Goal: Task Accomplishment & Management: Use online tool/utility

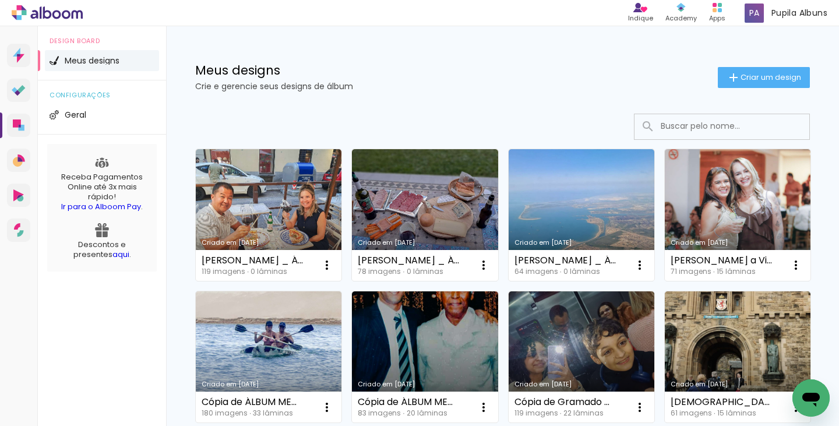
click at [15, 126] on icon at bounding box center [17, 123] width 8 height 8
click at [775, 81] on span "Criar um design" at bounding box center [770, 77] width 61 height 8
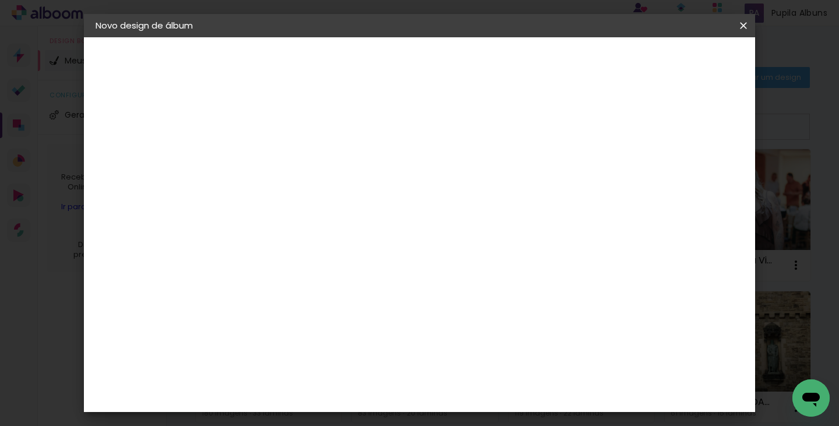
click at [286, 153] on input at bounding box center [286, 156] width 0 height 18
type input "PetBook _ Gucci"
type paper-input "PetBook _ Gucci"
click at [0, 0] on slot "Avançar" at bounding box center [0, 0] width 0 height 0
click at [0, 0] on slot "Tamanho Livre" at bounding box center [0, 0] width 0 height 0
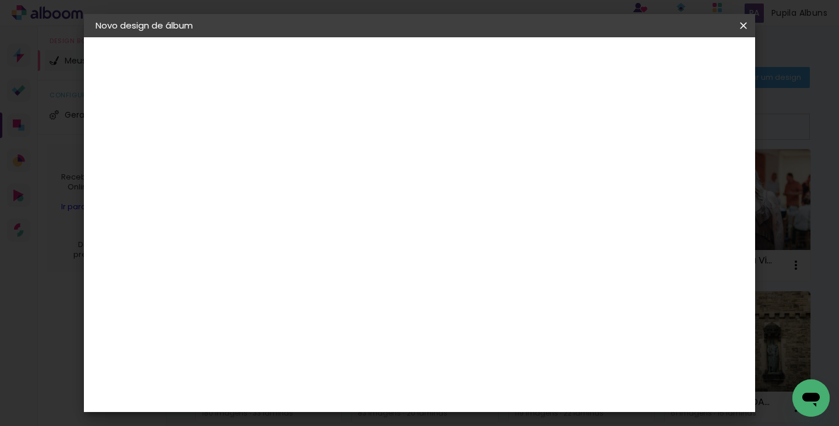
click at [0, 0] on slot "Avançar" at bounding box center [0, 0] width 0 height 0
drag, startPoint x: 264, startPoint y: 309, endPoint x: 242, endPoint y: 312, distance: 22.3
click at [242, 312] on div "30" at bounding box center [256, 309] width 44 height 17
drag, startPoint x: 246, startPoint y: 311, endPoint x: 262, endPoint y: 310, distance: 15.7
click at [262, 310] on input "30" at bounding box center [249, 309] width 30 height 17
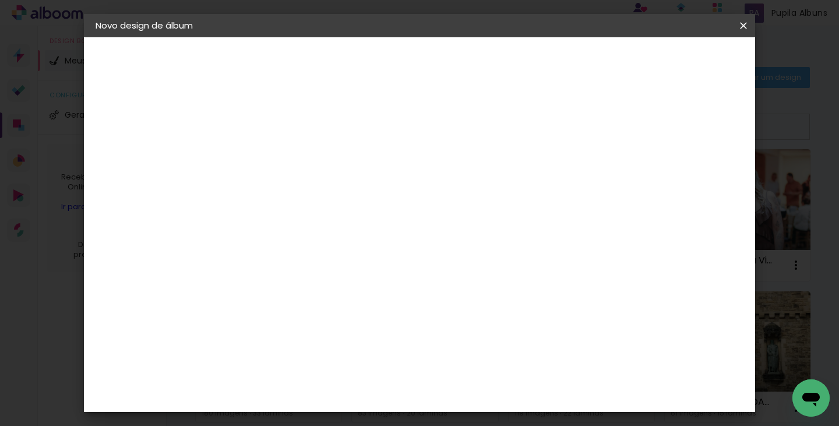
type input "15"
type paper-input "15"
drag, startPoint x: 485, startPoint y: 352, endPoint x: 498, endPoint y: 350, distance: 13.0
click at [498, 350] on input "60" at bounding box center [484, 349] width 30 height 17
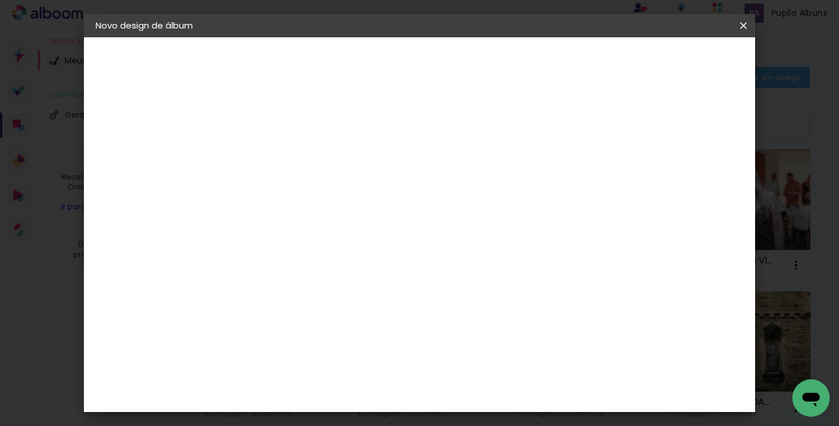
type input "10"
type paper-input "10"
drag, startPoint x: 569, startPoint y: 173, endPoint x: 560, endPoint y: 176, distance: 8.7
click at [560, 176] on input "5" at bounding box center [568, 175] width 21 height 17
type input "10"
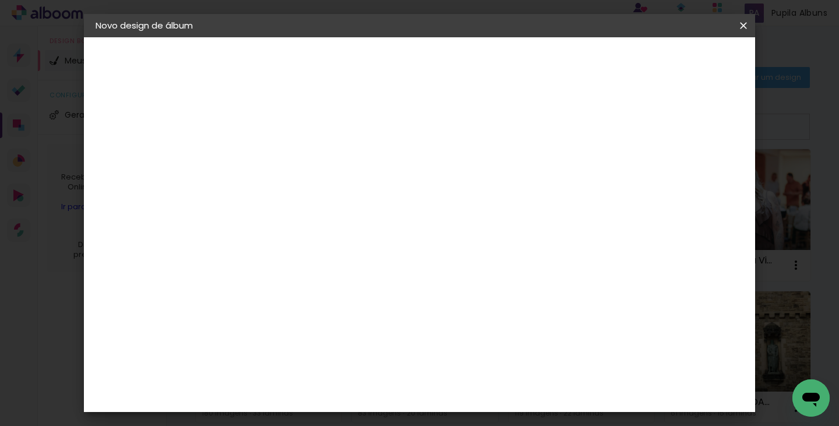
type paper-input "10"
click at [485, 153] on div "5 cm cm cm mm A maioria das encadernadoras sugere 5mm de sangria." at bounding box center [359, 105] width 249 height 93
click at [456, 62] on span "Iniciar design" at bounding box center [442, 66] width 27 height 16
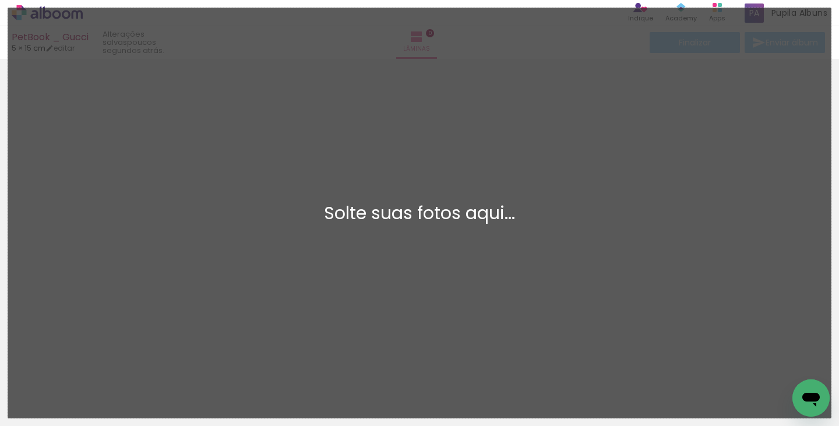
click at [594, 101] on div "Adicionar Fotos Solte suas fotos aqui..." at bounding box center [419, 213] width 823 height 410
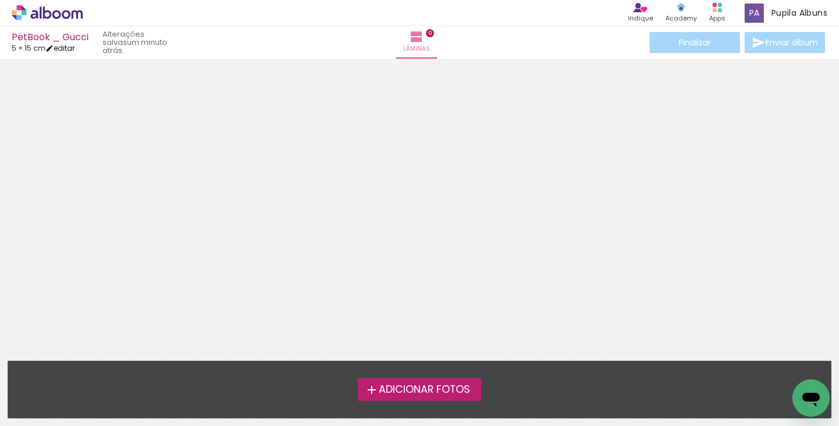
click at [69, 52] on link "editar" at bounding box center [59, 48] width 29 height 10
type input "15"
type input "10"
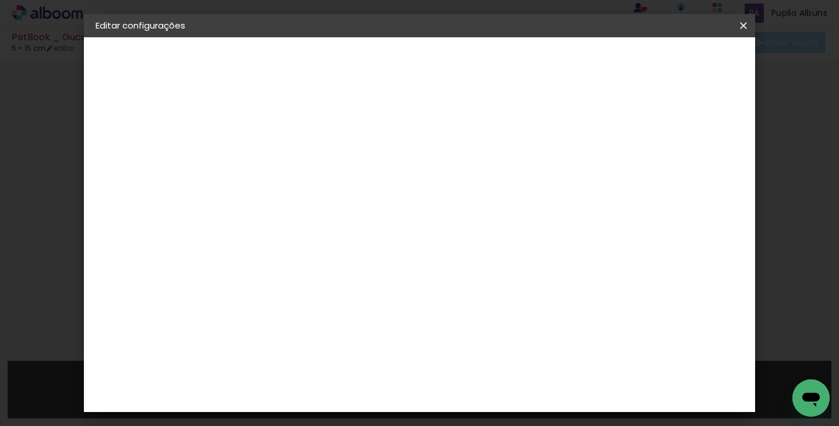
drag, startPoint x: 535, startPoint y: 177, endPoint x: 512, endPoint y: 172, distance: 23.2
click at [426, 175] on div "5 cm cm cm mm A maioria das encadernadoras sugere 5mm de sangria." at bounding box center [330, 193] width 190 height 93
click at [426, 172] on div "5 cm cm cm mm A maioria das encadernadoras sugere 5mm de sangria." at bounding box center [330, 193] width 190 height 93
drag, startPoint x: 525, startPoint y: 175, endPoint x: 551, endPoint y: 179, distance: 26.5
click at [551, 179] on div "10" at bounding box center [543, 175] width 38 height 17
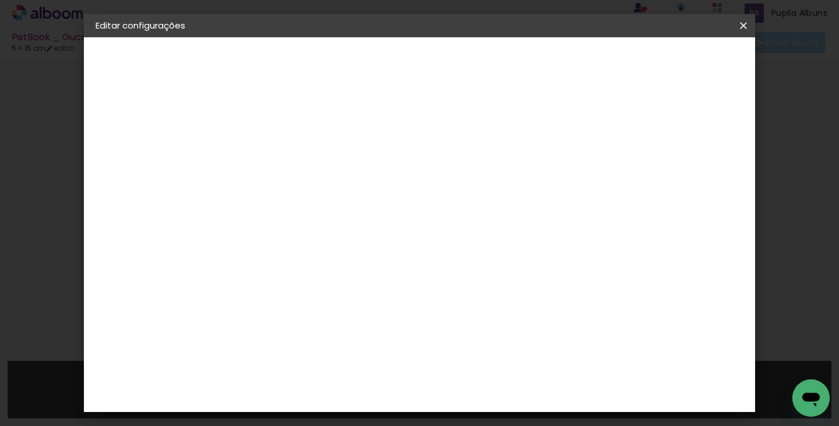
scroll to position [0, 2]
type input "20"
type paper-input "20"
click at [340, 136] on div at bounding box center [335, 134] width 10 height 10
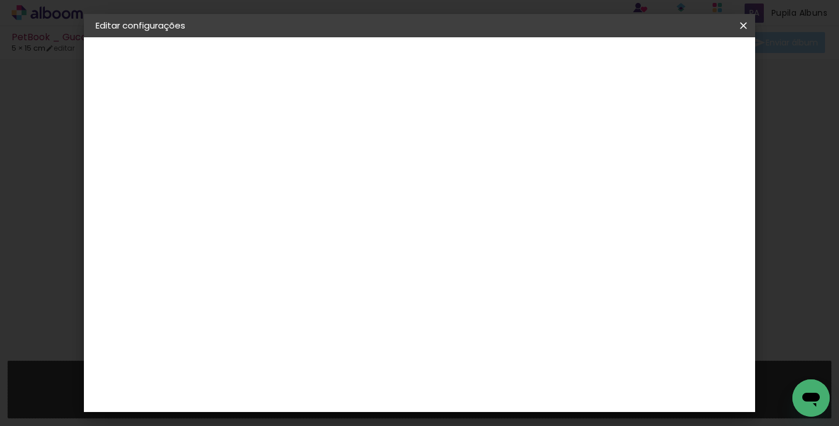
type paper-checkbox "on"
click at [451, 60] on span "Salvar configurações" at bounding box center [421, 66] width 59 height 16
click at [463, 55] on paper-button "Salvar configurações" at bounding box center [421, 66] width 83 height 28
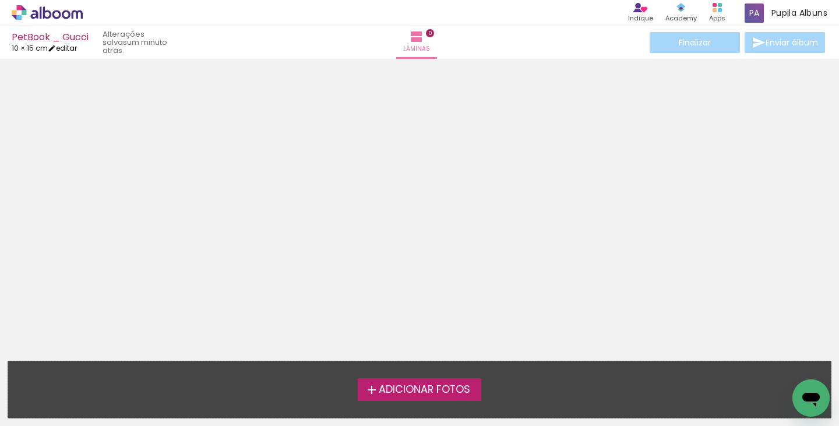
click at [73, 50] on link "editar" at bounding box center [62, 48] width 29 height 10
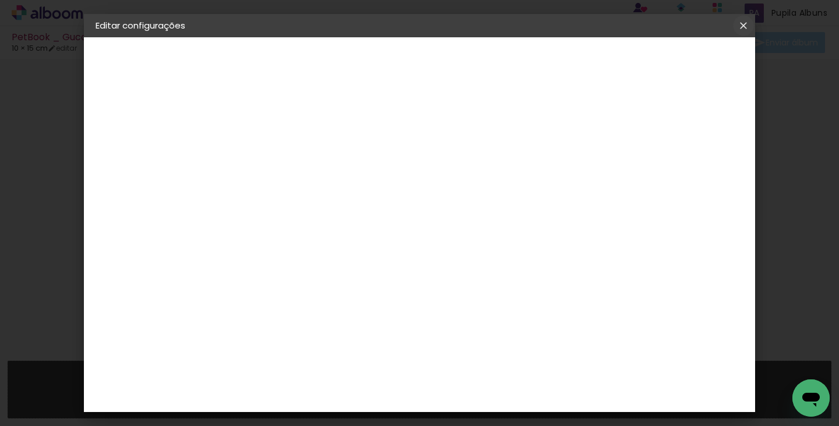
click at [742, 30] on iron-icon at bounding box center [743, 26] width 14 height 12
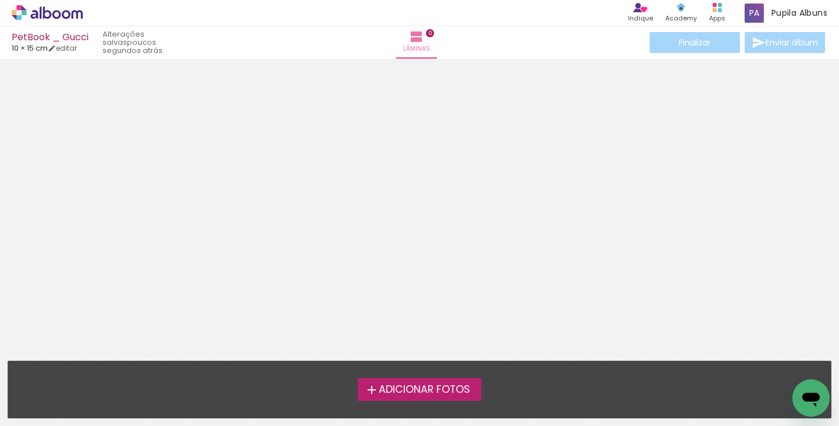
click at [66, 19] on icon at bounding box center [66, 14] width 9 height 9
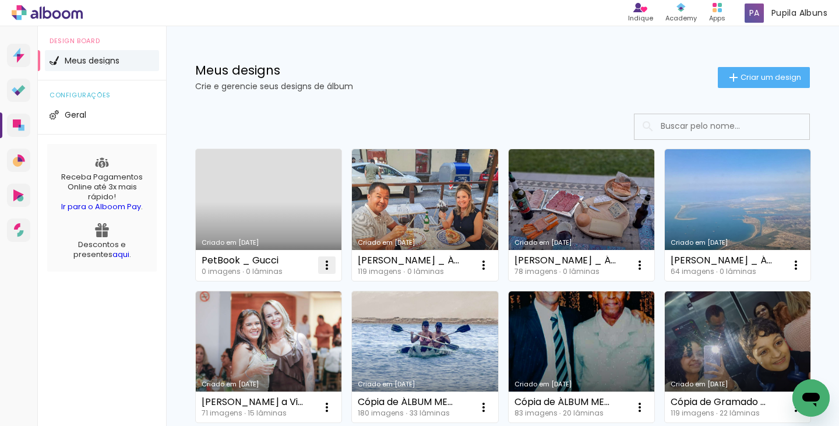
click at [329, 260] on iron-icon at bounding box center [327, 265] width 14 height 14
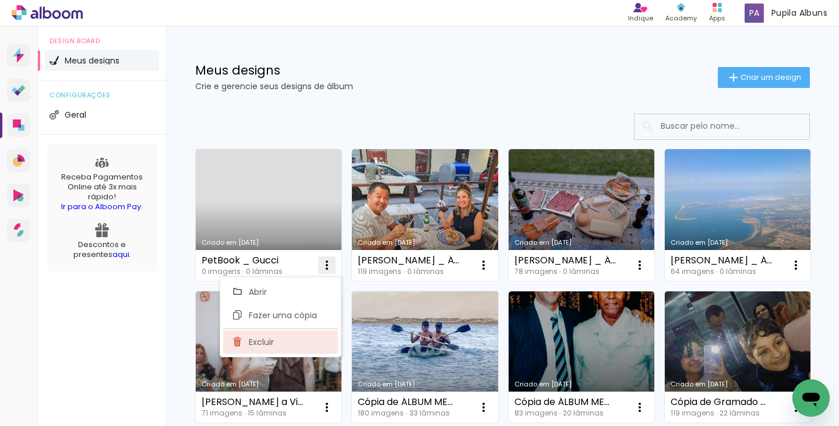
click at [272, 335] on paper-item "Excluir" at bounding box center [280, 341] width 115 height 23
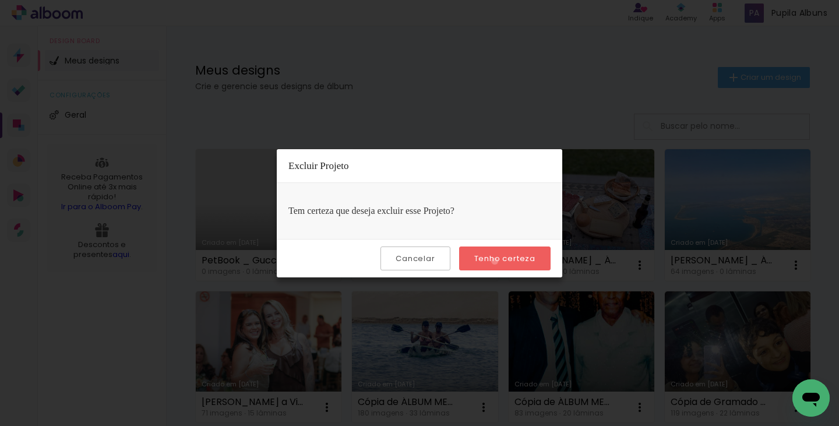
click at [0, 0] on slot "Tenho certeza" at bounding box center [0, 0] width 0 height 0
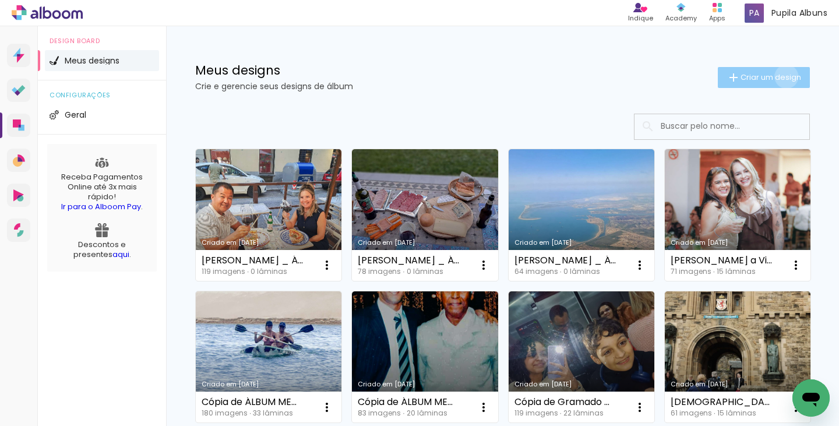
click at [775, 76] on span "Criar um design" at bounding box center [770, 77] width 61 height 8
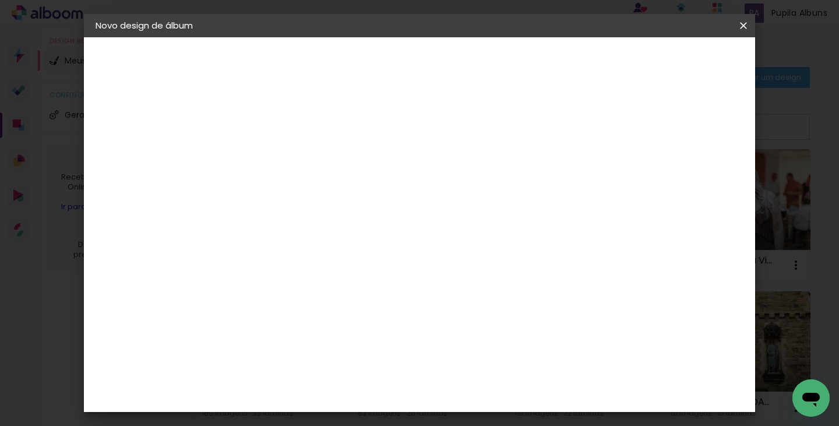
click at [286, 160] on input at bounding box center [286, 156] width 0 height 18
type input "PetBook _ Gucci"
type paper-input "PetBook _ Gucci"
click at [405, 68] on paper-button "Avançar" at bounding box center [376, 62] width 57 height 20
click at [0, 0] on slot "Tamanho Livre" at bounding box center [0, 0] width 0 height 0
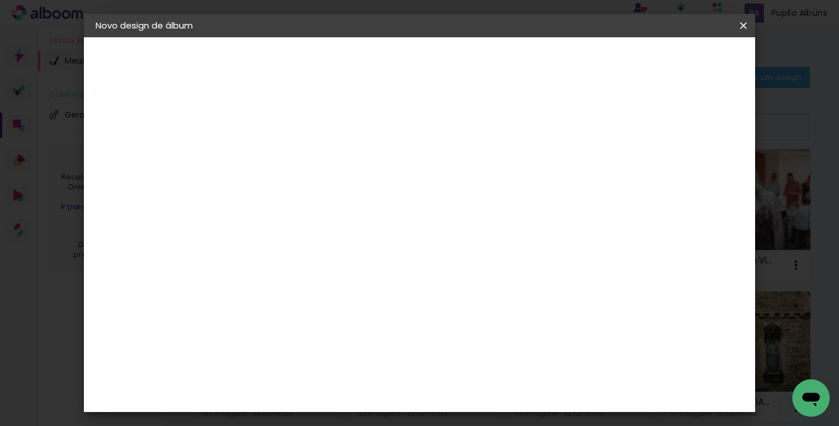
click at [504, 52] on paper-button "Avançar" at bounding box center [475, 62] width 57 height 20
drag, startPoint x: 251, startPoint y: 221, endPoint x: 260, endPoint y: 223, distance: 9.4
click at [260, 223] on input "30" at bounding box center [249, 223] width 30 height 17
type input "10"
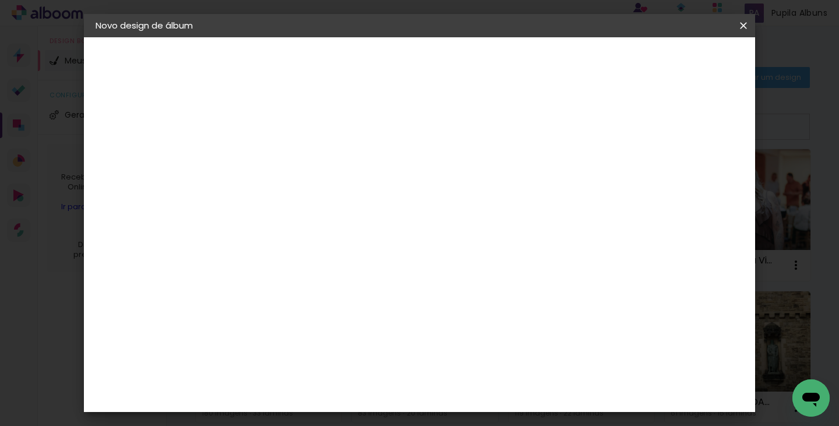
type paper-input "10"
drag, startPoint x: 498, startPoint y: 320, endPoint x: 487, endPoint y: 276, distance: 46.2
click at [485, 305] on paper-input-container "60 cm" at bounding box center [491, 319] width 52 height 29
type input "15"
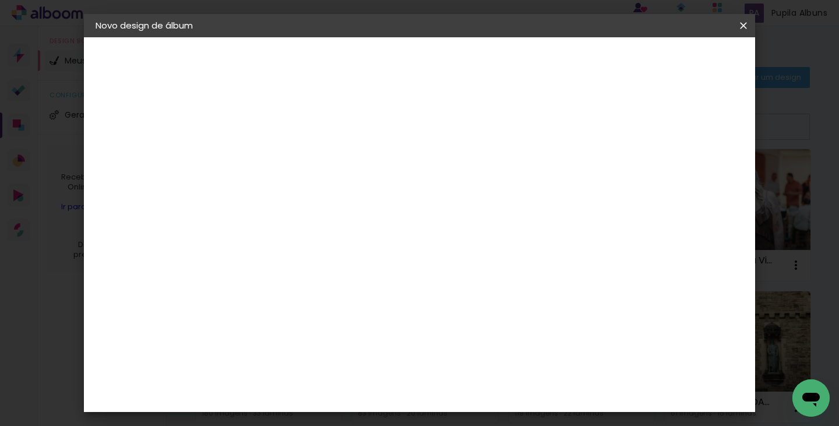
type paper-input "15"
drag, startPoint x: 499, startPoint y: 390, endPoint x: 480, endPoint y: 387, distance: 19.4
click at [479, 389] on div "15" at bounding box center [491, 391] width 44 height 17
drag, startPoint x: 485, startPoint y: 390, endPoint x: 500, endPoint y: 375, distance: 21.4
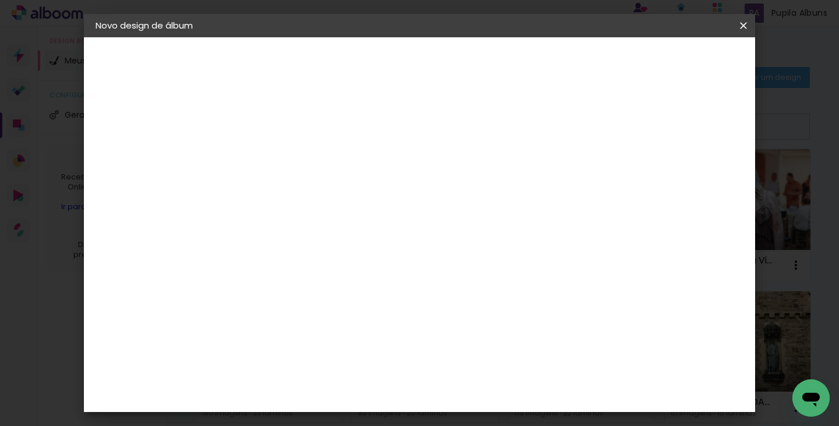
click at [500, 379] on paper-input-container "15 cm" at bounding box center [491, 392] width 52 height 29
type input "30"
type paper-input "30"
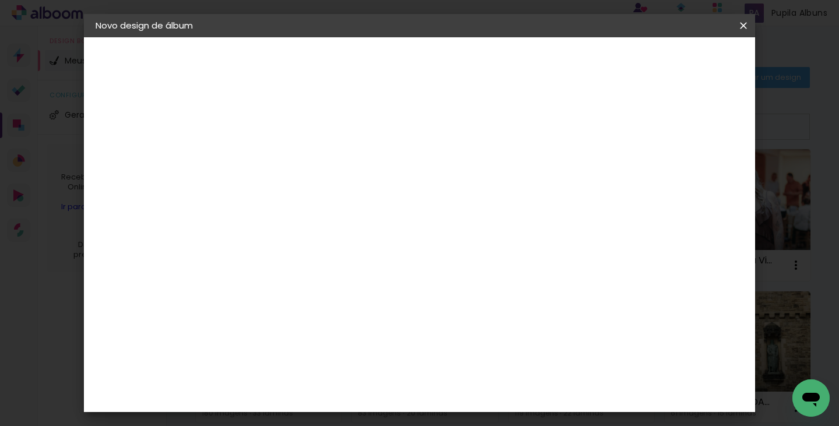
click at [659, 136] on div "Mostrar sangria" at bounding box center [651, 134] width 77 height 15
type paper-checkbox "on"
click at [671, 62] on span "Iniciar design" at bounding box center [644, 62] width 53 height 8
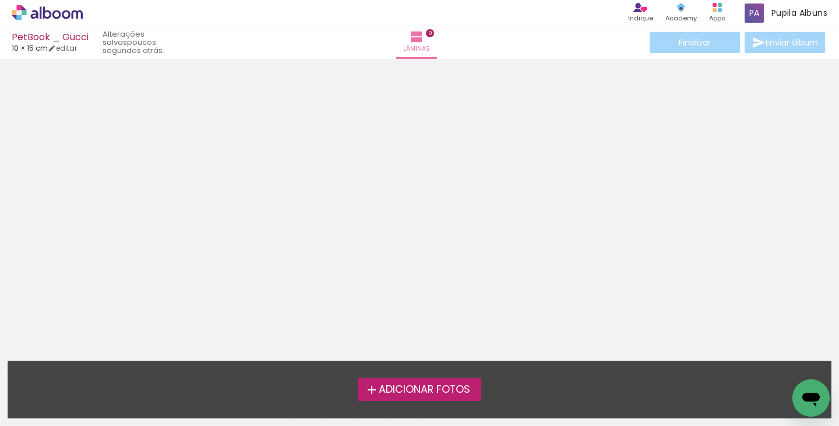
click at [442, 391] on span "Adicionar Fotos" at bounding box center [424, 389] width 91 height 10
click at [0, 0] on input "file" at bounding box center [0, 0] width 0 height 0
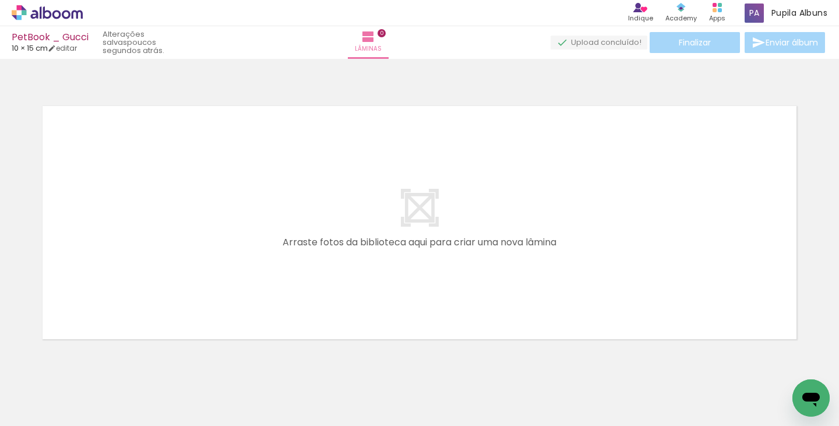
scroll to position [16, 0]
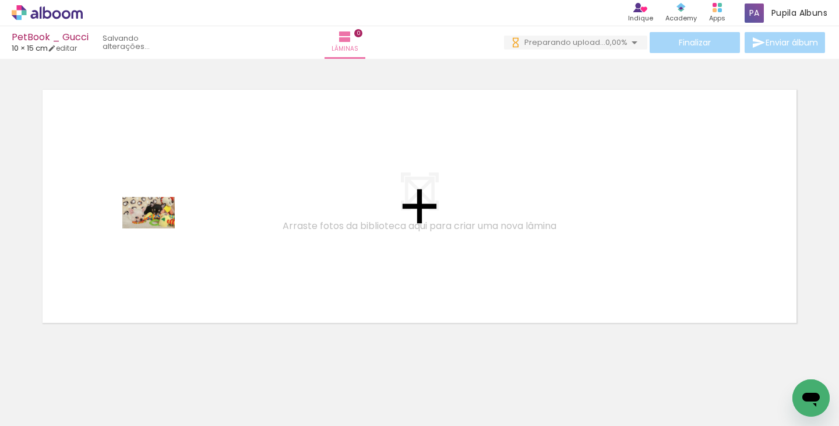
drag, startPoint x: 133, startPoint y: 381, endPoint x: 159, endPoint y: 226, distance: 157.1
click at [159, 226] on quentale-workspace at bounding box center [419, 213] width 839 height 426
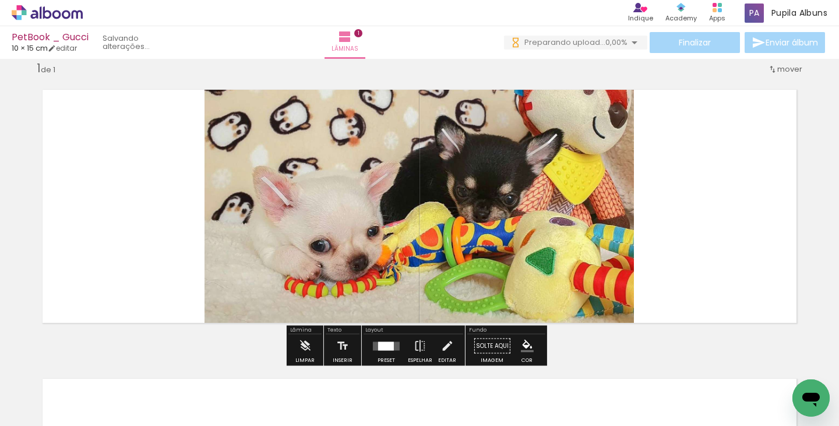
scroll to position [0, 0]
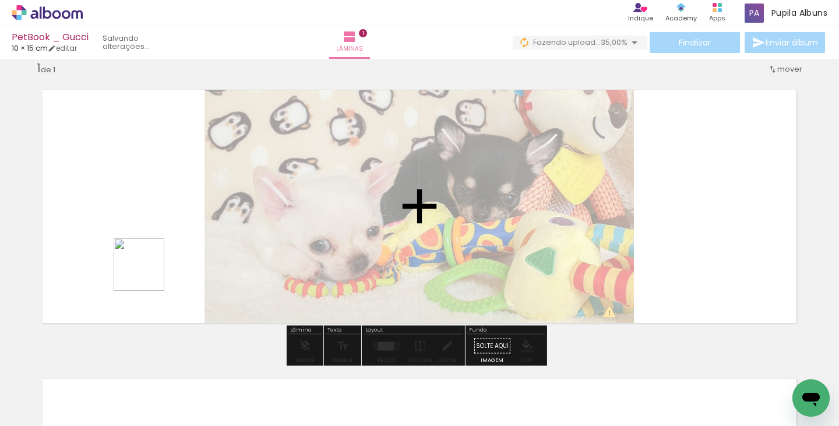
drag, startPoint x: 246, startPoint y: 384, endPoint x: 149, endPoint y: 273, distance: 147.8
click at [149, 273] on quentale-workspace at bounding box center [419, 213] width 839 height 426
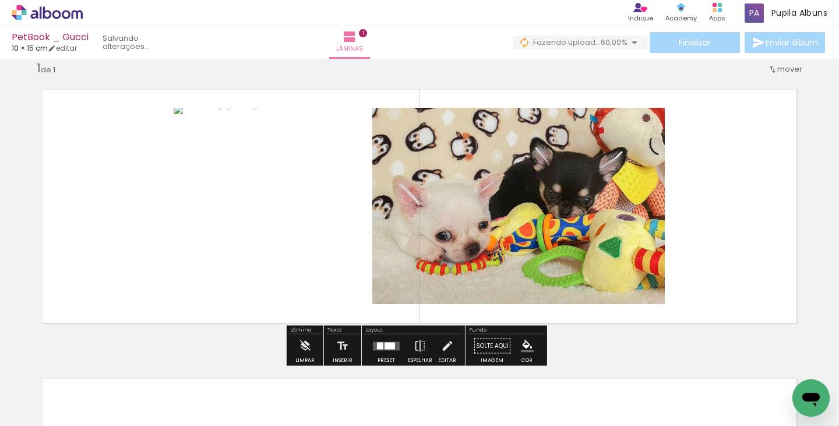
click at [379, 345] on div at bounding box center [380, 345] width 6 height 7
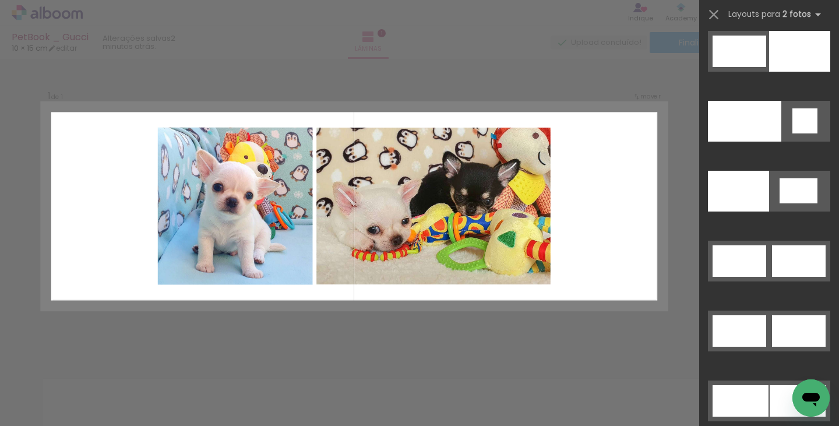
scroll to position [5771, 0]
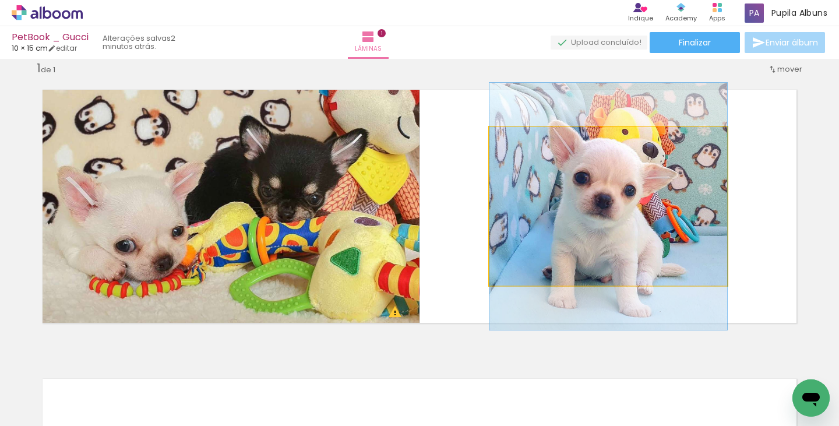
click at [676, 214] on quentale-photo at bounding box center [608, 206] width 238 height 158
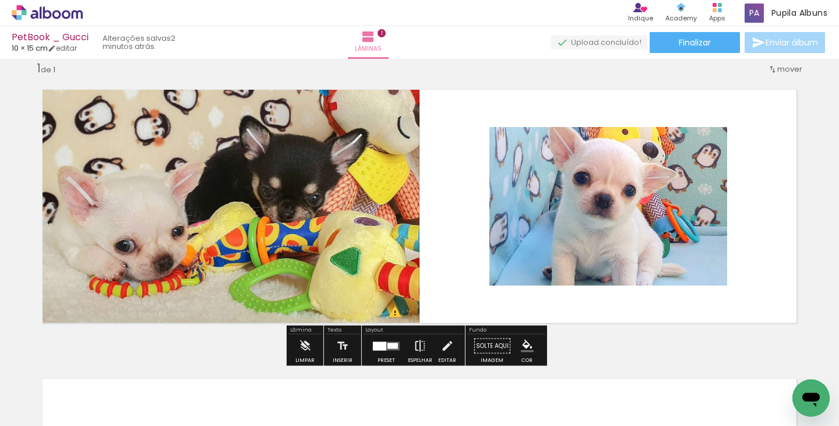
click at [414, 342] on iron-icon at bounding box center [420, 345] width 13 height 23
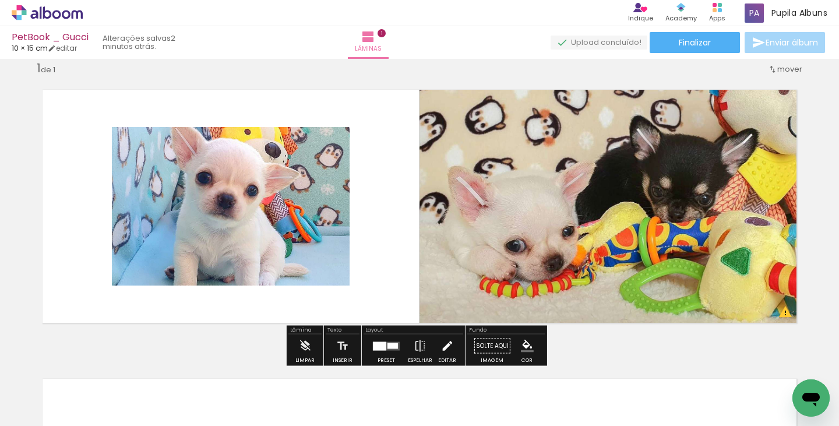
click at [440, 346] on iron-icon at bounding box center [446, 345] width 13 height 23
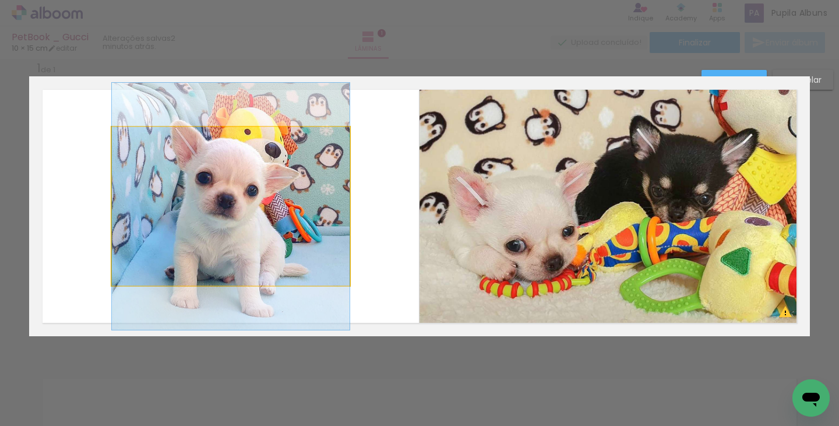
click at [255, 171] on quentale-photo at bounding box center [231, 206] width 238 height 158
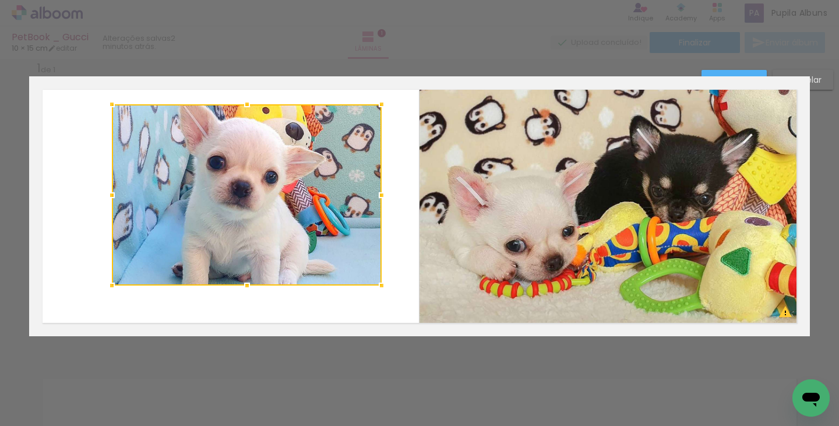
drag, startPoint x: 343, startPoint y: 124, endPoint x: 375, endPoint y: 101, distance: 38.8
click at [375, 101] on div at bounding box center [381, 104] width 23 height 23
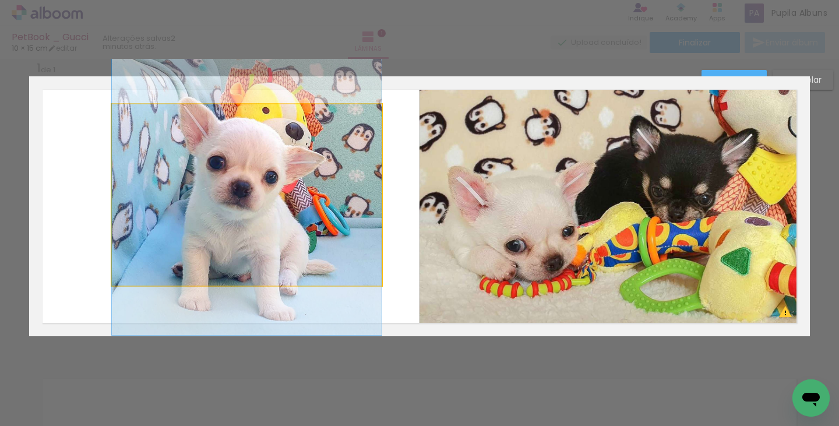
click at [150, 227] on quentale-photo at bounding box center [247, 194] width 270 height 181
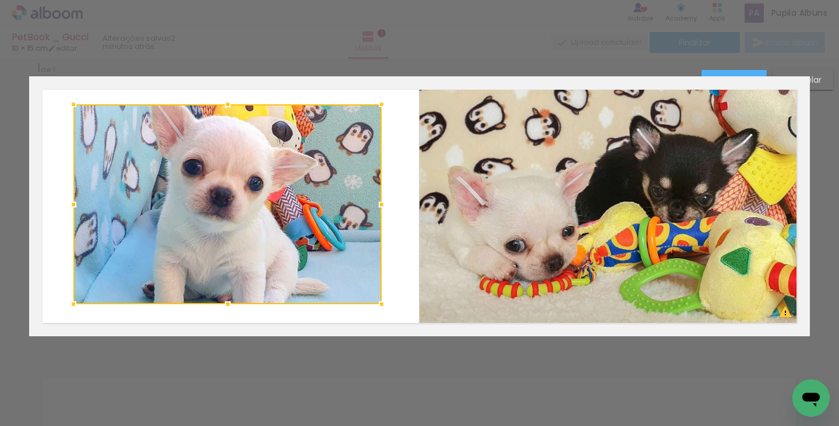
drag, startPoint x: 106, startPoint y: 287, endPoint x: 68, endPoint y: 305, distance: 42.7
click at [68, 305] on div at bounding box center [73, 303] width 23 height 23
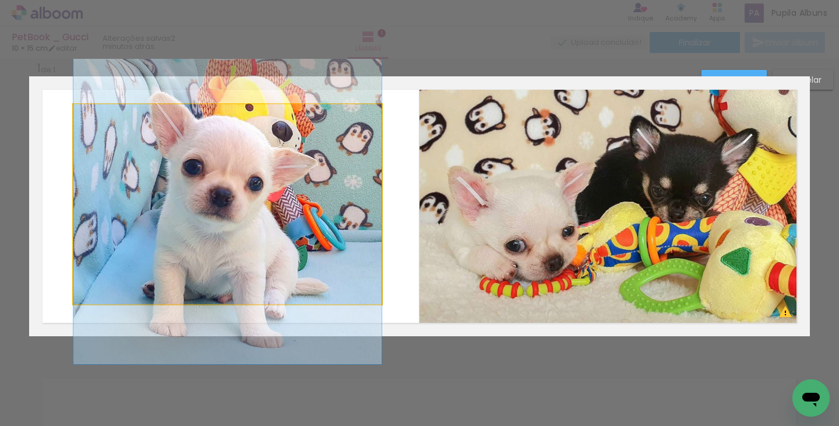
click at [216, 280] on quentale-photo at bounding box center [227, 204] width 308 height 200
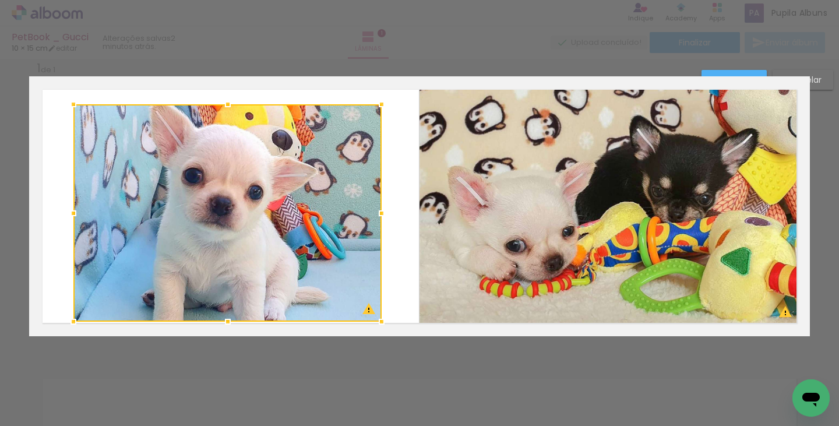
drag, startPoint x: 221, startPoint y: 299, endPoint x: 222, endPoint y: 317, distance: 17.5
click at [222, 317] on div at bounding box center [227, 321] width 23 height 23
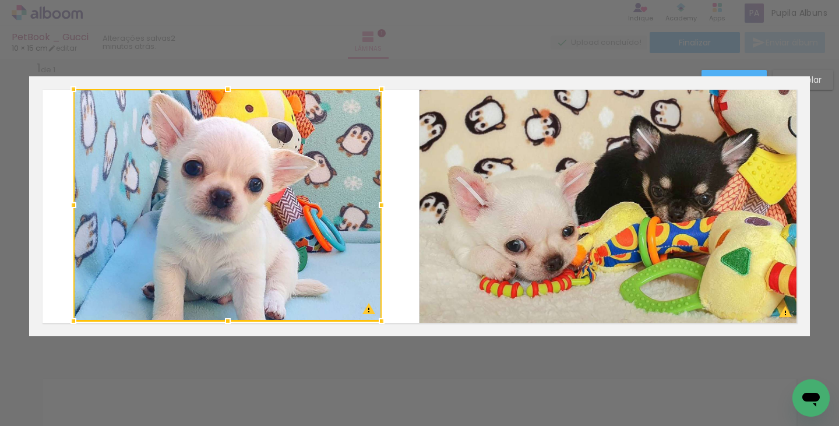
drag, startPoint x: 227, startPoint y: 102, endPoint x: 226, endPoint y: 90, distance: 12.2
click at [226, 90] on div at bounding box center [227, 88] width 23 height 23
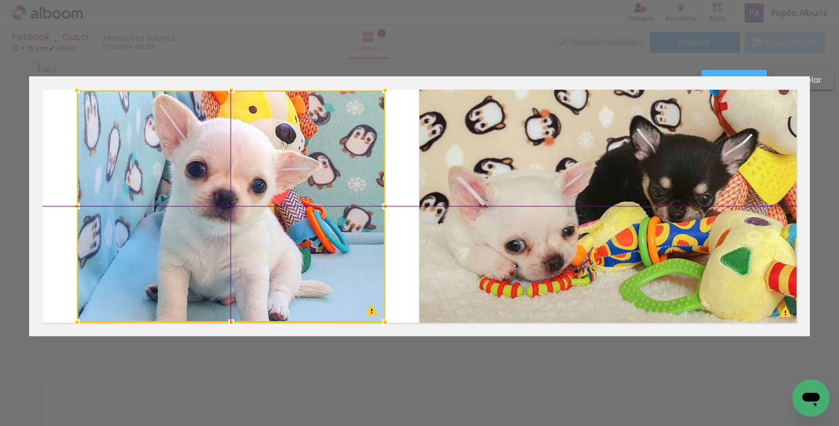
click at [295, 225] on div at bounding box center [231, 206] width 308 height 232
click at [200, 247] on div at bounding box center [230, 206] width 308 height 232
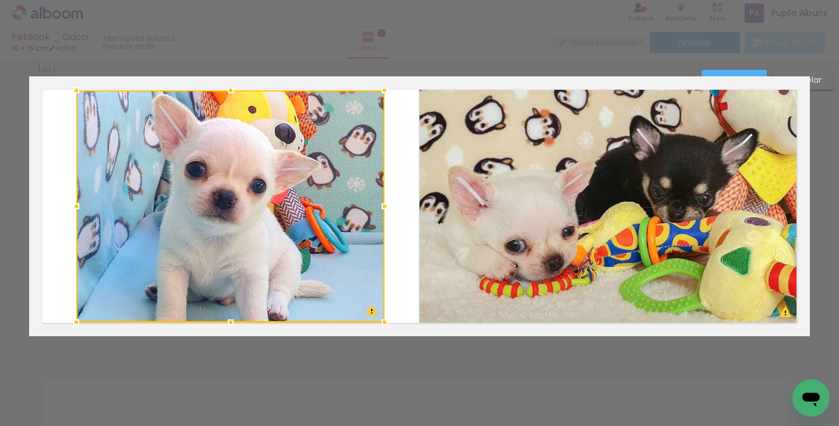
click at [704, 370] on div "Confirmar Cancelar" at bounding box center [419, 346] width 839 height 606
click at [741, 72] on paper-button "Confirmar" at bounding box center [733, 80] width 65 height 20
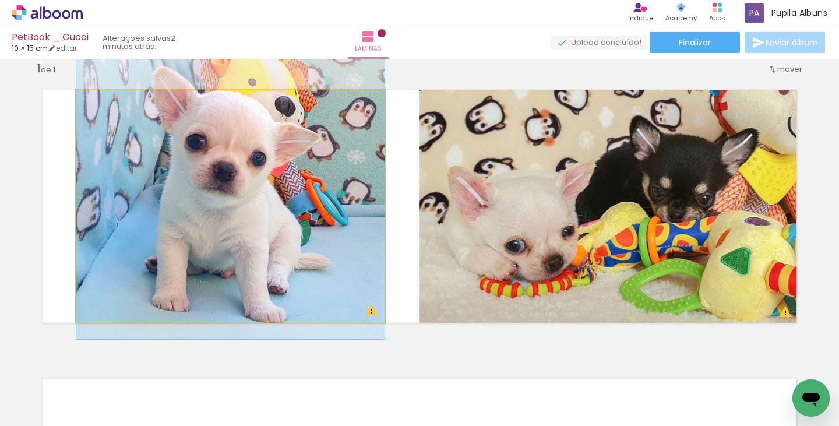
drag, startPoint x: 271, startPoint y: 191, endPoint x: 273, endPoint y: 164, distance: 27.4
click at [180, 210] on quentale-photo at bounding box center [230, 206] width 308 height 232
click at [358, 169] on quentale-photo at bounding box center [230, 206] width 308 height 232
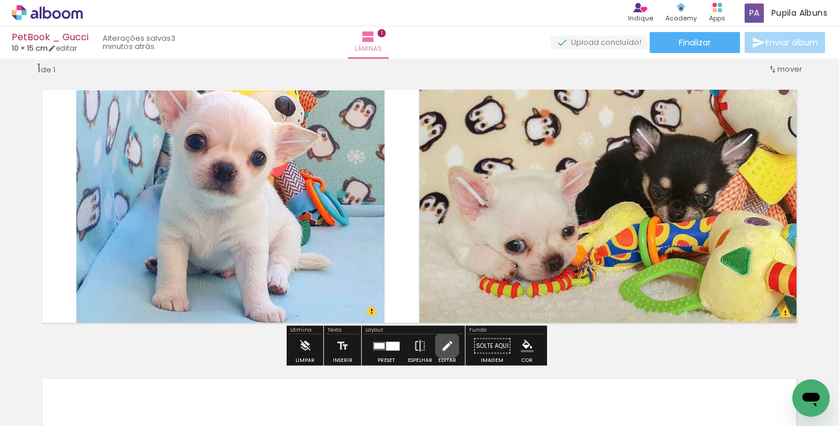
click at [444, 345] on iron-icon at bounding box center [446, 345] width 13 height 23
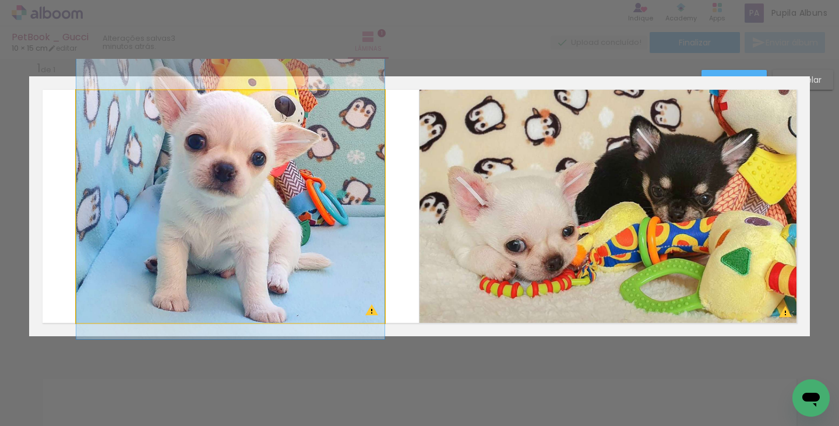
click at [269, 181] on quentale-photo at bounding box center [230, 206] width 308 height 232
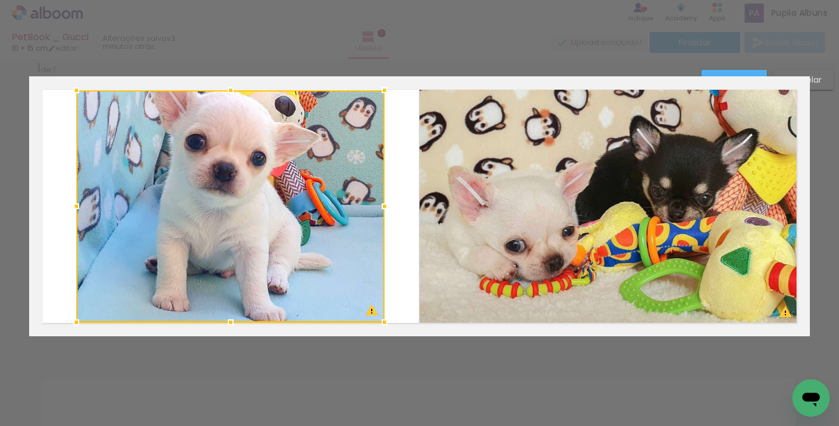
click at [328, 129] on div at bounding box center [230, 206] width 308 height 232
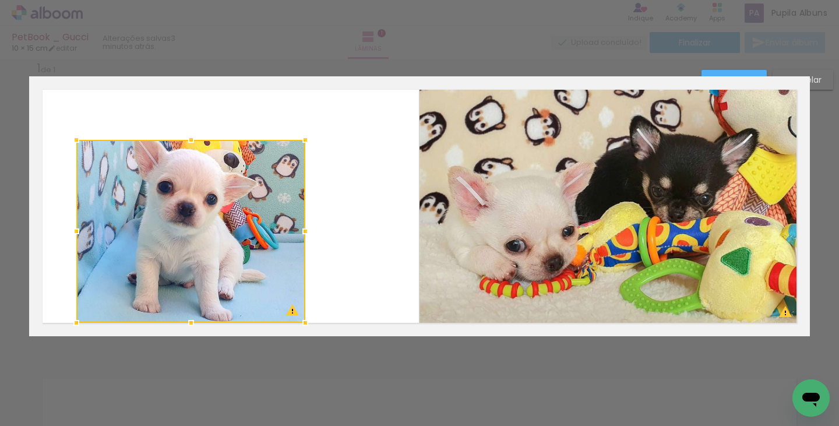
drag, startPoint x: 383, startPoint y: 91, endPoint x: 301, endPoint y: 142, distance: 97.3
click at [301, 142] on div at bounding box center [305, 139] width 23 height 23
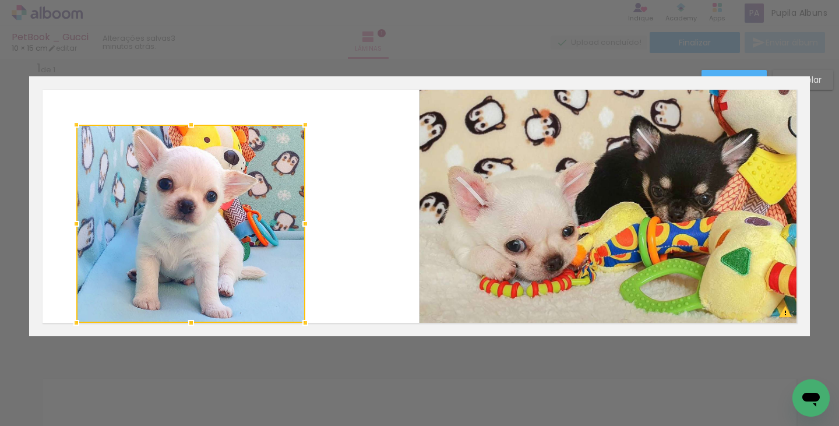
drag, startPoint x: 189, startPoint y: 137, endPoint x: 192, endPoint y: 122, distance: 15.5
click at [192, 122] on div at bounding box center [190, 124] width 23 height 23
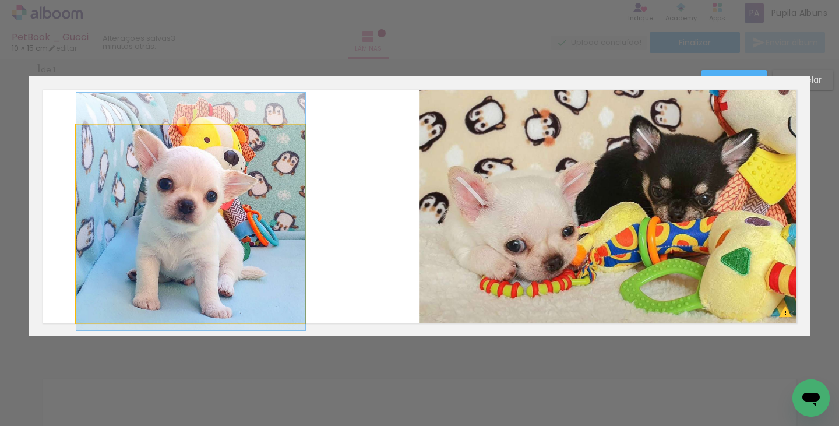
click at [189, 211] on quentale-photo at bounding box center [190, 224] width 229 height 198
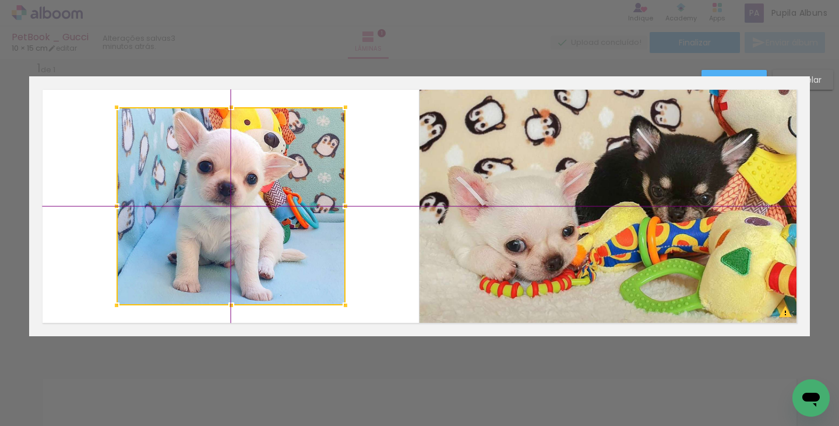
drag, startPoint x: 189, startPoint y: 217, endPoint x: 215, endPoint y: 205, distance: 28.7
click at [215, 205] on div at bounding box center [231, 206] width 229 height 198
click at [463, 381] on div "Confirmar Cancelar" at bounding box center [419, 346] width 839 height 606
click at [0, 0] on slot "Confirmar" at bounding box center [0, 0] width 0 height 0
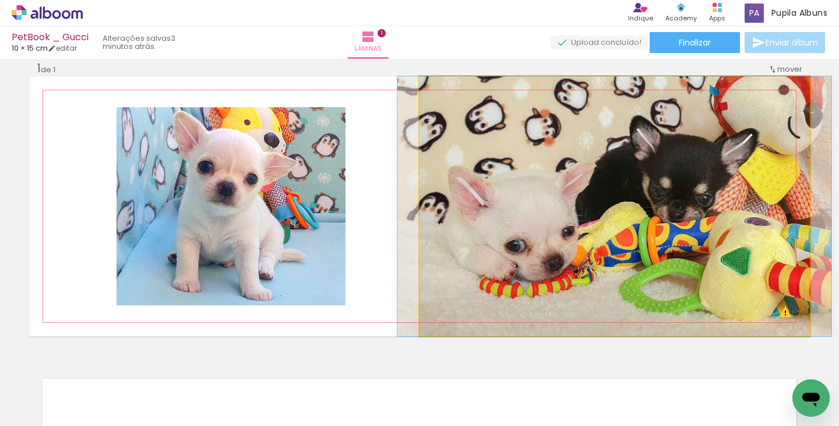
click at [640, 180] on quentale-photo at bounding box center [614, 206] width 390 height 260
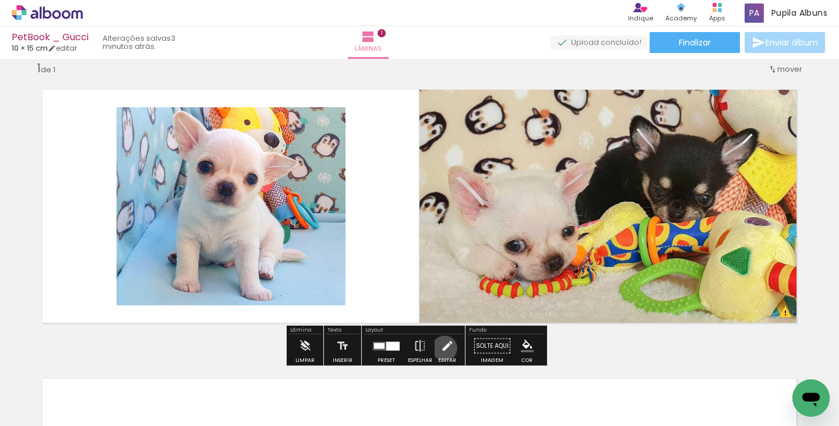
click at [442, 348] on iron-icon at bounding box center [446, 345] width 13 height 23
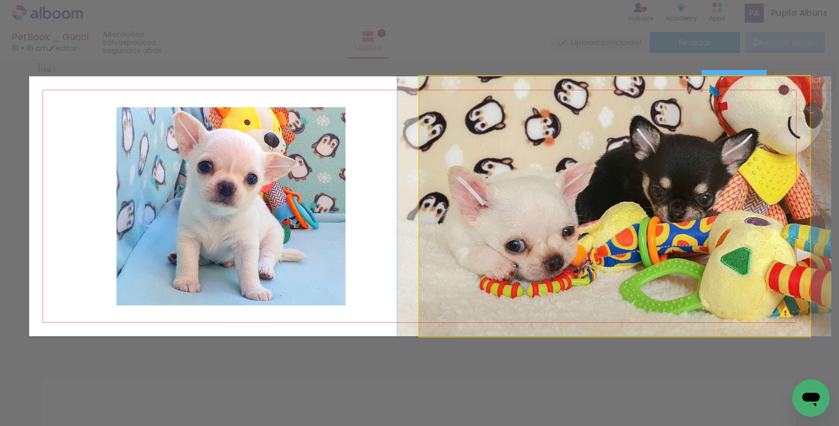
click at [759, 105] on quentale-photo at bounding box center [614, 206] width 390 height 260
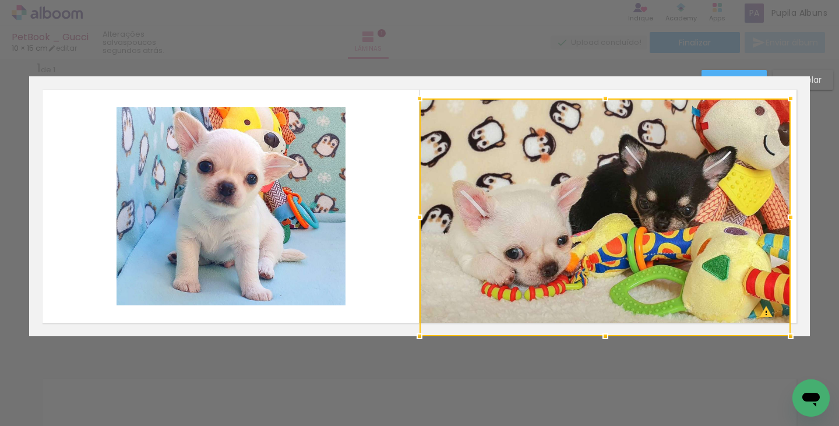
drag, startPoint x: 810, startPoint y: 75, endPoint x: 798, endPoint y: 91, distance: 20.7
click at [798, 91] on div at bounding box center [790, 98] width 23 height 23
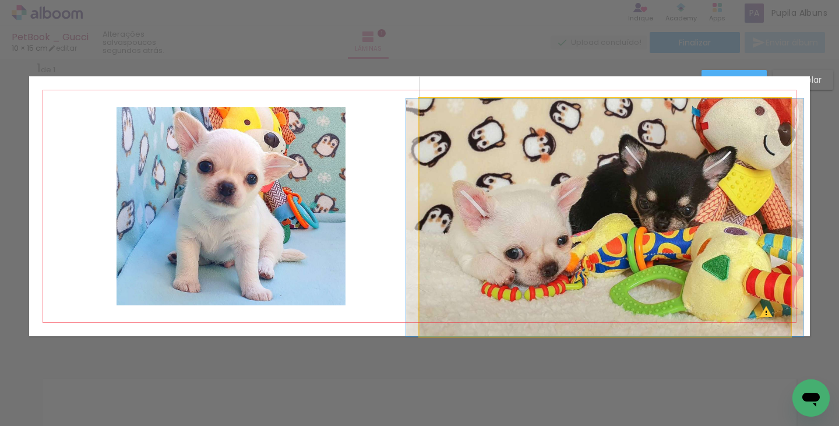
click at [528, 242] on quentale-photo at bounding box center [604, 217] width 371 height 238
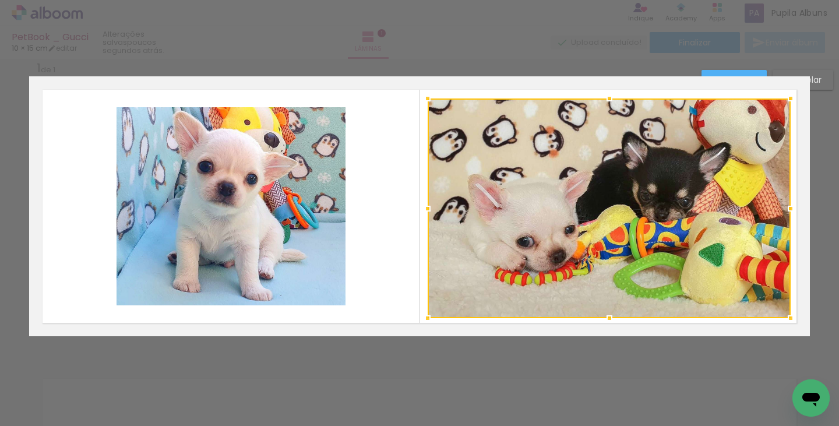
drag, startPoint x: 421, startPoint y: 326, endPoint x: 431, endPoint y: 316, distance: 14.0
click at [431, 316] on div at bounding box center [427, 317] width 23 height 23
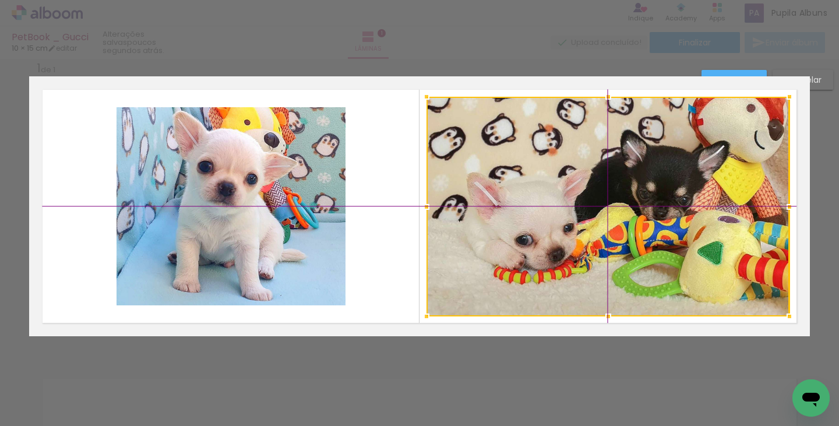
click at [612, 268] on div at bounding box center [607, 207] width 363 height 220
click at [676, 376] on div "Confirmar Cancelar" at bounding box center [419, 346] width 839 height 606
click at [714, 72] on paper-button "Confirmar" at bounding box center [733, 80] width 65 height 20
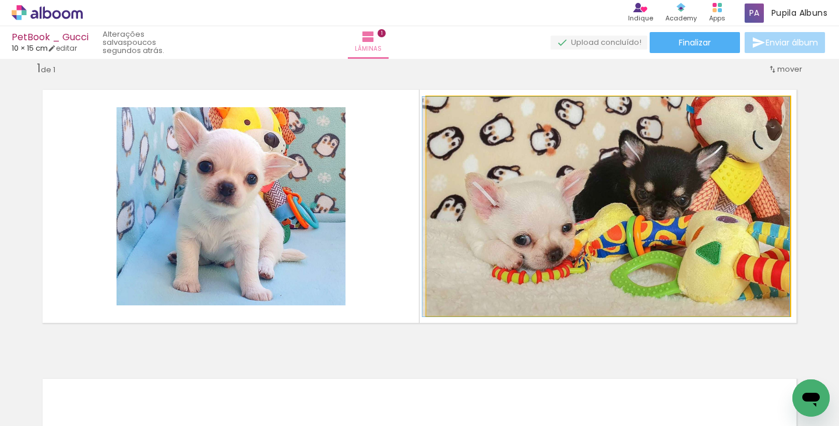
drag, startPoint x: 659, startPoint y: 158, endPoint x: 631, endPoint y: 171, distance: 31.3
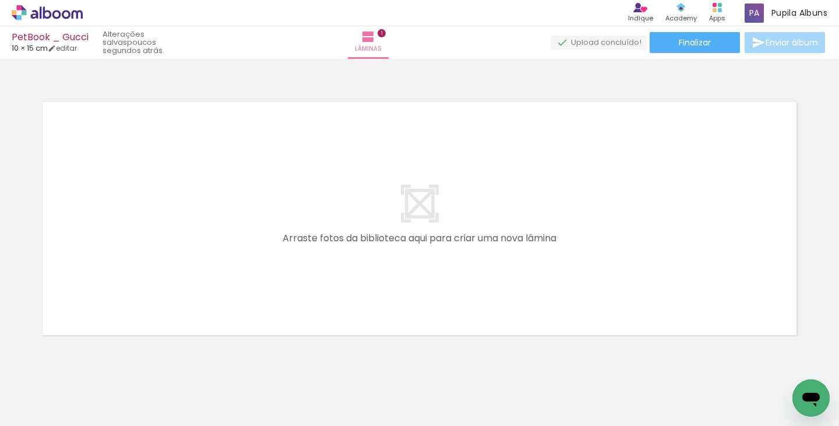
scroll to position [311, 0]
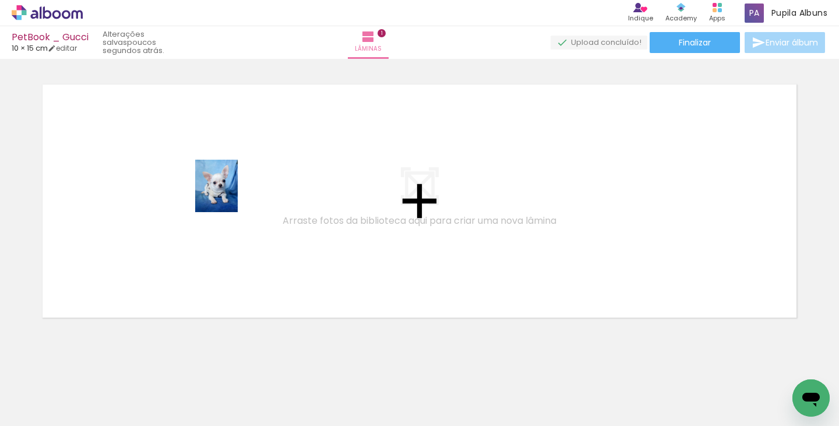
drag, startPoint x: 330, startPoint y: 382, endPoint x: 230, endPoint y: 194, distance: 213.5
click at [230, 194] on quentale-workspace at bounding box center [419, 213] width 839 height 426
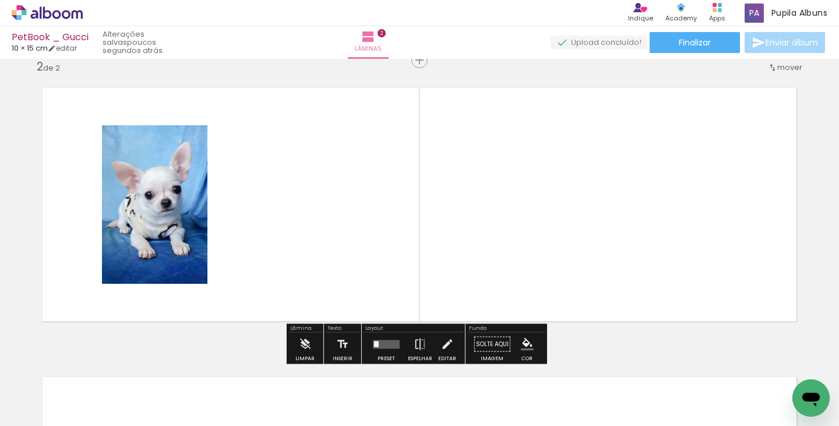
scroll to position [305, 0]
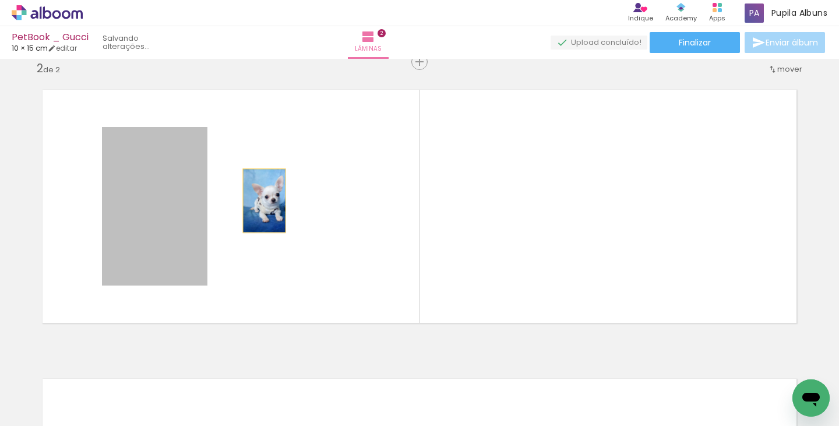
drag, startPoint x: 171, startPoint y: 199, endPoint x: 239, endPoint y: 201, distance: 68.2
click at [259, 200] on quentale-layouter at bounding box center [419, 206] width 781 height 260
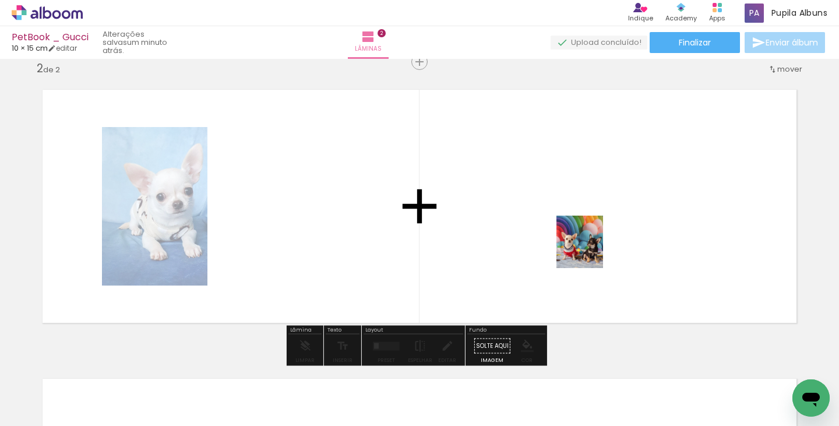
drag, startPoint x: 211, startPoint y: 382, endPoint x: 591, endPoint y: 251, distance: 402.6
click at [591, 251] on quentale-workspace at bounding box center [419, 213] width 839 height 426
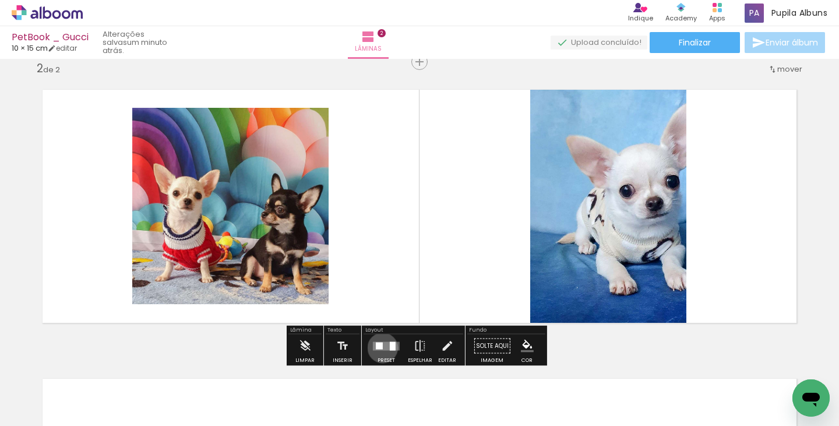
click at [380, 347] on div at bounding box center [379, 345] width 7 height 7
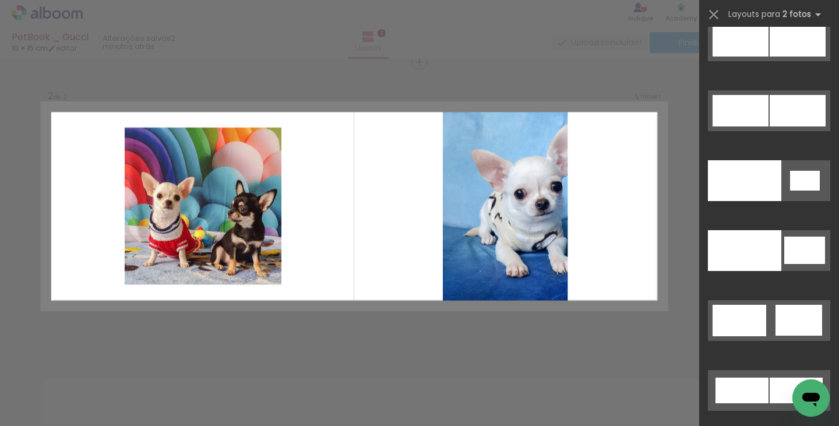
scroll to position [6242, 0]
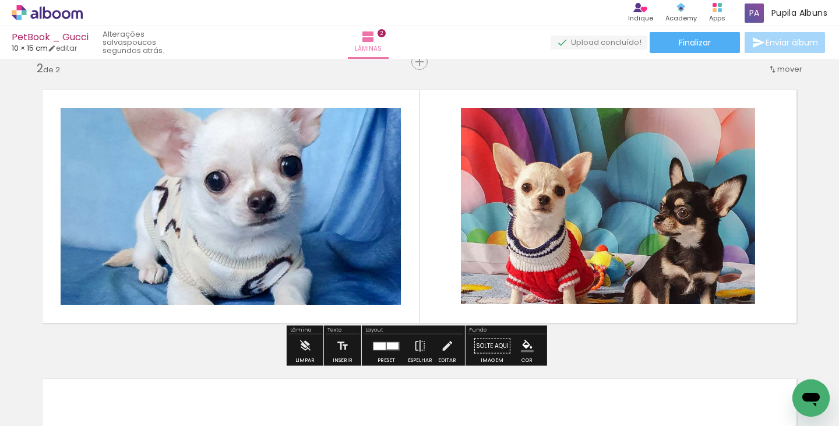
click at [294, 218] on quentale-photo at bounding box center [231, 206] width 340 height 197
click at [394, 354] on quentale-thumb at bounding box center [377, 386] width 65 height 67
drag, startPoint x: 397, startPoint y: 354, endPoint x: 338, endPoint y: 386, distance: 67.3
click at [332, 389] on quentale-workspace at bounding box center [419, 213] width 839 height 426
click at [394, 348] on div at bounding box center [393, 345] width 12 height 7
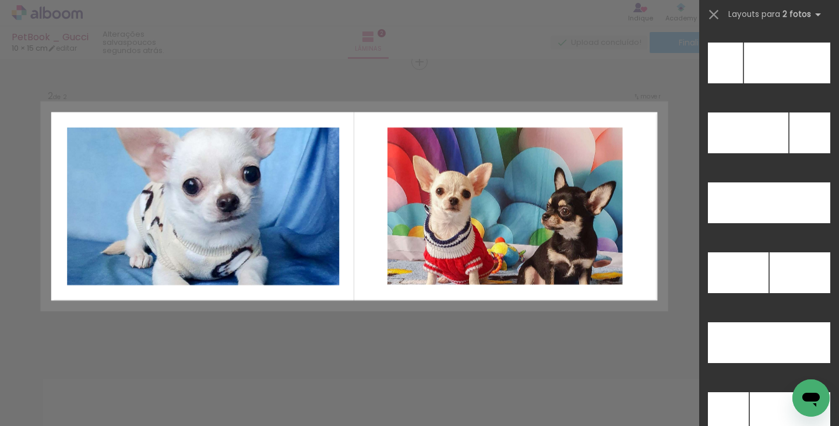
scroll to position [4866, 0]
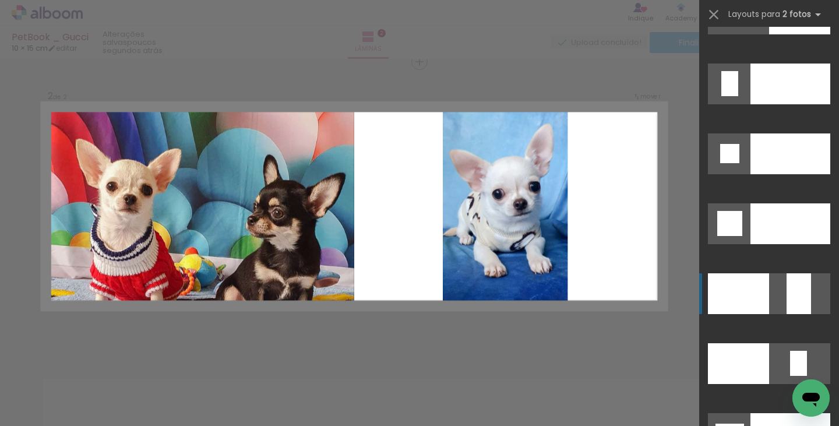
click at [800, 306] on div at bounding box center [798, 293] width 24 height 41
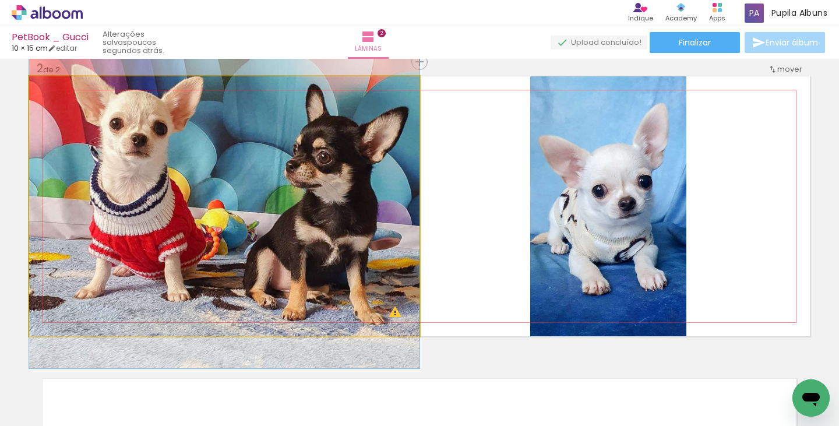
drag, startPoint x: 301, startPoint y: 281, endPoint x: 295, endPoint y: 224, distance: 58.0
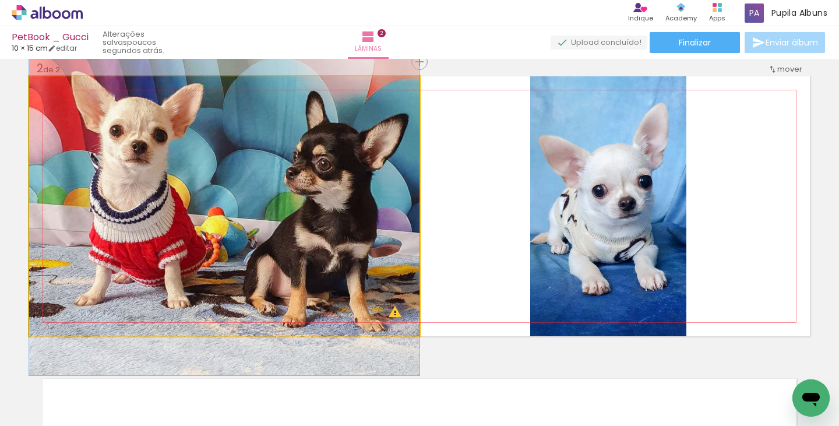
drag, startPoint x: 320, startPoint y: 244, endPoint x: 318, endPoint y: 250, distance: 6.1
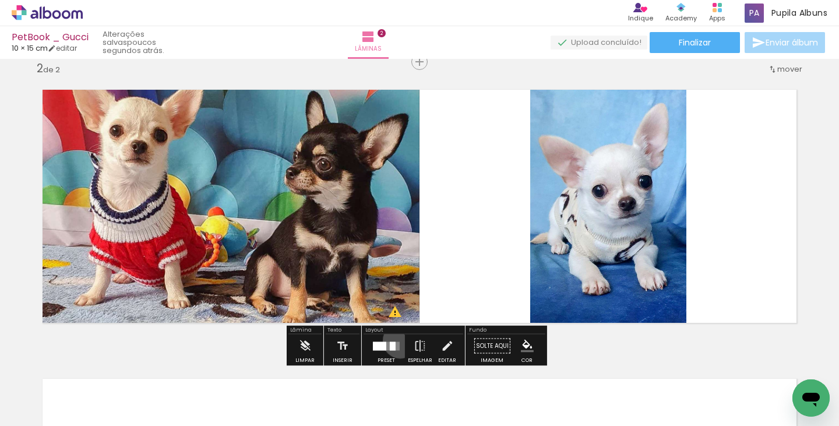
click at [397, 340] on div at bounding box center [386, 345] width 31 height 23
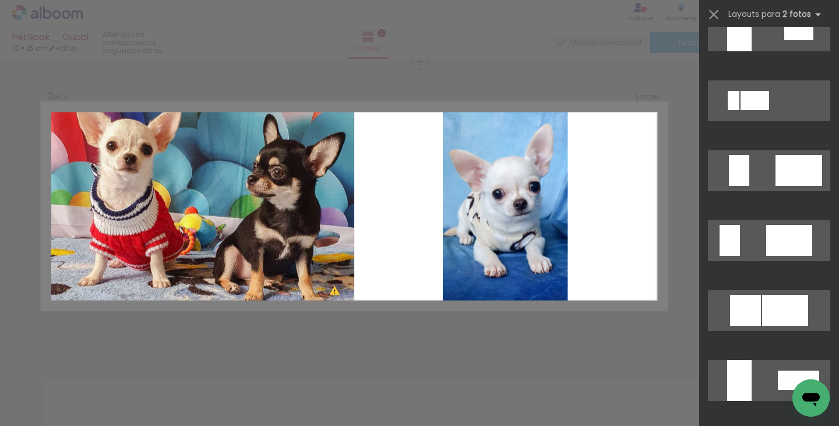
scroll to position [2576, 0]
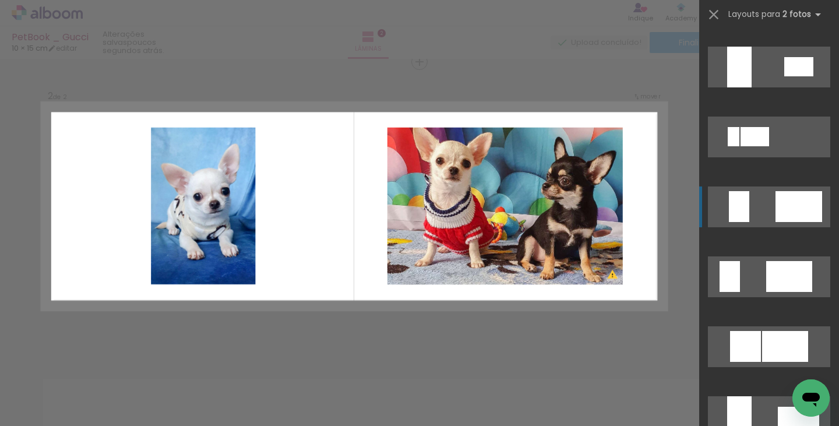
click at [769, 146] on div at bounding box center [754, 136] width 29 height 19
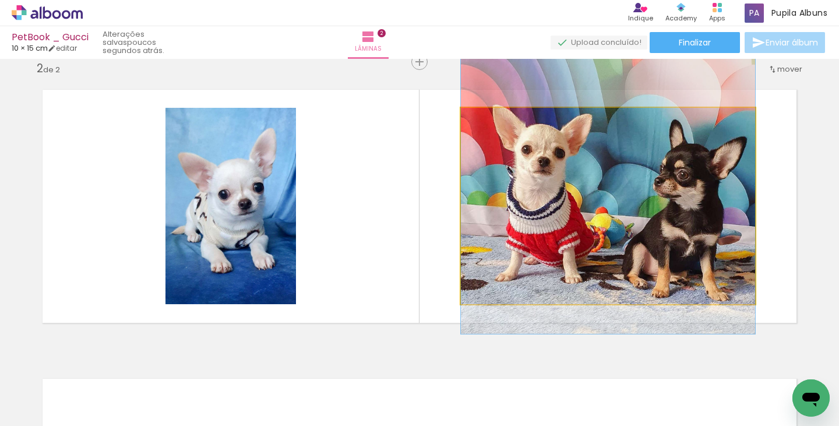
click at [509, 204] on quentale-photo at bounding box center [608, 206] width 294 height 196
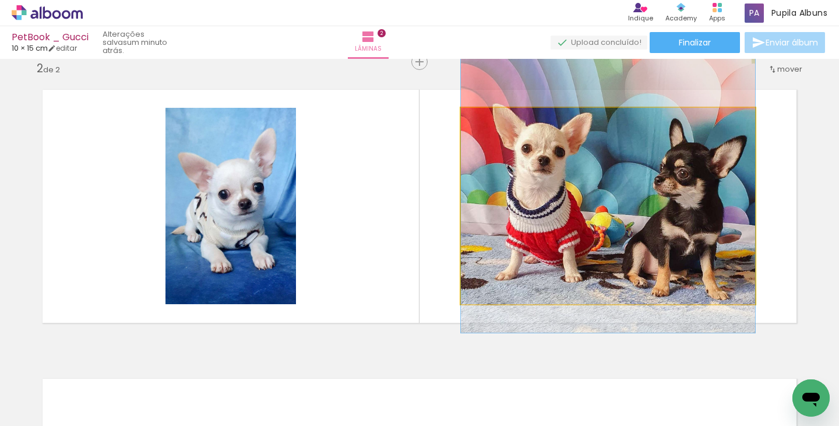
drag, startPoint x: 595, startPoint y: 202, endPoint x: 592, endPoint y: 196, distance: 6.5
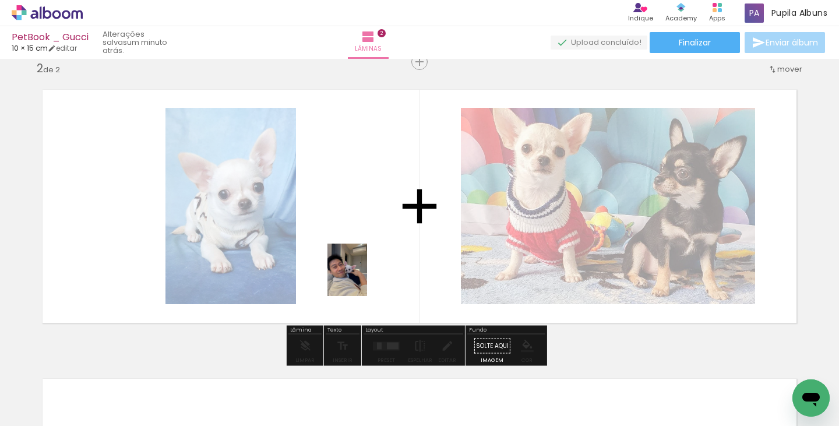
drag, startPoint x: 393, startPoint y: 387, endPoint x: 363, endPoint y: 277, distance: 113.6
click at [363, 275] on quentale-workspace at bounding box center [419, 213] width 839 height 426
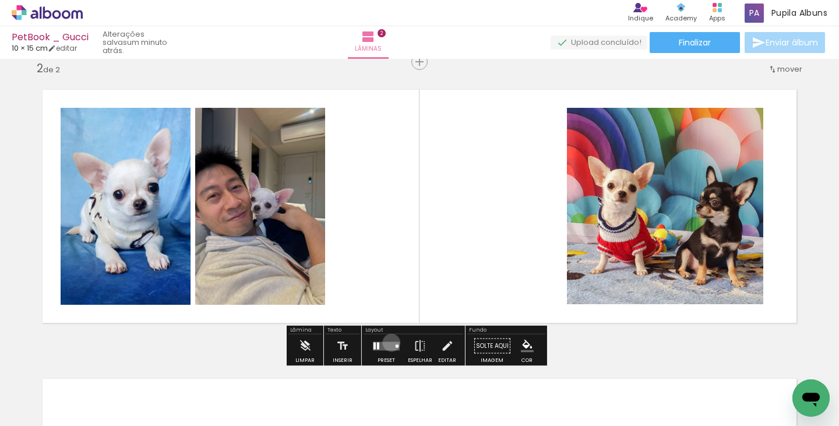
click at [389, 342] on quentale-layouter at bounding box center [386, 345] width 27 height 9
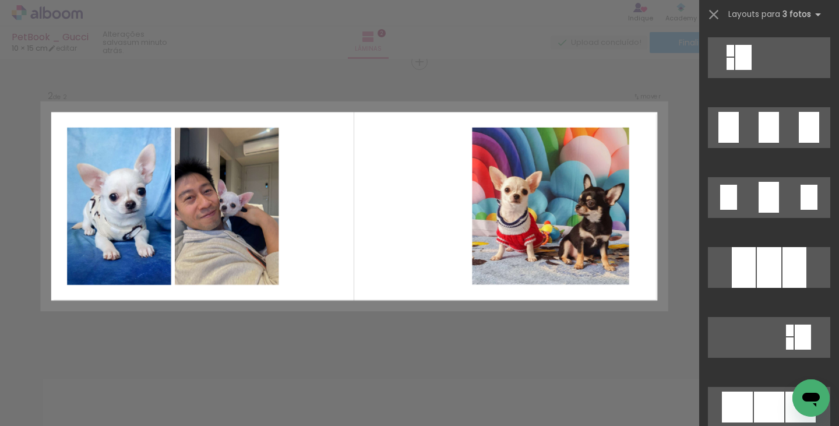
scroll to position [1745, 0]
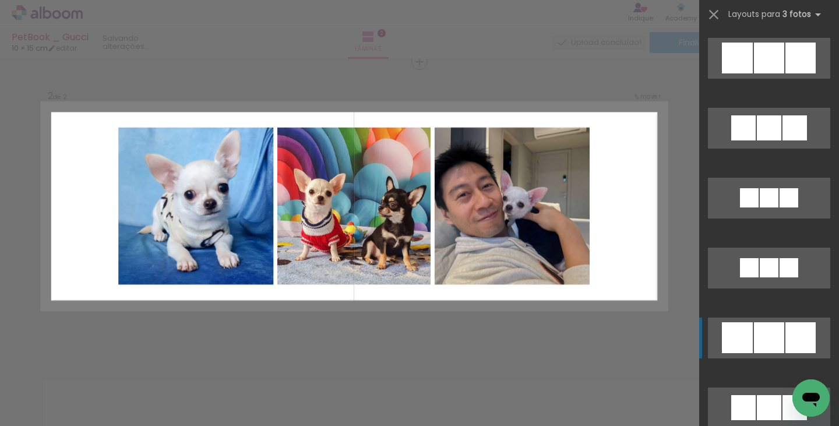
click at [0, 0] on slot at bounding box center [0, 0] width 0 height 0
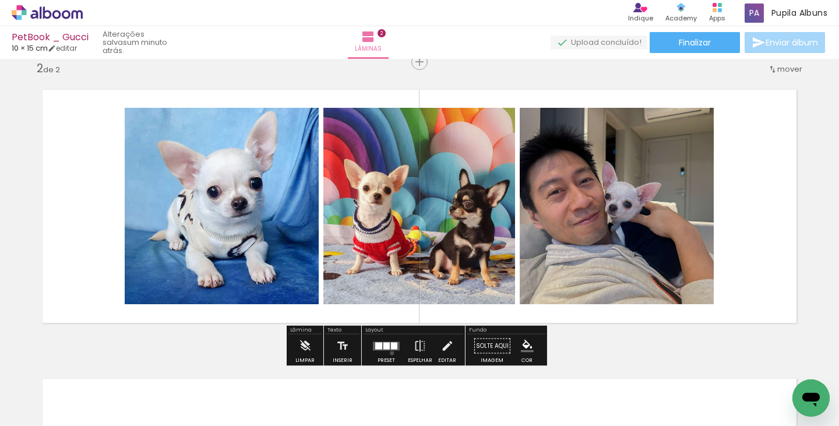
click at [389, 352] on div at bounding box center [386, 345] width 31 height 23
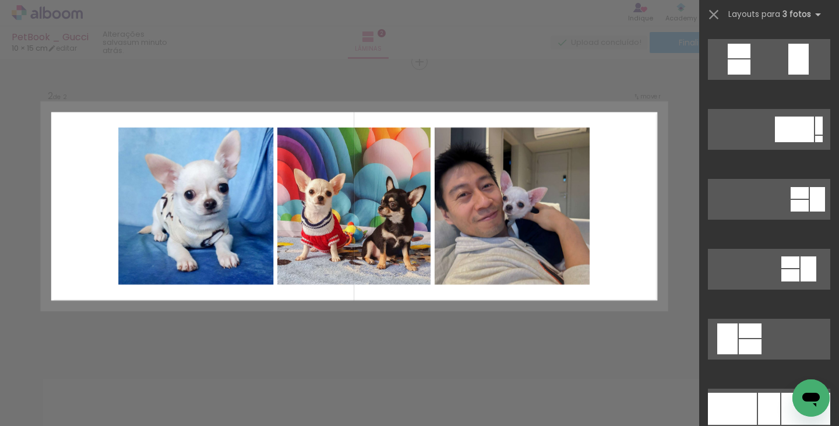
scroll to position [5798, 0]
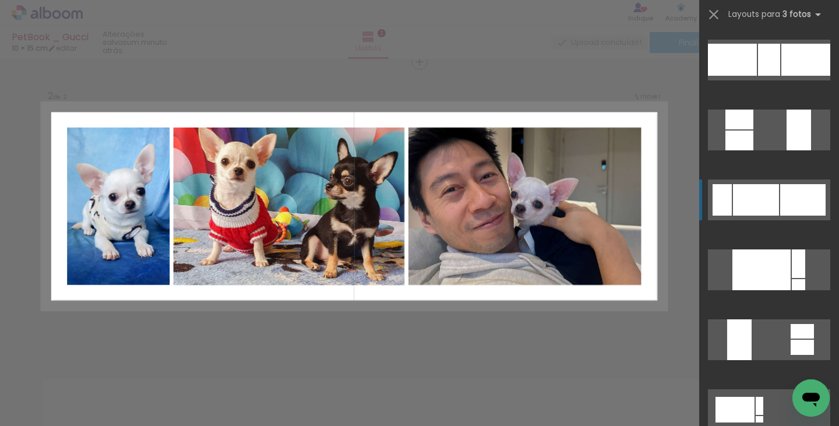
click at [792, 279] on div at bounding box center [798, 284] width 13 height 11
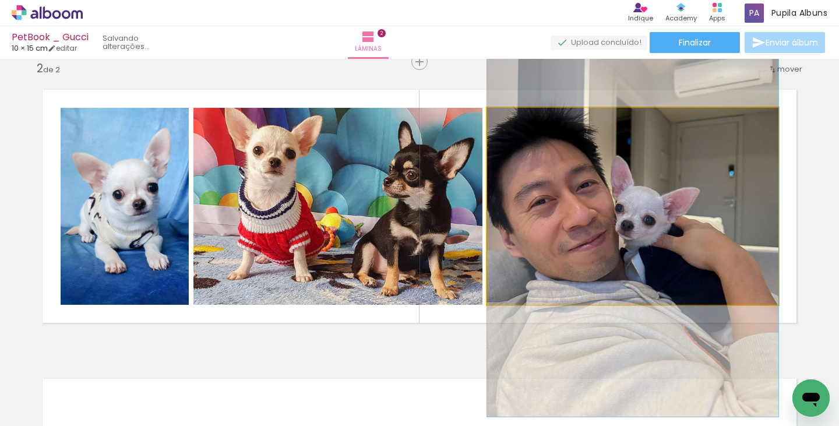
drag, startPoint x: 626, startPoint y: 288, endPoint x: 636, endPoint y: 305, distance: 19.1
click at [636, 305] on quentale-layouter at bounding box center [419, 206] width 781 height 260
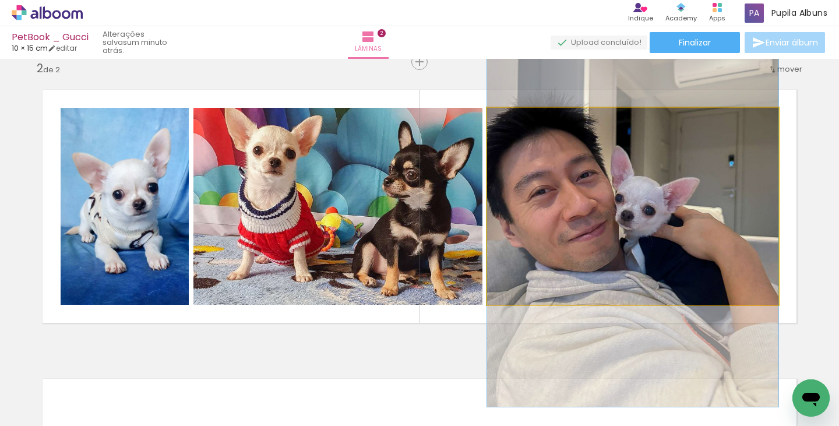
drag, startPoint x: 590, startPoint y: 248, endPoint x: 591, endPoint y: 238, distance: 9.9
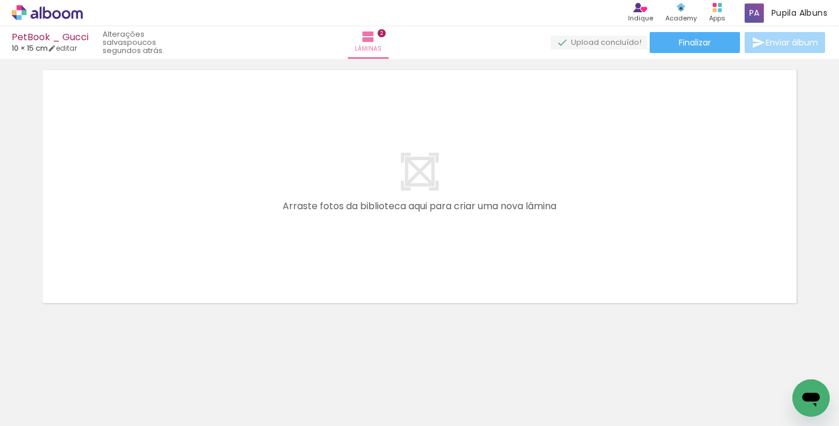
scroll to position [618, 0]
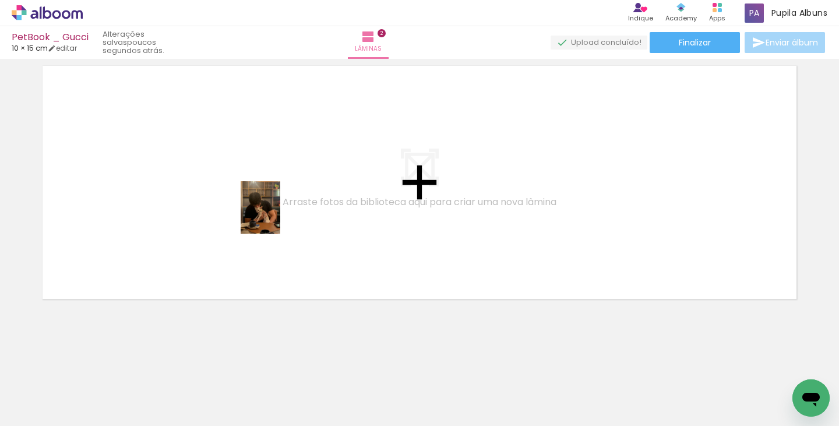
drag, startPoint x: 563, startPoint y: 375, endPoint x: 707, endPoint y: 376, distance: 143.3
click at [274, 214] on quentale-workspace at bounding box center [419, 213] width 839 height 426
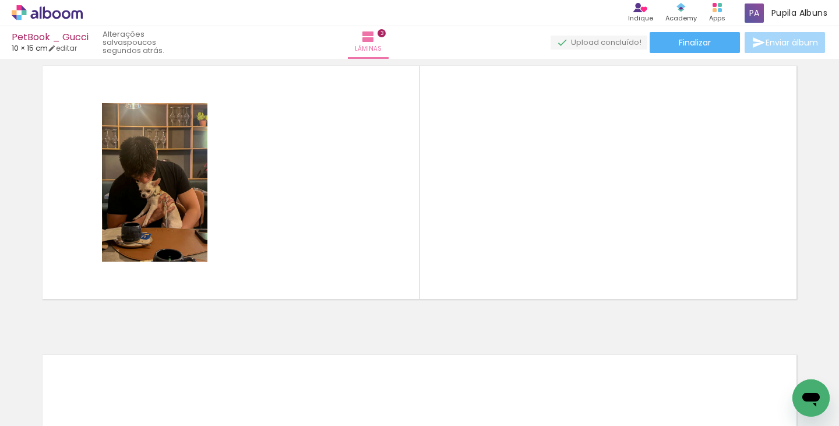
scroll to position [594, 0]
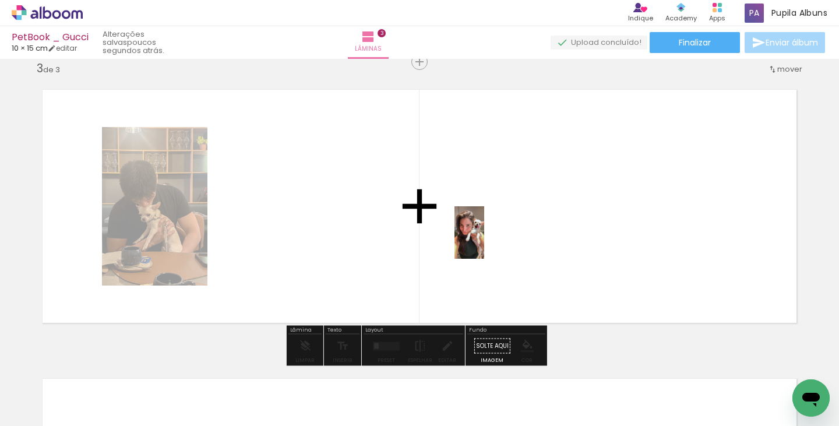
drag, startPoint x: 646, startPoint y: 389, endPoint x: 489, endPoint y: 241, distance: 215.1
click at [489, 241] on quentale-workspace at bounding box center [419, 213] width 839 height 426
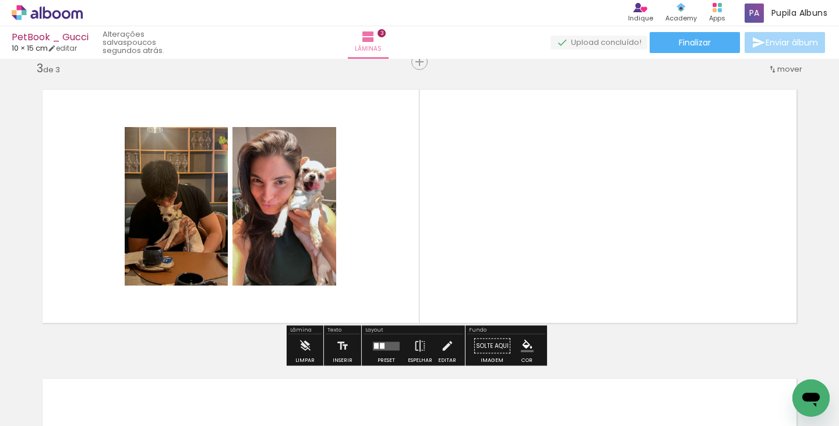
click at [67, 15] on icon at bounding box center [47, 12] width 71 height 15
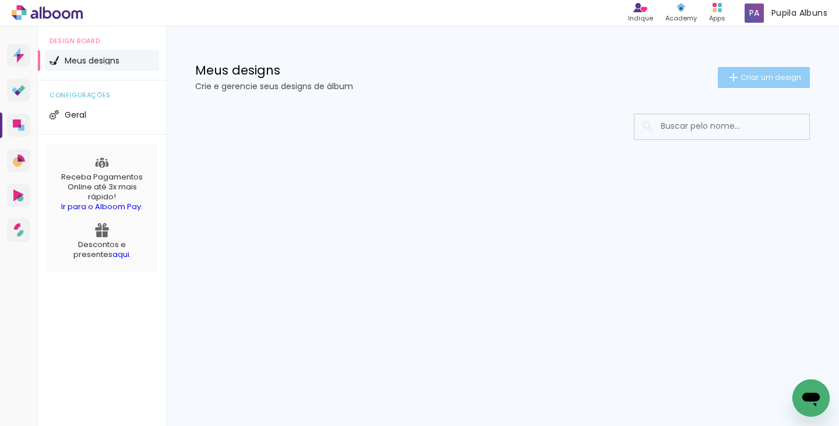
click at [740, 81] on span "Criar um design" at bounding box center [770, 77] width 61 height 8
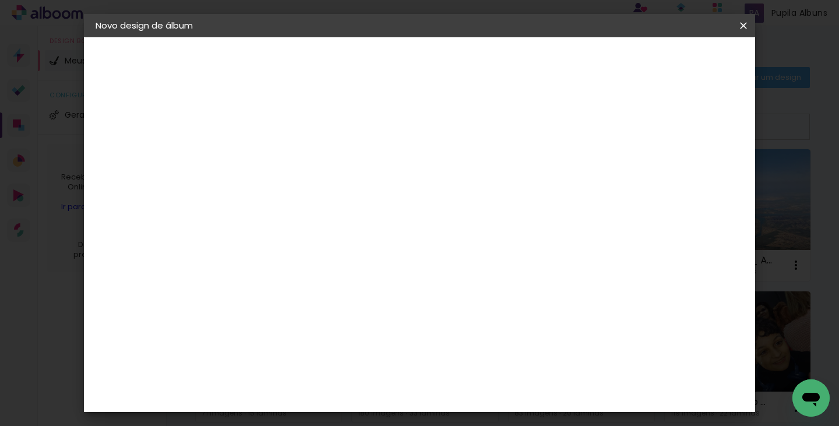
click at [286, 148] on input at bounding box center [286, 156] width 0 height 18
type input "PETBOOK TESTE"
type paper-input "PETBOOK TESTE"
click at [0, 0] on header "Informações Dê um título ao seu álbum. Avançar" at bounding box center [0, 0] width 0 height 0
click at [405, 67] on paper-button "Avançar" at bounding box center [376, 62] width 57 height 20
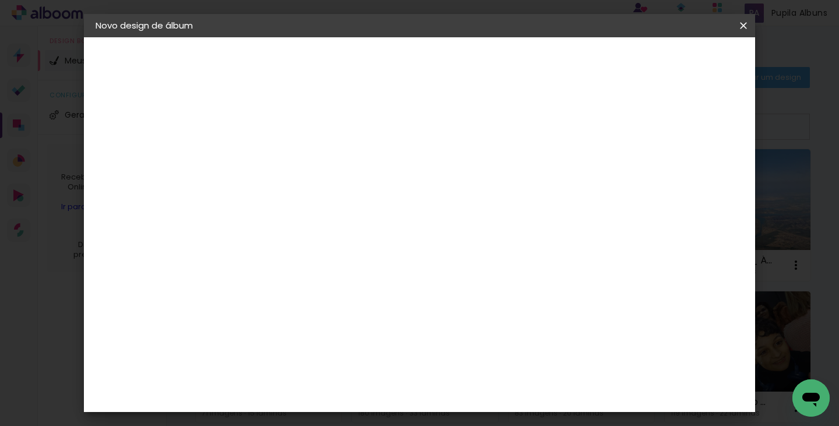
click at [0, 0] on slot "Tamanho Livre" at bounding box center [0, 0] width 0 height 0
click at [0, 0] on slot "Avançar" at bounding box center [0, 0] width 0 height 0
drag, startPoint x: 261, startPoint y: 308, endPoint x: 245, endPoint y: 306, distance: 15.8
click at [245, 306] on div "30" at bounding box center [256, 309] width 44 height 17
drag, startPoint x: 252, startPoint y: 312, endPoint x: 266, endPoint y: 312, distance: 14.6
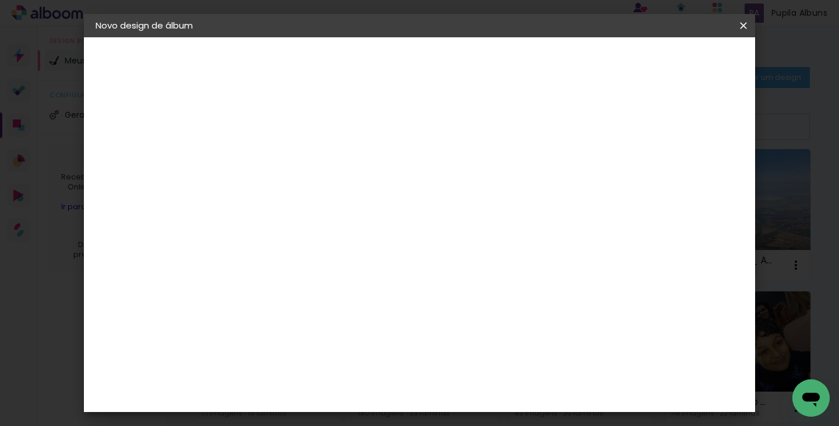
click at [264, 311] on div "30" at bounding box center [256, 309] width 44 height 17
type input "15"
type paper-input "15"
drag, startPoint x: 495, startPoint y: 348, endPoint x: 469, endPoint y: 343, distance: 26.7
click at [469, 343] on input "60" at bounding box center [484, 349] width 30 height 17
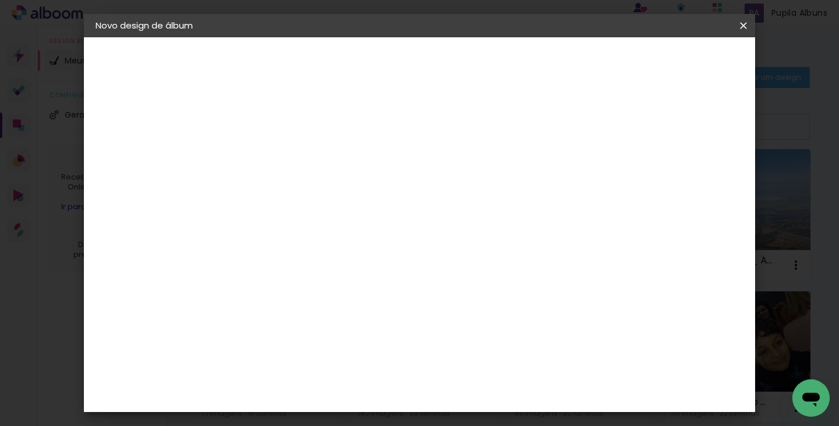
scroll to position [88, 0]
type input "20"
type paper-input "20"
click at [612, 59] on span "Iniciar design" at bounding box center [585, 62] width 53 height 8
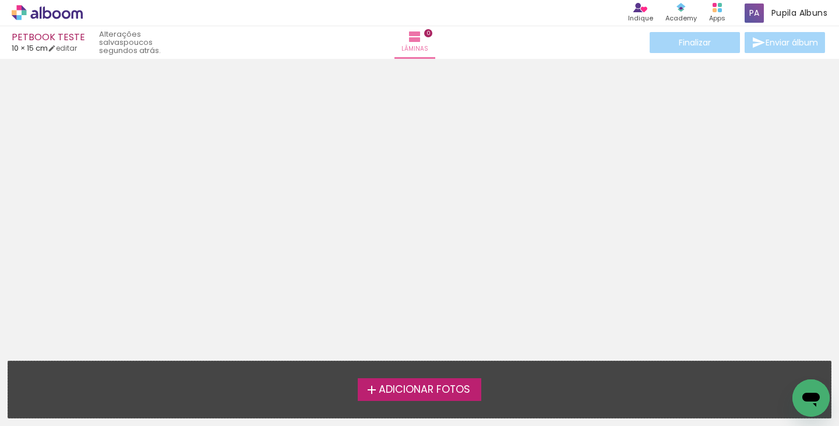
click at [426, 393] on span "Adicionar Fotos" at bounding box center [424, 389] width 91 height 10
click at [0, 0] on input "file" at bounding box center [0, 0] width 0 height 0
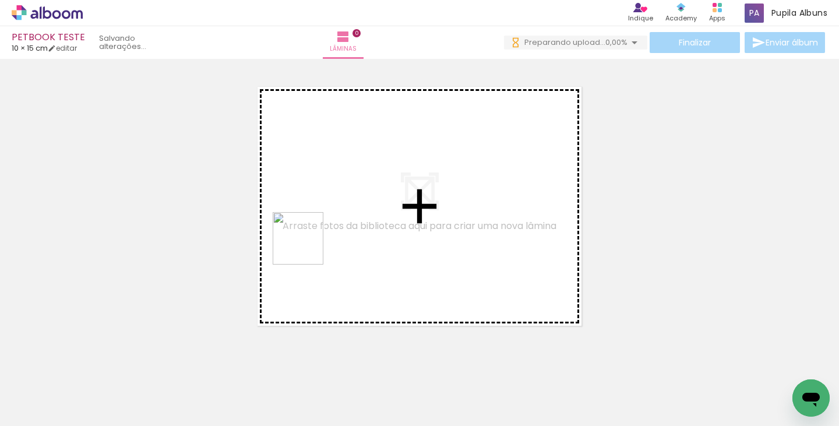
drag, startPoint x: 290, startPoint y: 317, endPoint x: 308, endPoint y: 247, distance: 72.8
click at [308, 247] on quentale-workspace at bounding box center [419, 213] width 839 height 426
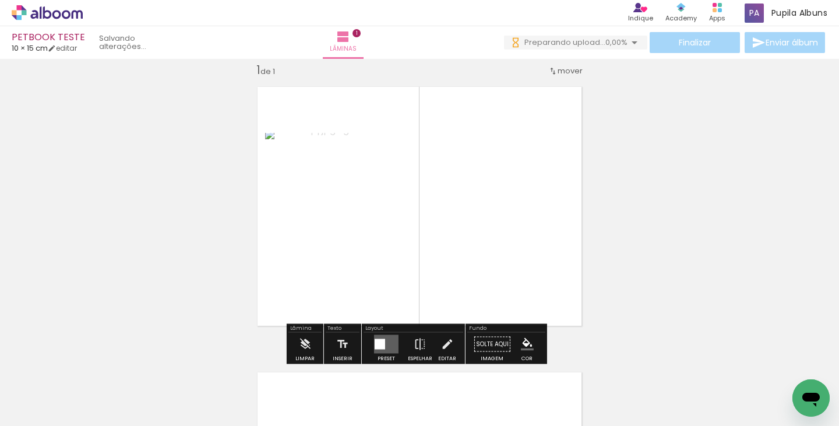
scroll to position [15, 0]
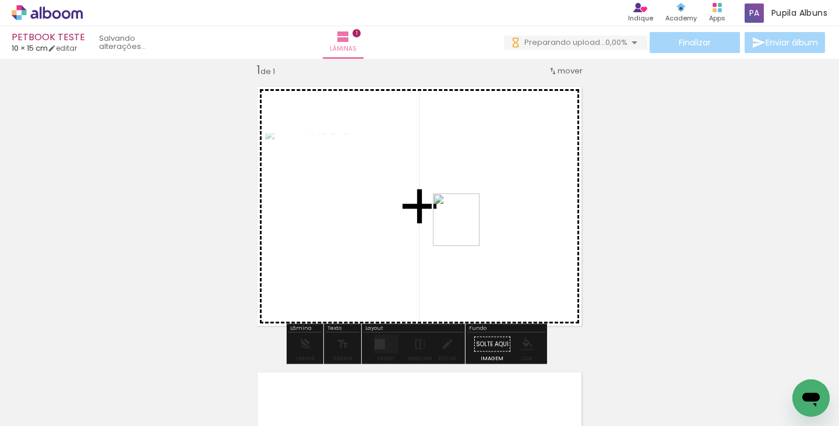
drag, startPoint x: 197, startPoint y: 389, endPoint x: 478, endPoint y: 222, distance: 327.0
click at [478, 222] on quentale-workspace at bounding box center [419, 213] width 839 height 426
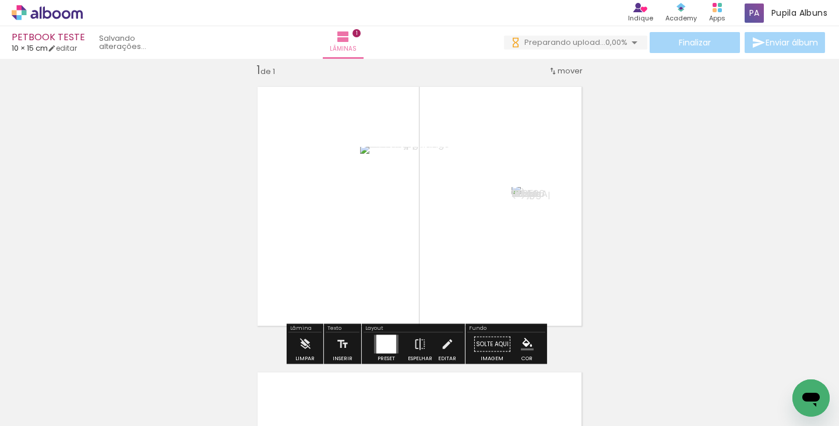
click at [377, 345] on div at bounding box center [386, 344] width 20 height 19
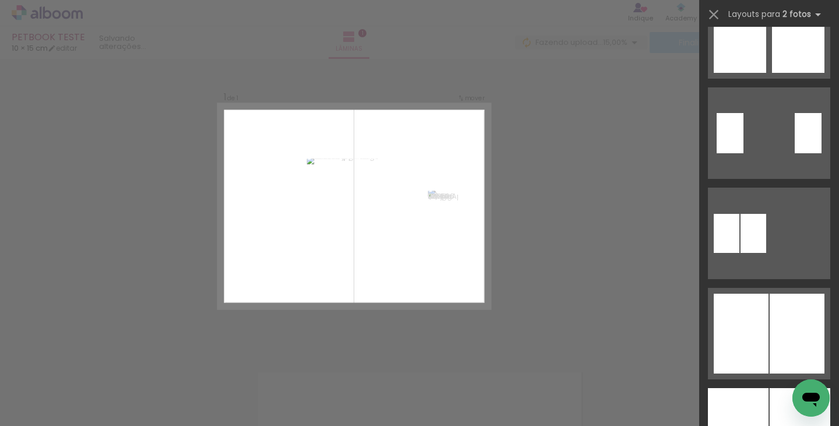
scroll to position [1642, 0]
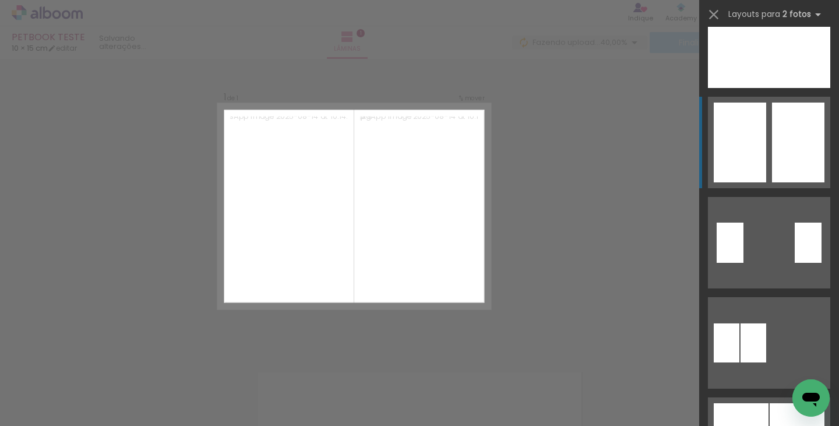
click at [801, 118] on div at bounding box center [798, 143] width 52 height 80
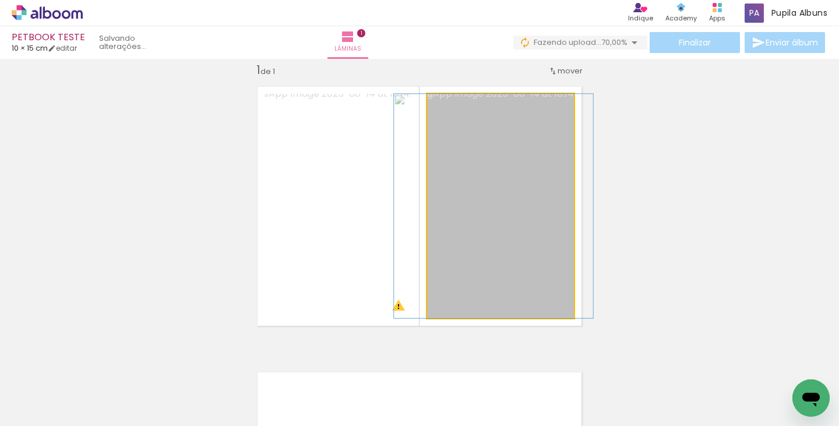
drag, startPoint x: 517, startPoint y: 218, endPoint x: 510, endPoint y: 215, distance: 7.8
drag, startPoint x: 485, startPoint y: 256, endPoint x: 498, endPoint y: 255, distance: 12.4
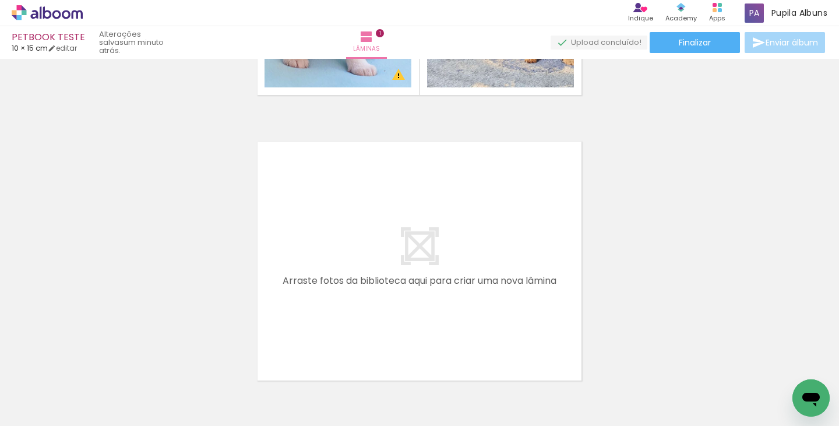
scroll to position [252, 0]
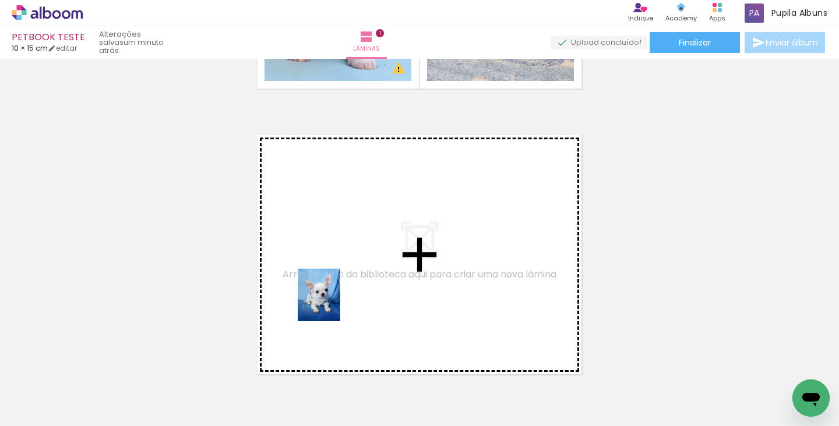
drag, startPoint x: 326, startPoint y: 394, endPoint x: 333, endPoint y: 304, distance: 91.1
click at [333, 304] on quentale-workspace at bounding box center [419, 213] width 839 height 426
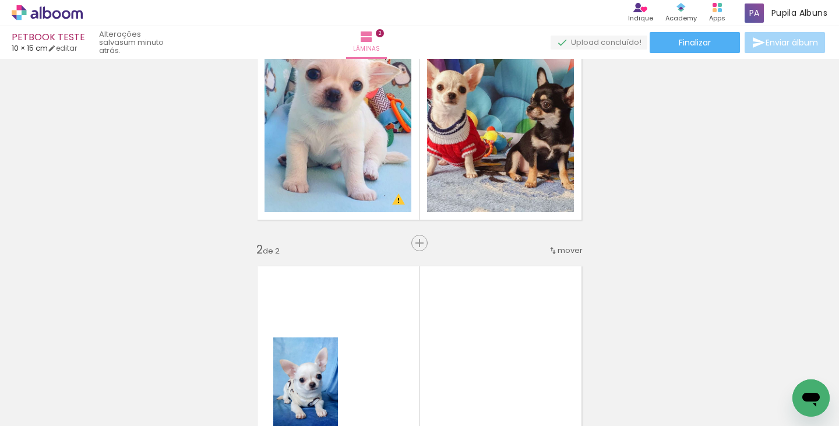
scroll to position [113, 0]
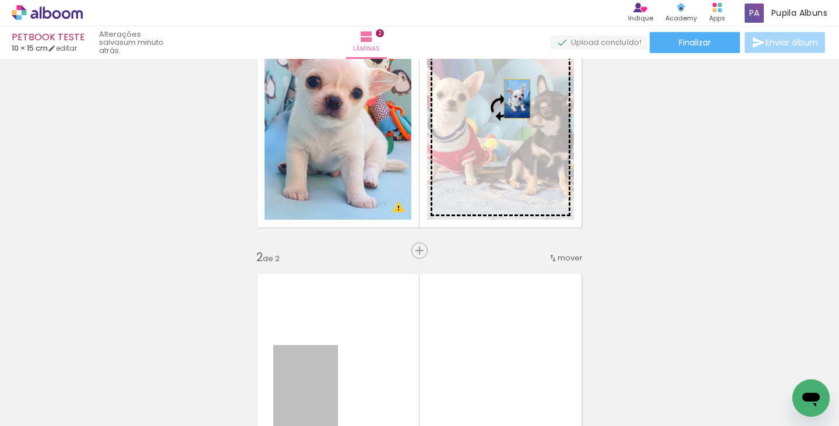
drag, startPoint x: 314, startPoint y: 347, endPoint x: 513, endPoint y: 98, distance: 318.3
click at [513, 98] on div "Inserir lâmina 1 de 2 Inserir lâmina 2 de 2 O Designbox precisará aumentar a su…" at bounding box center [419, 378] width 839 height 857
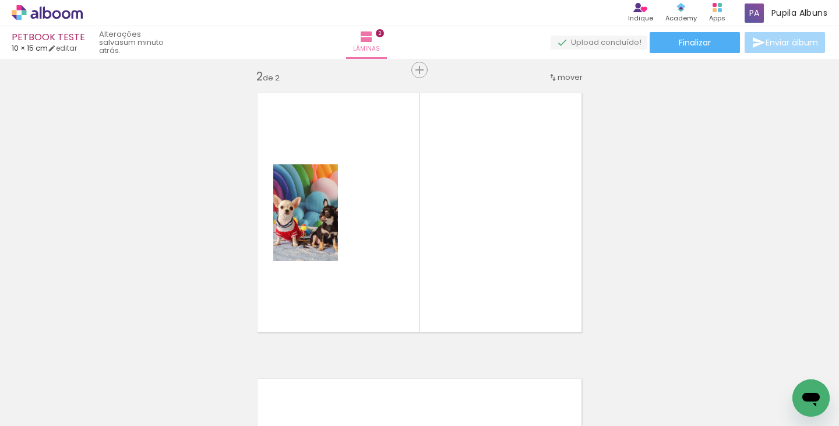
scroll to position [316, 0]
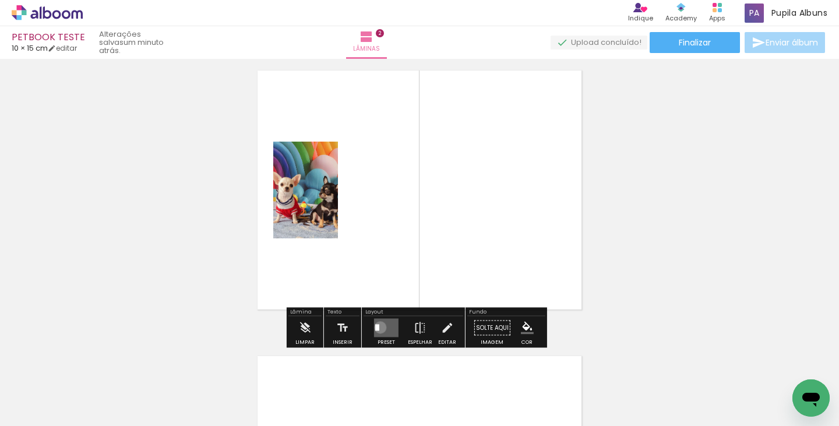
click at [378, 327] on quentale-layouter at bounding box center [386, 328] width 24 height 19
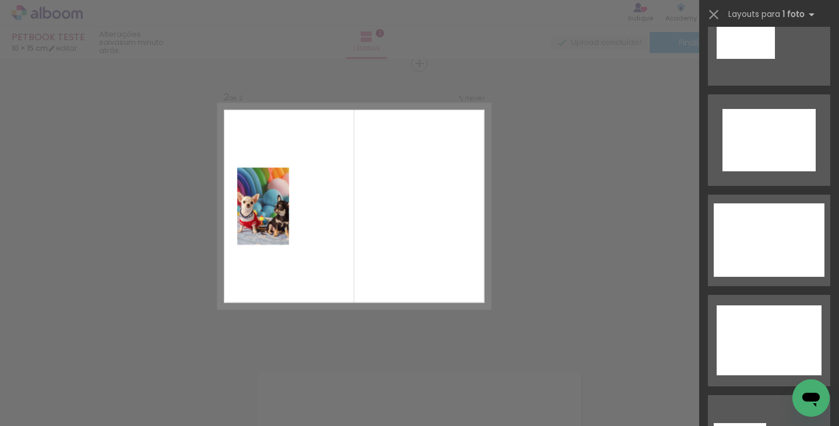
scroll to position [3353, 0]
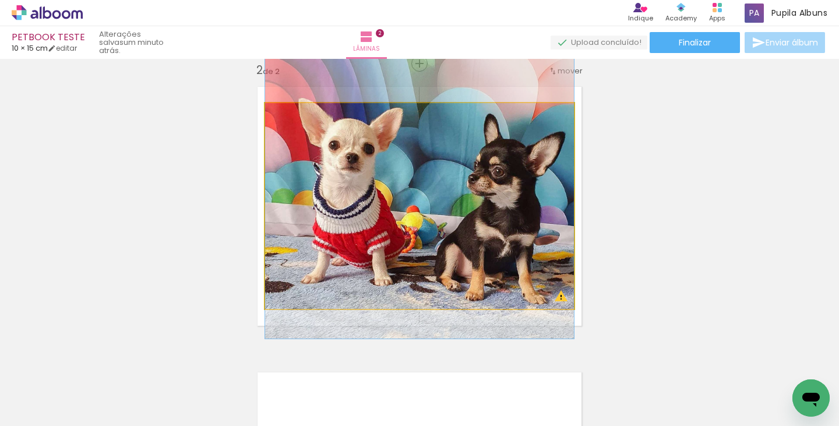
drag, startPoint x: 525, startPoint y: 263, endPoint x: 521, endPoint y: 225, distance: 38.1
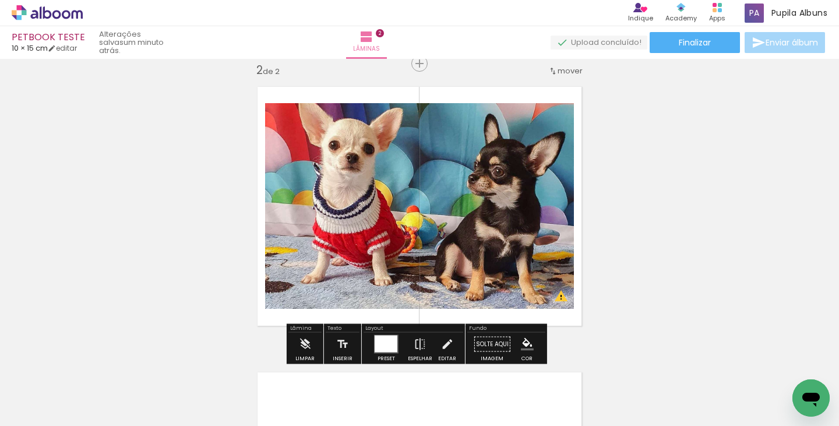
click at [382, 348] on div at bounding box center [386, 344] width 23 height 17
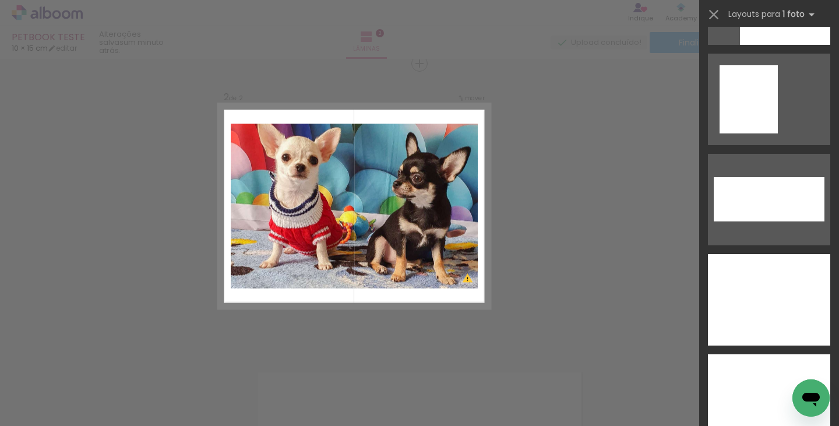
scroll to position [4614, 0]
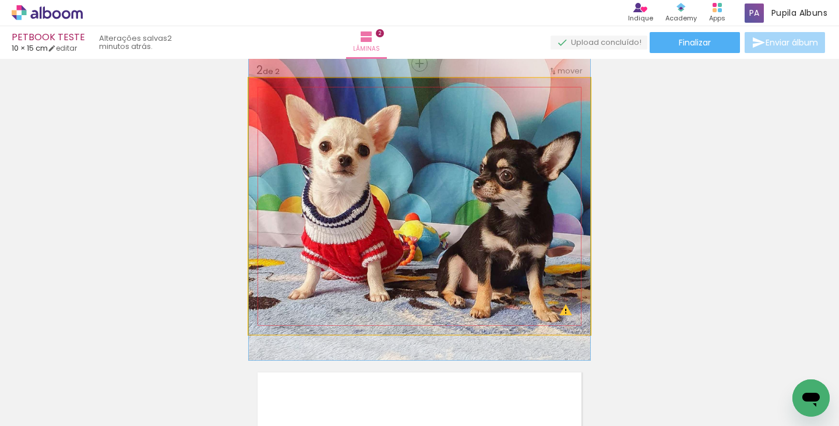
drag, startPoint x: 443, startPoint y: 186, endPoint x: 421, endPoint y: 185, distance: 21.6
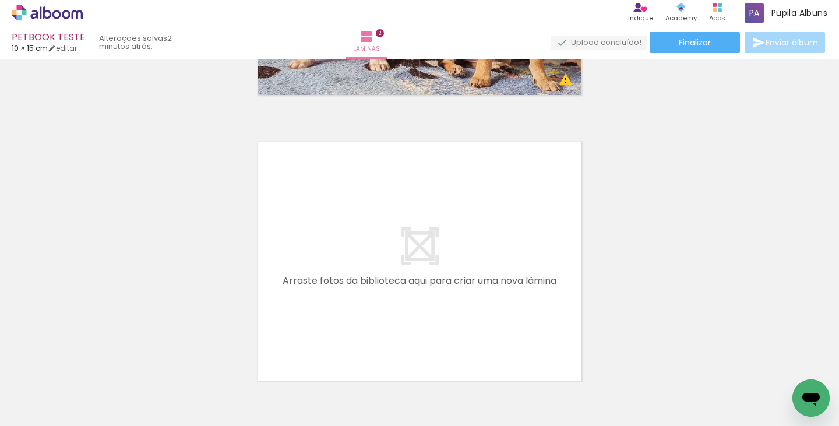
scroll to position [534, 0]
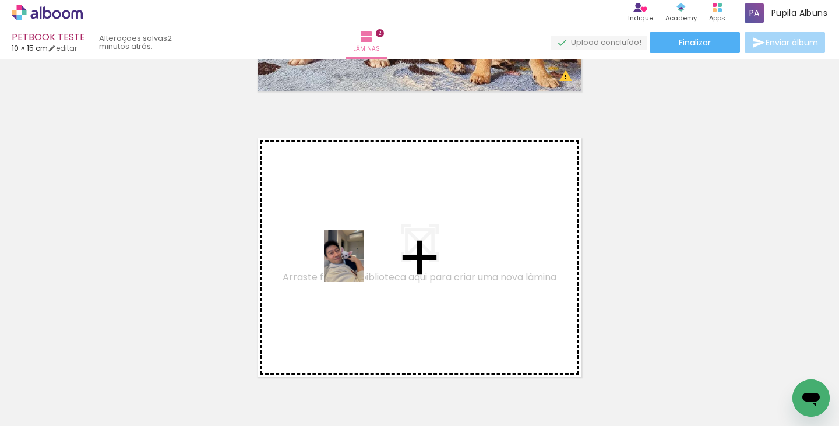
drag, startPoint x: 387, startPoint y: 382, endPoint x: 359, endPoint y: 264, distance: 120.4
click at [359, 264] on quentale-workspace at bounding box center [419, 213] width 839 height 426
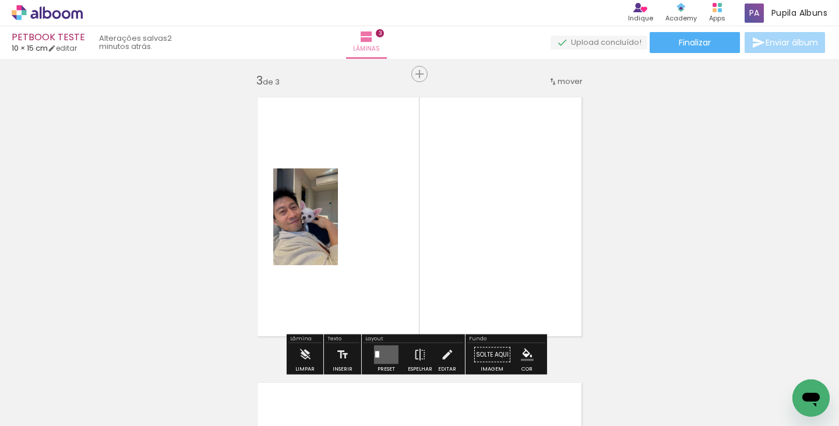
scroll to position [585, 0]
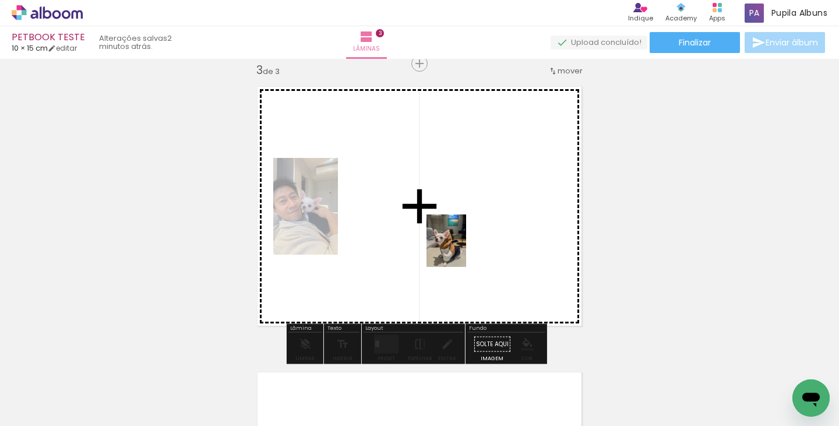
drag, startPoint x: 461, startPoint y: 385, endPoint x: 467, endPoint y: 257, distance: 127.7
click at [463, 244] on quentale-workspace at bounding box center [419, 213] width 839 height 426
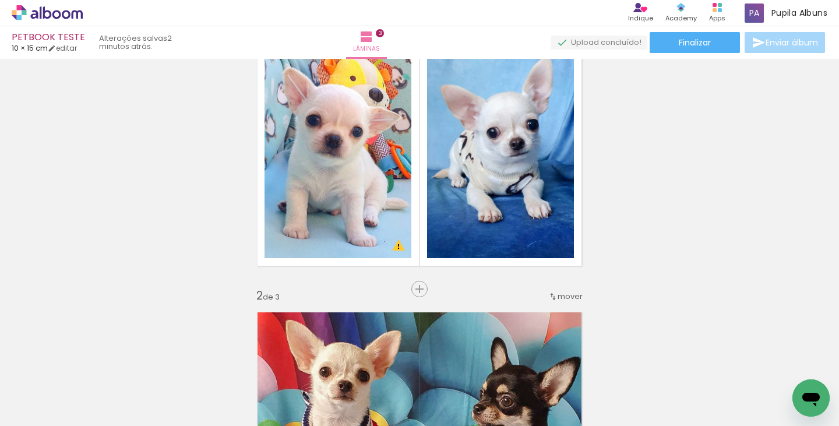
scroll to position [54, 0]
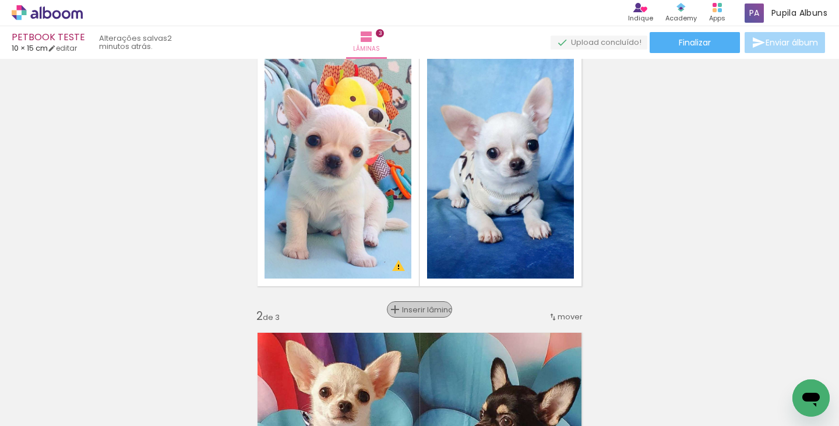
click at [417, 310] on span "Inserir lâmina" at bounding box center [424, 310] width 45 height 8
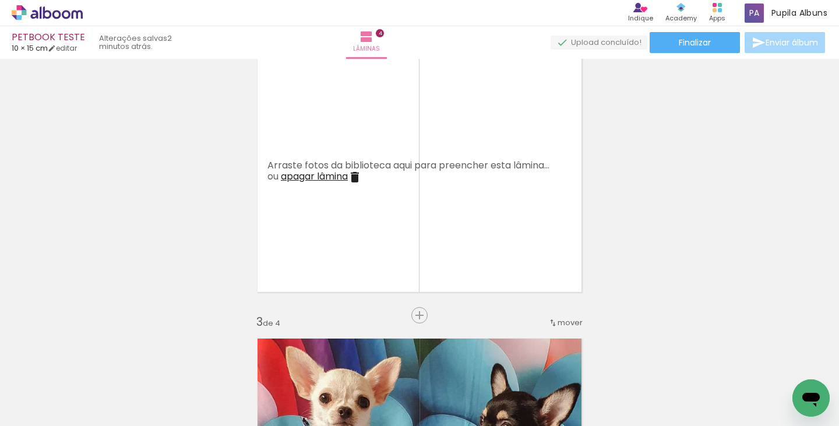
scroll to position [338, 0]
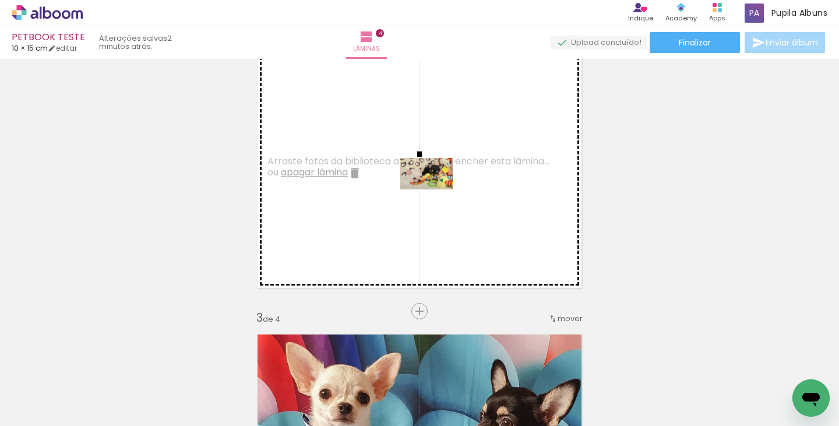
drag, startPoint x: 168, startPoint y: 348, endPoint x: 435, endPoint y: 193, distance: 308.6
click at [435, 193] on quentale-workspace at bounding box center [419, 213] width 839 height 426
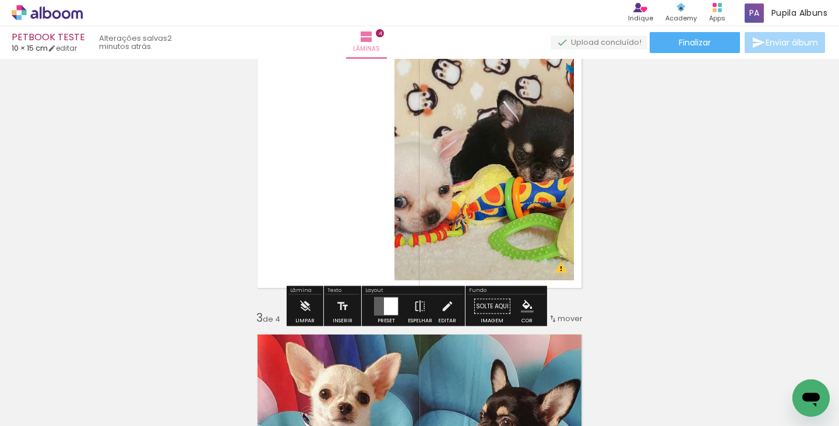
click at [393, 305] on div at bounding box center [391, 306] width 14 height 17
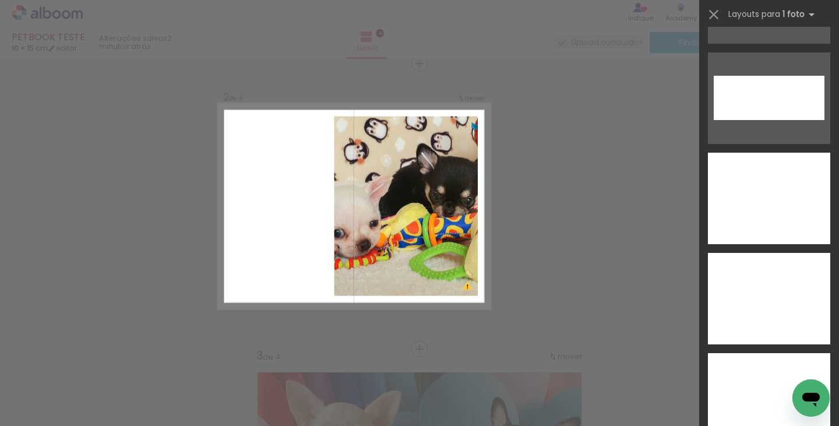
scroll to position [3594, 0]
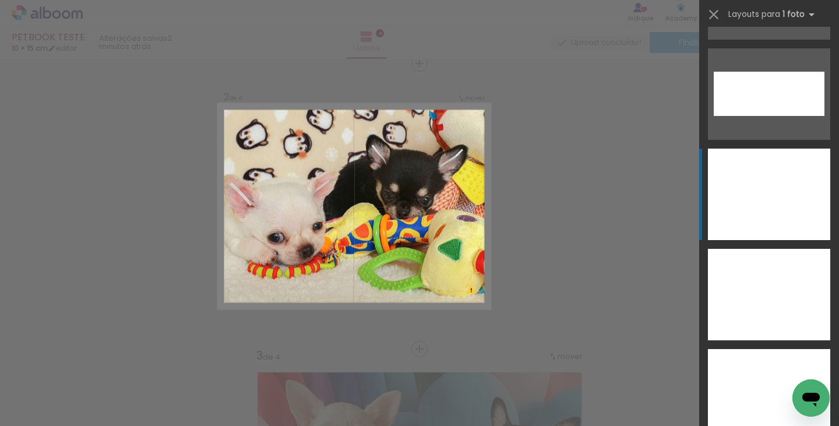
click at [776, 188] on div at bounding box center [769, 194] width 122 height 91
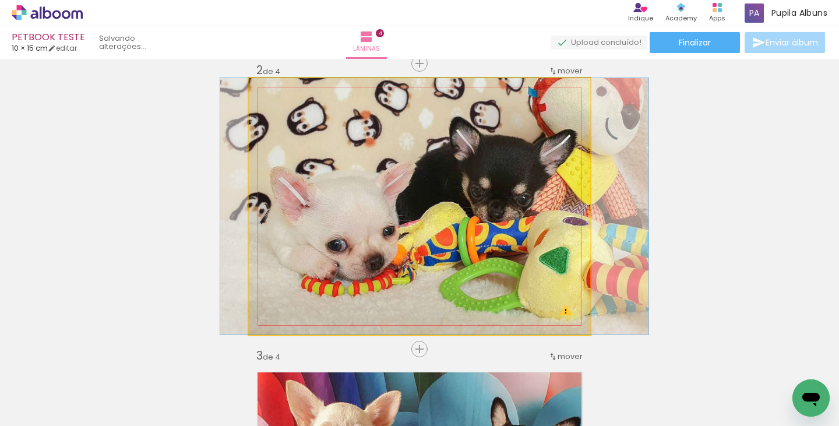
drag, startPoint x: 468, startPoint y: 237, endPoint x: 484, endPoint y: 236, distance: 15.2
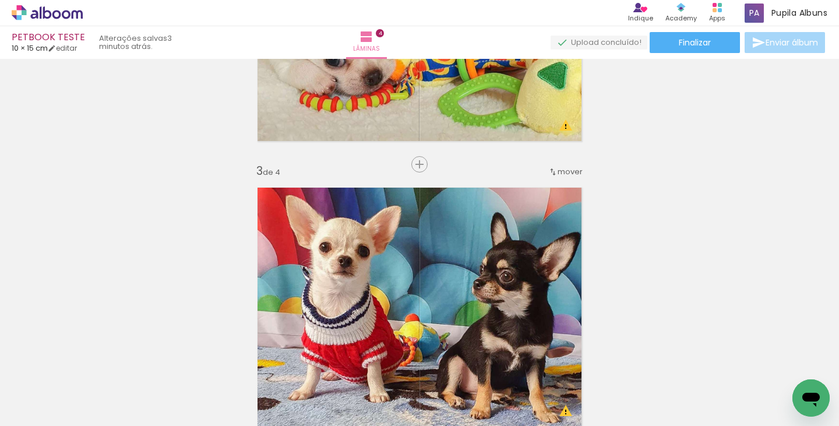
scroll to position [484, 0]
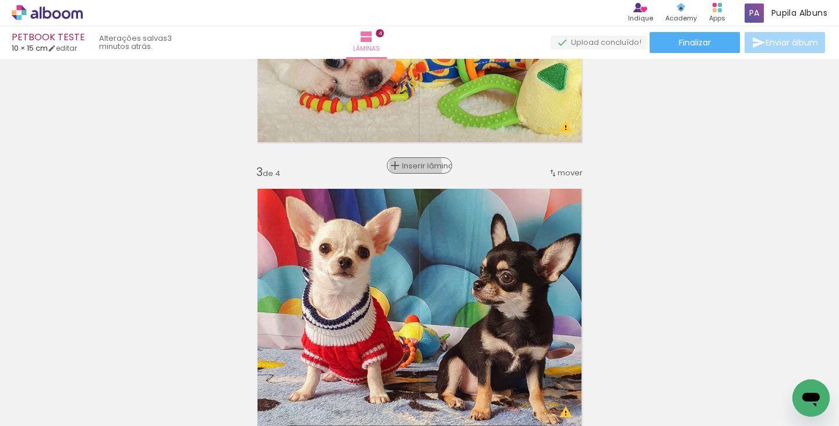
click at [411, 167] on span "Inserir lâmina" at bounding box center [424, 166] width 45 height 8
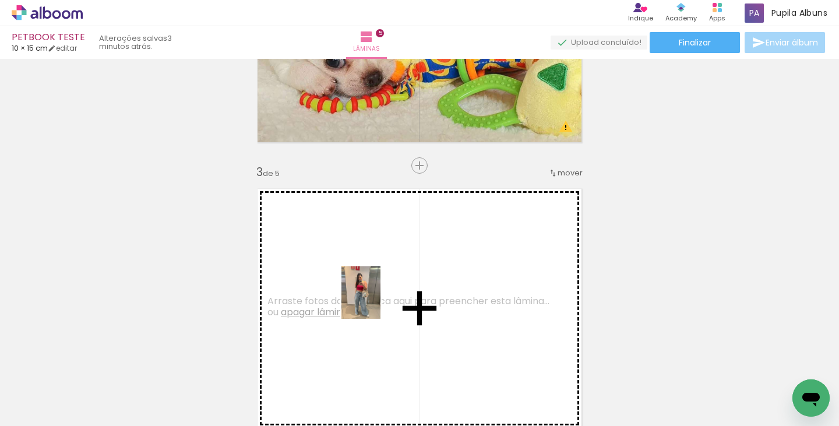
drag, startPoint x: 498, startPoint y: 368, endPoint x: 378, endPoint y: 295, distance: 139.6
click at [378, 295] on quentale-workspace at bounding box center [419, 213] width 839 height 426
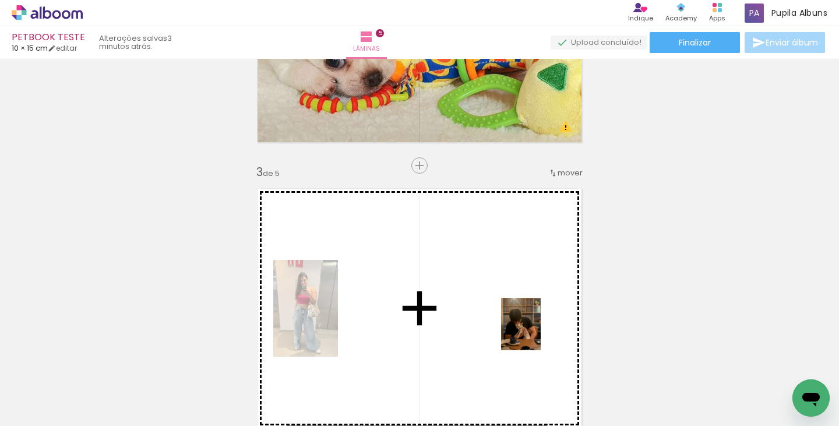
drag, startPoint x: 574, startPoint y: 391, endPoint x: 536, endPoint y: 333, distance: 70.0
click at [536, 333] on quentale-workspace at bounding box center [419, 213] width 839 height 426
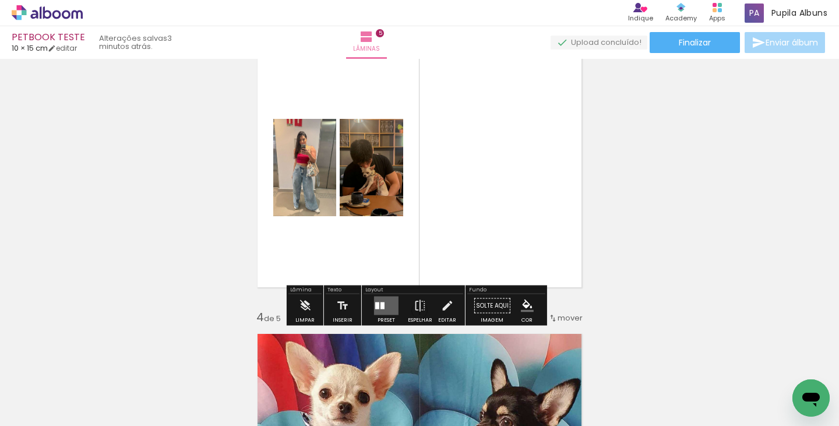
scroll to position [721, 0]
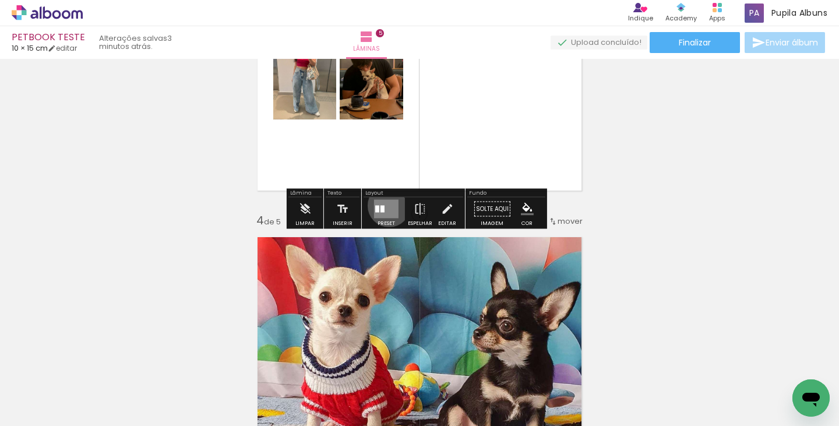
click at [386, 205] on quentale-layouter at bounding box center [386, 209] width 24 height 19
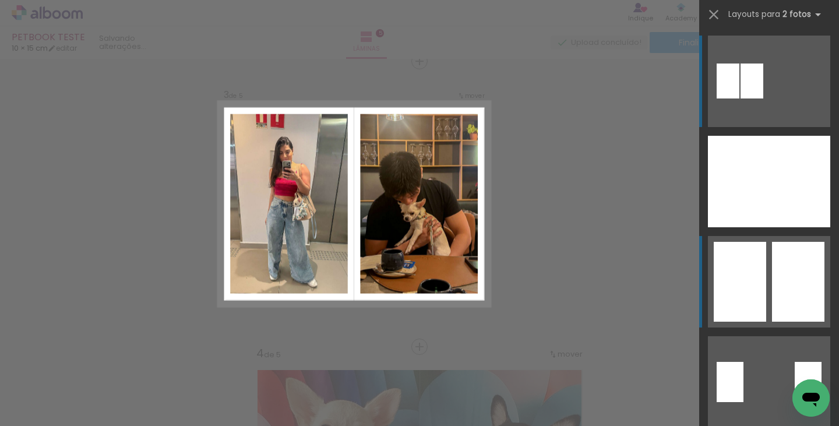
scroll to position [585, 0]
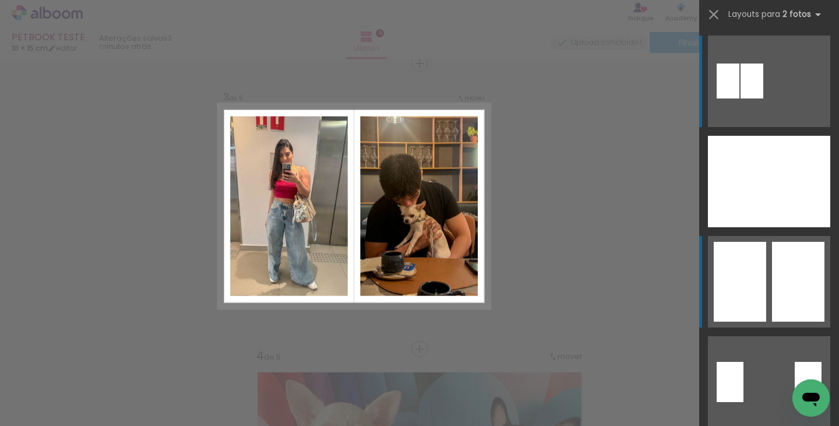
click at [772, 298] on div at bounding box center [798, 282] width 52 height 80
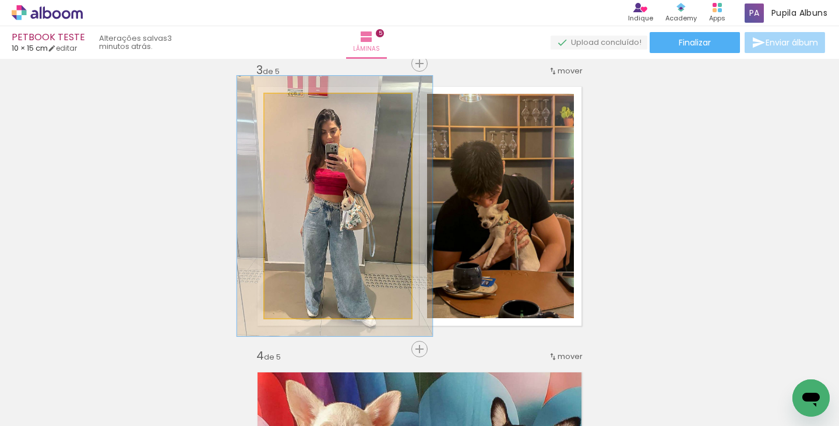
drag, startPoint x: 290, startPoint y: 104, endPoint x: 297, endPoint y: 104, distance: 6.4
type paper-slider "116"
click at [297, 104] on div at bounding box center [298, 106] width 10 height 10
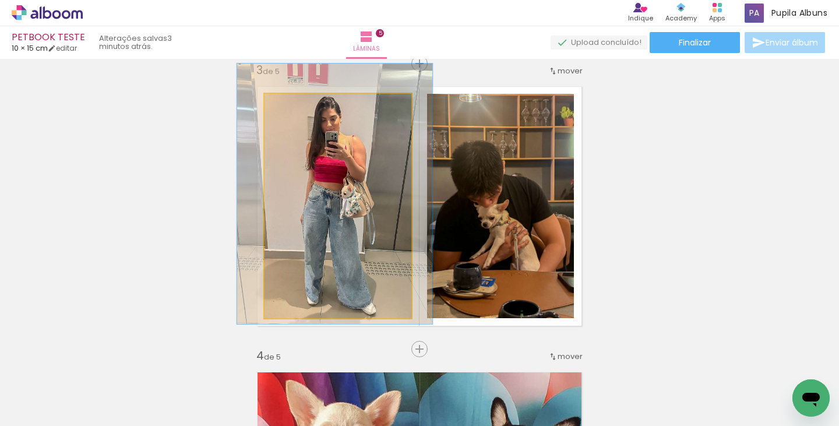
drag, startPoint x: 370, startPoint y: 188, endPoint x: 370, endPoint y: 175, distance: 12.2
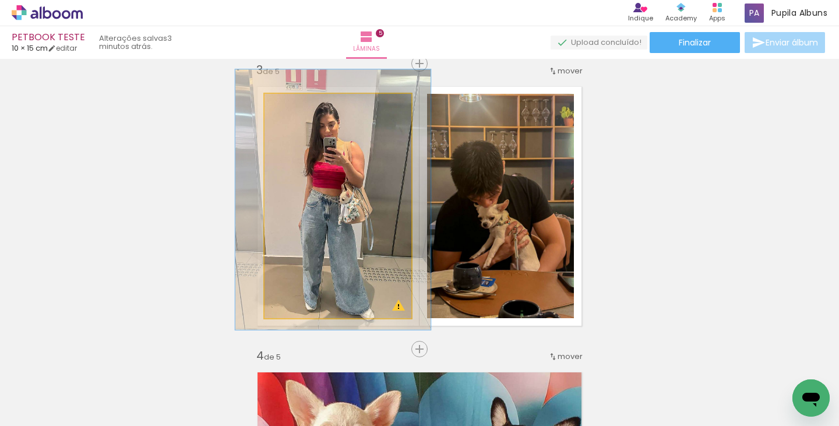
drag, startPoint x: 357, startPoint y: 211, endPoint x: 355, endPoint y: 217, distance: 6.1
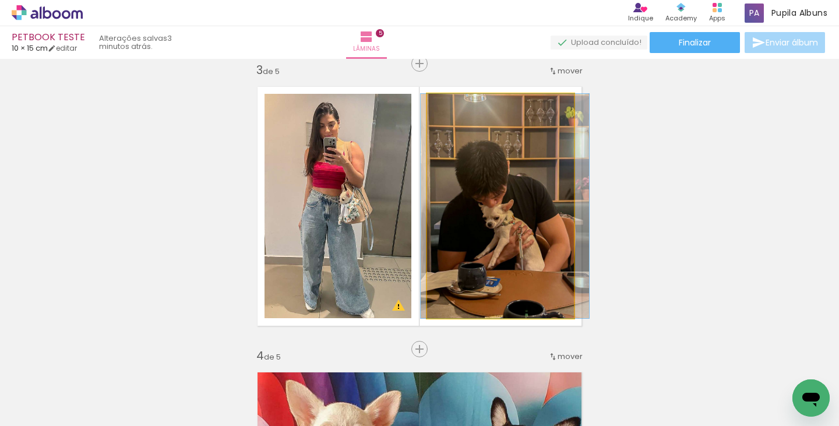
drag, startPoint x: 523, startPoint y: 244, endPoint x: 528, endPoint y: 240, distance: 6.2
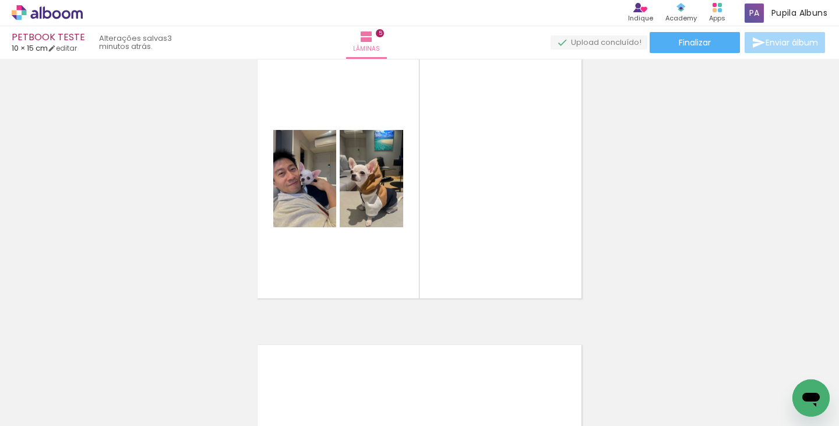
scroll to position [1188, 0]
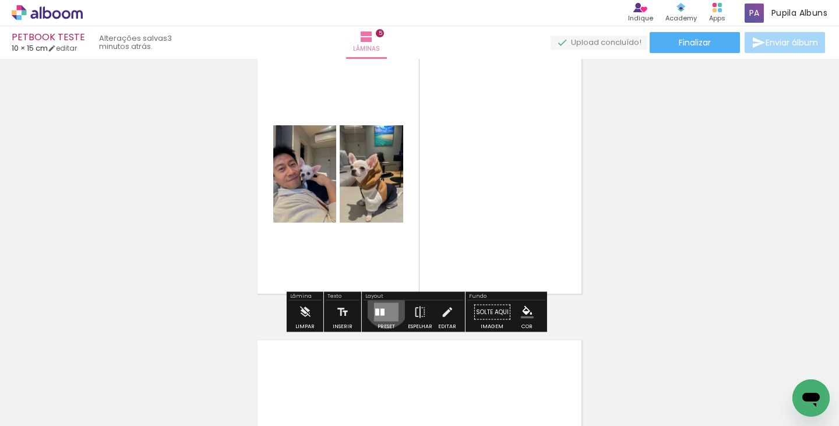
click at [384, 306] on quentale-layouter at bounding box center [386, 312] width 24 height 19
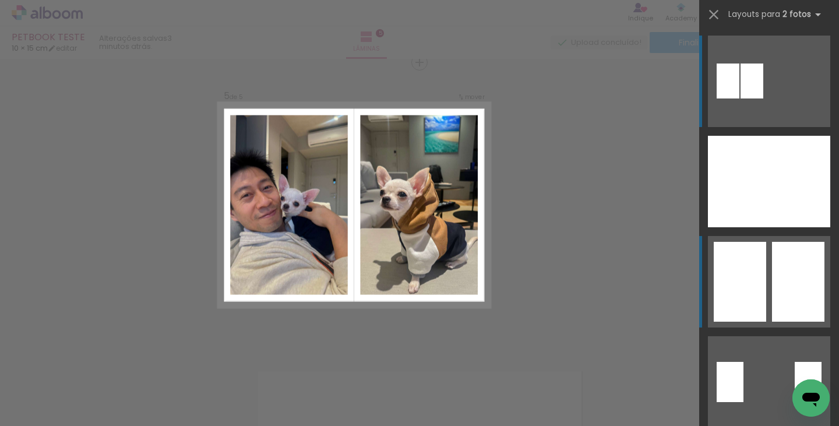
scroll to position [1156, 0]
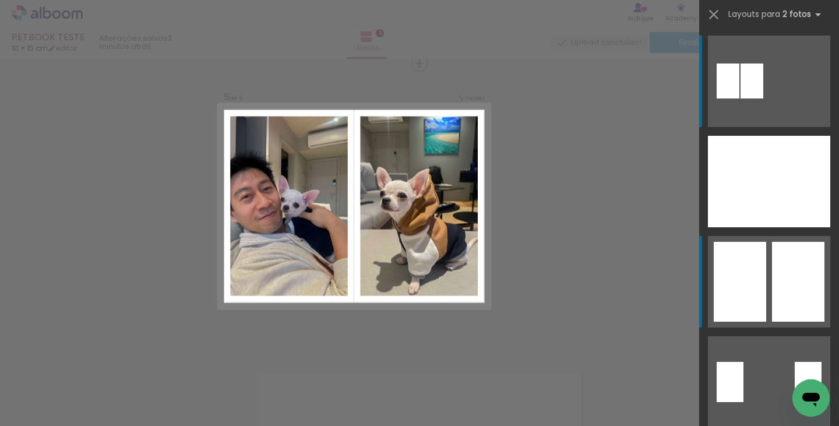
click at [790, 267] on div at bounding box center [798, 282] width 52 height 80
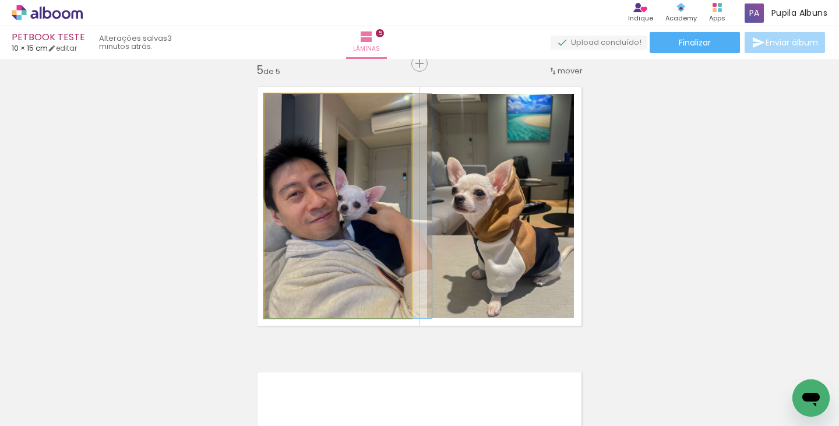
drag, startPoint x: 338, startPoint y: 225, endPoint x: 348, endPoint y: 221, distance: 10.7
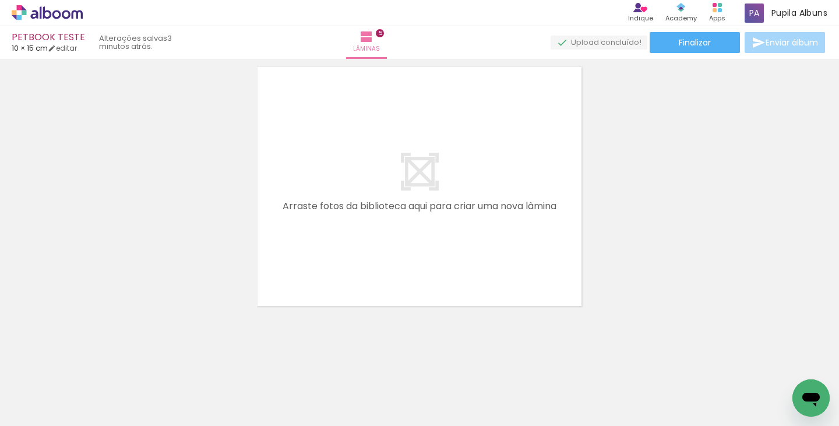
scroll to position [1464, 0]
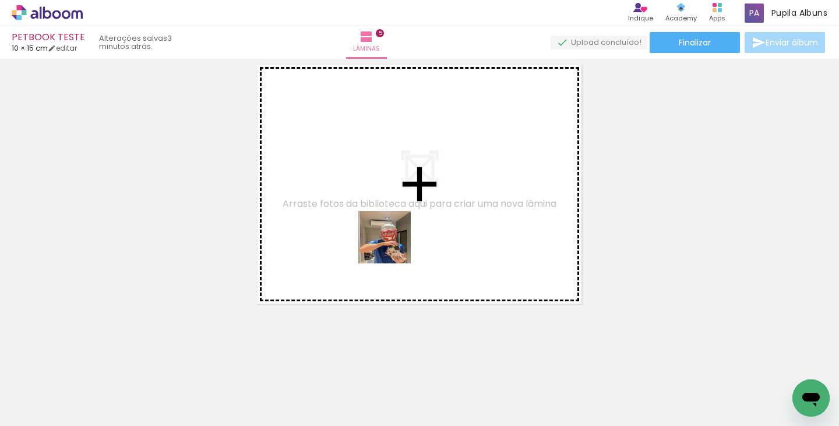
drag, startPoint x: 700, startPoint y: 384, endPoint x: 354, endPoint y: 217, distance: 384.3
click at [354, 217] on quentale-workspace at bounding box center [419, 213] width 839 height 426
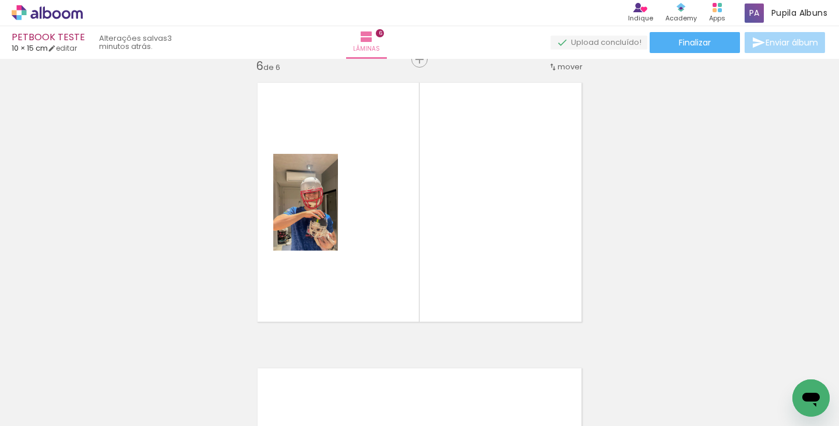
scroll to position [1442, 0]
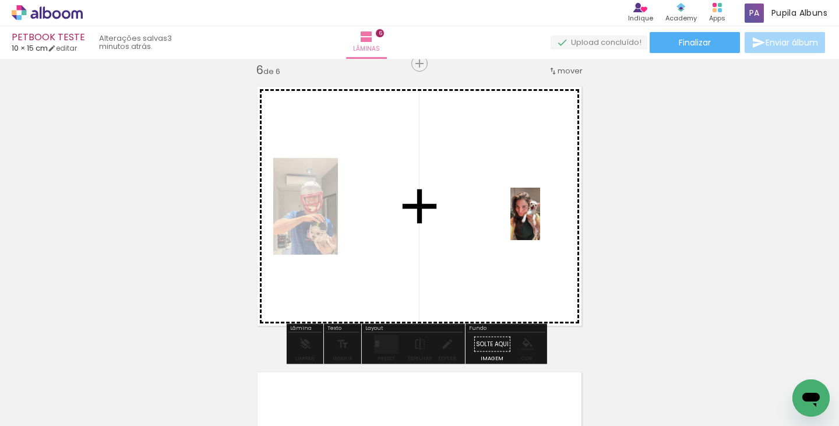
drag, startPoint x: 655, startPoint y: 383, endPoint x: 545, endPoint y: 223, distance: 195.2
click at [545, 223] on quentale-workspace at bounding box center [419, 213] width 839 height 426
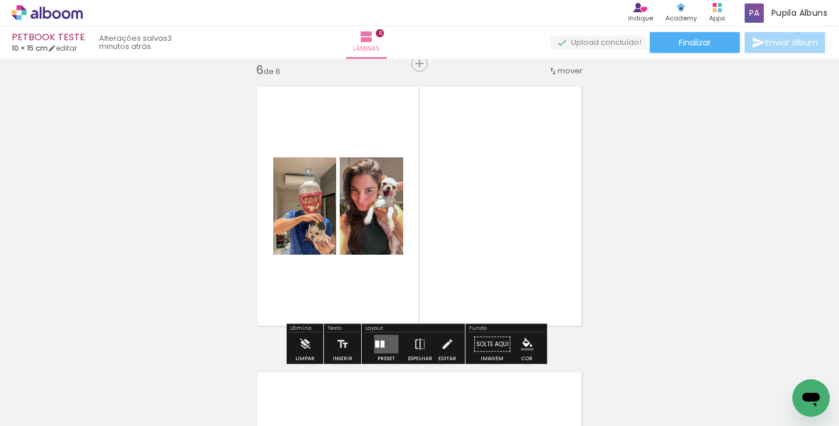
click at [385, 338] on quentale-layouter at bounding box center [386, 344] width 24 height 19
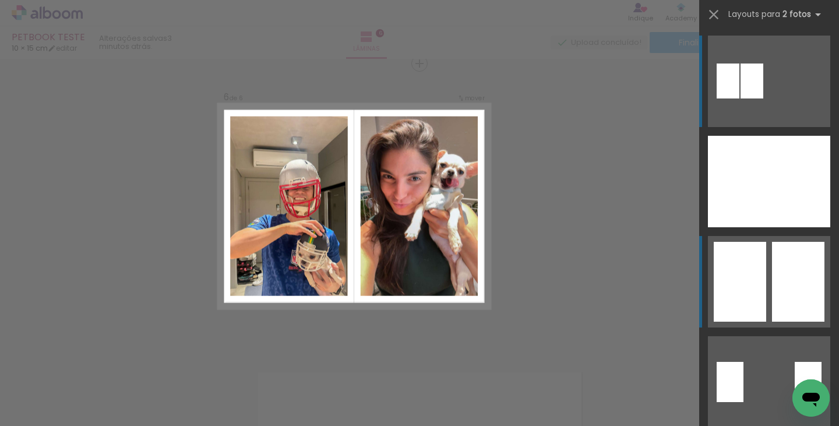
click at [784, 293] on div at bounding box center [798, 282] width 52 height 80
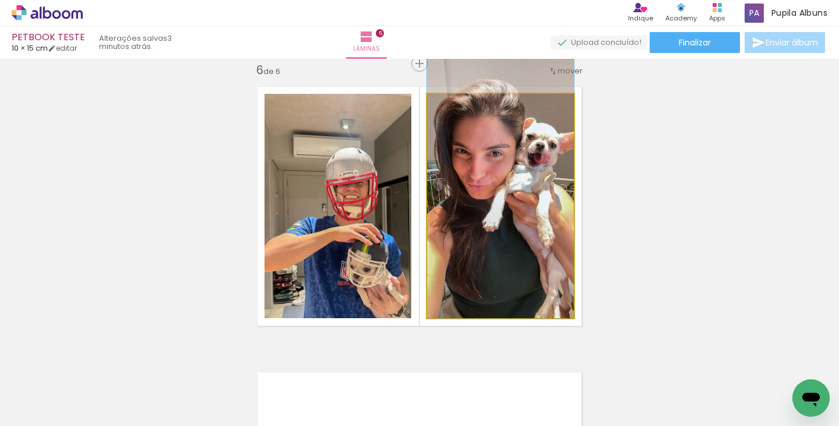
drag, startPoint x: 450, startPoint y: 227, endPoint x: 438, endPoint y: 206, distance: 24.3
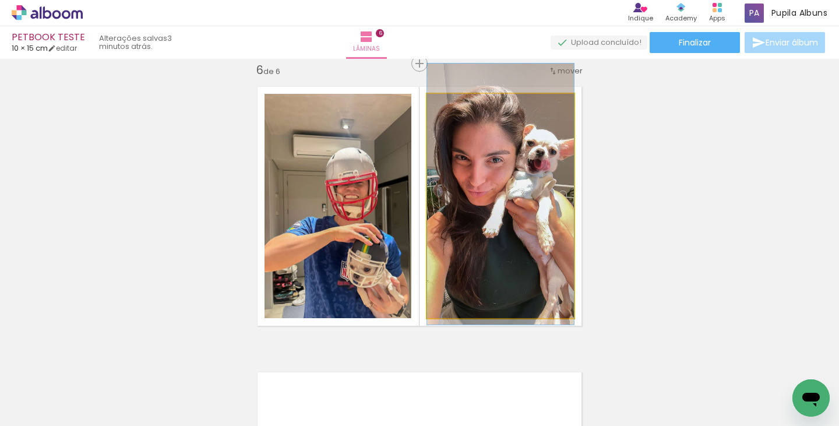
drag, startPoint x: 489, startPoint y: 234, endPoint x: 489, endPoint y: 241, distance: 6.4
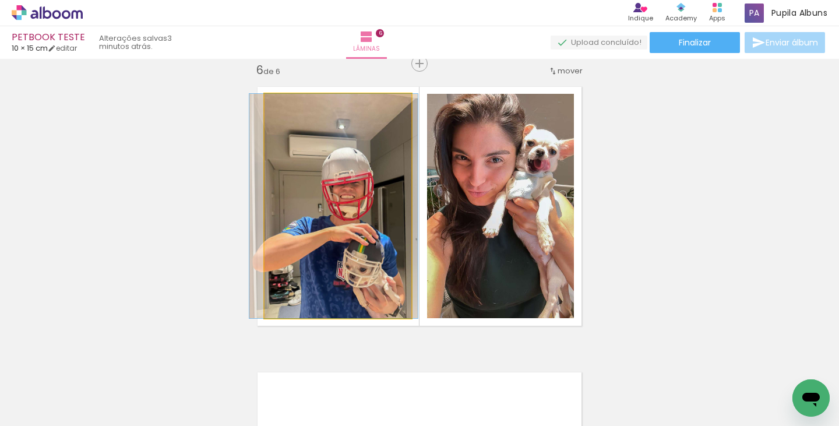
drag, startPoint x: 370, startPoint y: 245, endPoint x: 366, endPoint y: 225, distance: 20.8
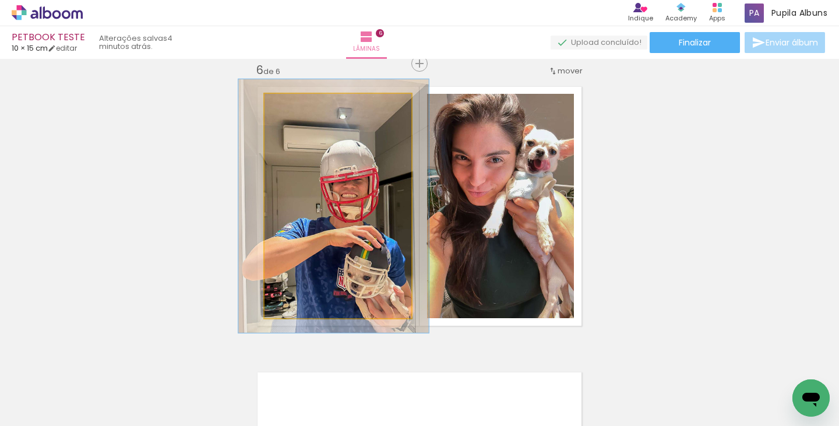
type paper-slider "113"
click at [293, 112] on div at bounding box center [297, 106] width 19 height 19
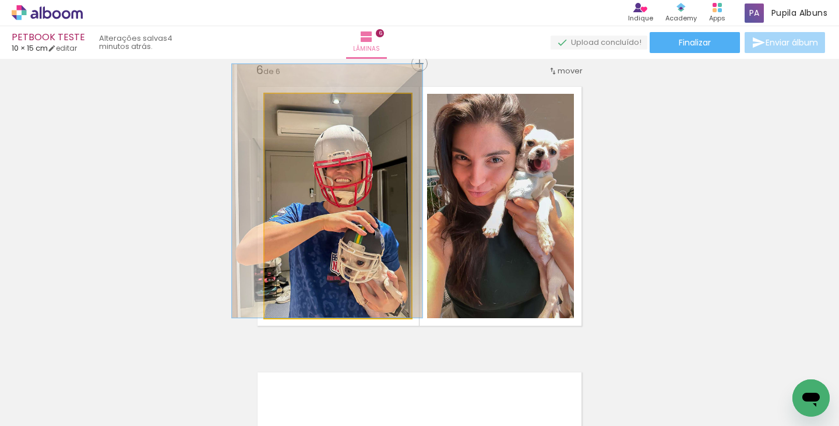
drag, startPoint x: 351, startPoint y: 235, endPoint x: 347, endPoint y: 199, distance: 36.3
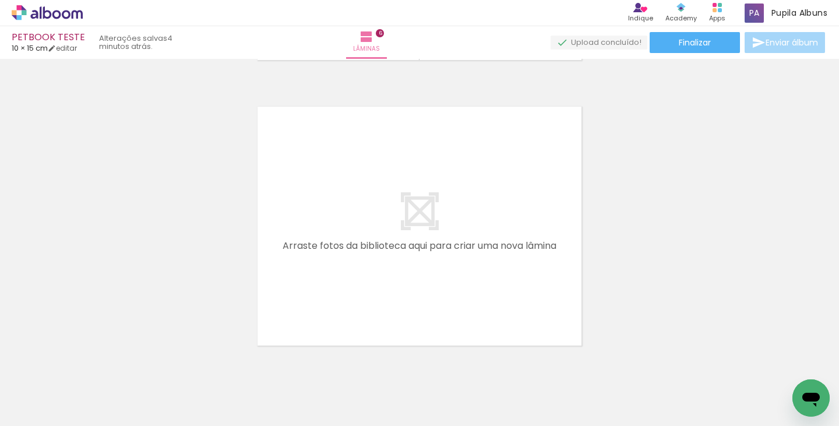
scroll to position [0, 462]
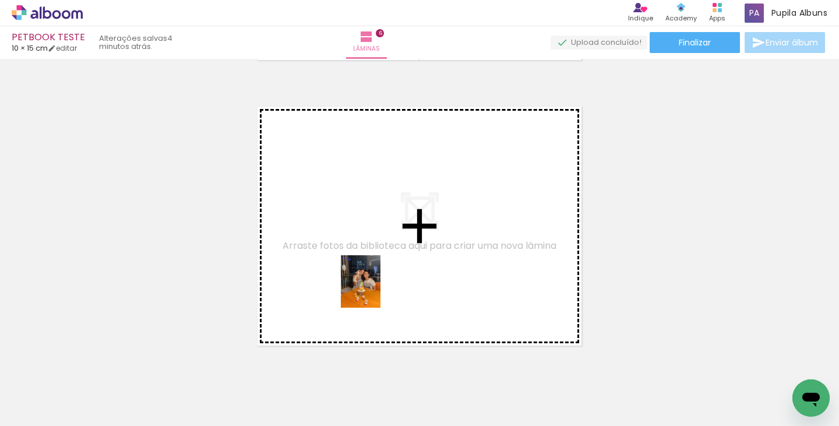
drag, startPoint x: 496, startPoint y: 369, endPoint x: 376, endPoint y: 290, distance: 143.5
click at [376, 290] on quentale-workspace at bounding box center [419, 213] width 839 height 426
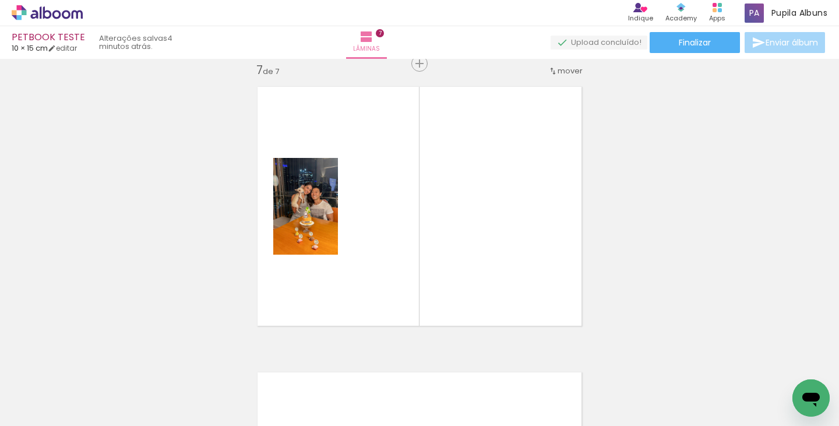
scroll to position [1727, 0]
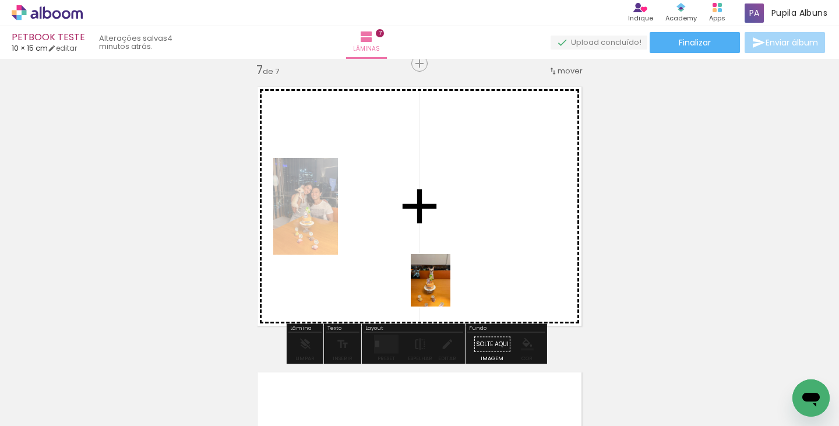
drag, startPoint x: 641, startPoint y: 392, endPoint x: 417, endPoint y: 269, distance: 256.0
click at [446, 288] on quentale-workspace at bounding box center [419, 213] width 839 height 426
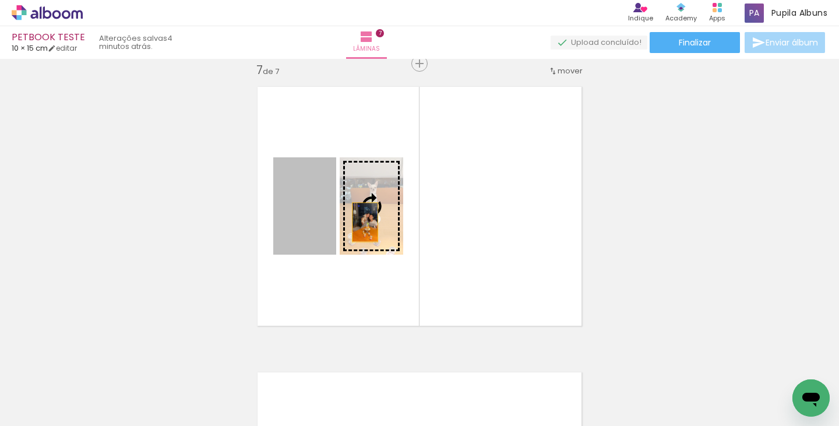
drag, startPoint x: 317, startPoint y: 221, endPoint x: 361, endPoint y: 222, distance: 43.7
click at [0, 0] on slot at bounding box center [0, 0] width 0 height 0
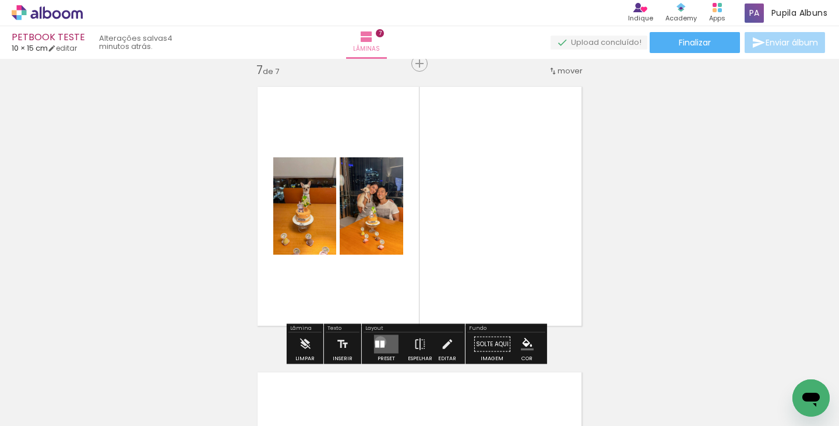
click at [380, 341] on div at bounding box center [382, 344] width 4 height 7
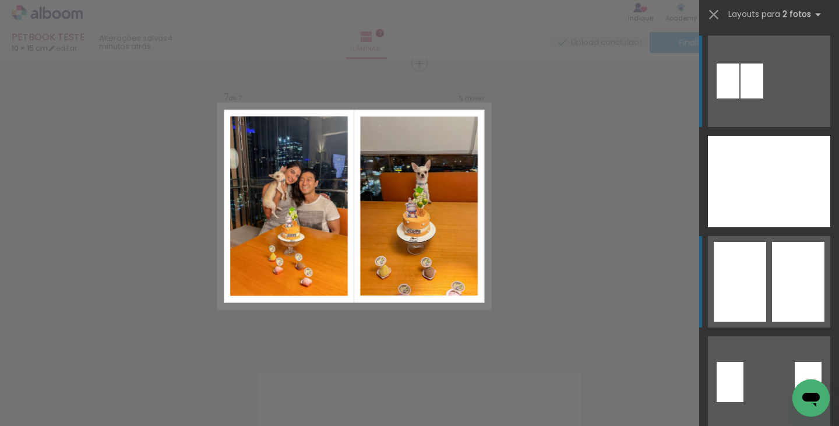
click at [765, 283] on quentale-layouter at bounding box center [769, 281] width 122 height 91
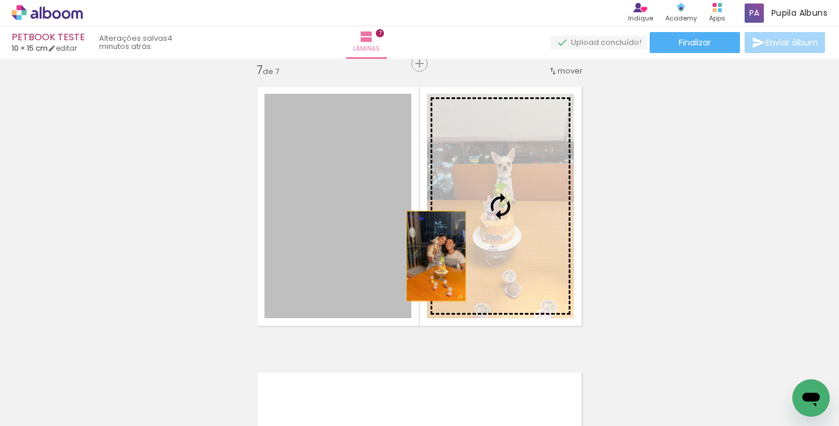
drag, startPoint x: 347, startPoint y: 260, endPoint x: 432, endPoint y: 256, distance: 85.2
click at [0, 0] on slot at bounding box center [0, 0] width 0 height 0
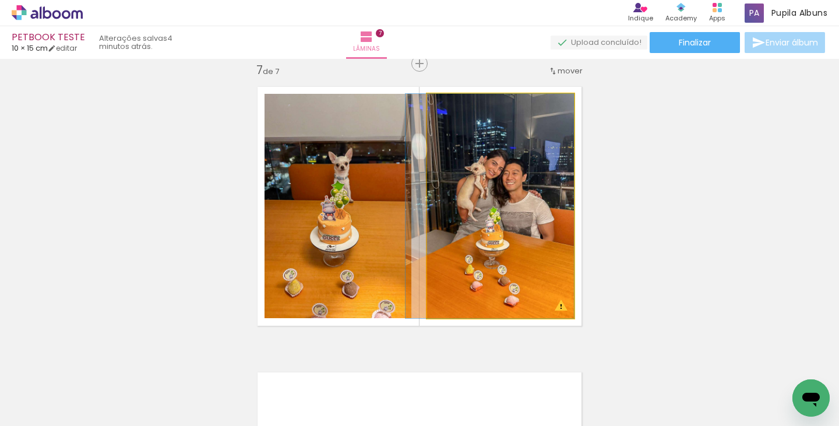
drag, startPoint x: 500, startPoint y: 233, endPoint x: 484, endPoint y: 224, distance: 18.8
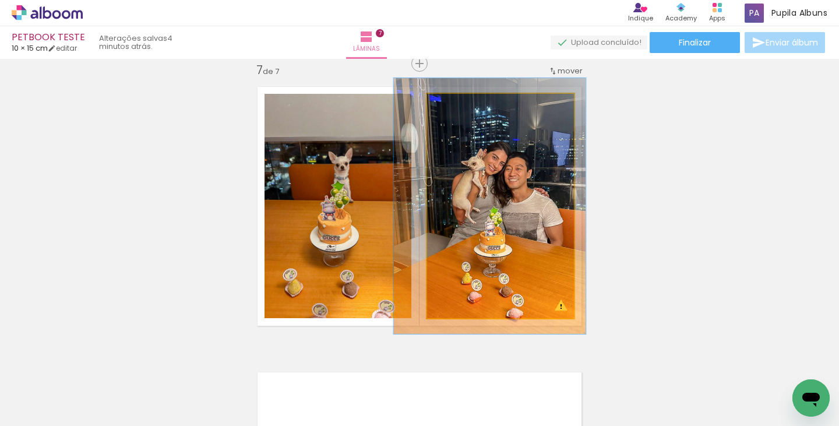
drag, startPoint x: 457, startPoint y: 108, endPoint x: 463, endPoint y: 110, distance: 6.1
type paper-slider "114"
click at [463, 110] on div at bounding box center [460, 106] width 19 height 19
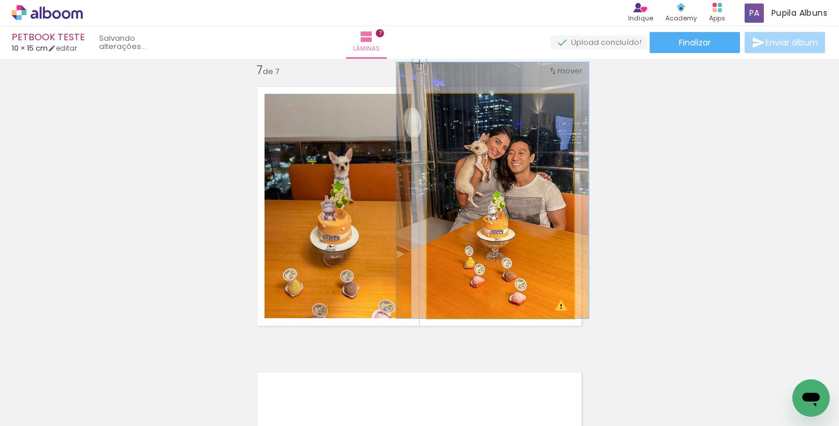
drag, startPoint x: 525, startPoint y: 232, endPoint x: 528, endPoint y: 208, distance: 24.6
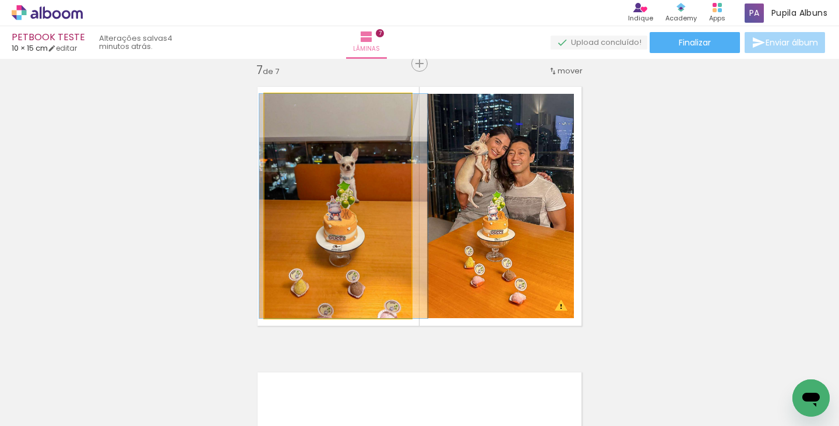
drag, startPoint x: 326, startPoint y: 253, endPoint x: 331, endPoint y: 231, distance: 22.3
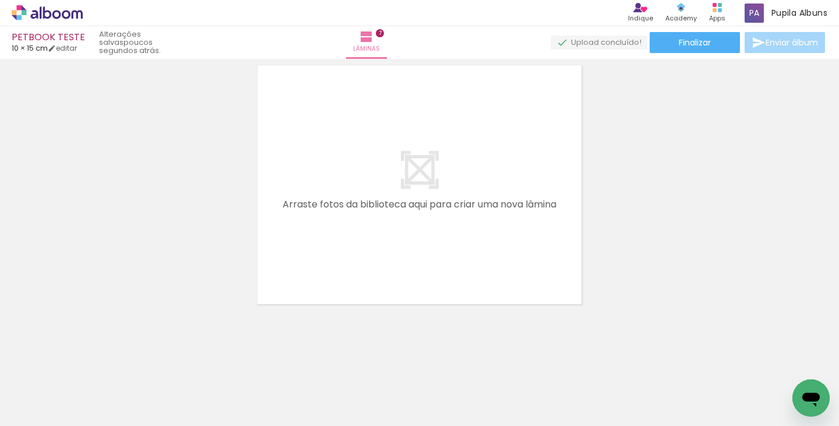
scroll to position [2035, 0]
drag, startPoint x: 834, startPoint y: 289, endPoint x: 9, endPoint y: 9, distance: 871.0
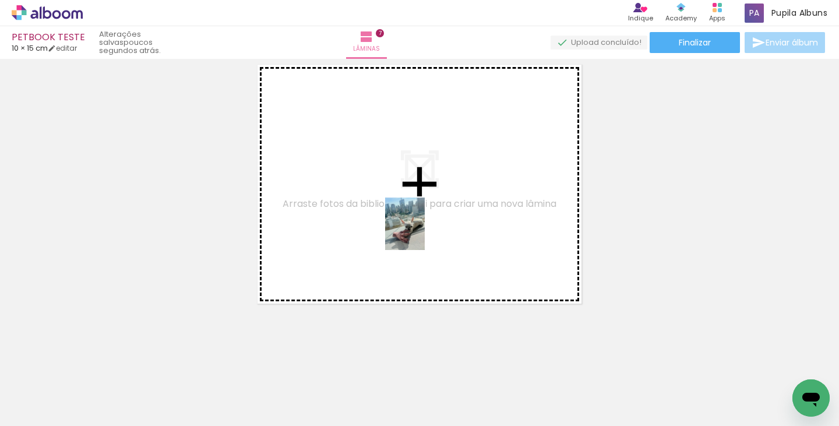
drag, startPoint x: 585, startPoint y: 399, endPoint x: 412, endPoint y: 216, distance: 252.2
click at [412, 216] on quentale-workspace at bounding box center [419, 213] width 839 height 426
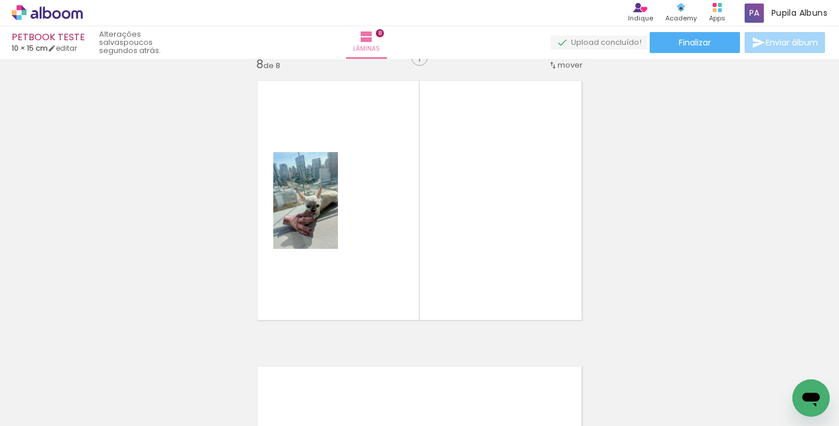
scroll to position [2013, 0]
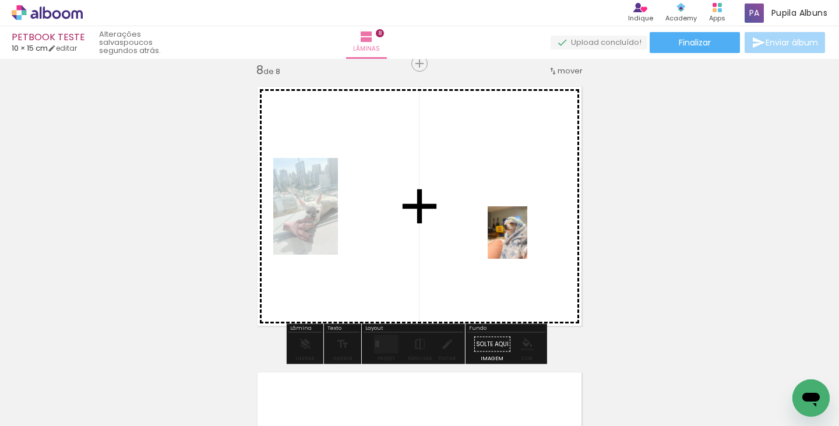
drag, startPoint x: 724, startPoint y: 393, endPoint x: 427, endPoint y: 351, distance: 299.4
click at [522, 241] on quentale-workspace at bounding box center [419, 213] width 839 height 426
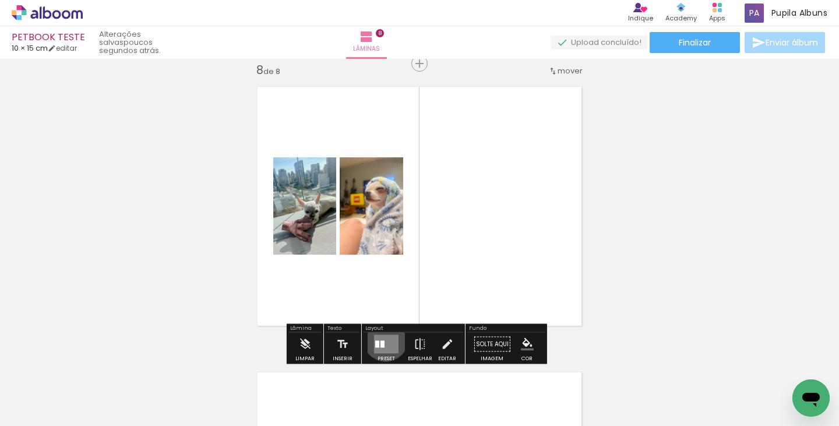
click at [383, 338] on quentale-layouter at bounding box center [386, 344] width 24 height 19
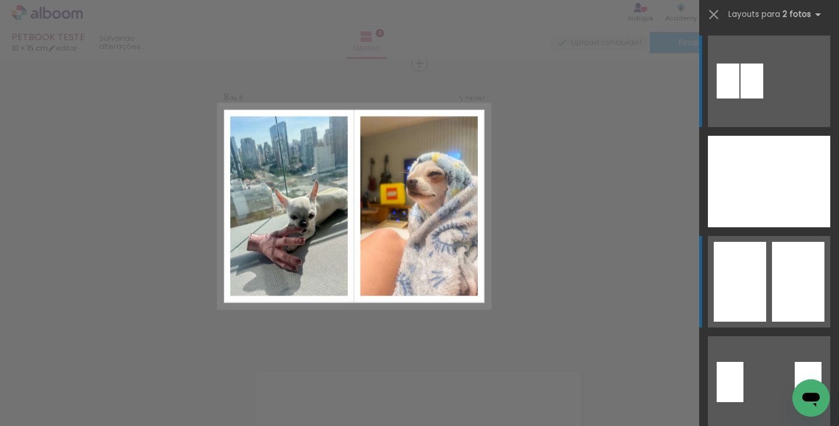
click at [799, 271] on div at bounding box center [798, 282] width 52 height 80
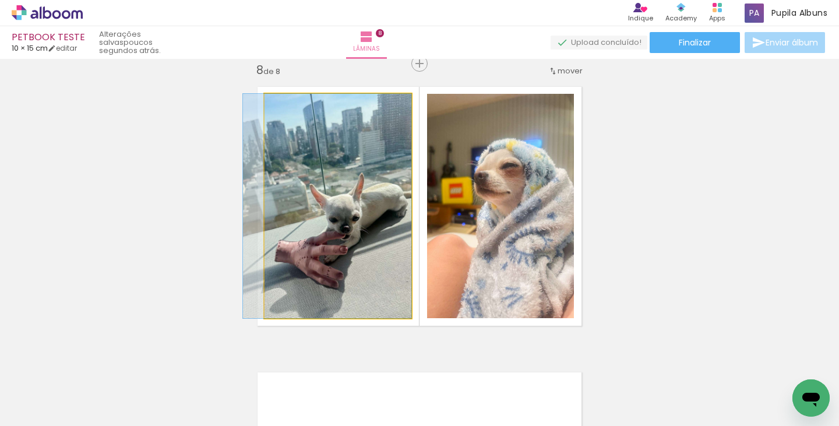
drag, startPoint x: 370, startPoint y: 234, endPoint x: 343, endPoint y: 218, distance: 31.3
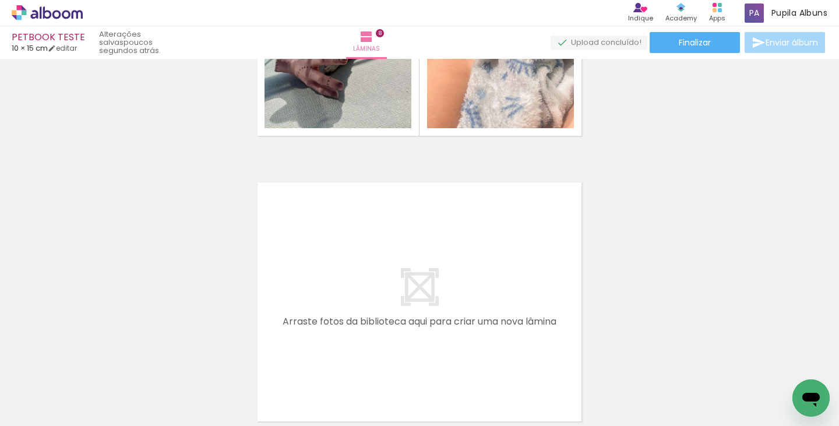
scroll to position [2271, 0]
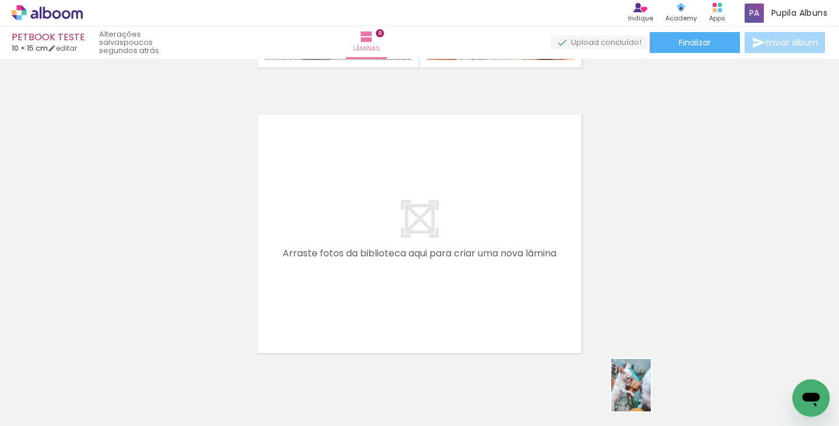
drag, startPoint x: 661, startPoint y: 381, endPoint x: 663, endPoint y: 393, distance: 11.9
click at [663, 393] on div at bounding box center [660, 387] width 43 height 58
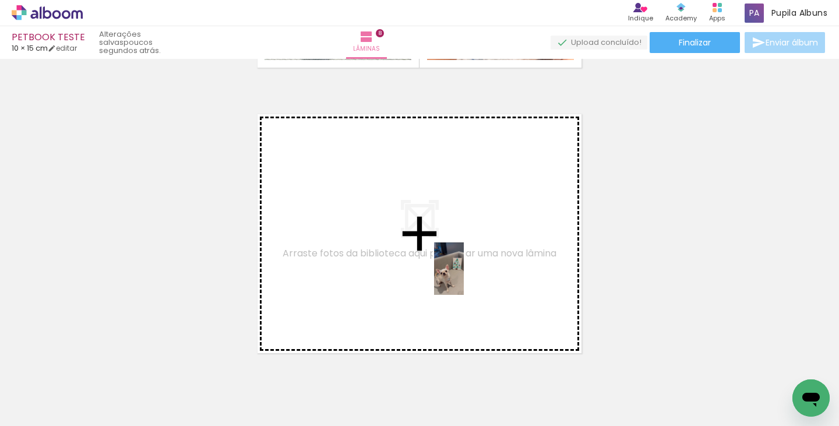
drag, startPoint x: 348, startPoint y: 372, endPoint x: 469, endPoint y: 277, distance: 153.5
click at [469, 277] on quentale-workspace at bounding box center [419, 213] width 839 height 426
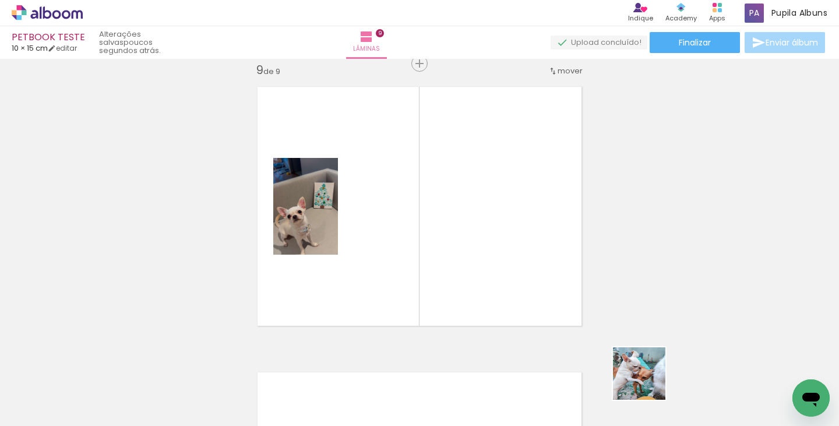
scroll to position [2298, 0]
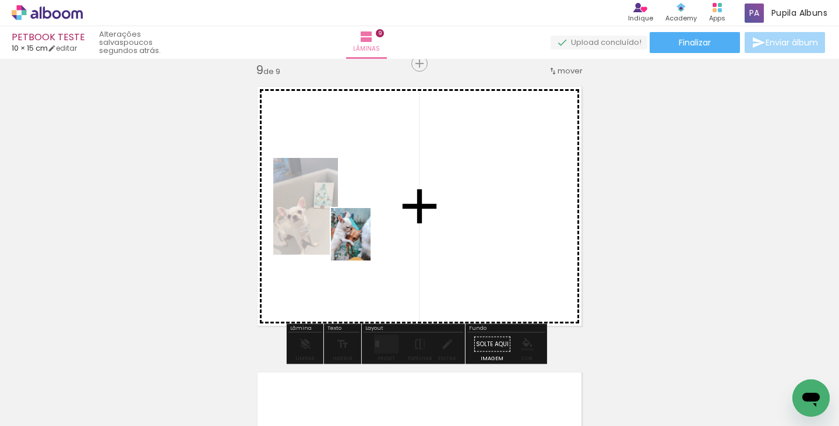
drag, startPoint x: 648, startPoint y: 382, endPoint x: 365, endPoint y: 274, distance: 302.6
click at [366, 239] on quentale-workspace at bounding box center [419, 213] width 839 height 426
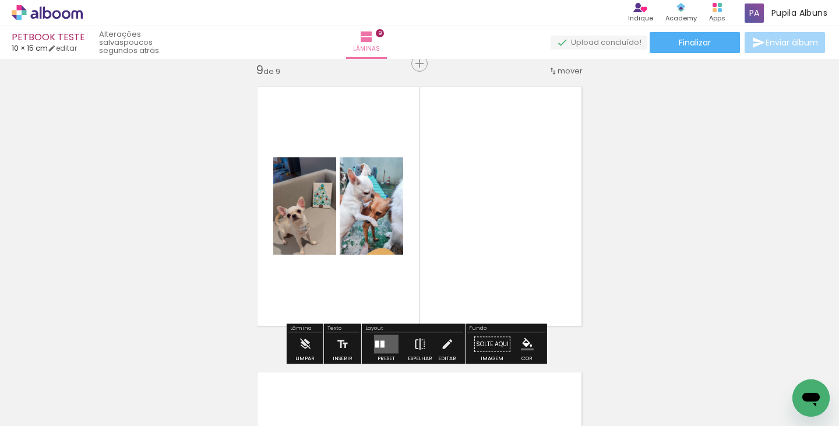
click at [414, 340] on iron-icon at bounding box center [420, 344] width 13 height 23
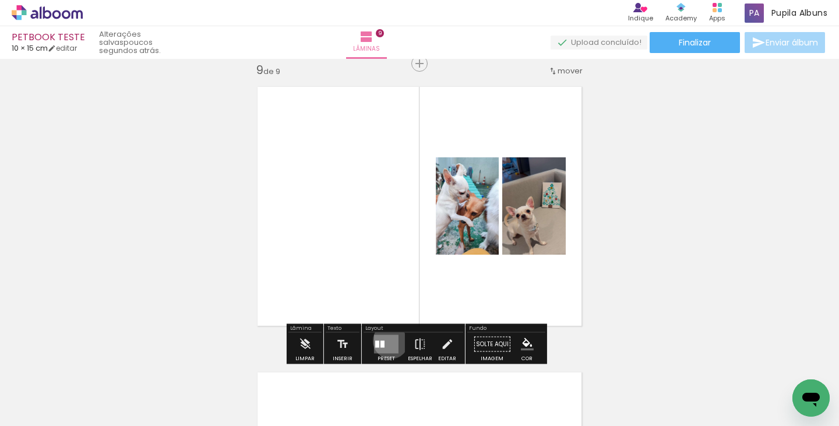
click at [388, 340] on quentale-layouter at bounding box center [386, 344] width 24 height 19
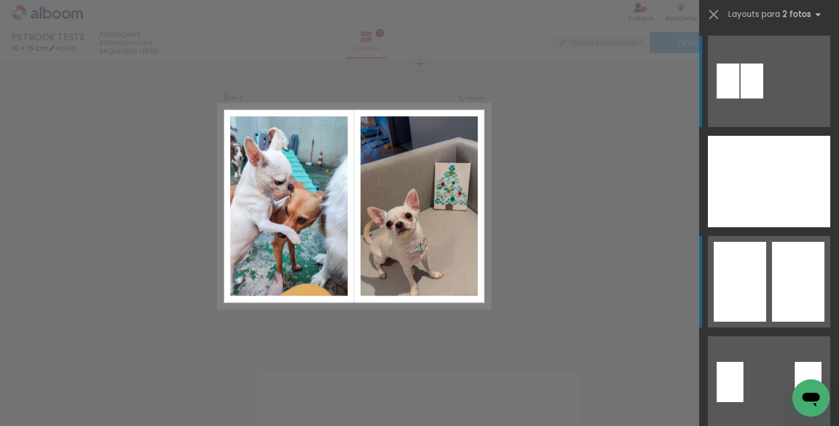
click at [794, 291] on div at bounding box center [798, 282] width 52 height 80
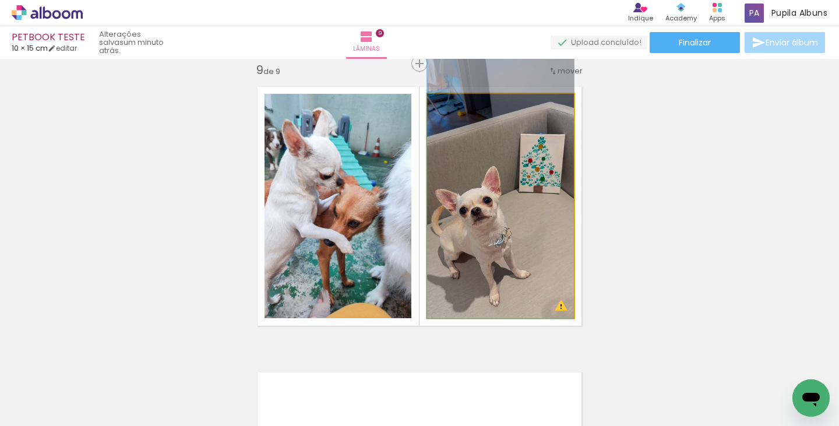
drag, startPoint x: 512, startPoint y: 236, endPoint x: 514, endPoint y: 215, distance: 21.1
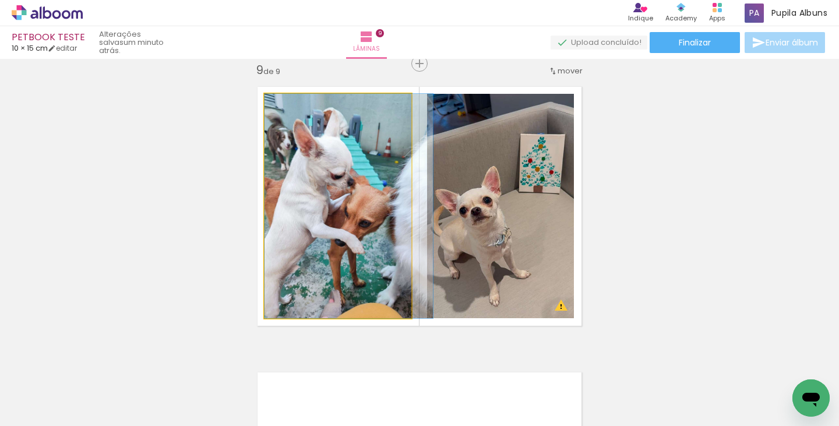
drag, startPoint x: 345, startPoint y: 241, endPoint x: 355, endPoint y: 236, distance: 11.7
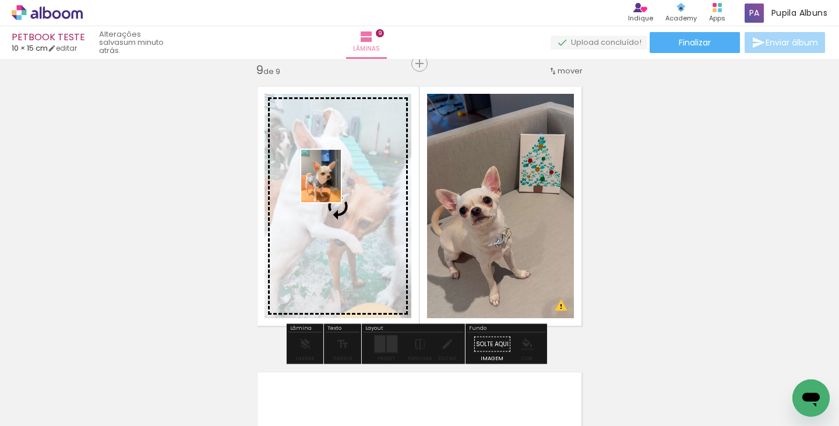
drag, startPoint x: 795, startPoint y: 371, endPoint x: 336, endPoint y: 185, distance: 494.9
click at [336, 185] on quentale-workspace at bounding box center [419, 213] width 839 height 426
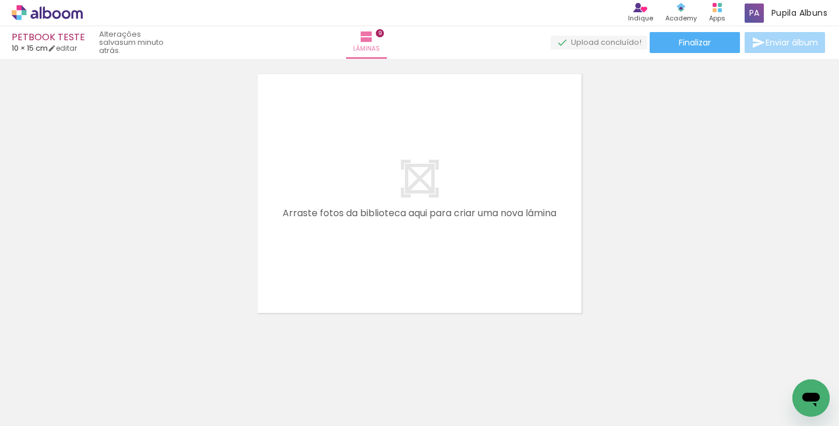
scroll to position [2606, 0]
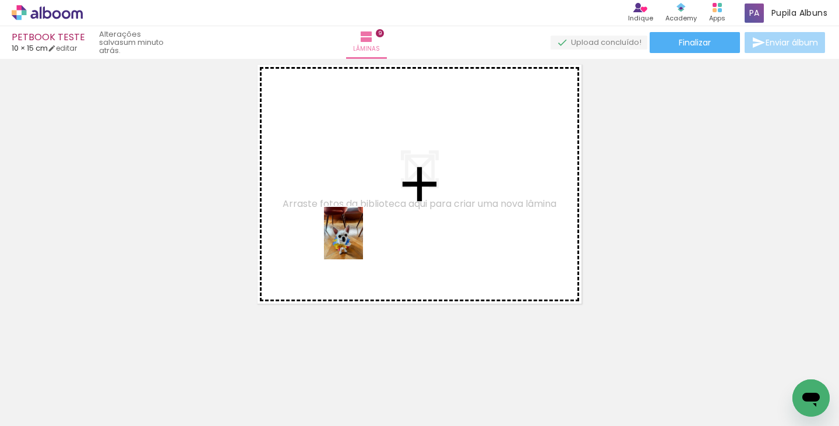
drag, startPoint x: 458, startPoint y: 389, endPoint x: 345, endPoint y: 214, distance: 208.1
click at [345, 214] on quentale-workspace at bounding box center [419, 213] width 839 height 426
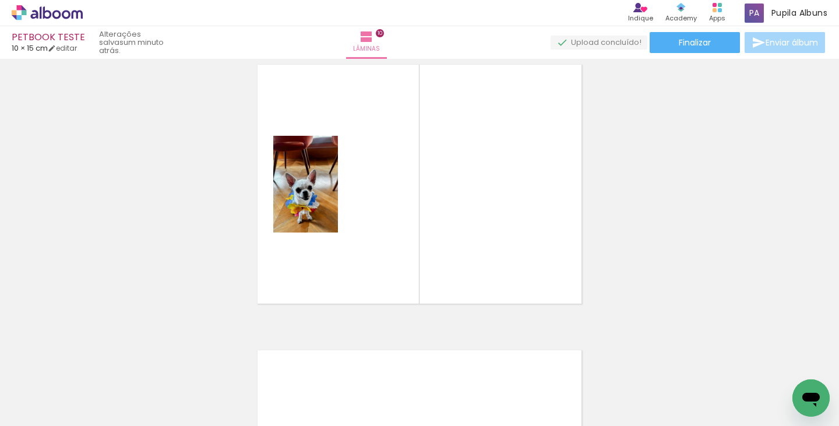
scroll to position [2584, 0]
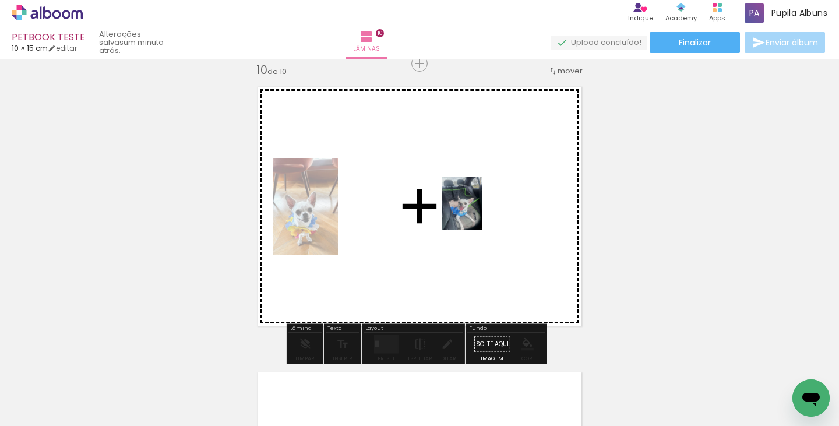
drag, startPoint x: 285, startPoint y: 383, endPoint x: 478, endPoint y: 210, distance: 259.1
click at [478, 210] on quentale-workspace at bounding box center [419, 213] width 839 height 426
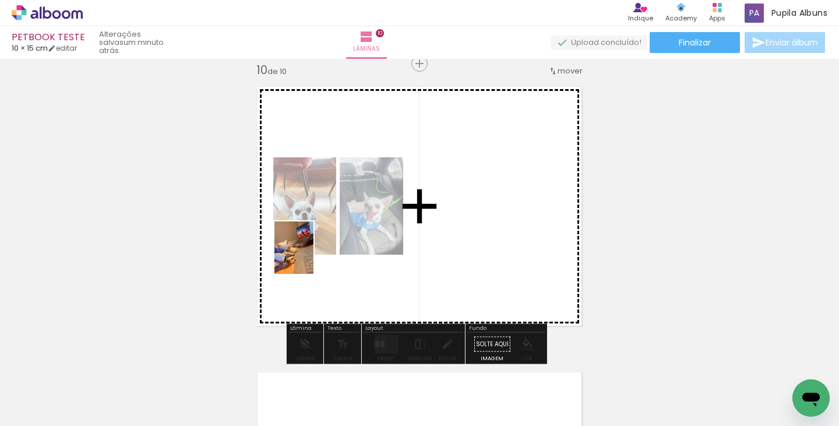
drag, startPoint x: 212, startPoint y: 382, endPoint x: 309, endPoint y: 256, distance: 158.6
click at [309, 256] on quentale-workspace at bounding box center [419, 213] width 839 height 426
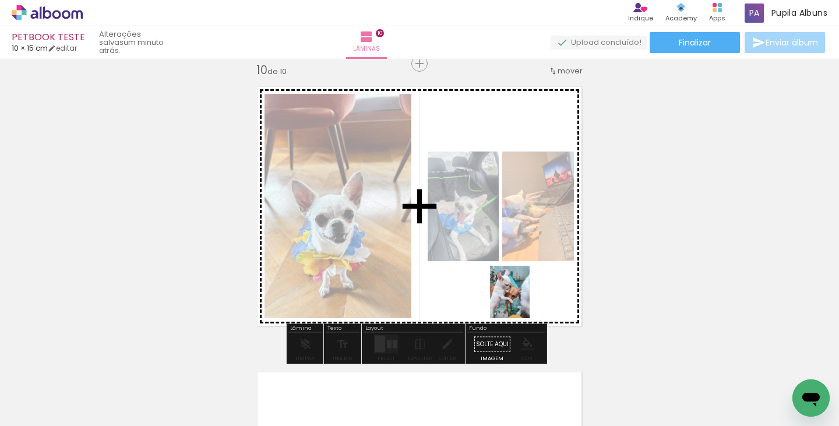
drag, startPoint x: 661, startPoint y: 393, endPoint x: 525, endPoint y: 301, distance: 164.3
click at [525, 301] on quentale-workspace at bounding box center [419, 213] width 839 height 426
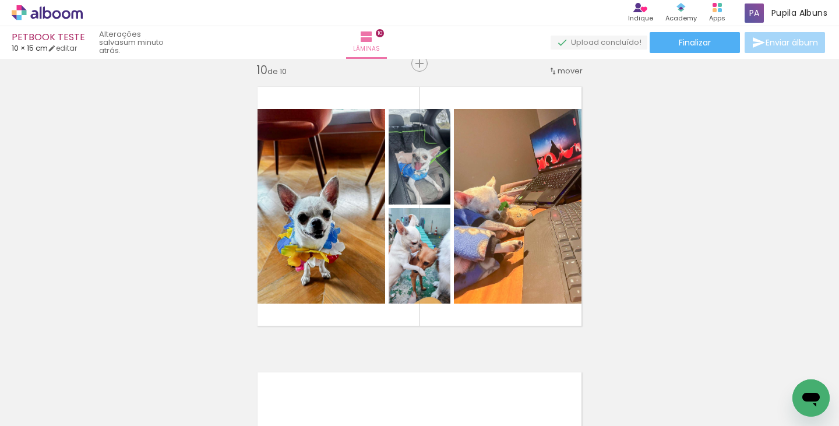
scroll to position [0, 565]
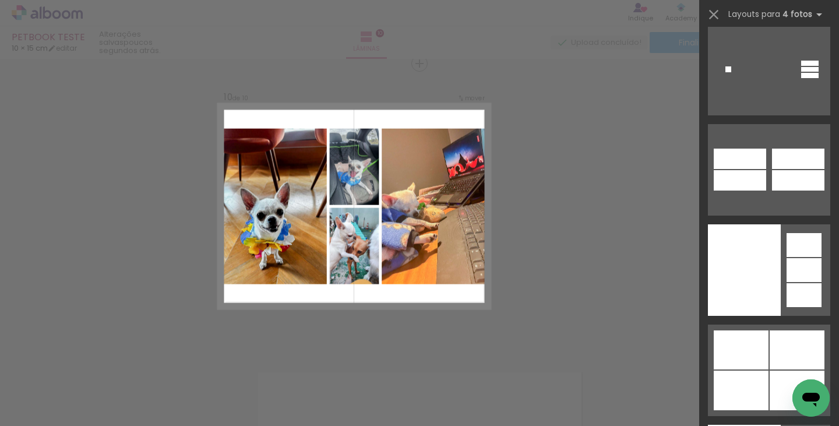
scroll to position [36976, 0]
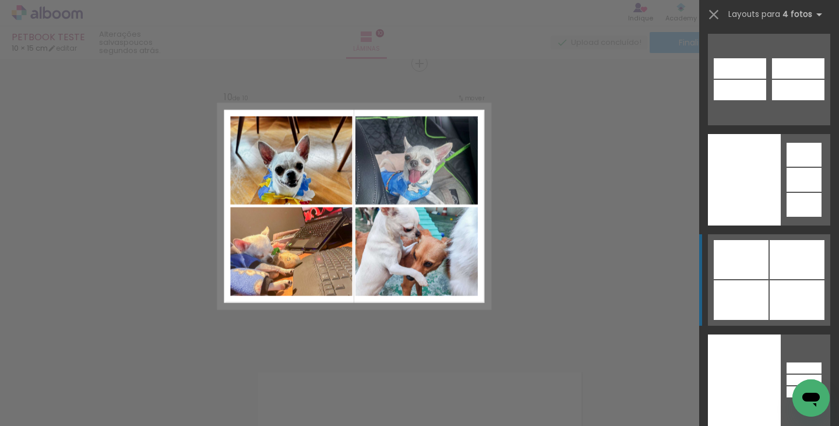
click at [786, 217] on div at bounding box center [803, 205] width 35 height 24
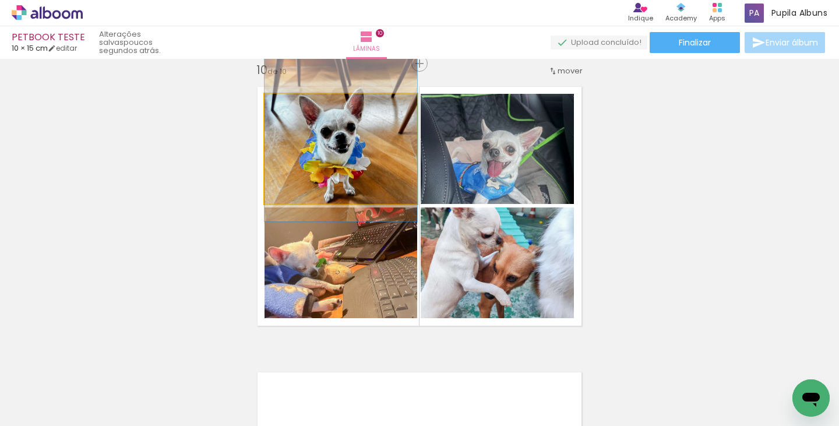
drag, startPoint x: 349, startPoint y: 178, endPoint x: 344, endPoint y: 149, distance: 29.6
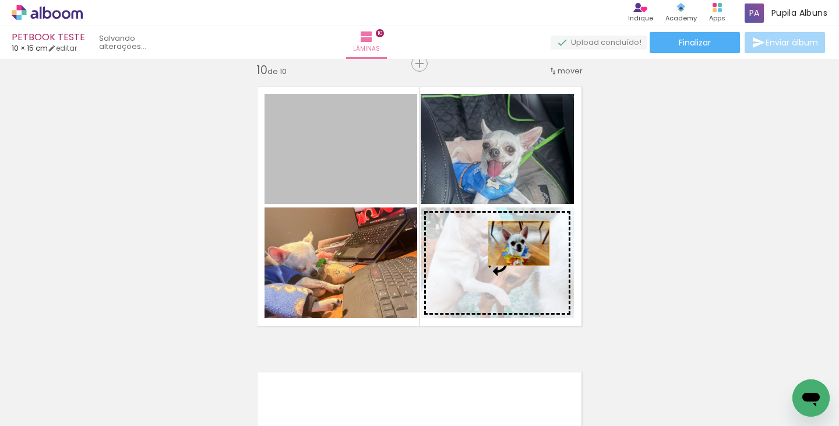
drag, startPoint x: 368, startPoint y: 164, endPoint x: 516, endPoint y: 245, distance: 168.4
click at [0, 0] on slot at bounding box center [0, 0] width 0 height 0
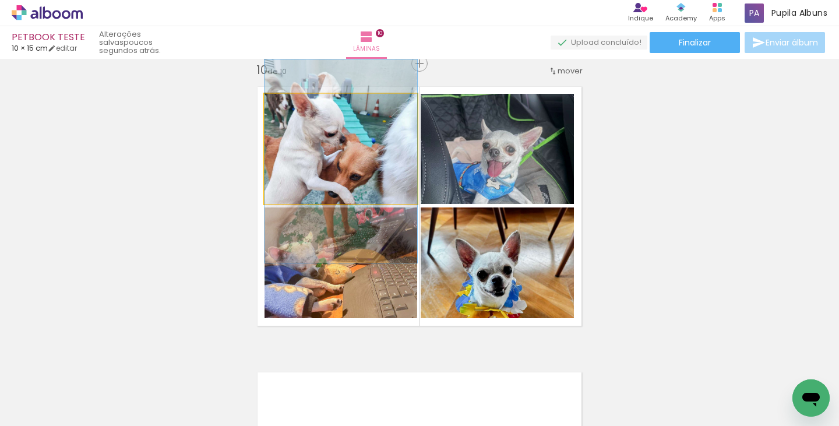
drag, startPoint x: 371, startPoint y: 158, endPoint x: 368, endPoint y: 170, distance: 12.6
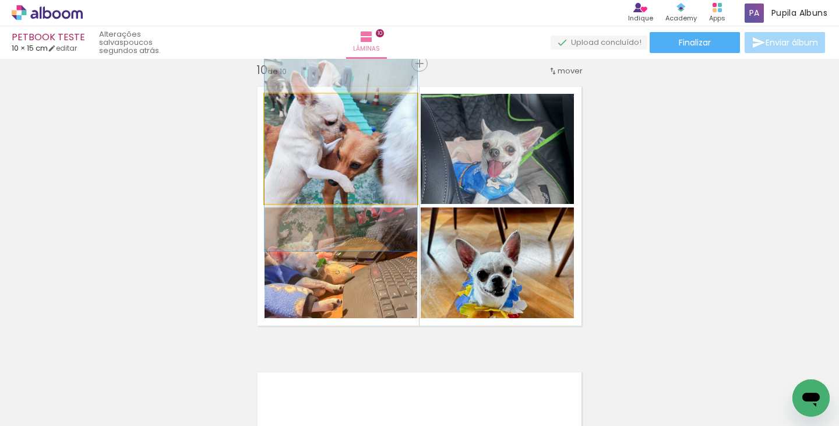
drag, startPoint x: 369, startPoint y: 150, endPoint x: 375, endPoint y: 138, distance: 13.6
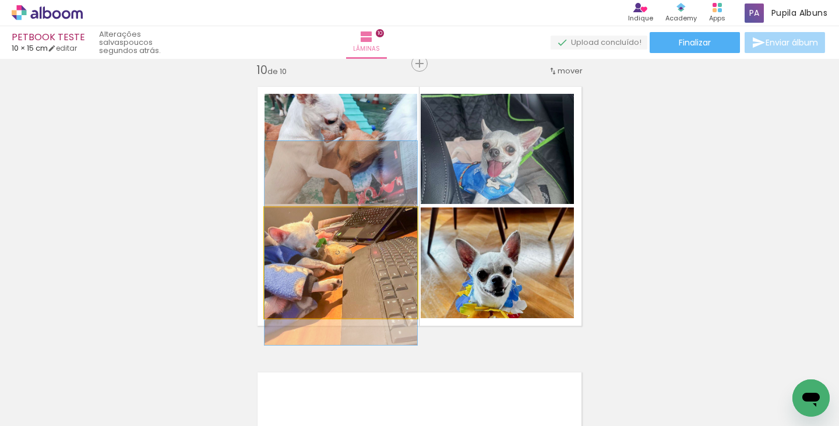
drag, startPoint x: 371, startPoint y: 269, endPoint x: 376, endPoint y: 244, distance: 25.0
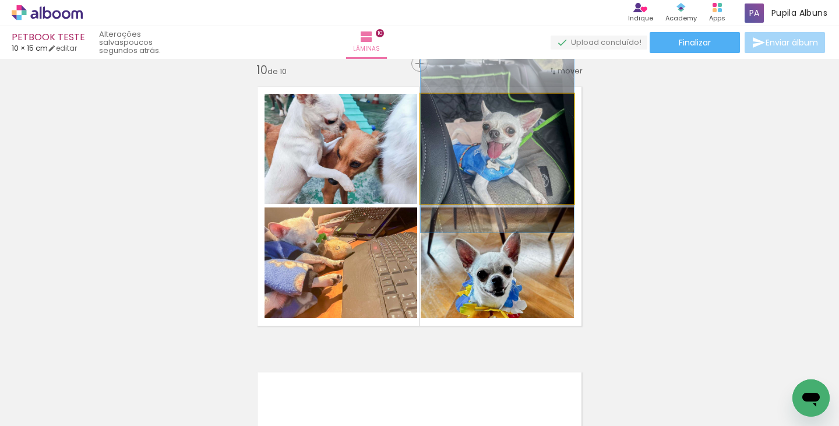
drag, startPoint x: 486, startPoint y: 182, endPoint x: 486, endPoint y: 164, distance: 18.6
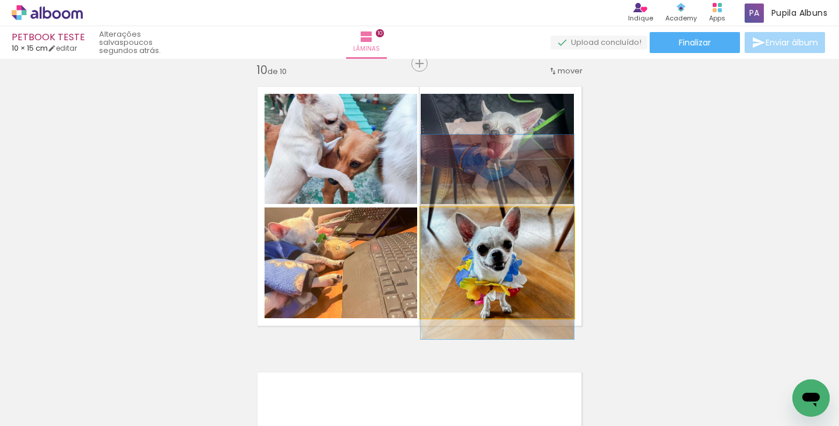
drag, startPoint x: 516, startPoint y: 280, endPoint x: 509, endPoint y: 255, distance: 26.6
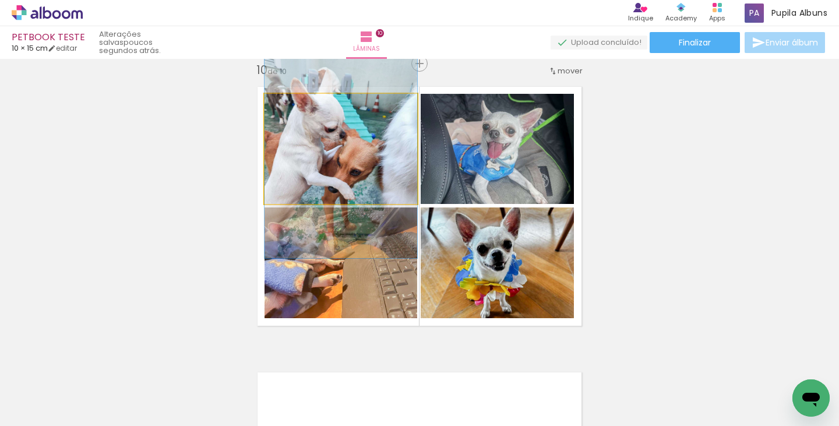
drag, startPoint x: 372, startPoint y: 167, endPoint x: 371, endPoint y: 175, distance: 8.2
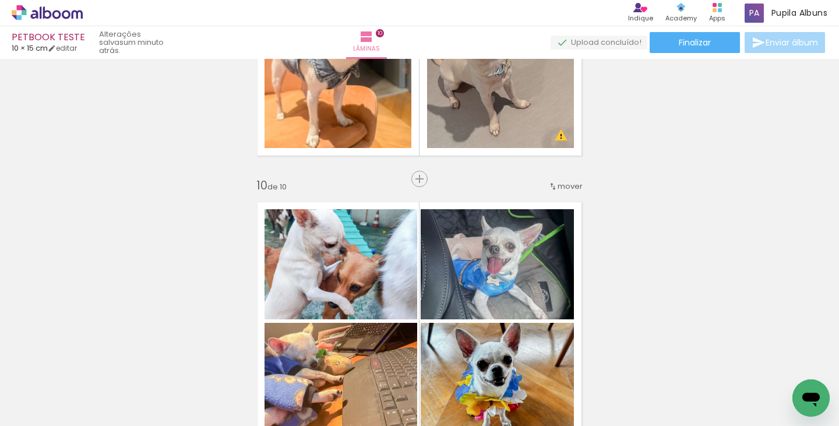
scroll to position [2471, 0]
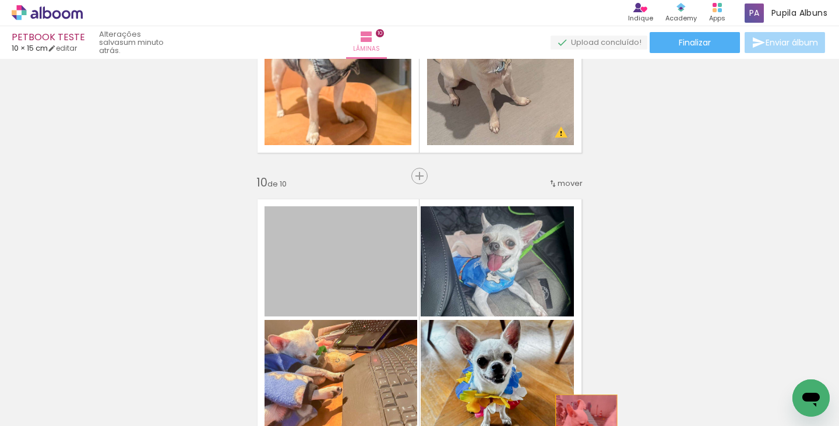
drag, startPoint x: 353, startPoint y: 281, endPoint x: 784, endPoint y: 355, distance: 436.8
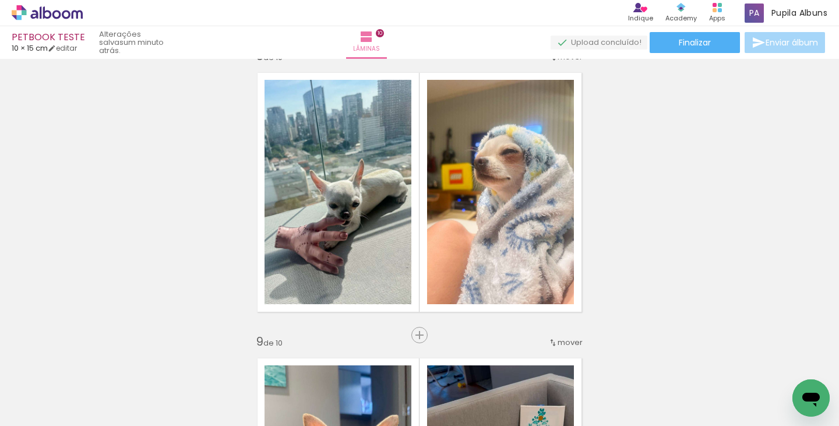
scroll to position [2019, 0]
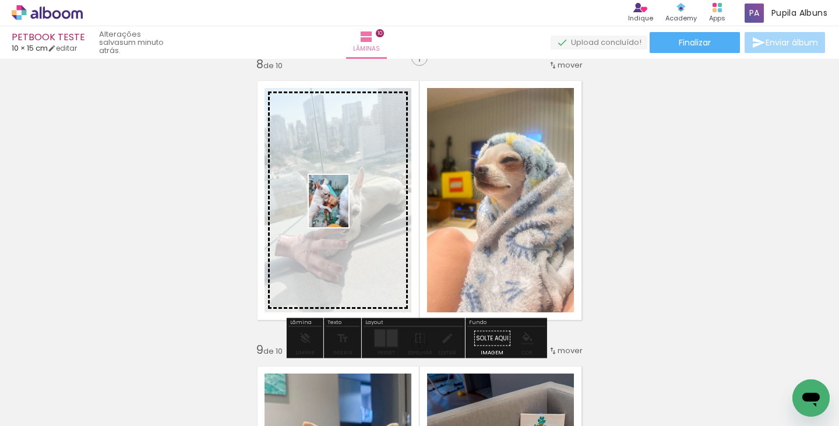
drag, startPoint x: 669, startPoint y: 381, endPoint x: 344, endPoint y: 210, distance: 367.4
click at [344, 210] on quentale-workspace at bounding box center [419, 213] width 839 height 426
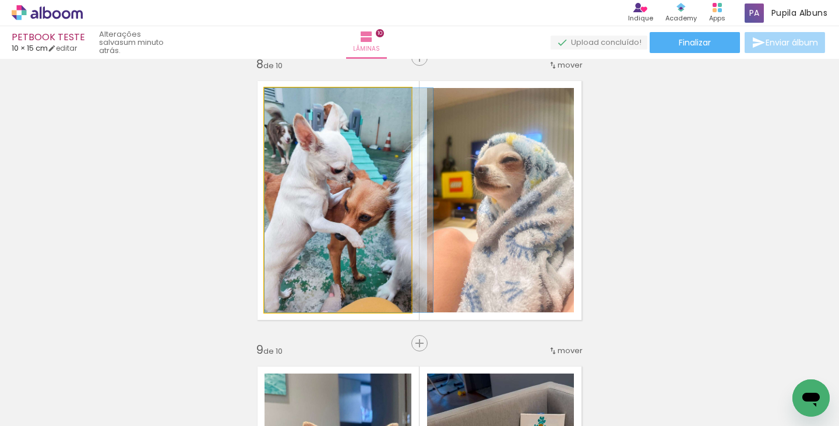
drag, startPoint x: 318, startPoint y: 200, endPoint x: 325, endPoint y: 200, distance: 7.0
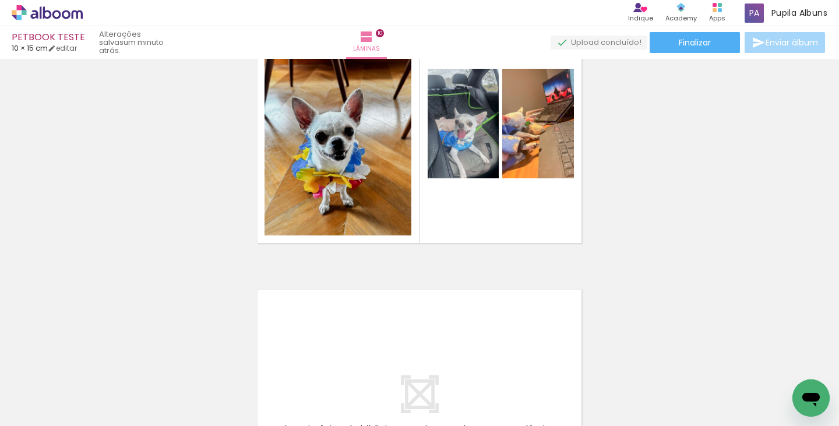
scroll to position [2672, 0]
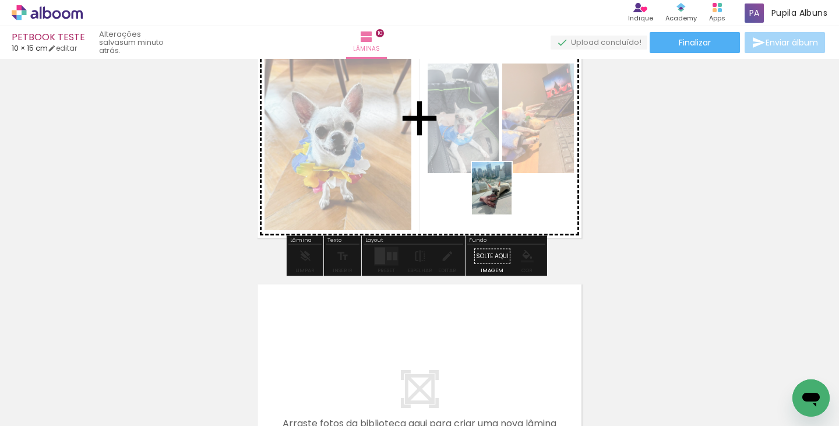
drag, startPoint x: 594, startPoint y: 379, endPoint x: 507, endPoint y: 197, distance: 201.4
click at [507, 197] on quentale-workspace at bounding box center [419, 213] width 839 height 426
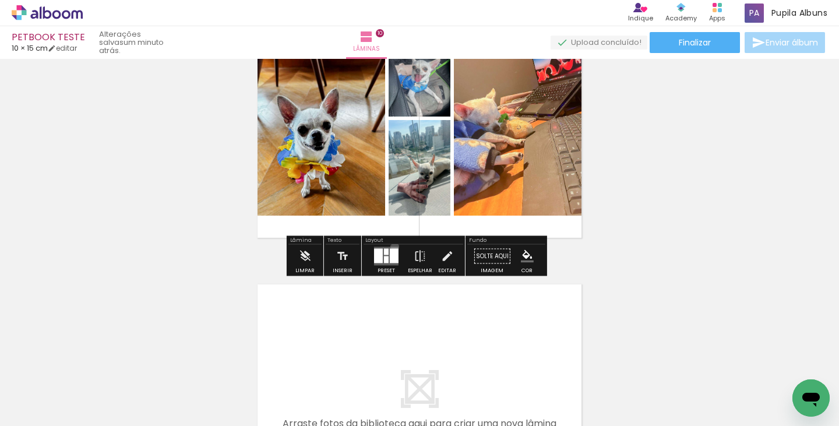
click at [392, 246] on div at bounding box center [386, 256] width 31 height 23
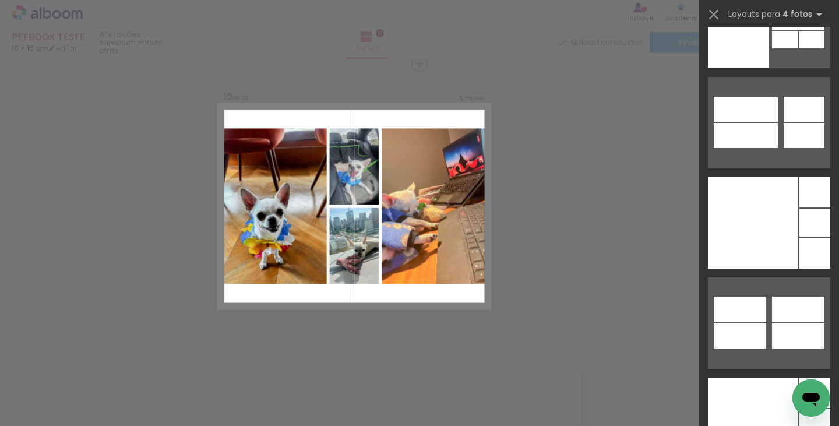
scroll to position [0, 0]
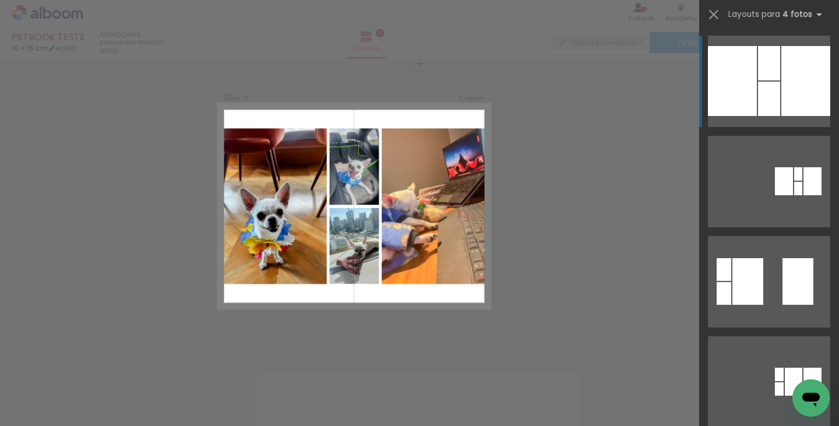
drag, startPoint x: 830, startPoint y: 402, endPoint x: 830, endPoint y: 411, distance: 9.3
click at [0, 0] on slot at bounding box center [0, 0] width 0 height 0
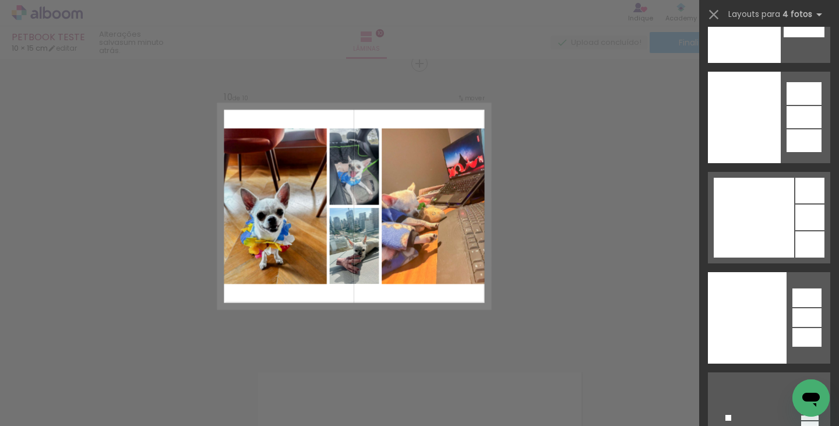
scroll to position [36508, 0]
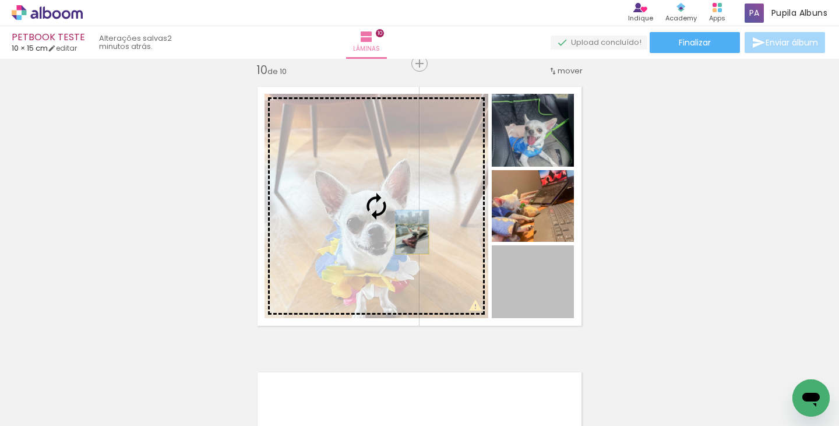
drag, startPoint x: 547, startPoint y: 301, endPoint x: 407, endPoint y: 238, distance: 153.6
click at [0, 0] on slot at bounding box center [0, 0] width 0 height 0
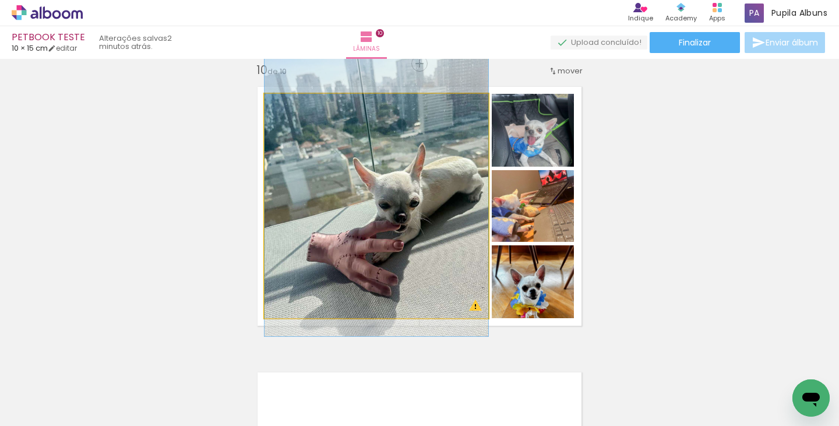
drag, startPoint x: 390, startPoint y: 262, endPoint x: 371, endPoint y: 247, distance: 24.5
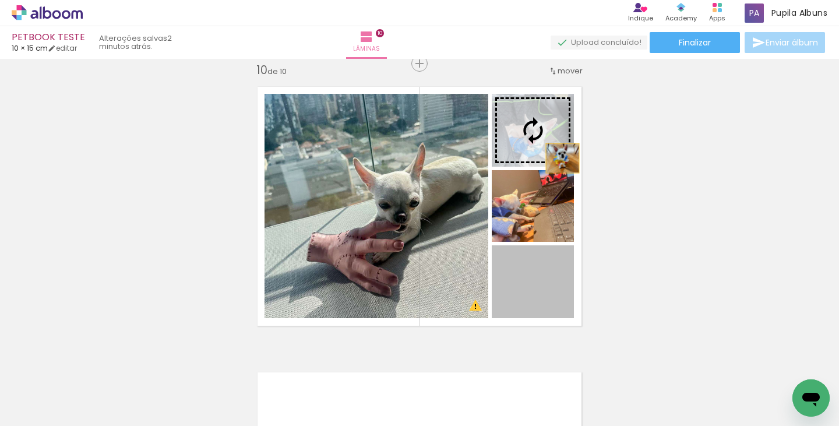
drag, startPoint x: 541, startPoint y: 292, endPoint x: 558, endPoint y: 153, distance: 140.8
click at [0, 0] on slot at bounding box center [0, 0] width 0 height 0
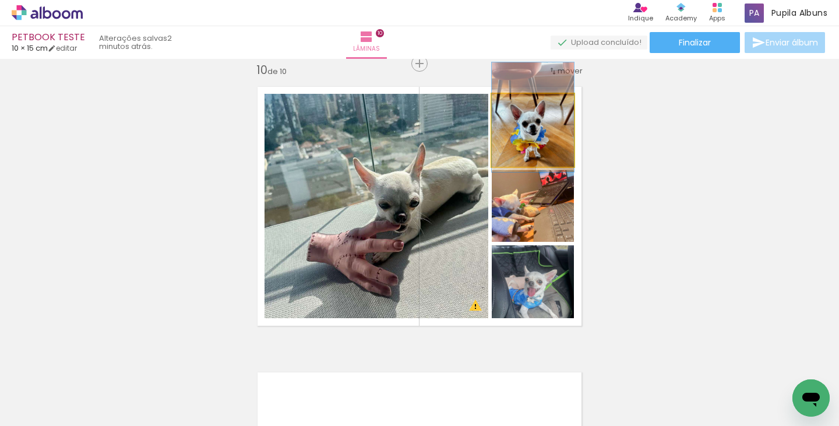
drag, startPoint x: 546, startPoint y: 146, endPoint x: 546, endPoint y: 136, distance: 9.3
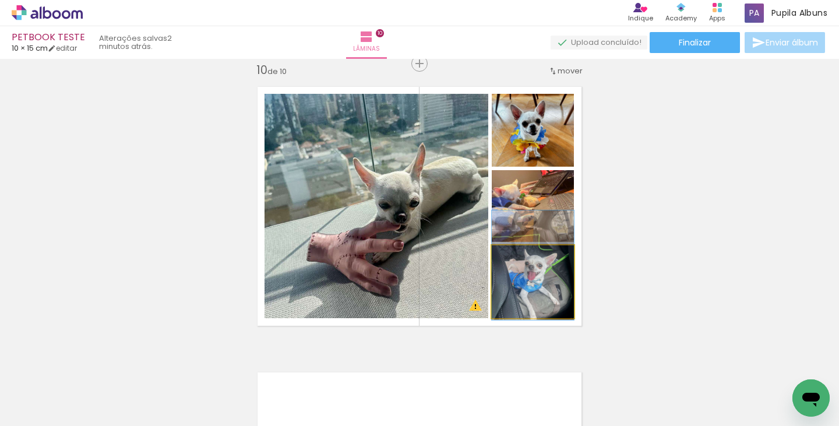
drag, startPoint x: 550, startPoint y: 294, endPoint x: 552, endPoint y: 277, distance: 16.5
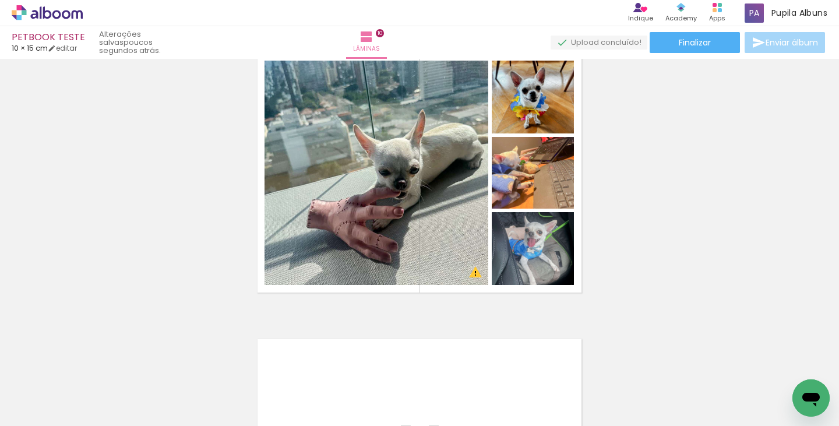
scroll to position [2658, 0]
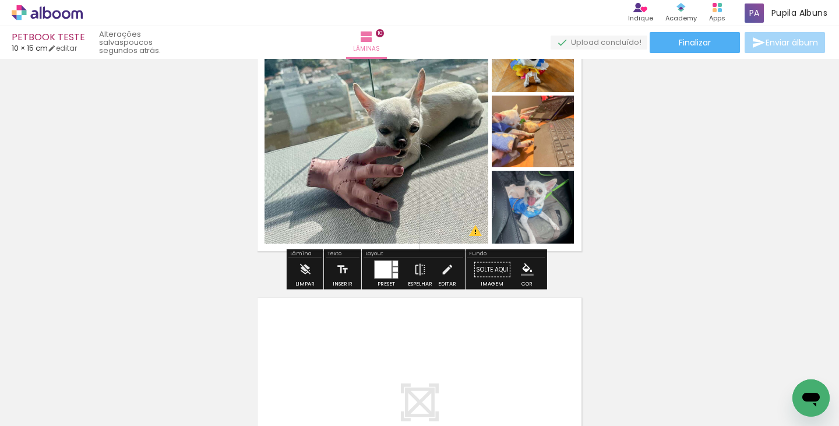
drag, startPoint x: 358, startPoint y: 309, endPoint x: 345, endPoint y: 319, distance: 16.6
click at [383, 275] on div at bounding box center [383, 269] width 17 height 17
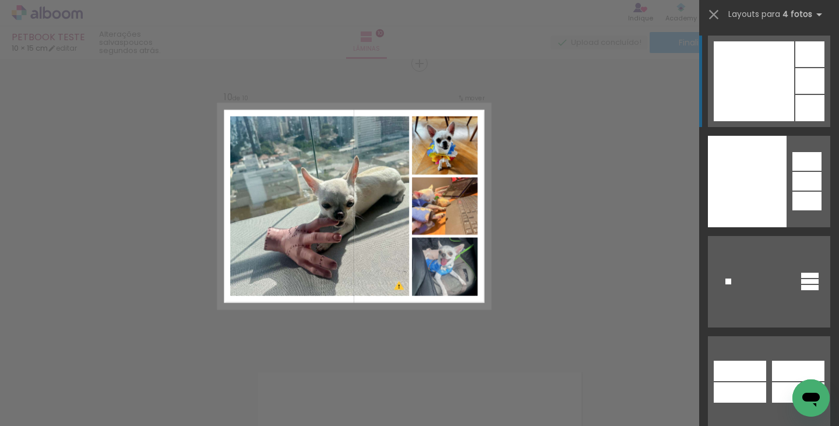
scroll to position [36976, 0]
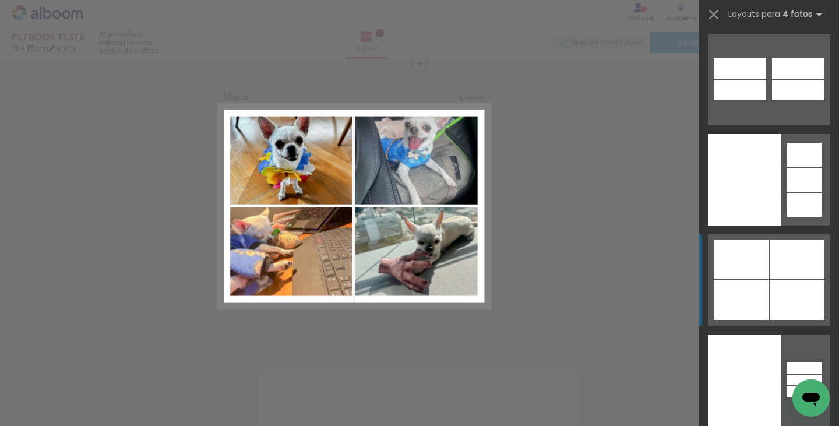
click at [779, 285] on div at bounding box center [797, 300] width 55 height 40
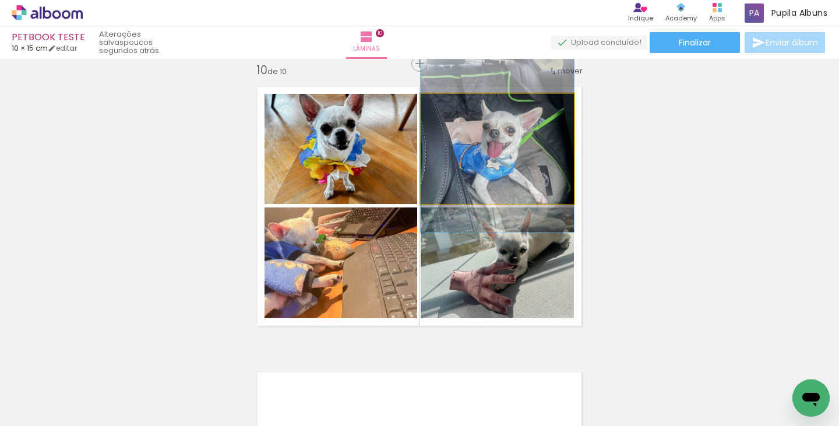
drag, startPoint x: 505, startPoint y: 157, endPoint x: 505, endPoint y: 179, distance: 22.1
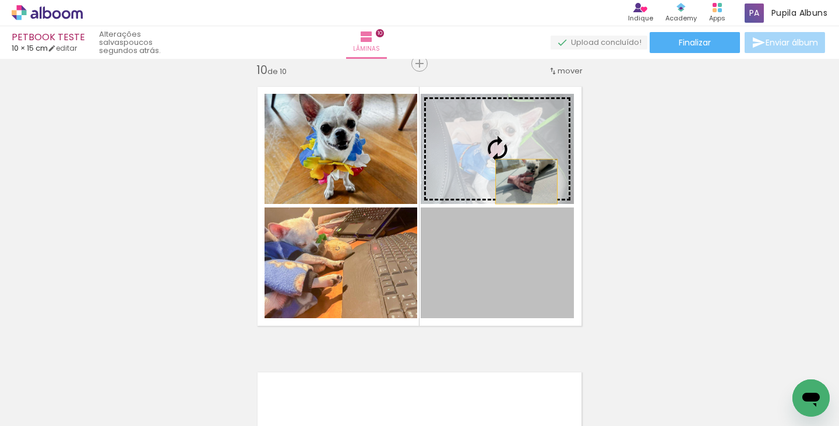
drag, startPoint x: 529, startPoint y: 256, endPoint x: 511, endPoint y: 149, distance: 108.6
click at [0, 0] on slot at bounding box center [0, 0] width 0 height 0
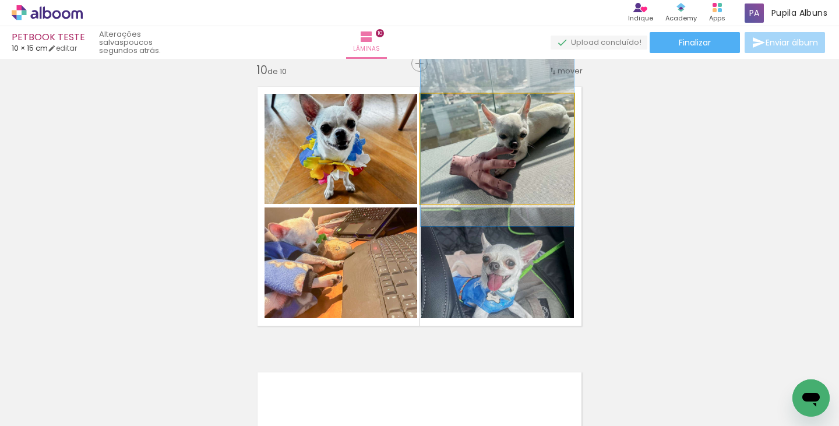
drag, startPoint x: 507, startPoint y: 165, endPoint x: 509, endPoint y: 140, distance: 25.2
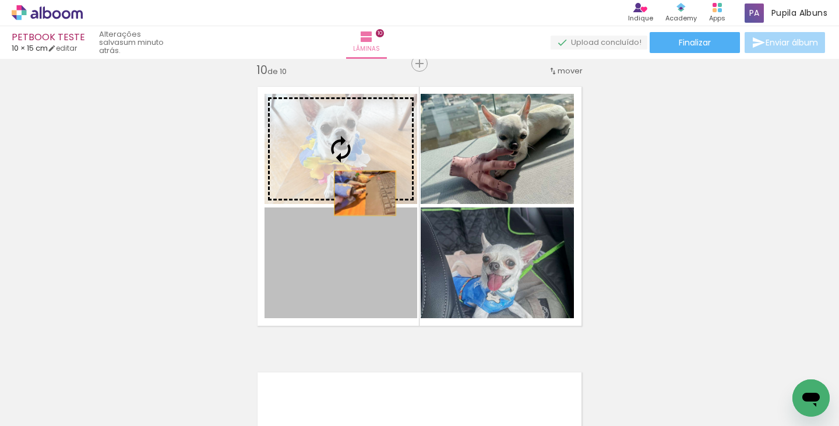
drag, startPoint x: 355, startPoint y: 269, endPoint x: 355, endPoint y: 173, distance: 95.5
click at [0, 0] on slot at bounding box center [0, 0] width 0 height 0
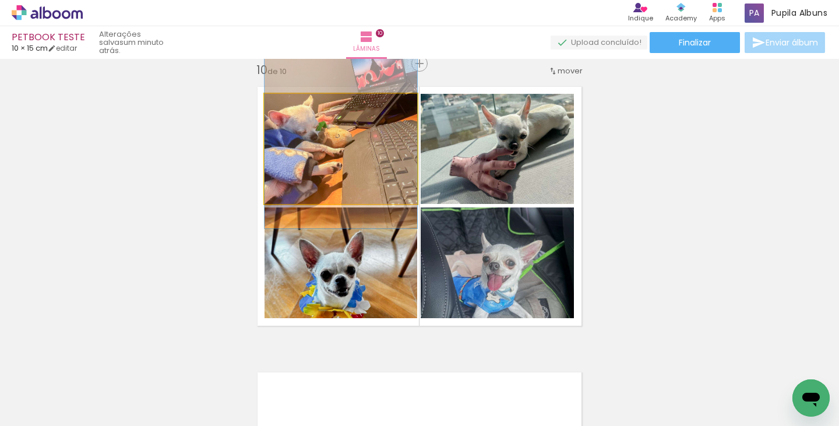
drag, startPoint x: 351, startPoint y: 171, endPoint x: 364, endPoint y: 149, distance: 25.9
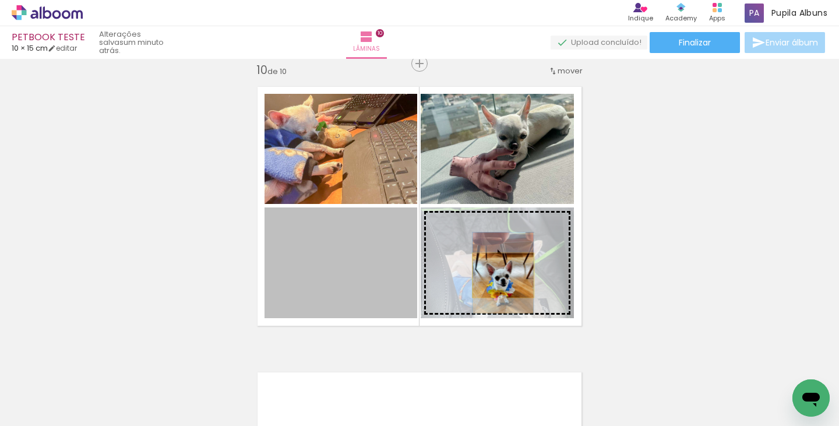
drag, startPoint x: 358, startPoint y: 281, endPoint x: 500, endPoint y: 274, distance: 142.3
click at [0, 0] on slot at bounding box center [0, 0] width 0 height 0
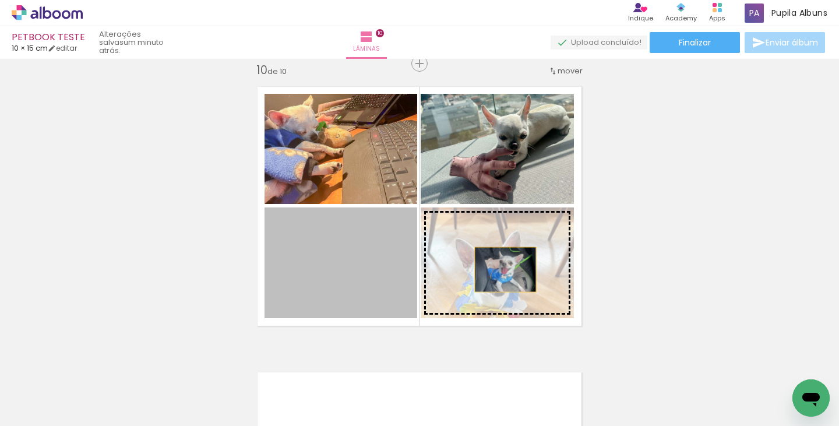
drag, startPoint x: 372, startPoint y: 273, endPoint x: 508, endPoint y: 270, distance: 136.4
click at [0, 0] on slot at bounding box center [0, 0] width 0 height 0
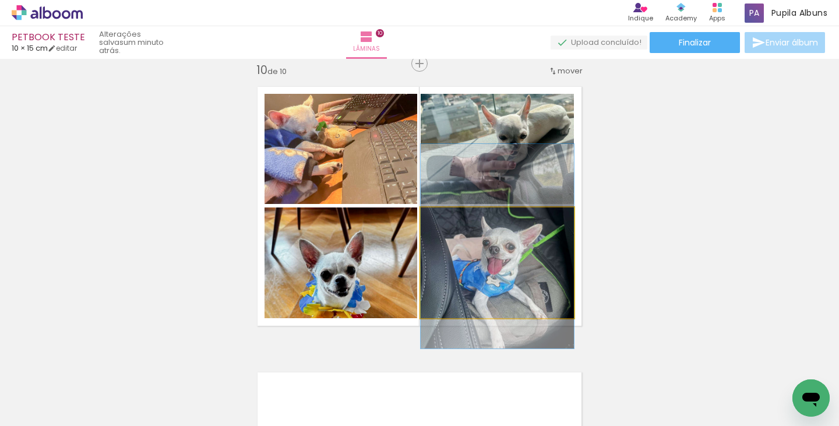
drag, startPoint x: 487, startPoint y: 290, endPoint x: 492, endPoint y: 274, distance: 16.4
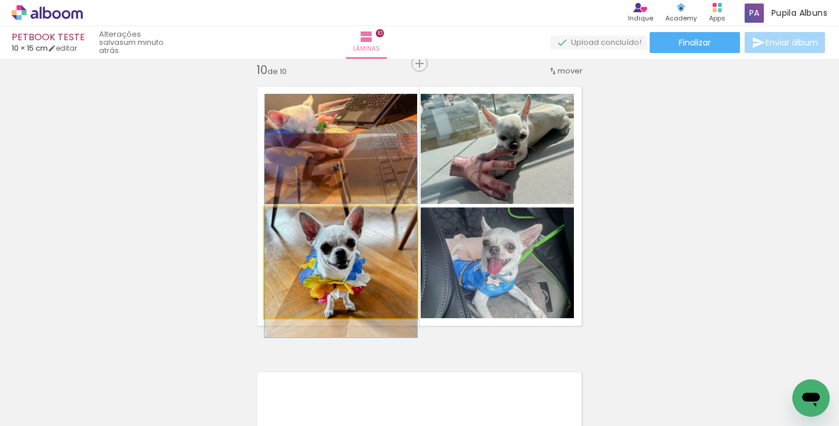
drag, startPoint x: 351, startPoint y: 282, endPoint x: 349, endPoint y: 255, distance: 27.4
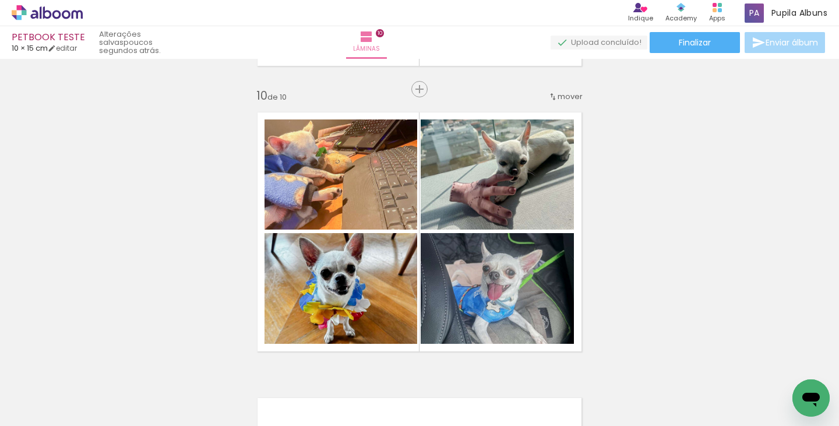
scroll to position [2550, 0]
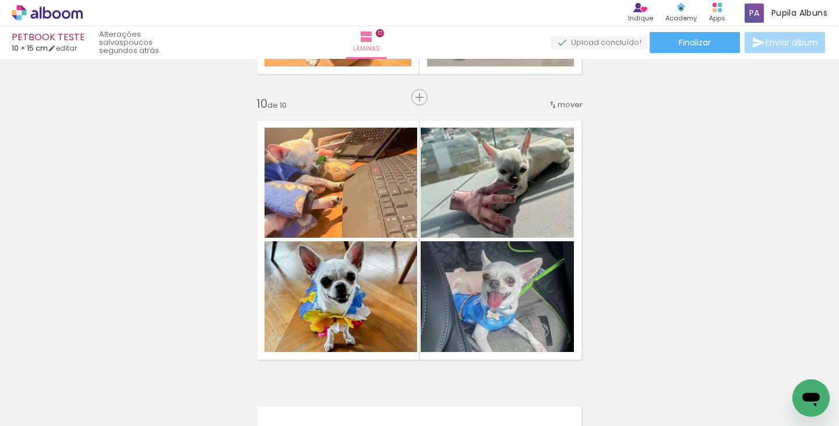
click at [57, 15] on icon at bounding box center [47, 12] width 71 height 15
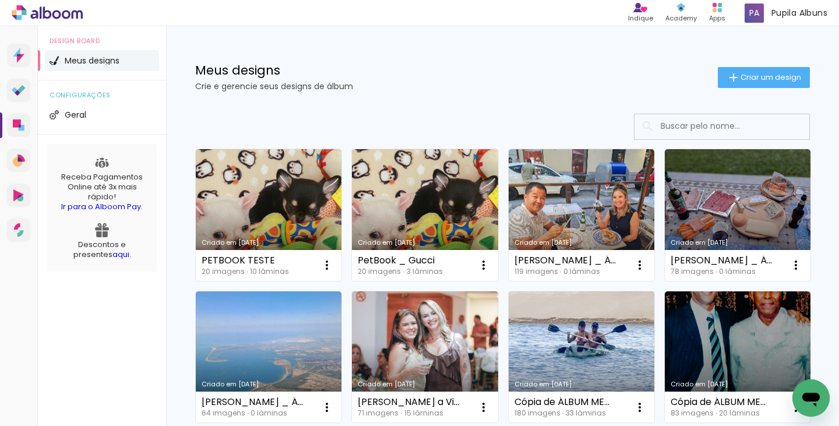
click at [391, 182] on link "Criado em [DATE]" at bounding box center [425, 215] width 146 height 132
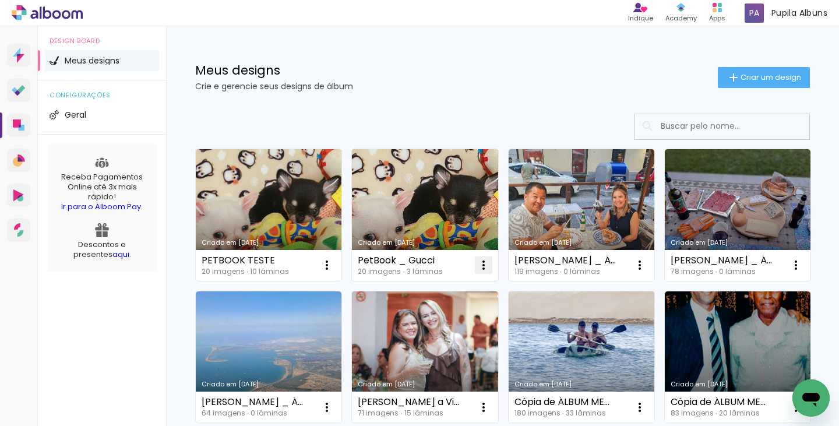
click at [334, 267] on iron-icon at bounding box center [327, 265] width 14 height 14
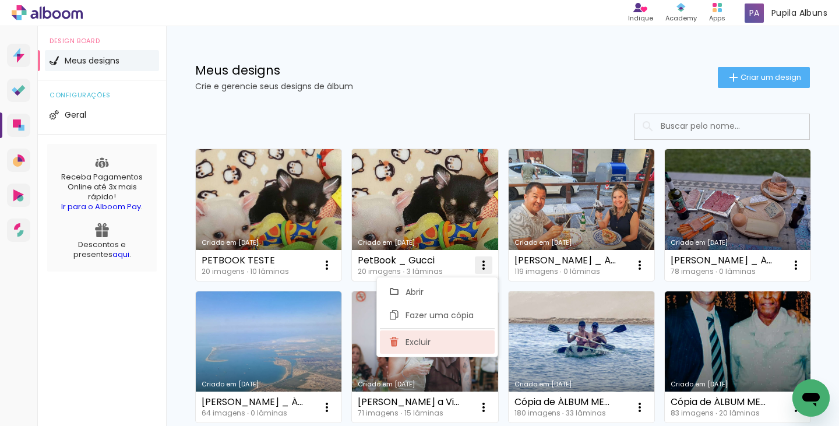
click at [435, 343] on paper-item "Excluir" at bounding box center [437, 341] width 115 height 23
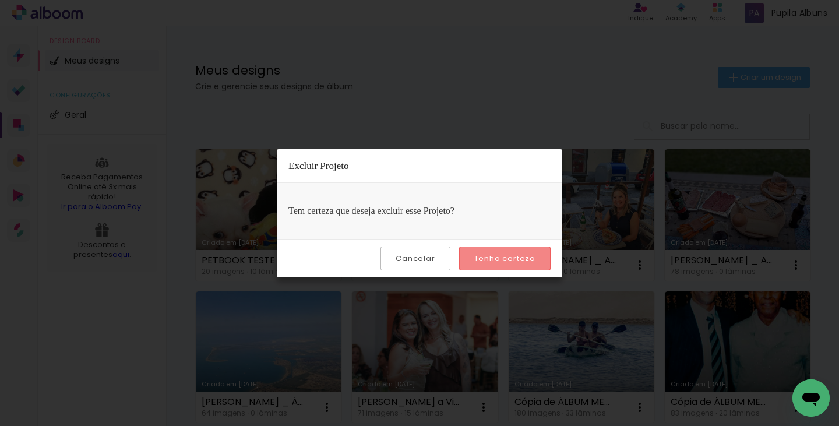
click at [0, 0] on slot "Tenho certeza" at bounding box center [0, 0] width 0 height 0
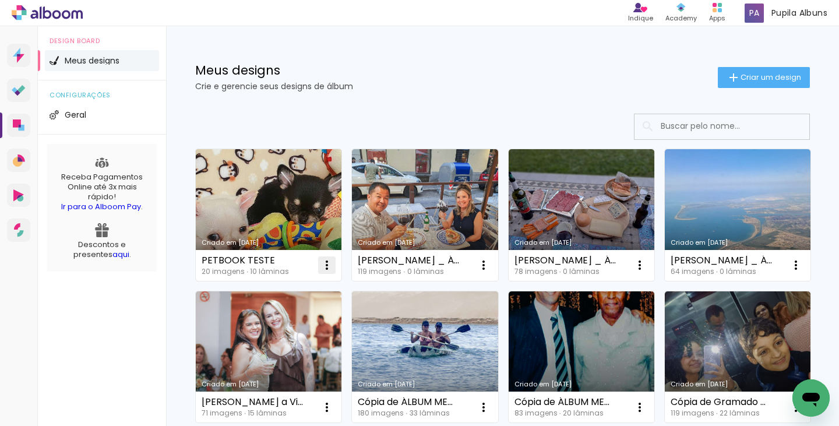
click at [323, 267] on iron-icon at bounding box center [327, 265] width 14 height 14
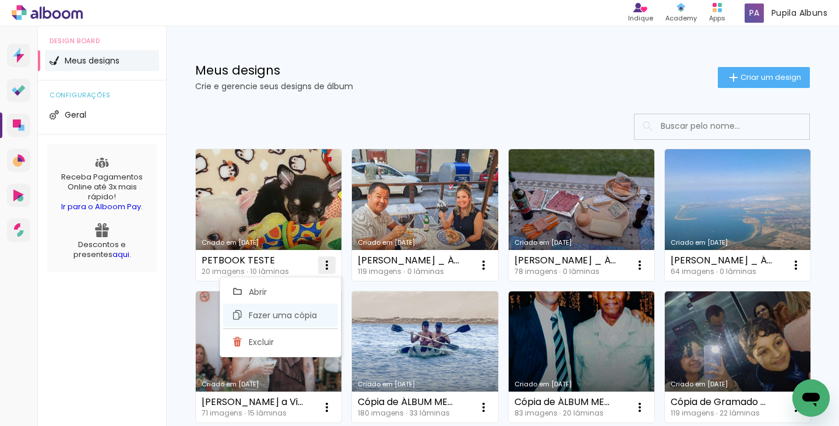
click at [276, 314] on span "Fazer uma cópia" at bounding box center [283, 315] width 68 height 8
type input "Cópia de PETBOOK TESTE"
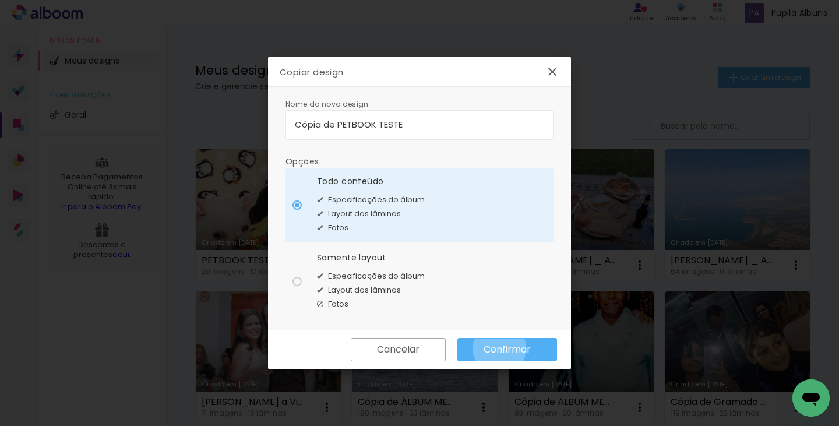
click at [0, 0] on slot "Confirmar" at bounding box center [0, 0] width 0 height 0
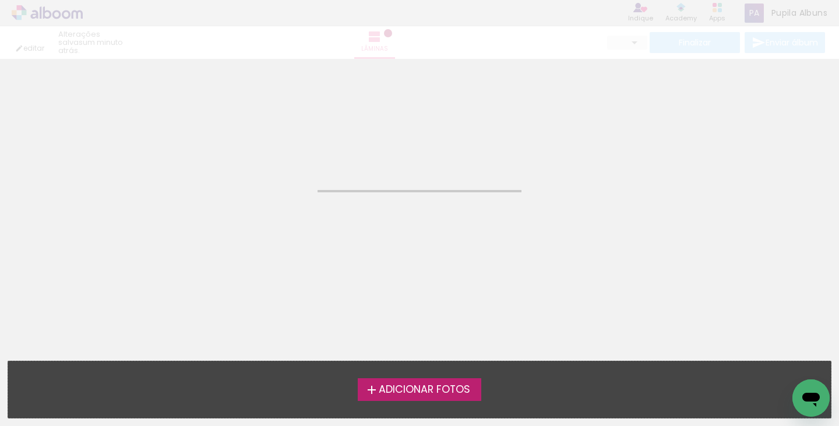
click at [457, 384] on span "Adicionar Fotos" at bounding box center [424, 389] width 91 height 10
click at [0, 0] on input "file" at bounding box center [0, 0] width 0 height 0
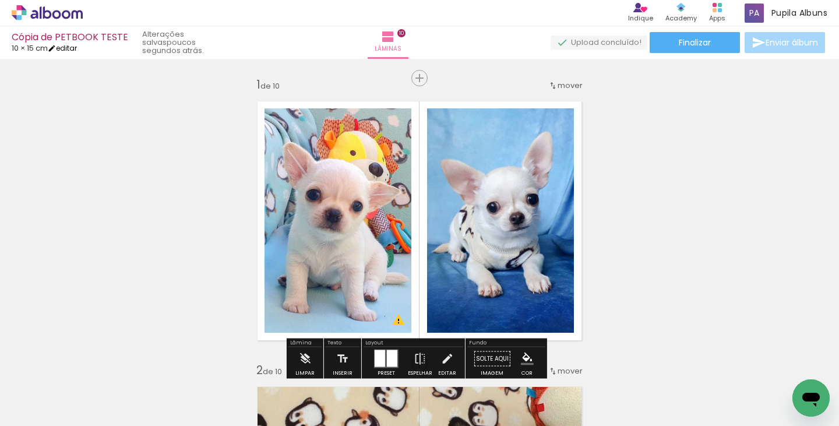
click at [72, 50] on link "editar" at bounding box center [62, 48] width 29 height 10
type input "15"
type input "20"
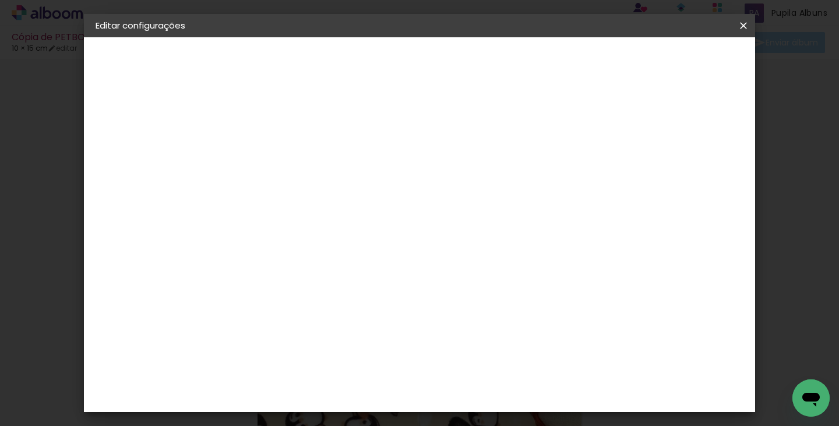
click at [0, 0] on slot "Cópia de PETBOOK TESTE" at bounding box center [0, 0] width 0 height 0
drag, startPoint x: 441, startPoint y: 158, endPoint x: 310, endPoint y: 117, distance: 137.4
click at [330, 136] on div "Informações Dê um título ao seu álbum. Avançar" at bounding box center [285, 86] width 101 height 99
click at [286, 151] on input "PETBOOK TESTE" at bounding box center [286, 156] width 0 height 18
type input "PETBOOK TESTE2"
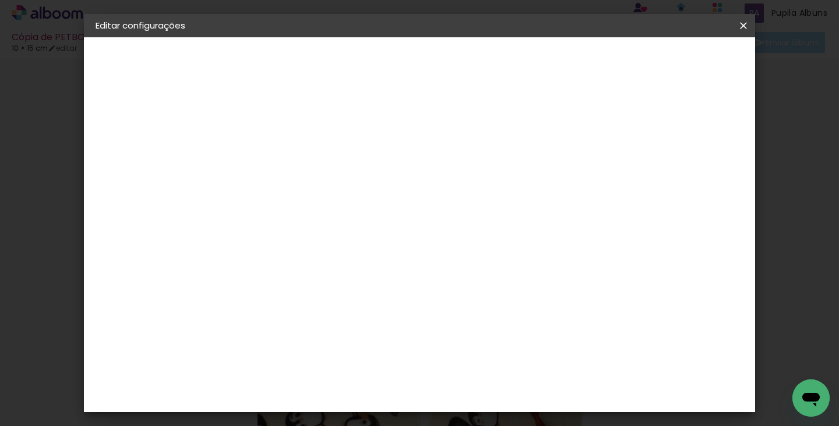
type paper-input "PETBOOK TESTE2"
click at [405, 71] on paper-button "Avançar" at bounding box center [376, 62] width 57 height 20
click at [505, 172] on paper-item "Tamanho Livre" at bounding box center [449, 177] width 112 height 26
click at [0, 0] on slot "Avançar" at bounding box center [0, 0] width 0 height 0
click at [494, 58] on span "Salvar configurações" at bounding box center [464, 66] width 59 height 16
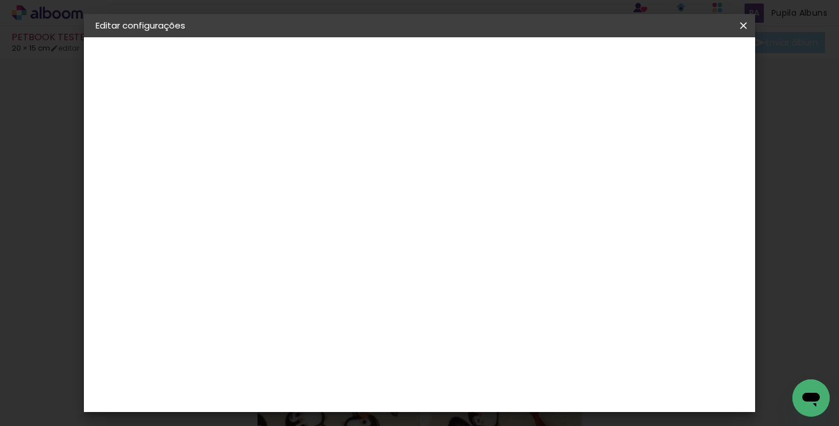
click at [494, 62] on span "Salvar configurações" at bounding box center [464, 66] width 59 height 16
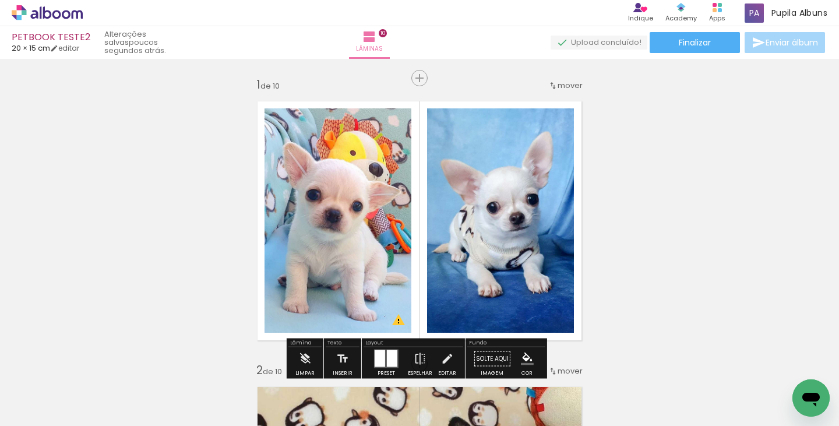
click at [94, 368] on iron-icon at bounding box center [91, 363] width 12 height 12
click at [46, 405] on span "Adicionar Fotos" at bounding box center [41, 410] width 35 height 13
click at [0, 0] on input "file" at bounding box center [0, 0] width 0 height 0
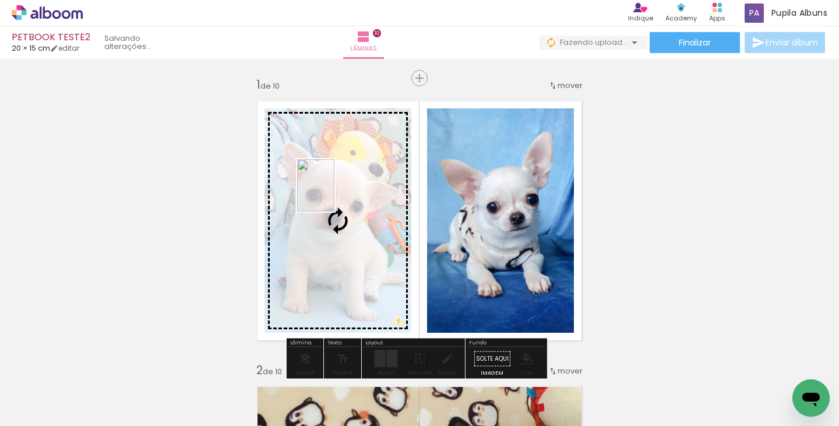
drag, startPoint x: 533, startPoint y: 387, endPoint x: 332, endPoint y: 194, distance: 278.9
click at [332, 194] on quentale-workspace at bounding box center [419, 213] width 839 height 426
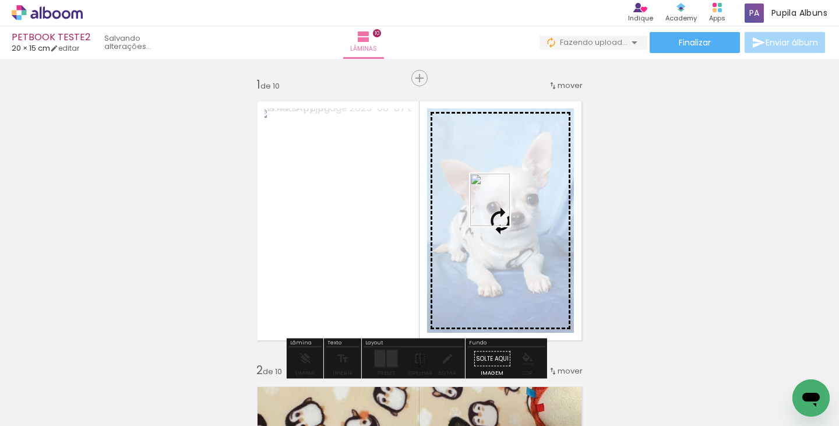
drag, startPoint x: 592, startPoint y: 388, endPoint x: 505, endPoint y: 209, distance: 199.6
click at [505, 209] on quentale-workspace at bounding box center [419, 213] width 839 height 426
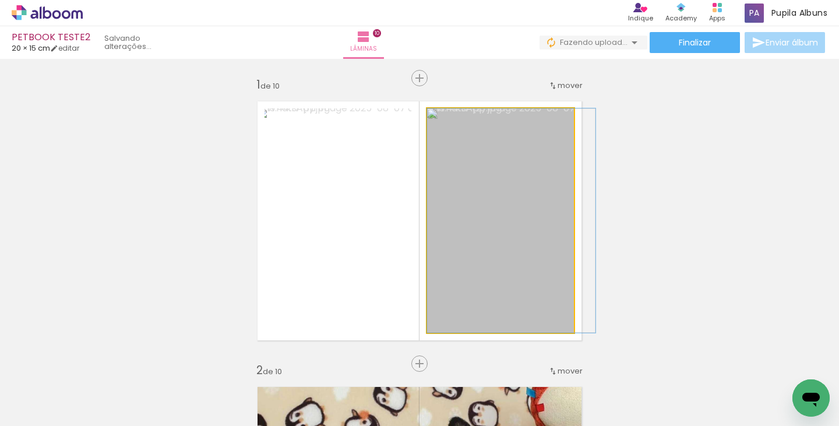
drag, startPoint x: 495, startPoint y: 235, endPoint x: 525, endPoint y: 233, distance: 30.3
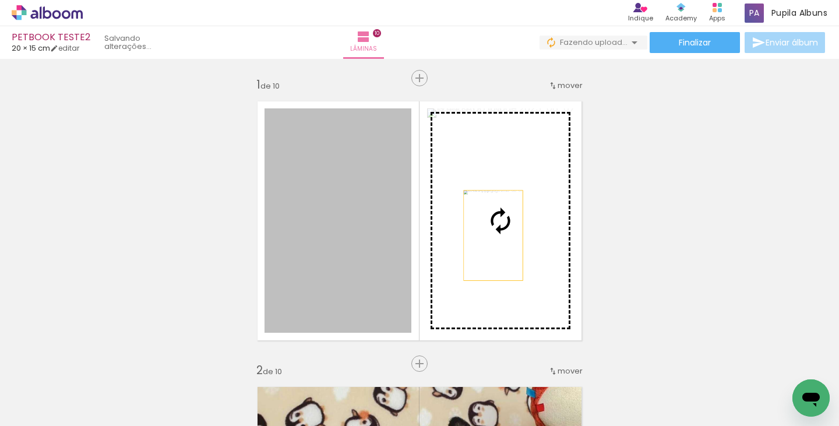
drag, startPoint x: 328, startPoint y: 230, endPoint x: 489, endPoint y: 235, distance: 160.9
click at [0, 0] on slot at bounding box center [0, 0] width 0 height 0
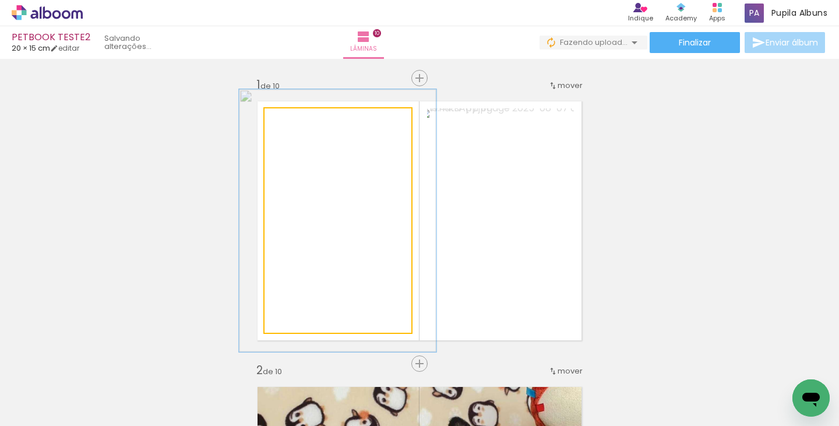
drag, startPoint x: 294, startPoint y: 117, endPoint x: 301, endPoint y: 119, distance: 7.2
click at [301, 119] on div at bounding box center [299, 120] width 19 height 19
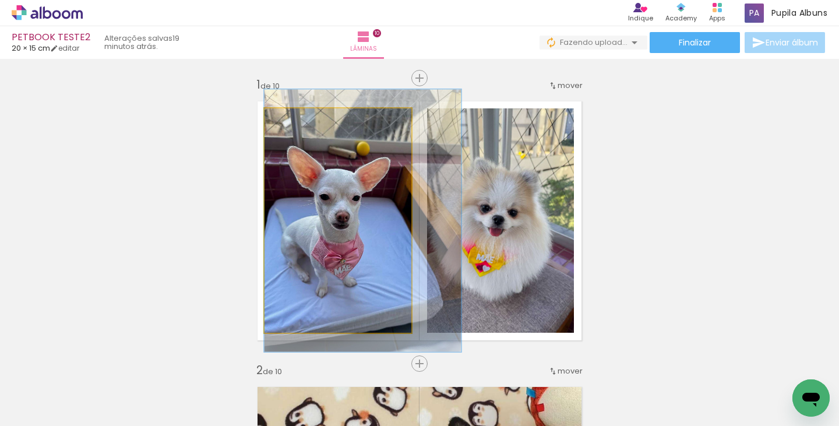
drag, startPoint x: 376, startPoint y: 197, endPoint x: 383, endPoint y: 193, distance: 8.6
drag, startPoint x: 328, startPoint y: 203, endPoint x: 336, endPoint y: 203, distance: 8.2
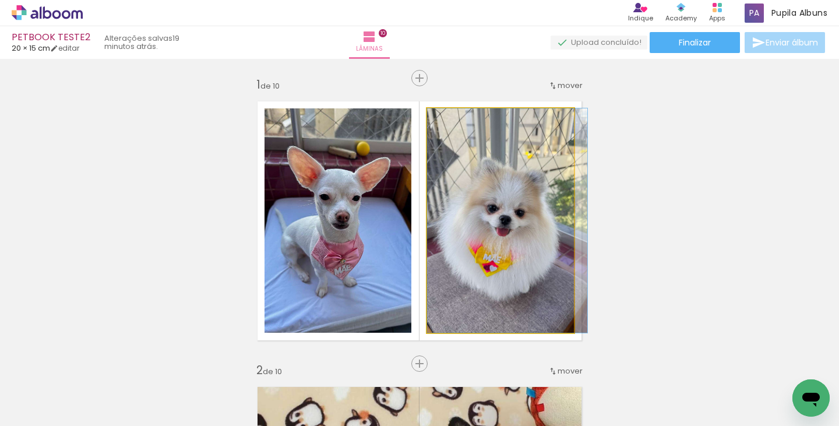
drag, startPoint x: 506, startPoint y: 235, endPoint x: 522, endPoint y: 236, distance: 16.4
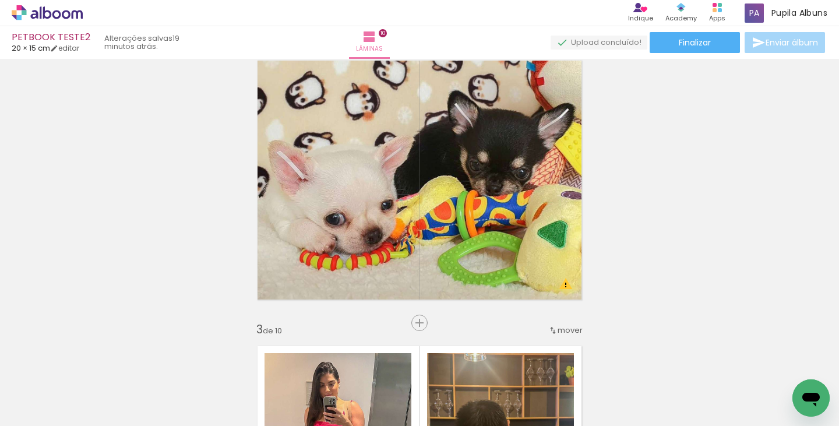
scroll to position [334, 0]
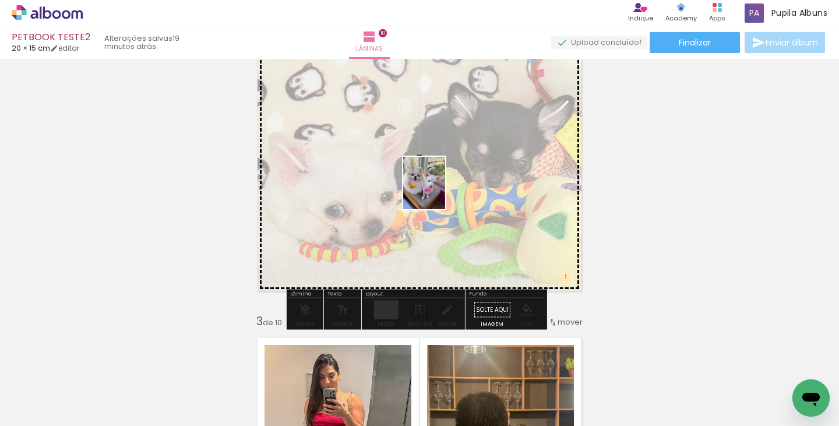
drag, startPoint x: 648, startPoint y: 389, endPoint x: 438, endPoint y: 192, distance: 287.7
click at [438, 192] on quentale-workspace at bounding box center [419, 213] width 839 height 426
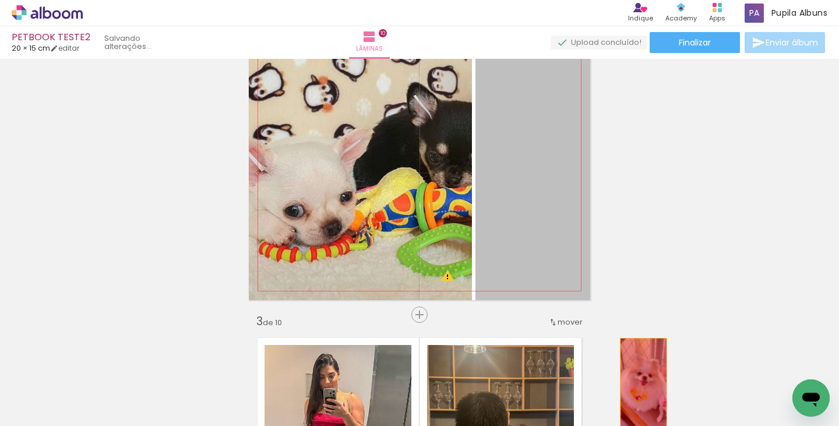
drag, startPoint x: 509, startPoint y: 182, endPoint x: 639, endPoint y: 389, distance: 244.2
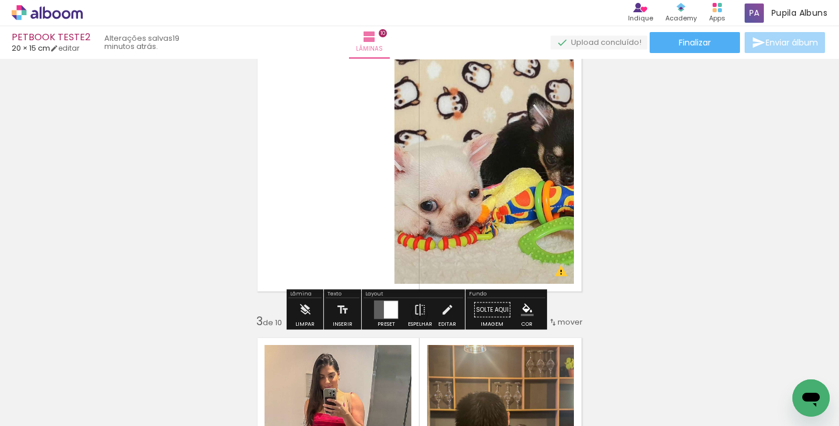
click at [379, 308] on quentale-layouter at bounding box center [386, 310] width 24 height 19
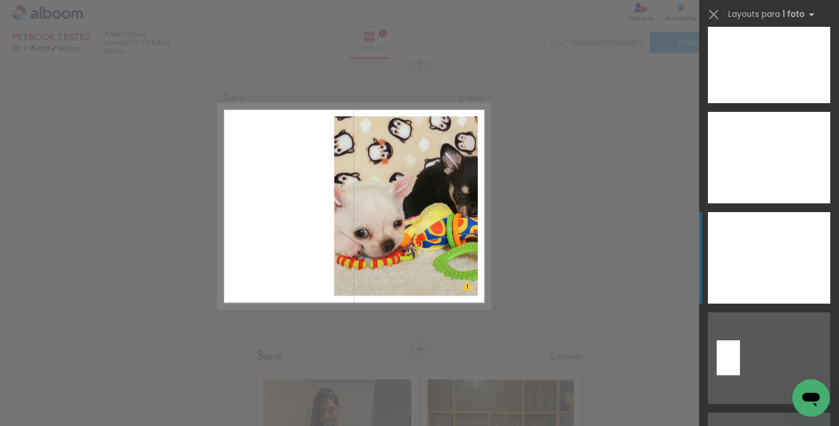
scroll to position [3823, 0]
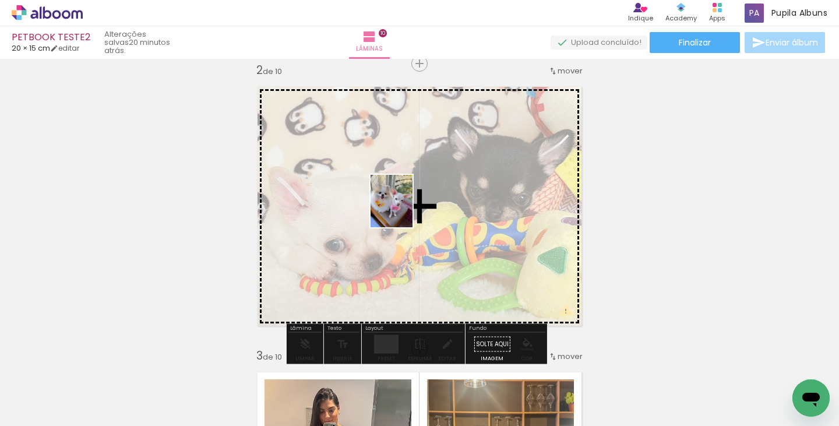
drag, startPoint x: 671, startPoint y: 390, endPoint x: 405, endPoint y: 210, distance: 320.7
click at [405, 210] on quentale-workspace at bounding box center [419, 213] width 839 height 426
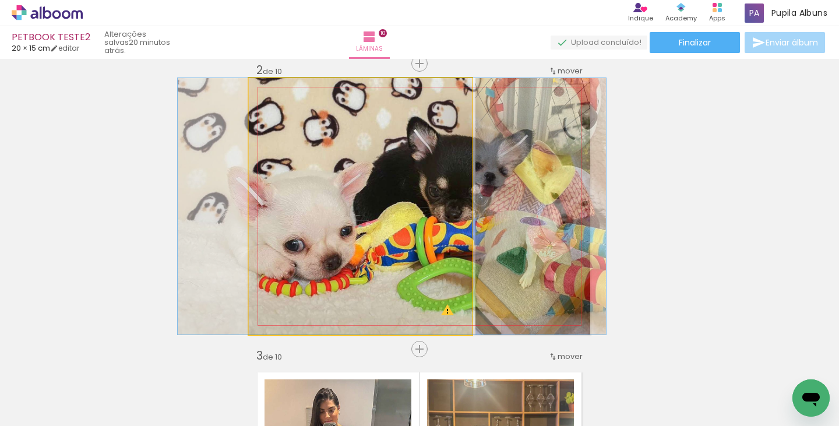
drag, startPoint x: 458, startPoint y: 197, endPoint x: 478, endPoint y: 200, distance: 19.4
click at [0, 0] on slot at bounding box center [0, 0] width 0 height 0
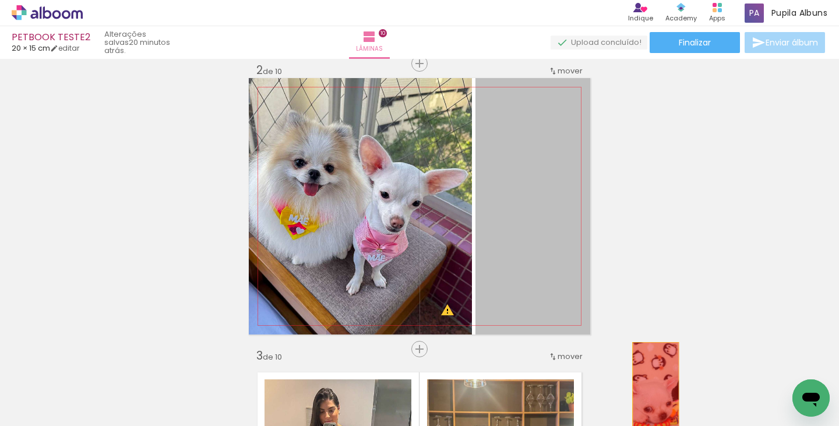
drag, startPoint x: 510, startPoint y: 200, endPoint x: 651, endPoint y: 393, distance: 239.2
click at [651, 393] on quentale-workspace at bounding box center [419, 213] width 839 height 426
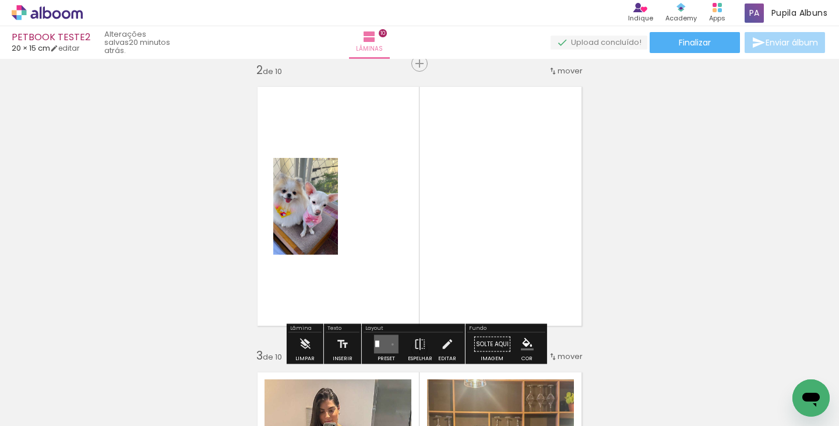
click at [390, 344] on quentale-layouter at bounding box center [386, 344] width 24 height 19
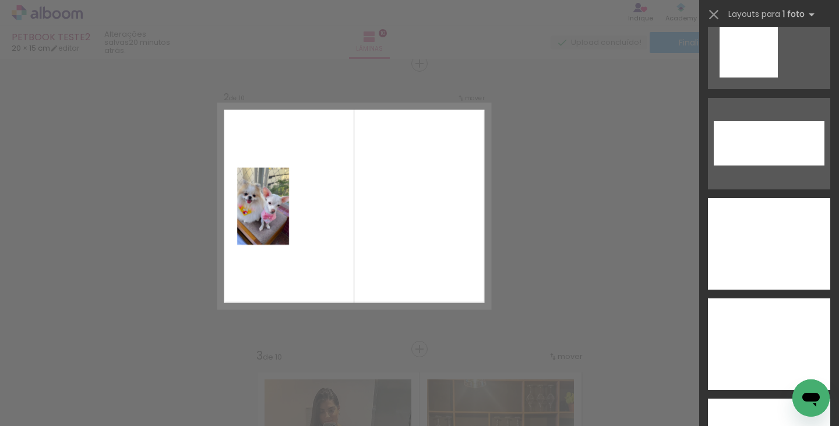
scroll to position [4665, 0]
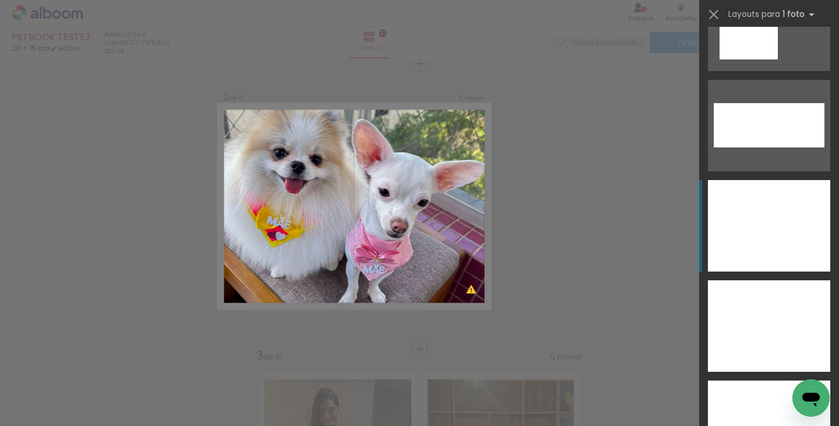
click at [767, 280] on div at bounding box center [769, 325] width 122 height 91
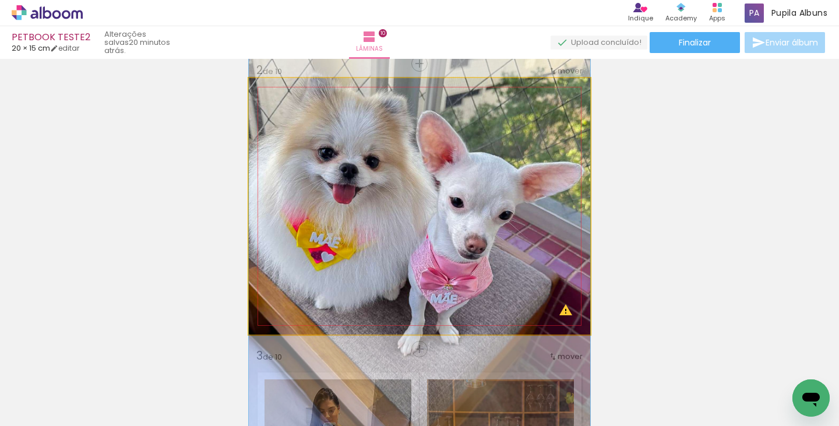
drag, startPoint x: 439, startPoint y: 232, endPoint x: 444, endPoint y: 246, distance: 14.4
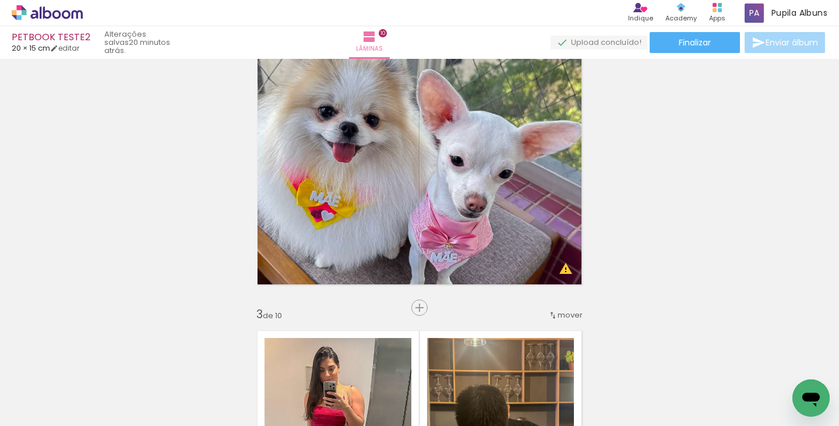
scroll to position [325, 0]
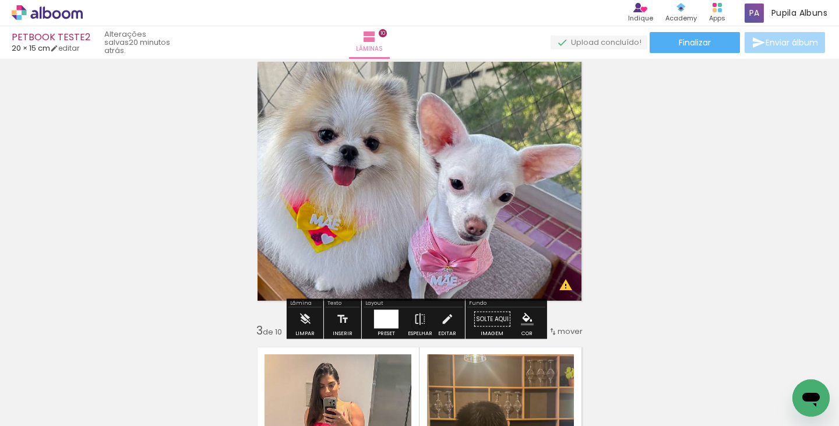
click at [384, 315] on div at bounding box center [386, 319] width 24 height 19
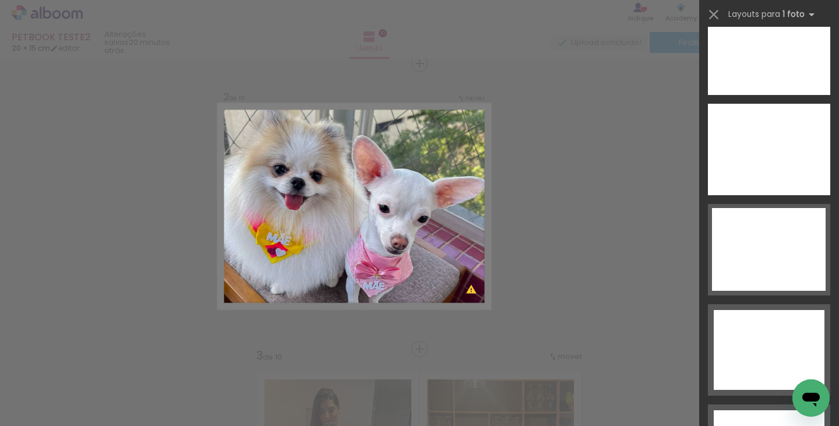
scroll to position [5074, 0]
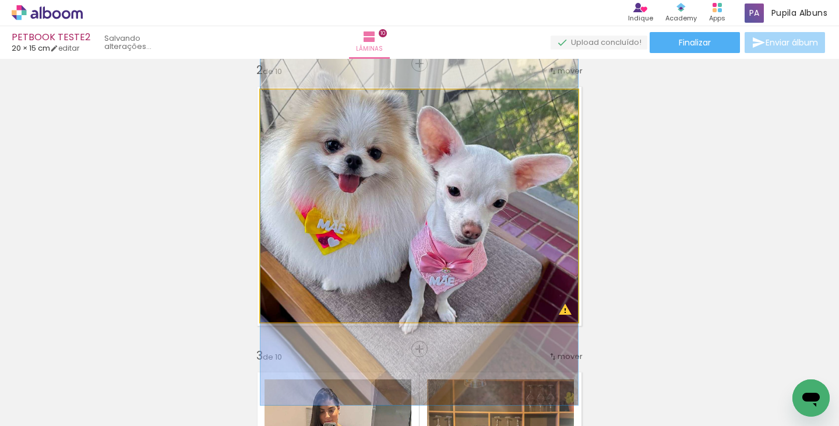
drag, startPoint x: 412, startPoint y: 242, endPoint x: 418, endPoint y: 224, distance: 19.0
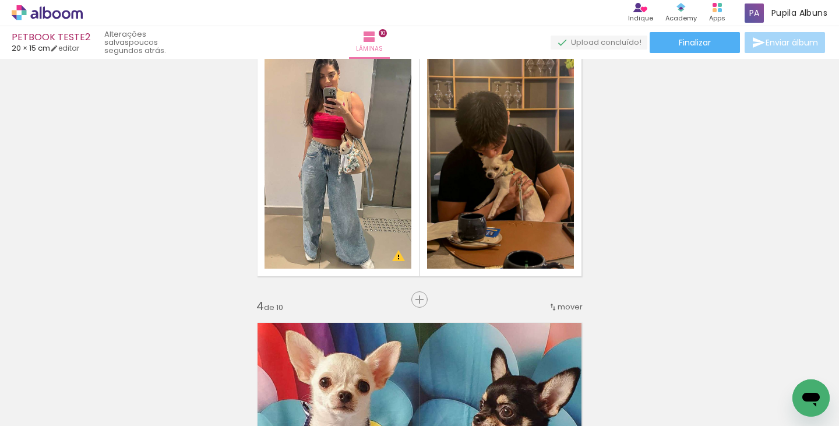
scroll to position [585, 0]
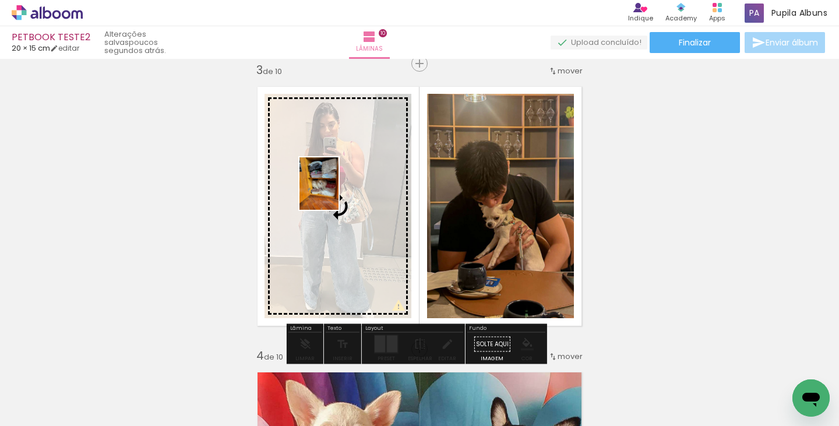
drag, startPoint x: 612, startPoint y: 384, endPoint x: 334, endPoint y: 192, distance: 337.9
click at [334, 192] on quentale-workspace at bounding box center [419, 213] width 839 height 426
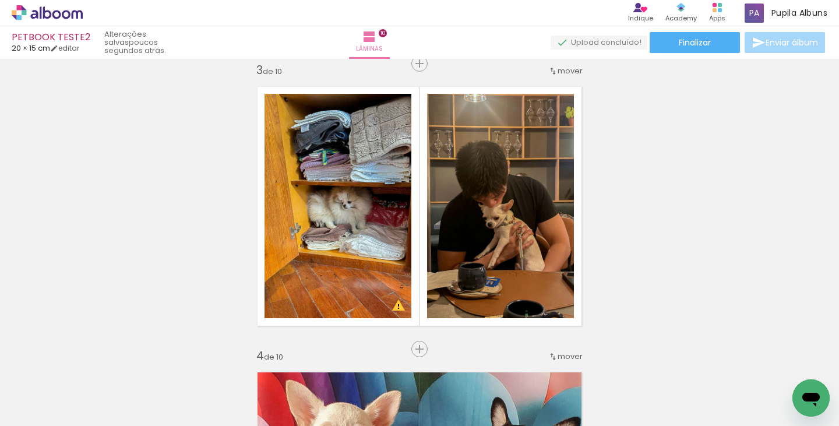
scroll to position [0, 1357]
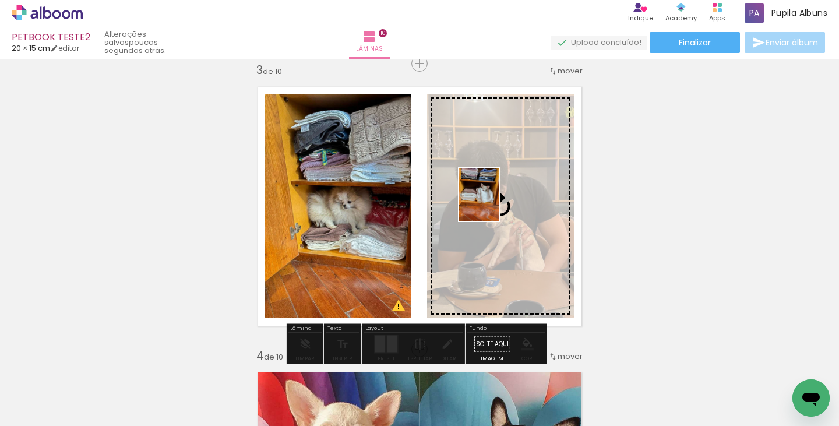
drag, startPoint x: 523, startPoint y: 379, endPoint x: 494, endPoint y: 203, distance: 177.7
click at [494, 203] on quentale-workspace at bounding box center [419, 213] width 839 height 426
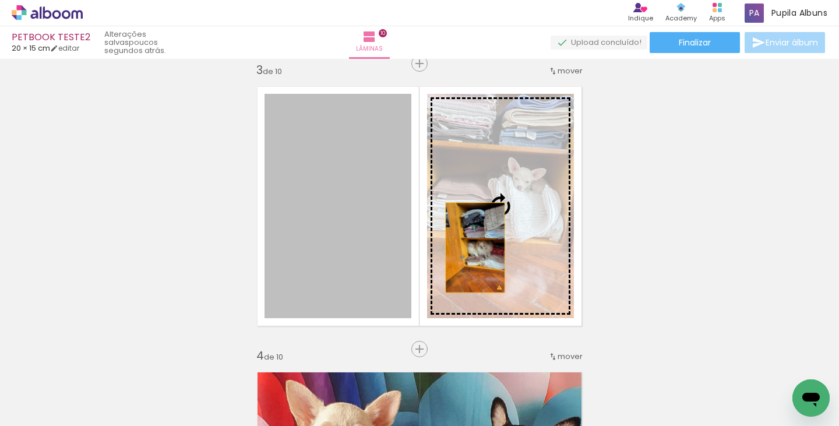
drag, startPoint x: 365, startPoint y: 241, endPoint x: 471, endPoint y: 248, distance: 105.6
click at [0, 0] on slot at bounding box center [0, 0] width 0 height 0
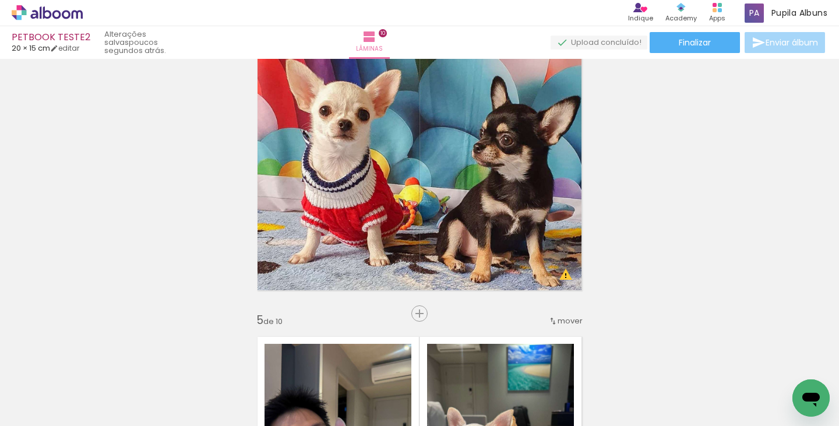
scroll to position [0, 1870]
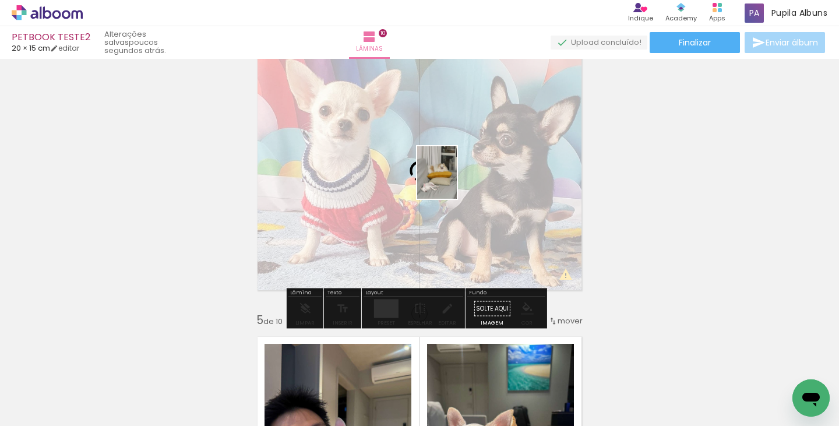
drag, startPoint x: 732, startPoint y: 397, endPoint x: 452, endPoint y: 181, distance: 353.4
click at [452, 181] on quentale-workspace at bounding box center [419, 213] width 839 height 426
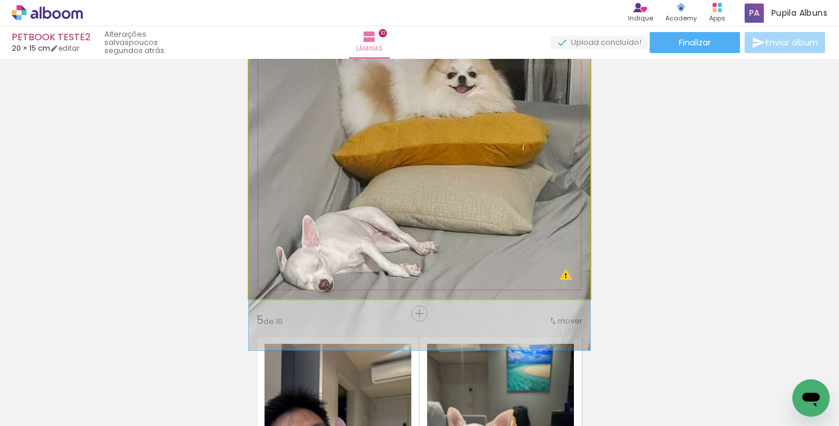
drag, startPoint x: 474, startPoint y: 233, endPoint x: 467, endPoint y: 185, distance: 48.2
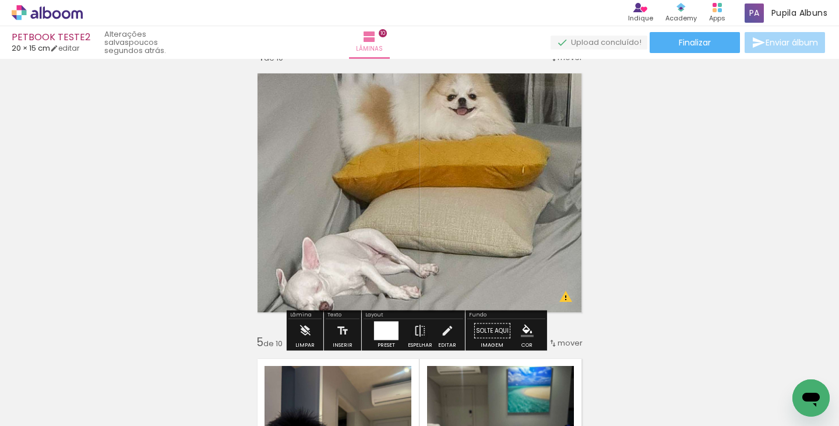
scroll to position [871, 0]
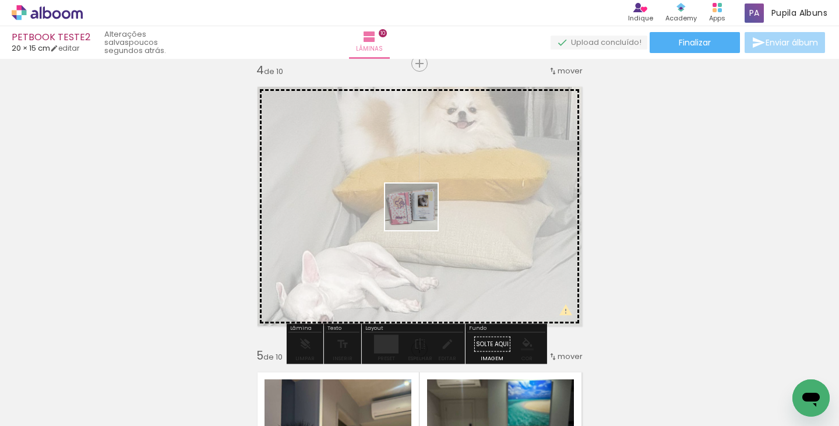
drag, startPoint x: 404, startPoint y: 394, endPoint x: 420, endPoint y: 218, distance: 176.7
click at [420, 218] on quentale-workspace at bounding box center [419, 213] width 839 height 426
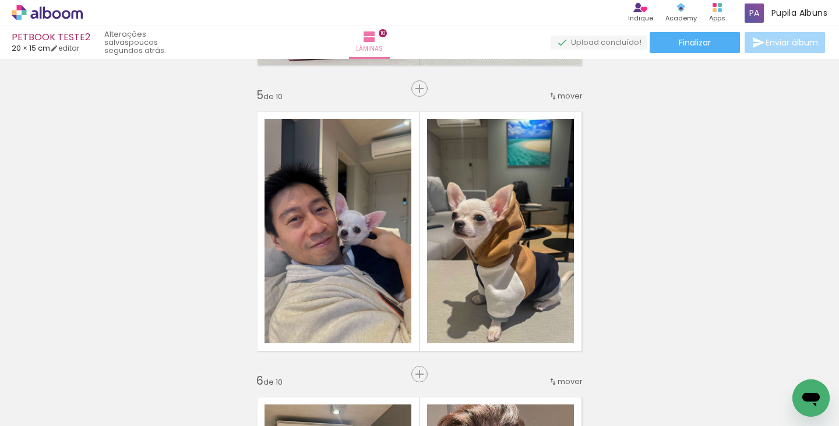
scroll to position [1137, 0]
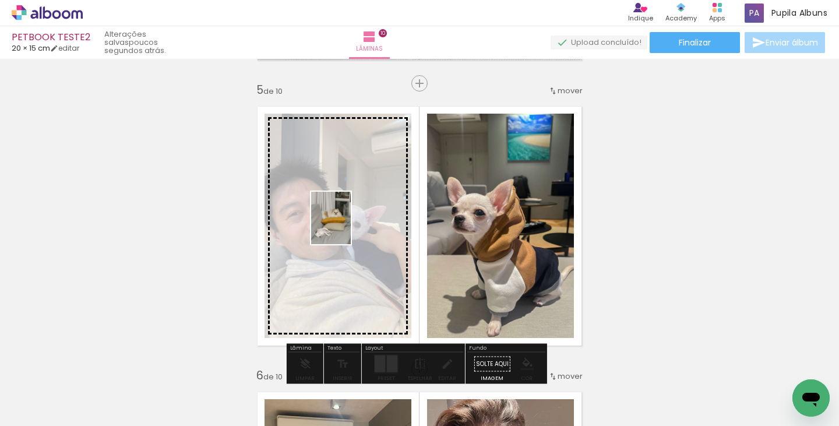
drag, startPoint x: 703, startPoint y: 372, endPoint x: 346, endPoint y: 227, distance: 384.9
click at [346, 227] on quentale-workspace at bounding box center [419, 213] width 839 height 426
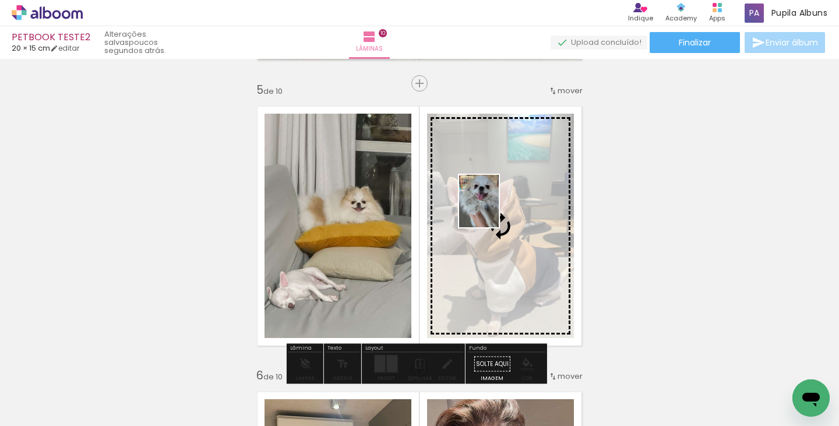
drag, startPoint x: 806, startPoint y: 374, endPoint x: 494, endPoint y: 210, distance: 352.3
click at [494, 210] on quentale-workspace at bounding box center [419, 213] width 839 height 426
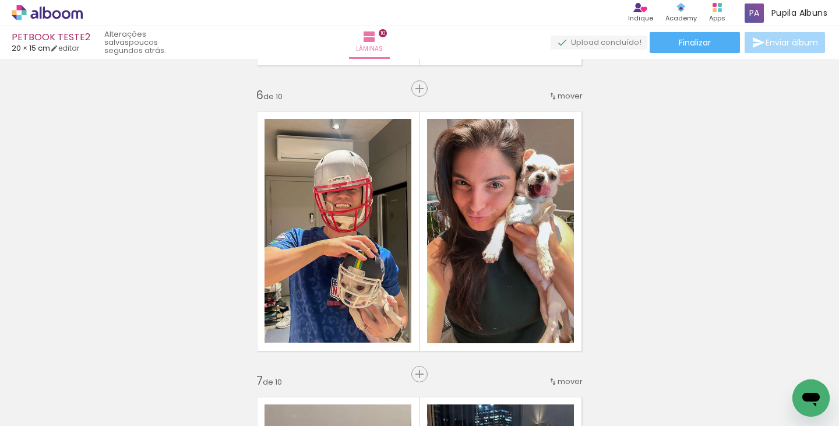
scroll to position [1425, 0]
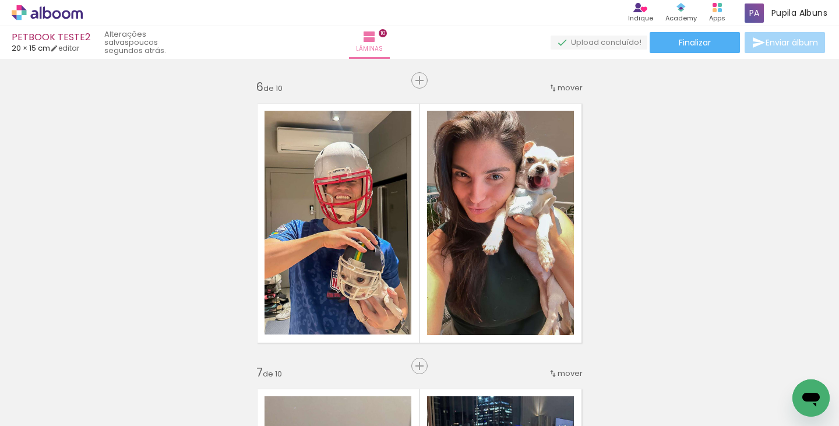
scroll to position [0, 1569]
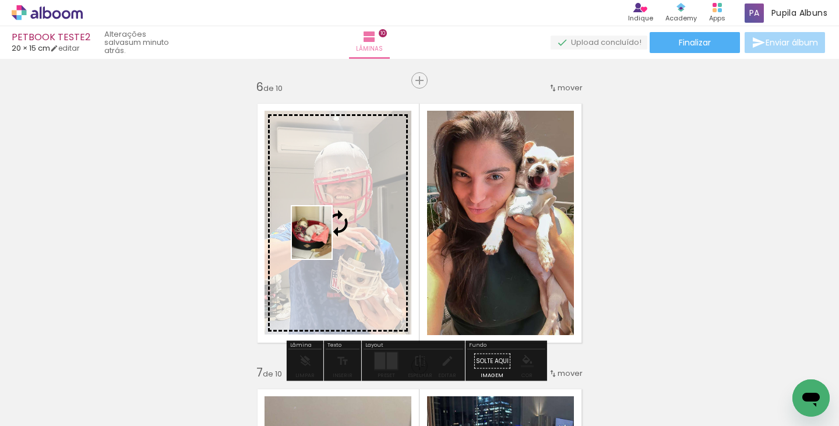
drag, startPoint x: 245, startPoint y: 386, endPoint x: 327, endPoint y: 241, distance: 166.7
click at [327, 241] on quentale-workspace at bounding box center [419, 213] width 839 height 426
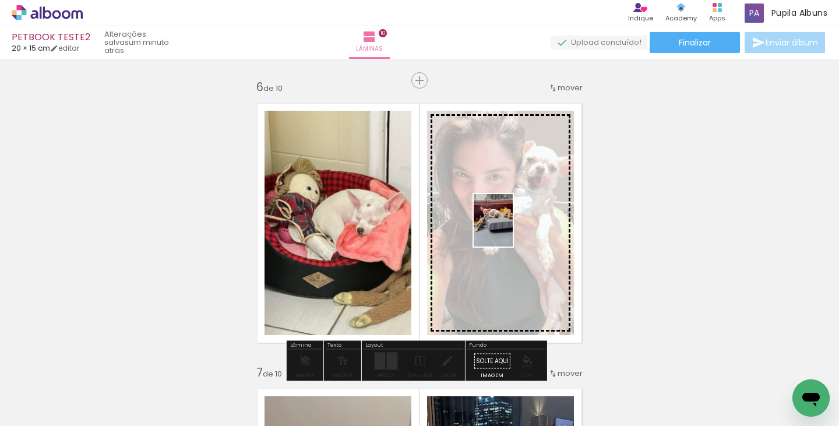
drag, startPoint x: 381, startPoint y: 382, endPoint x: 509, endPoint y: 229, distance: 198.9
click at [509, 229] on quentale-workspace at bounding box center [419, 213] width 839 height 426
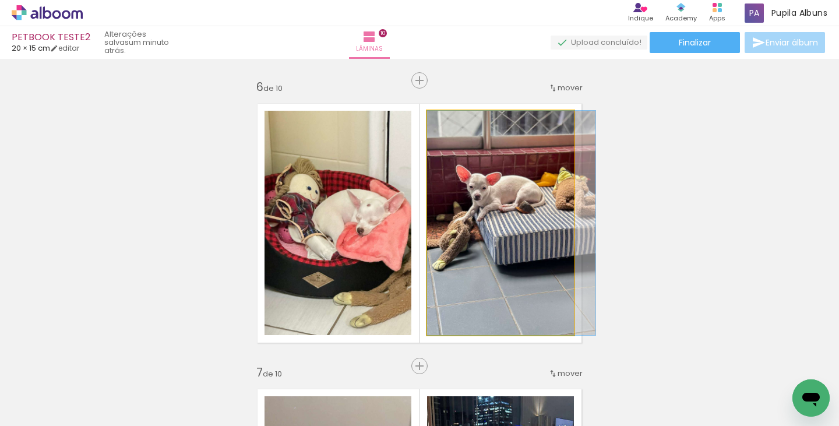
drag, startPoint x: 498, startPoint y: 270, endPoint x: 516, endPoint y: 270, distance: 18.1
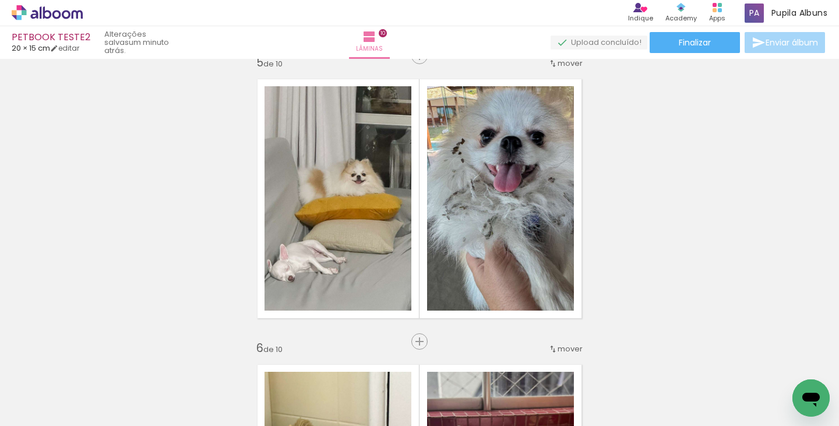
scroll to position [1162, 0]
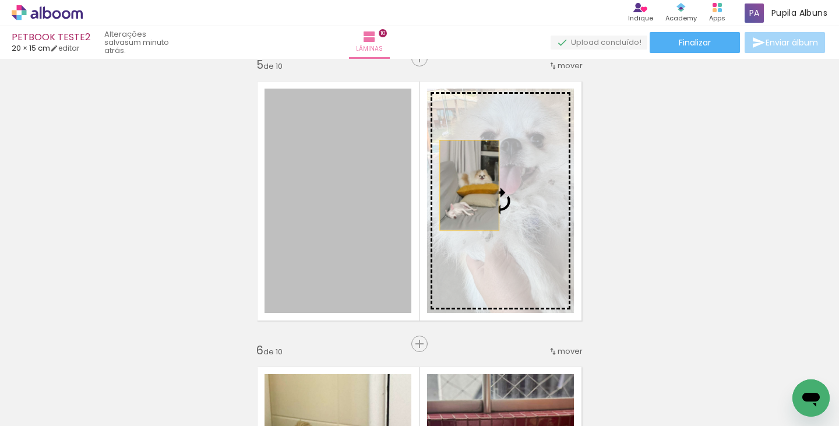
drag, startPoint x: 362, startPoint y: 200, endPoint x: 465, endPoint y: 185, distance: 103.6
click at [0, 0] on slot at bounding box center [0, 0] width 0 height 0
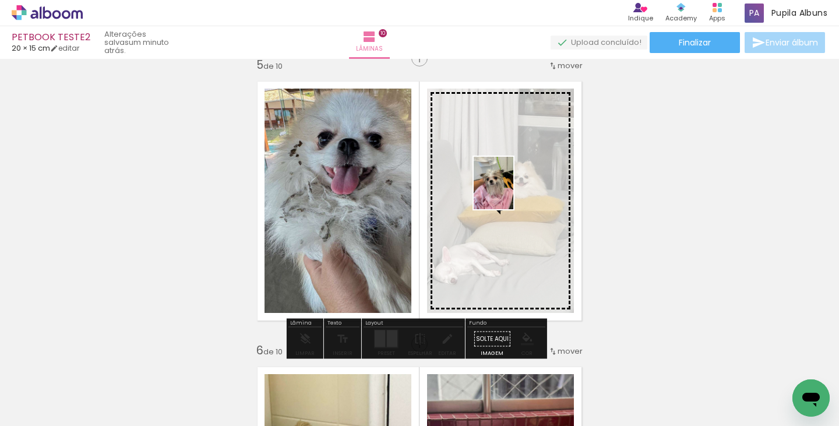
drag, startPoint x: 429, startPoint y: 362, endPoint x: 511, endPoint y: 189, distance: 191.3
click at [511, 189] on quentale-workspace at bounding box center [419, 213] width 839 height 426
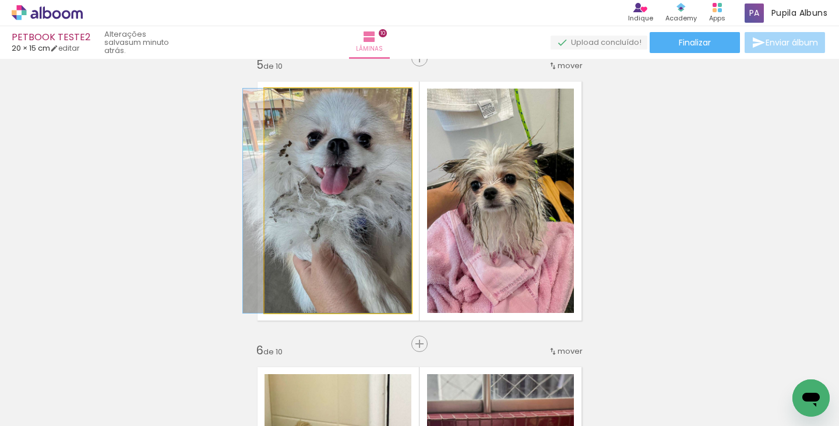
drag, startPoint x: 355, startPoint y: 221, endPoint x: 323, endPoint y: 219, distance: 32.1
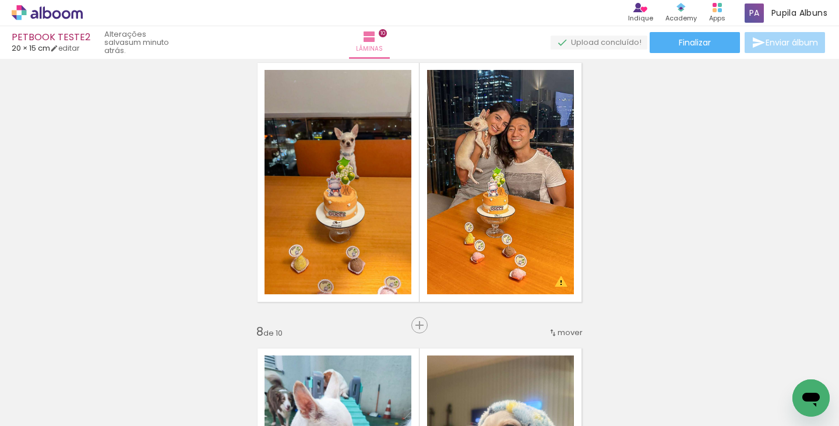
scroll to position [1754, 0]
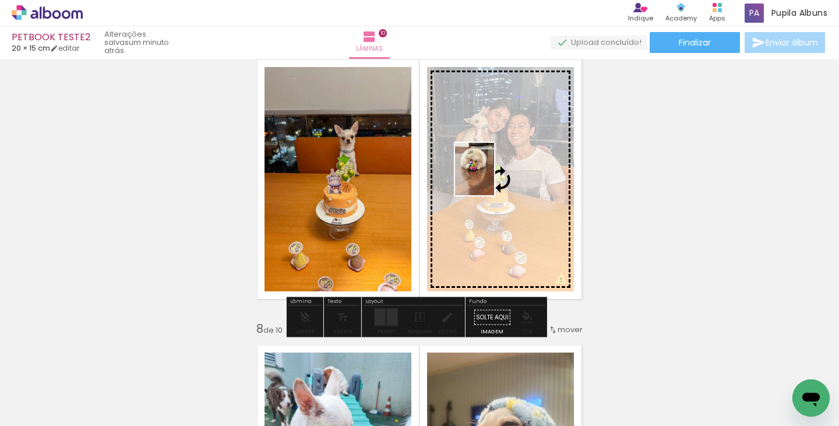
drag, startPoint x: 302, startPoint y: 384, endPoint x: 490, endPoint y: 178, distance: 279.2
click at [490, 178] on quentale-workspace at bounding box center [419, 213] width 839 height 426
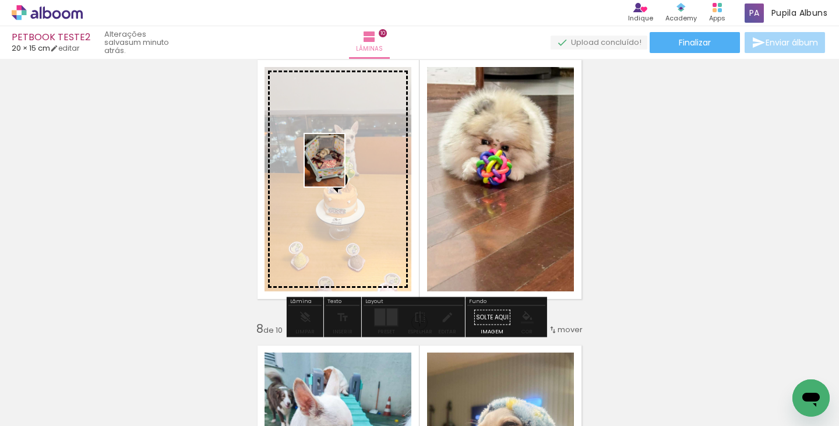
drag, startPoint x: 359, startPoint y: 376, endPoint x: 340, endPoint y: 169, distance: 208.3
click at [340, 169] on quentale-workspace at bounding box center [419, 213] width 839 height 426
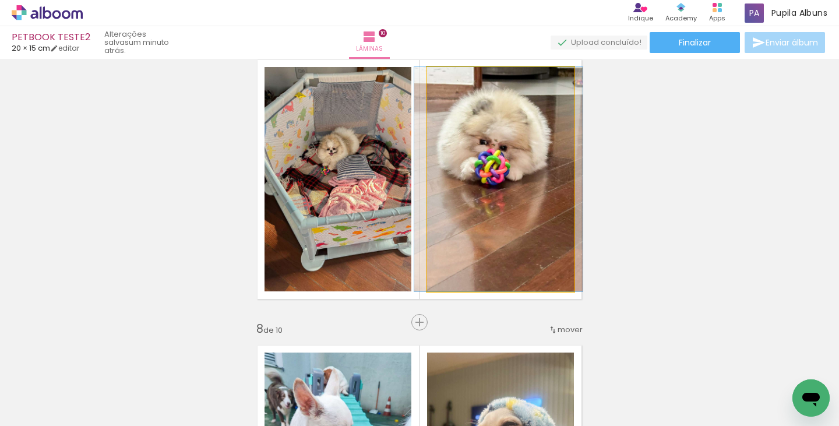
drag, startPoint x: 529, startPoint y: 154, endPoint x: 528, endPoint y: 186, distance: 32.6
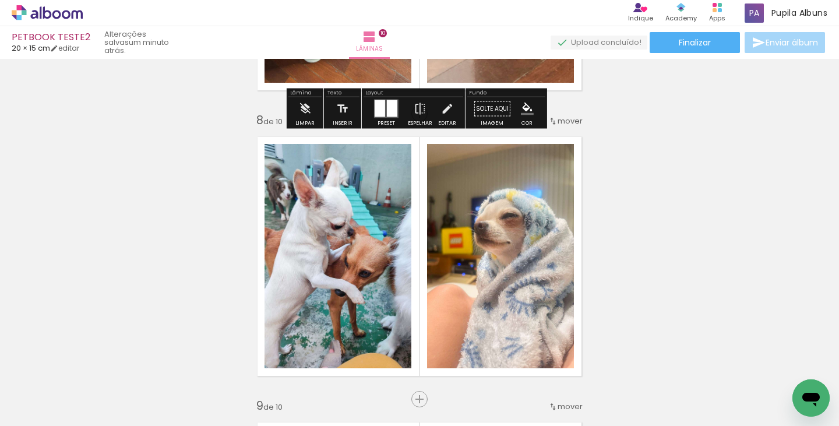
scroll to position [2039, 0]
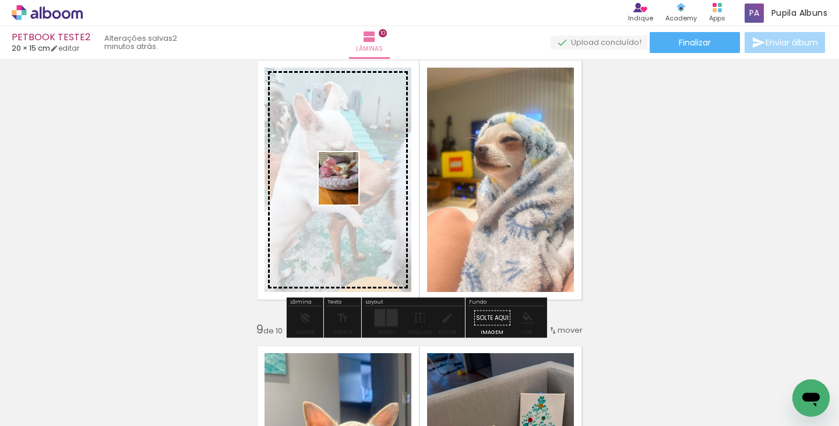
drag, startPoint x: 566, startPoint y: 390, endPoint x: 354, endPoint y: 186, distance: 294.2
click at [354, 186] on quentale-workspace at bounding box center [419, 213] width 839 height 426
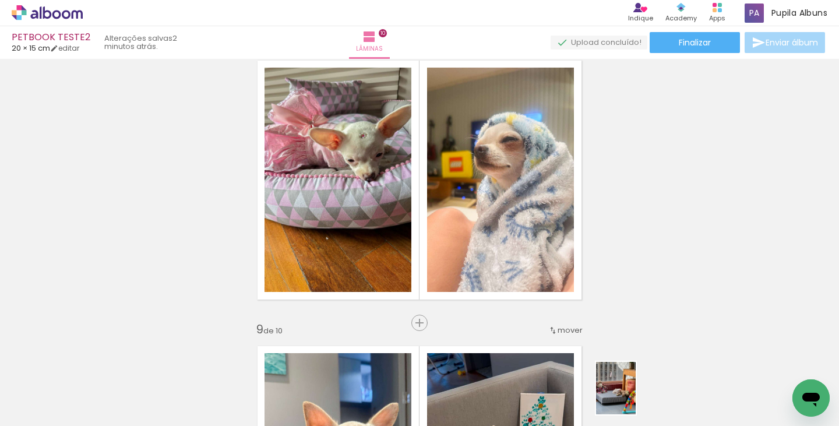
drag, startPoint x: 632, startPoint y: 383, endPoint x: 631, endPoint y: 397, distance: 14.0
click at [631, 397] on div at bounding box center [617, 387] width 43 height 58
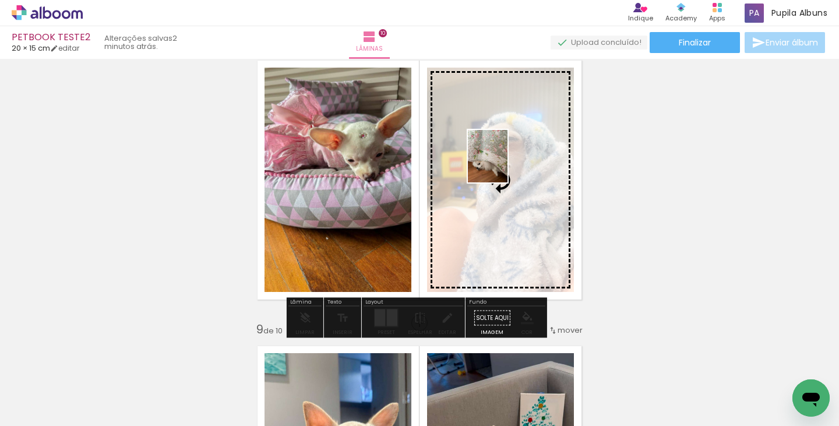
drag, startPoint x: 609, startPoint y: 379, endPoint x: 503, endPoint y: 165, distance: 239.2
click at [503, 165] on quentale-workspace at bounding box center [419, 213] width 839 height 426
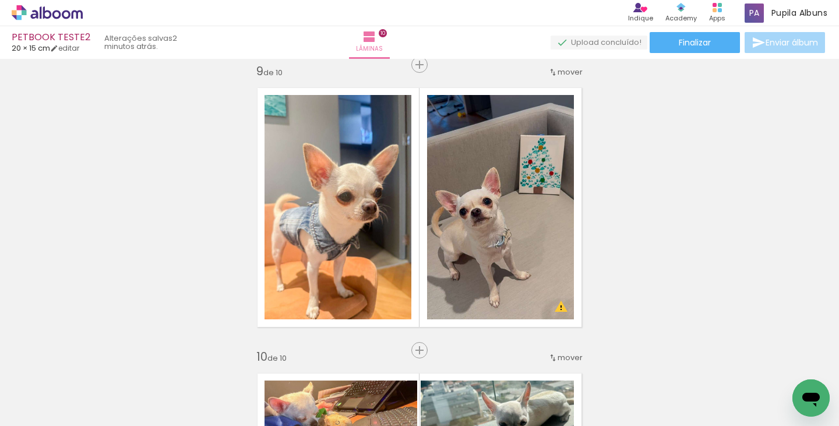
scroll to position [2319, 0]
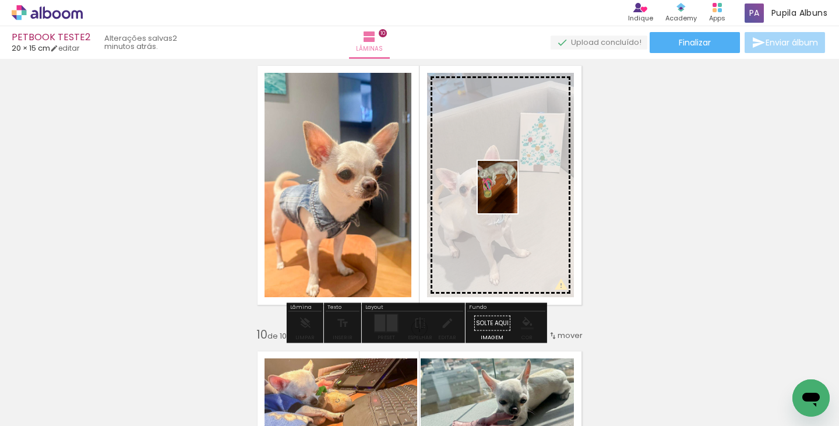
drag, startPoint x: 742, startPoint y: 387, endPoint x: 513, endPoint y: 196, distance: 298.6
click at [513, 196] on quentale-workspace at bounding box center [419, 213] width 839 height 426
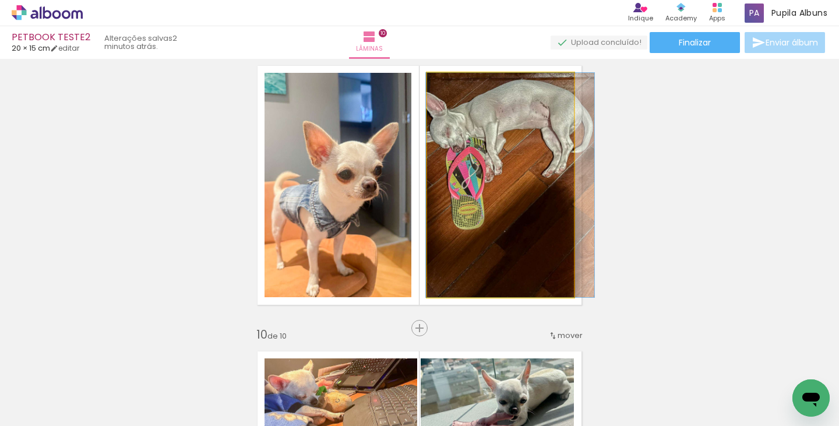
drag, startPoint x: 482, startPoint y: 209, endPoint x: 492, endPoint y: 215, distance: 11.5
click at [498, 208] on quentale-photo at bounding box center [500, 185] width 147 height 224
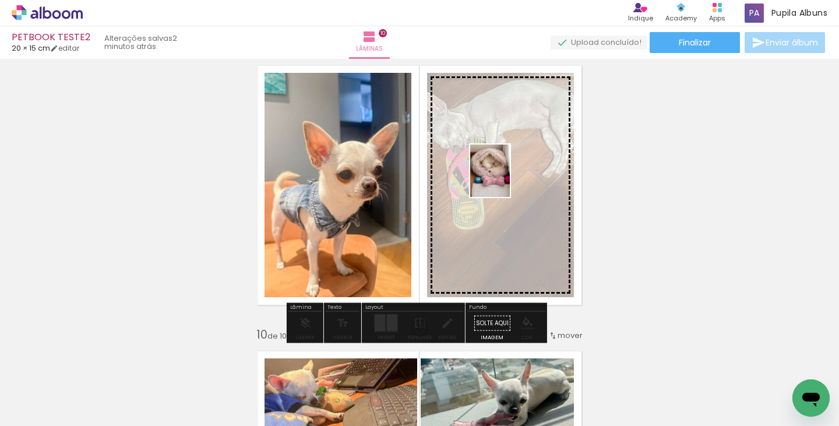
drag, startPoint x: 544, startPoint y: 386, endPoint x: 505, endPoint y: 179, distance: 210.5
click at [505, 179] on quentale-workspace at bounding box center [419, 213] width 839 height 426
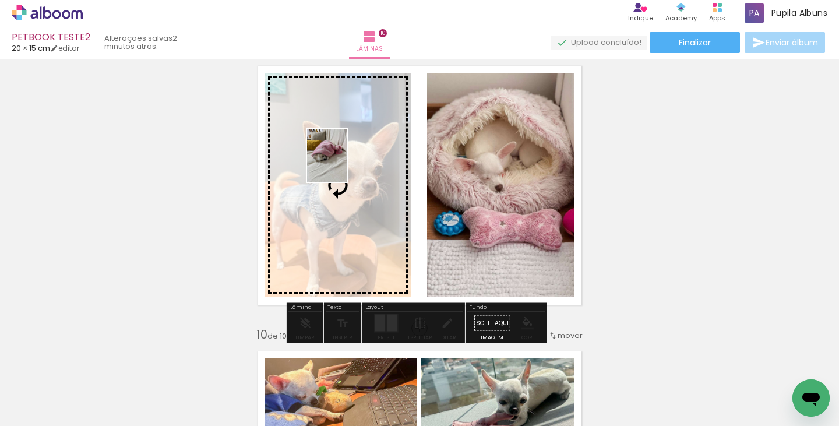
drag, startPoint x: 681, startPoint y: 401, endPoint x: 342, endPoint y: 164, distance: 413.4
click at [342, 164] on quentale-workspace at bounding box center [419, 213] width 839 height 426
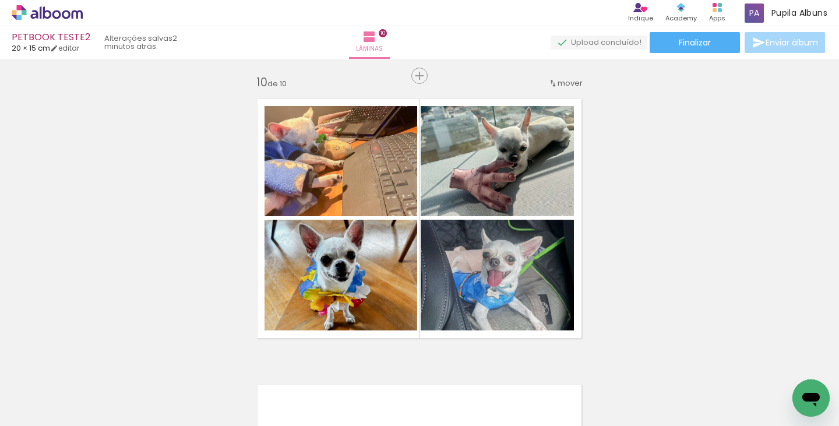
scroll to position [0, 1664]
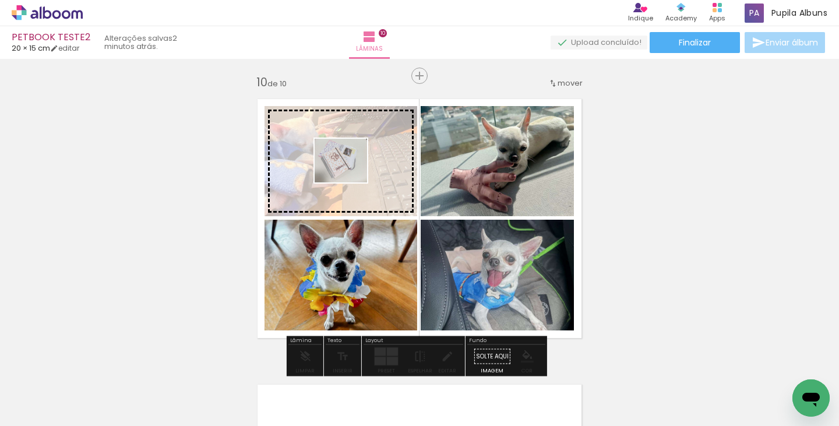
drag, startPoint x: 678, startPoint y: 387, endPoint x: 350, endPoint y: 174, distance: 391.5
click at [350, 174] on quentale-workspace at bounding box center [419, 213] width 839 height 426
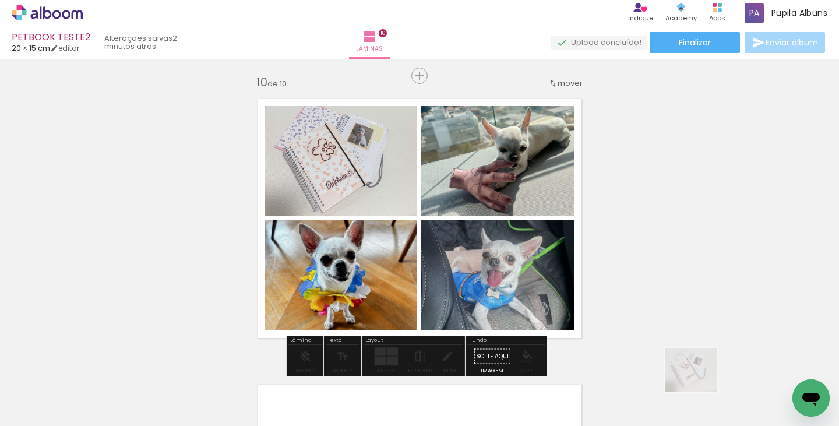
drag, startPoint x: 669, startPoint y: 387, endPoint x: 700, endPoint y: 383, distance: 30.6
click at [700, 383] on div at bounding box center [671, 386] width 58 height 48
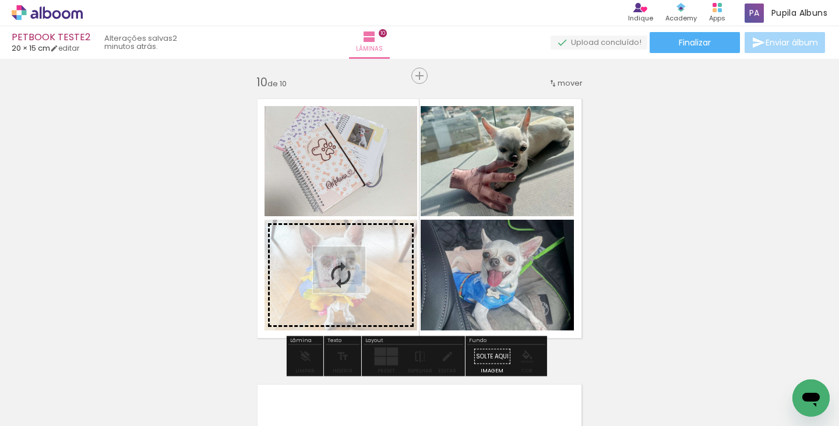
drag, startPoint x: 624, startPoint y: 380, endPoint x: 348, endPoint y: 281, distance: 293.2
click at [348, 281] on quentale-workspace at bounding box center [419, 213] width 839 height 426
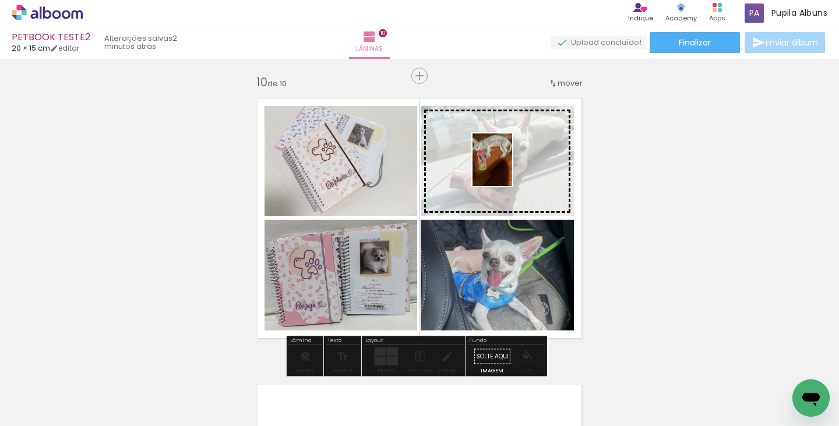
drag, startPoint x: 551, startPoint y: 395, endPoint x: 507, endPoint y: 168, distance: 230.7
click at [507, 168] on quentale-workspace at bounding box center [419, 213] width 839 height 426
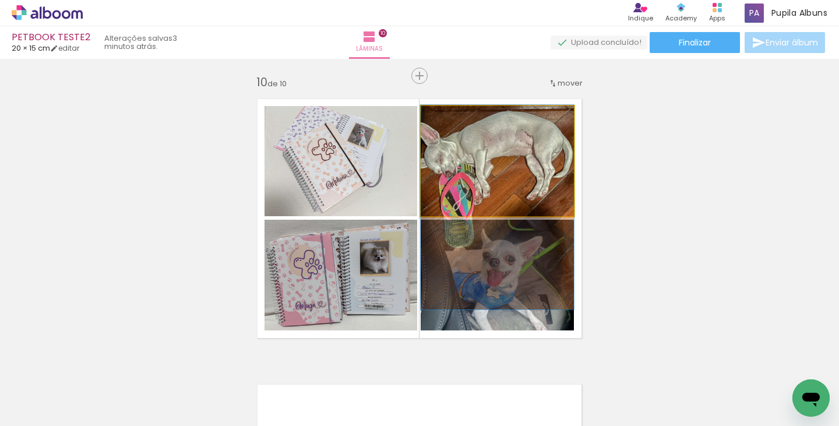
drag, startPoint x: 518, startPoint y: 160, endPoint x: 514, endPoint y: 206, distance: 46.2
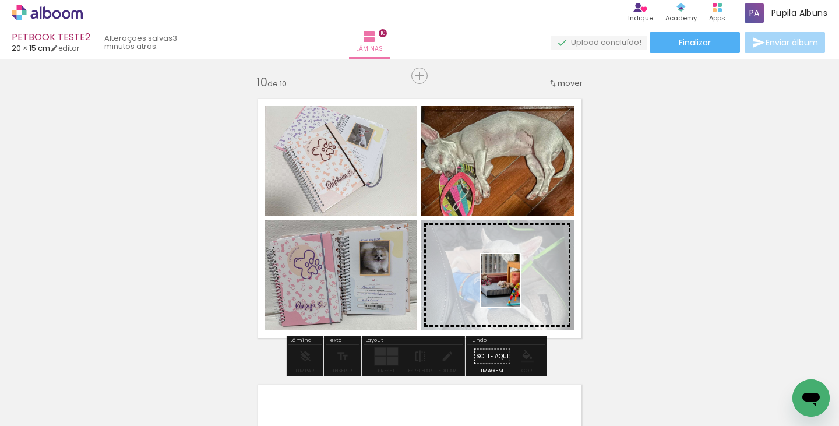
drag, startPoint x: 115, startPoint y: 379, endPoint x: 516, endPoint y: 289, distance: 410.8
click at [516, 289] on quentale-workspace at bounding box center [419, 213] width 839 height 426
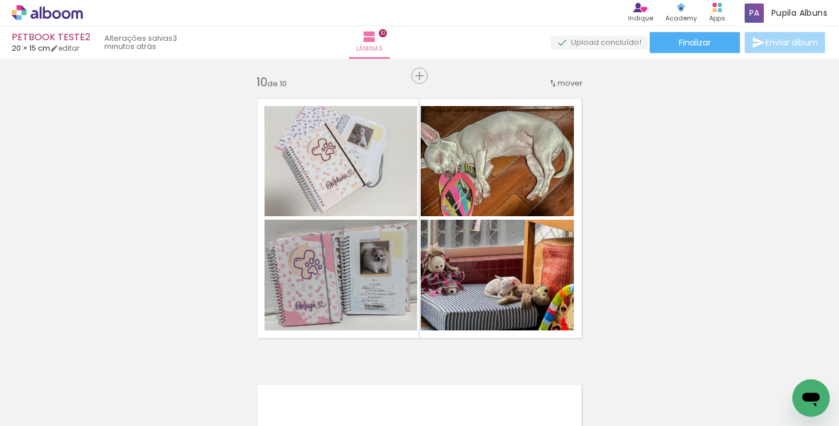
scroll to position [0, 1870]
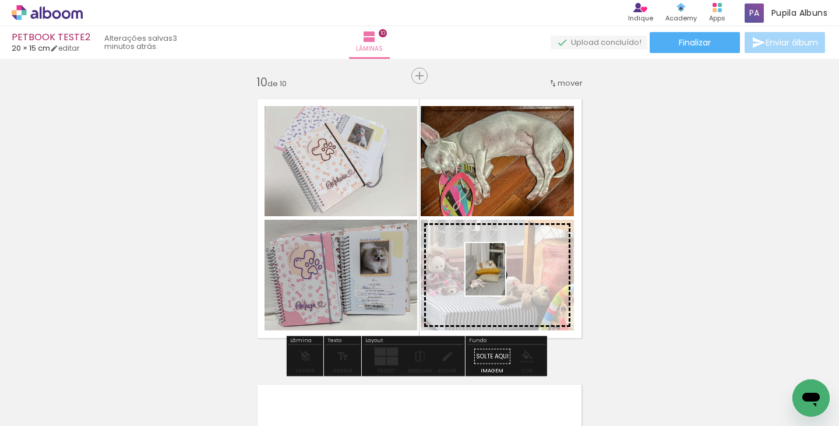
drag, startPoint x: 715, startPoint y: 389, endPoint x: 500, endPoint y: 278, distance: 241.8
click at [500, 278] on quentale-workspace at bounding box center [419, 213] width 839 height 426
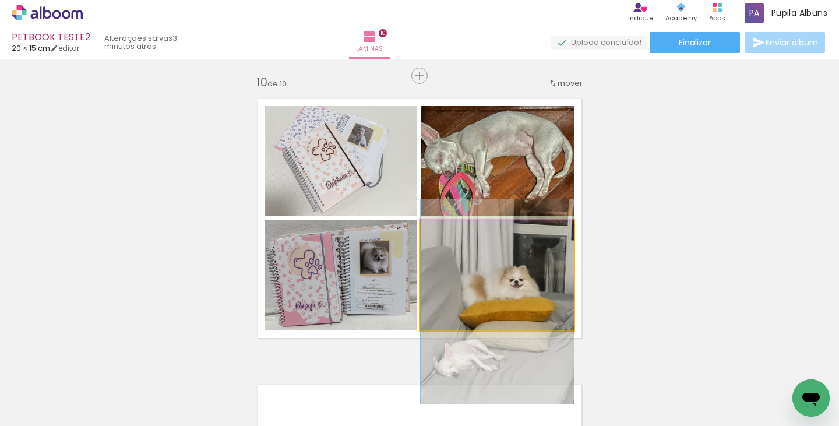
drag, startPoint x: 521, startPoint y: 301, endPoint x: 518, endPoint y: 327, distance: 26.9
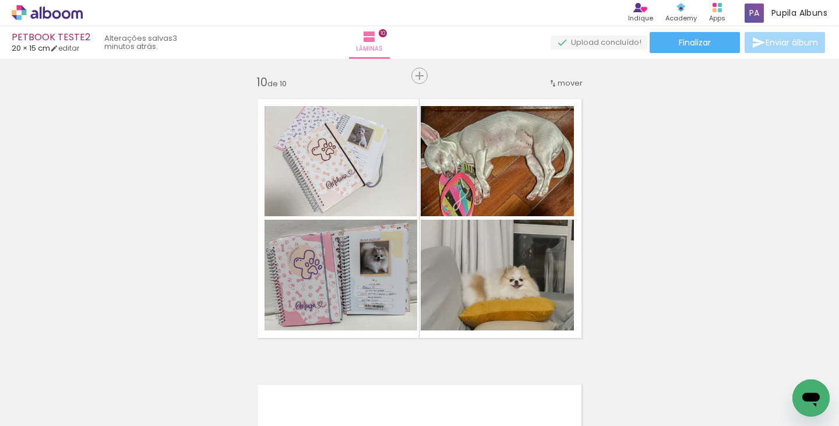
scroll to position [0, 1512]
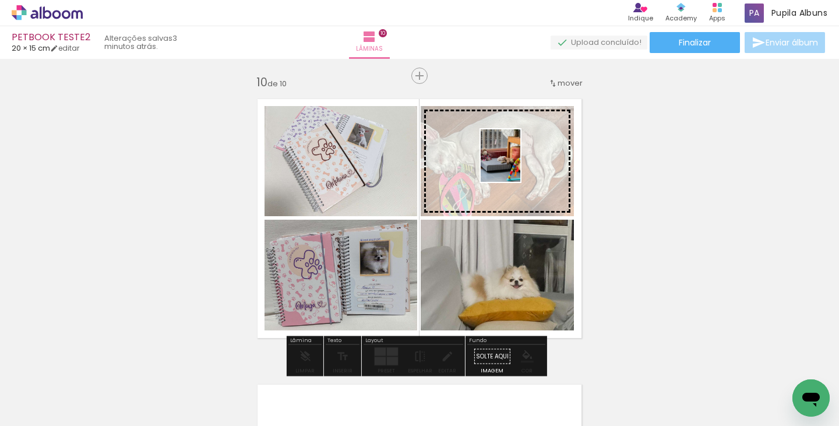
drag, startPoint x: 239, startPoint y: 378, endPoint x: 516, endPoint y: 164, distance: 349.7
click at [516, 164] on quentale-workspace at bounding box center [419, 213] width 839 height 426
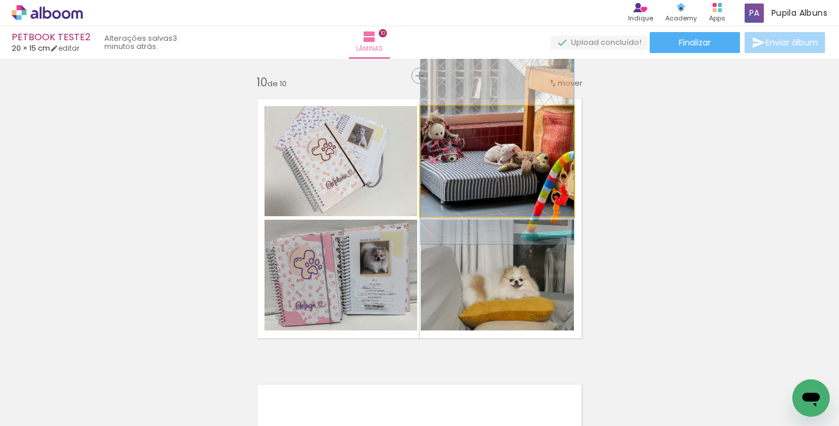
drag, startPoint x: 528, startPoint y: 188, endPoint x: 530, endPoint y: 169, distance: 19.3
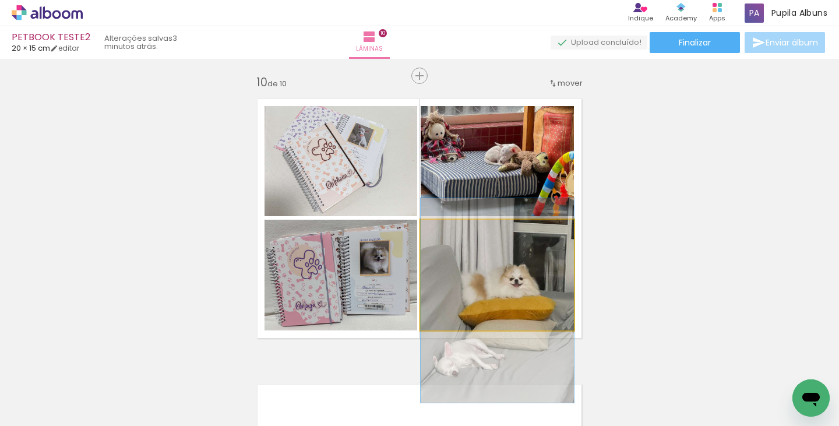
drag, startPoint x: 502, startPoint y: 283, endPoint x: 493, endPoint y: 281, distance: 8.8
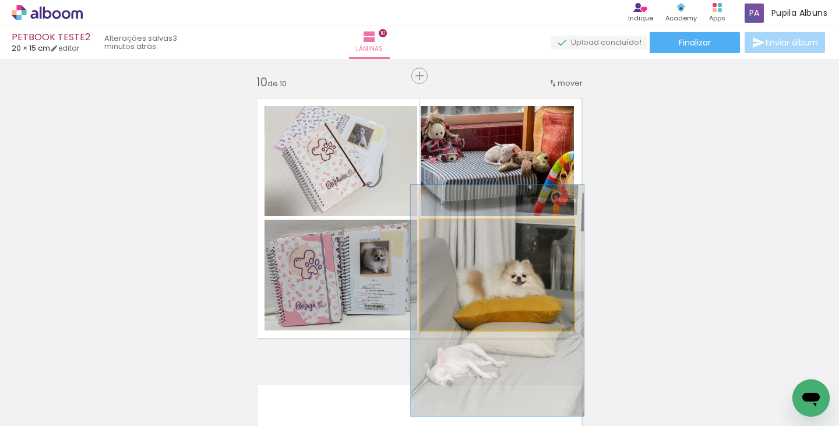
drag, startPoint x: 446, startPoint y: 232, endPoint x: 452, endPoint y: 232, distance: 5.9
type paper-slider "114"
click at [452, 232] on div at bounding box center [453, 232] width 10 height 10
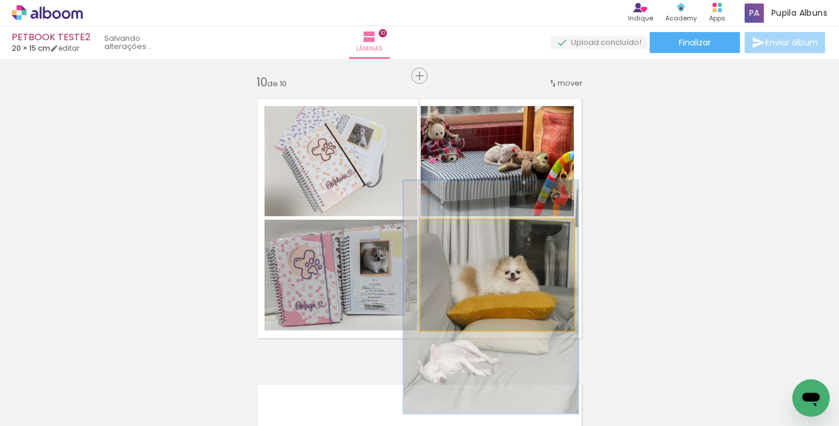
drag, startPoint x: 551, startPoint y: 298, endPoint x: 545, endPoint y: 295, distance: 7.3
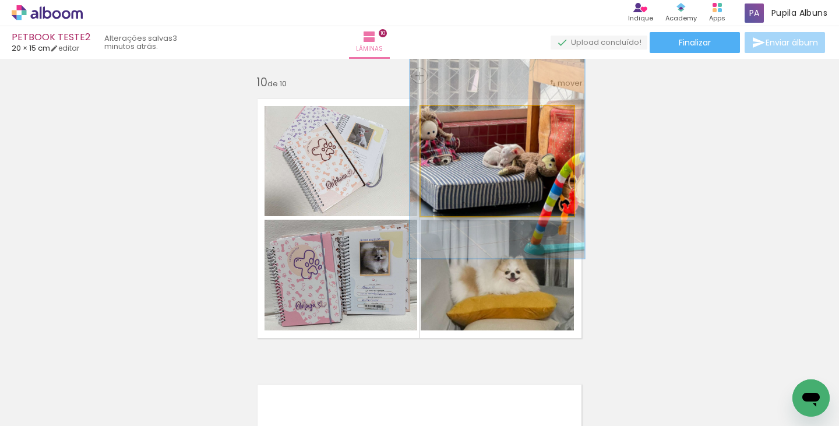
type paper-slider "114"
click at [449, 116] on div at bounding box center [454, 118] width 10 height 10
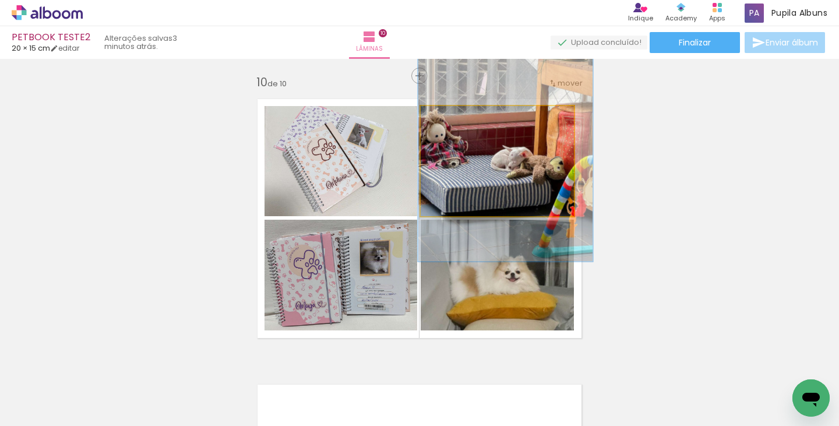
drag, startPoint x: 488, startPoint y: 154, endPoint x: 495, endPoint y: 156, distance: 7.2
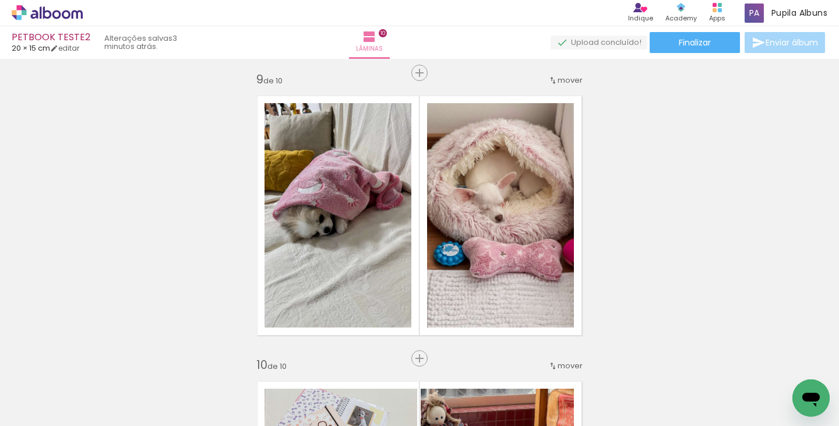
scroll to position [2204, 0]
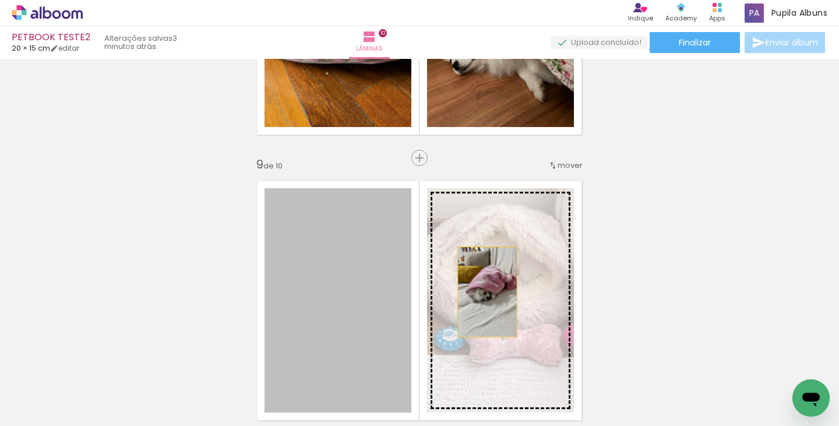
drag, startPoint x: 333, startPoint y: 317, endPoint x: 483, endPoint y: 292, distance: 151.8
click at [0, 0] on slot at bounding box center [0, 0] width 0 height 0
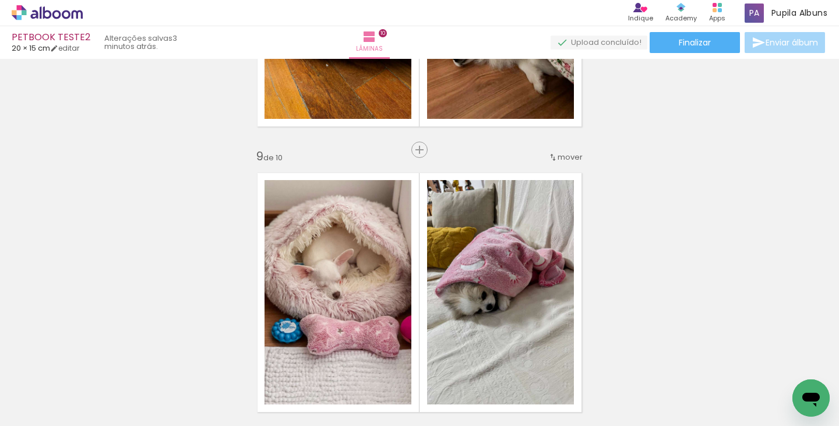
scroll to position [2231, 0]
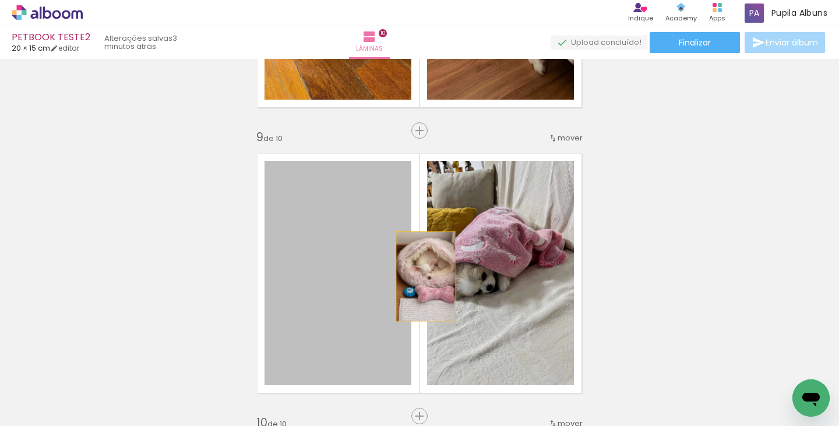
drag, startPoint x: 330, startPoint y: 291, endPoint x: 457, endPoint y: 280, distance: 127.4
click at [0, 0] on slot at bounding box center [0, 0] width 0 height 0
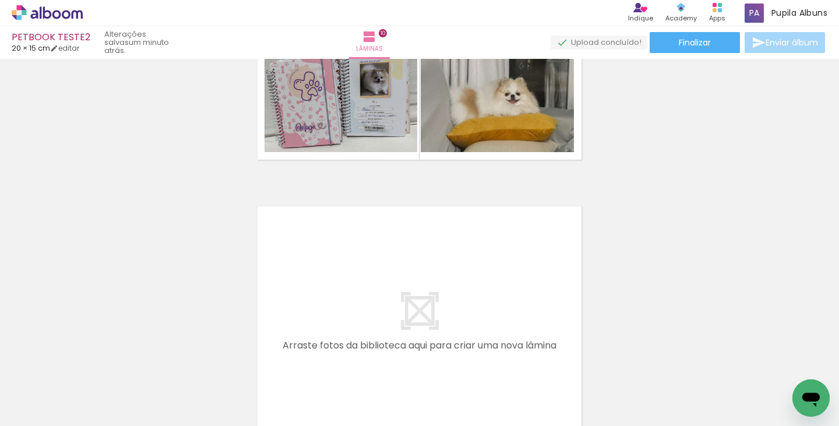
scroll to position [2445, 0]
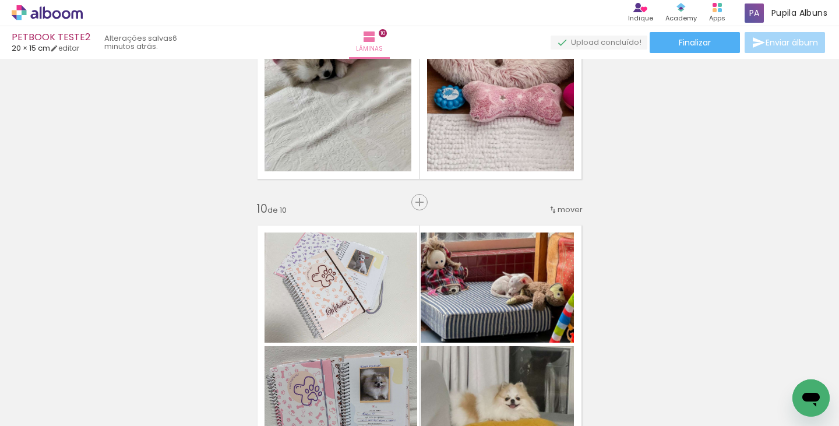
click at [18, 408] on iron-icon at bounding box center [17, 410] width 14 height 14
click at [0, 0] on input "file" at bounding box center [0, 0] width 0 height 0
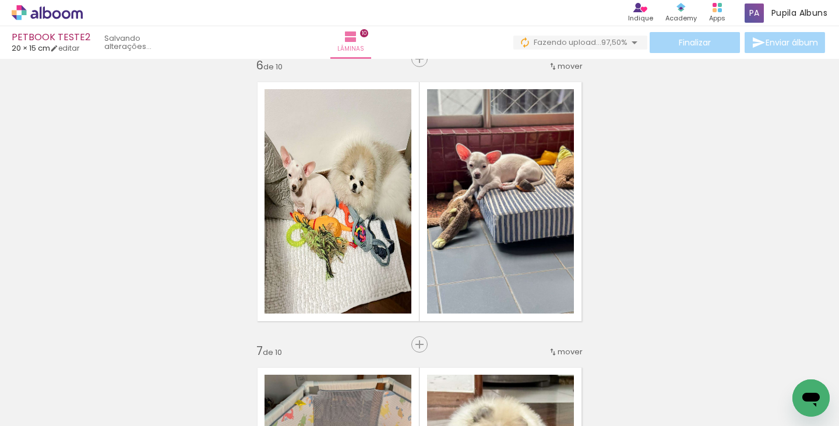
scroll to position [0, 1033]
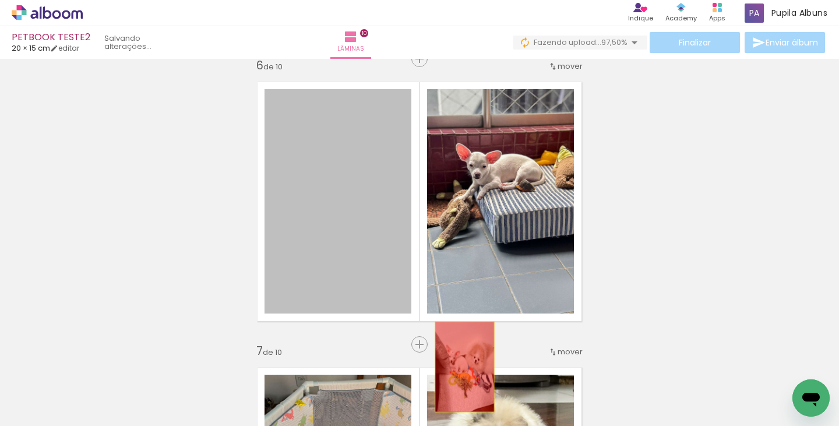
drag, startPoint x: 352, startPoint y: 255, endPoint x: 669, endPoint y: 327, distance: 325.6
click at [468, 386] on quentale-workspace at bounding box center [419, 213] width 839 height 426
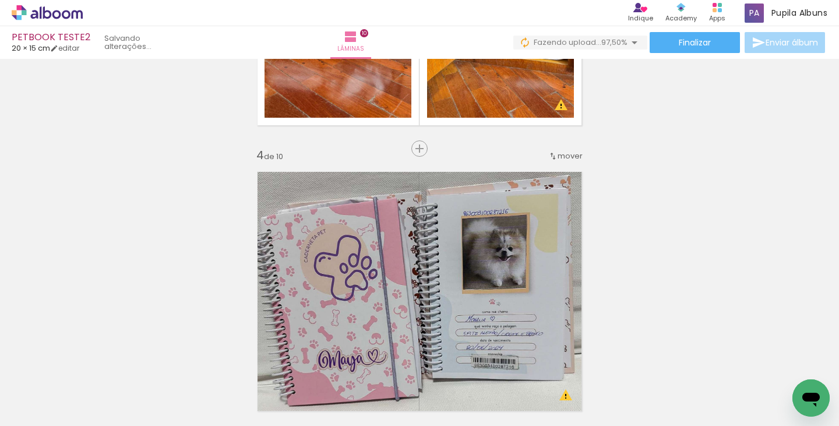
scroll to position [813, 0]
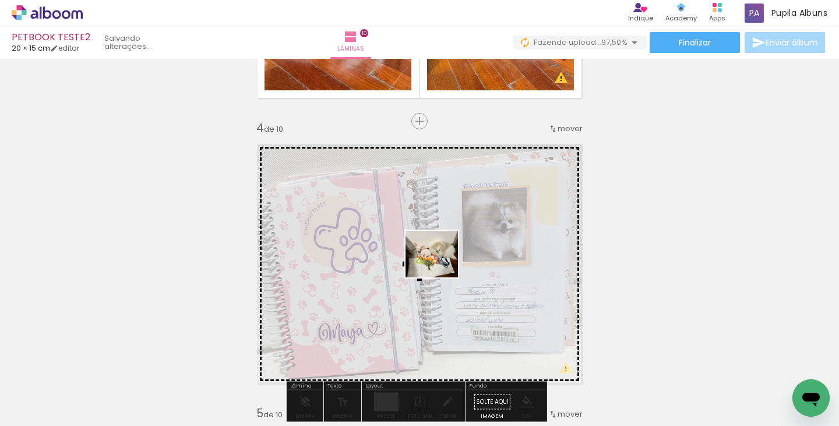
drag, startPoint x: 771, startPoint y: 386, endPoint x: 533, endPoint y: 277, distance: 262.0
click at [440, 266] on quentale-workspace at bounding box center [419, 213] width 839 height 426
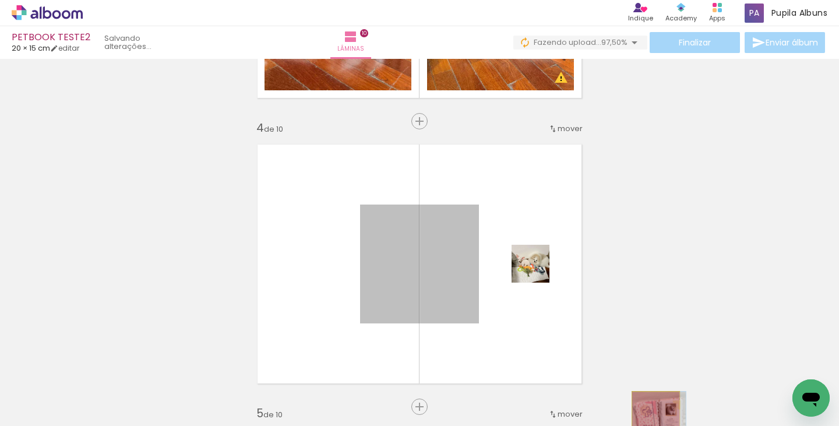
drag, startPoint x: 411, startPoint y: 257, endPoint x: 651, endPoint y: 415, distance: 287.8
click at [651, 415] on quentale-workspace at bounding box center [419, 213] width 839 height 426
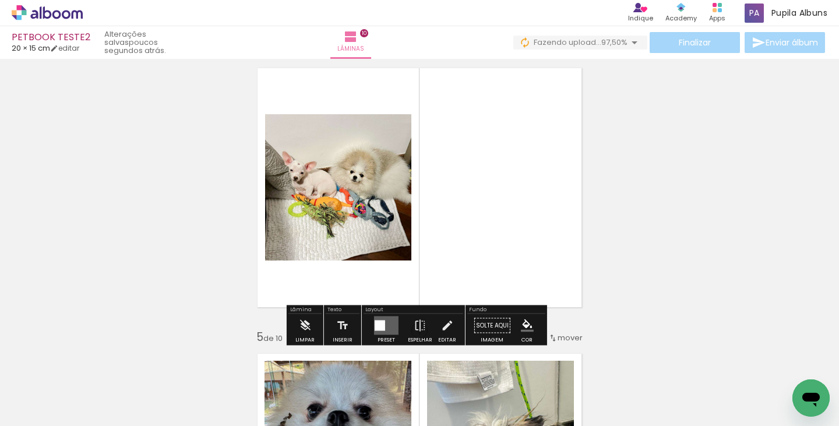
scroll to position [915, 0]
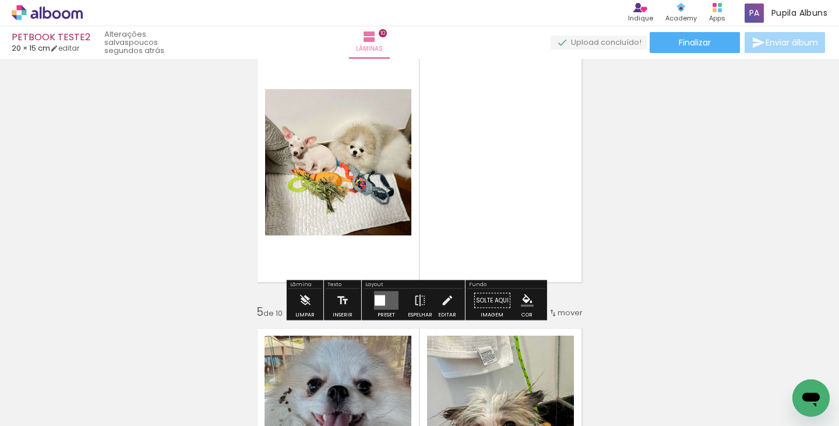
drag, startPoint x: 379, startPoint y: 298, endPoint x: 838, endPoint y: 240, distance: 462.7
click at [380, 298] on div at bounding box center [380, 300] width 10 height 10
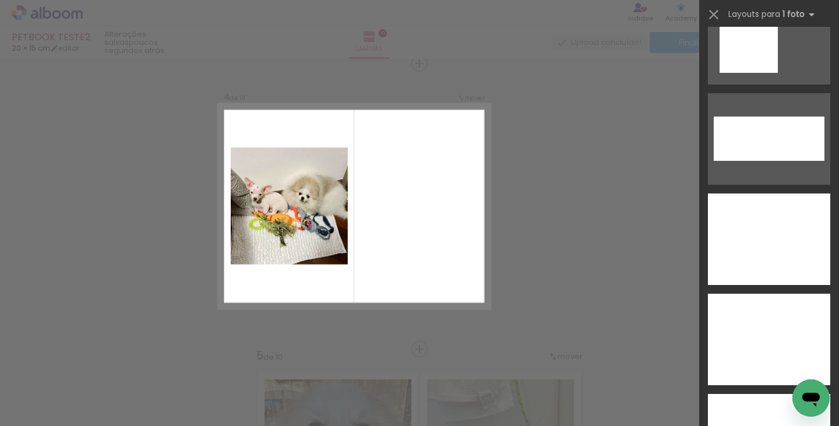
scroll to position [4715, 0]
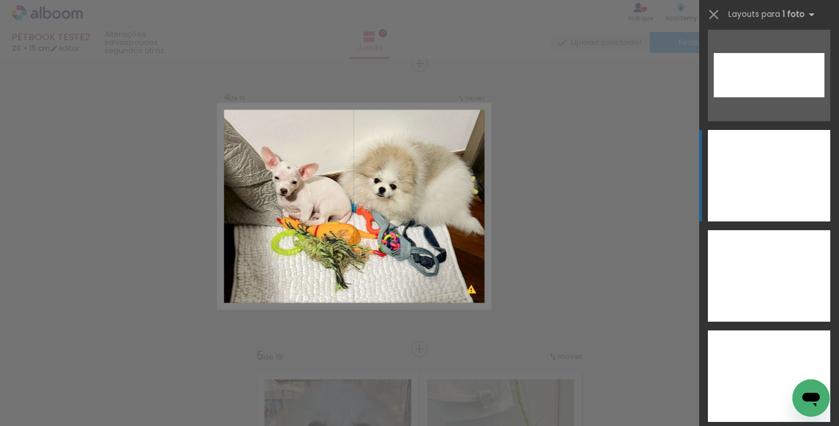
click at [796, 230] on div at bounding box center [769, 275] width 122 height 91
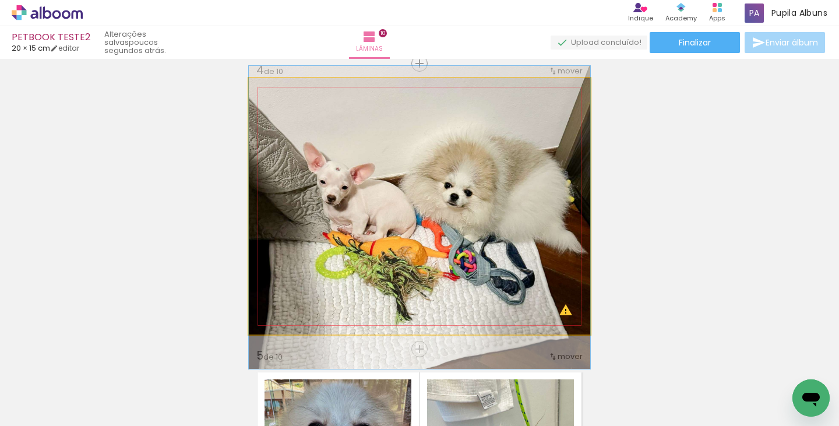
drag, startPoint x: 516, startPoint y: 231, endPoint x: 503, endPoint y: 239, distance: 15.2
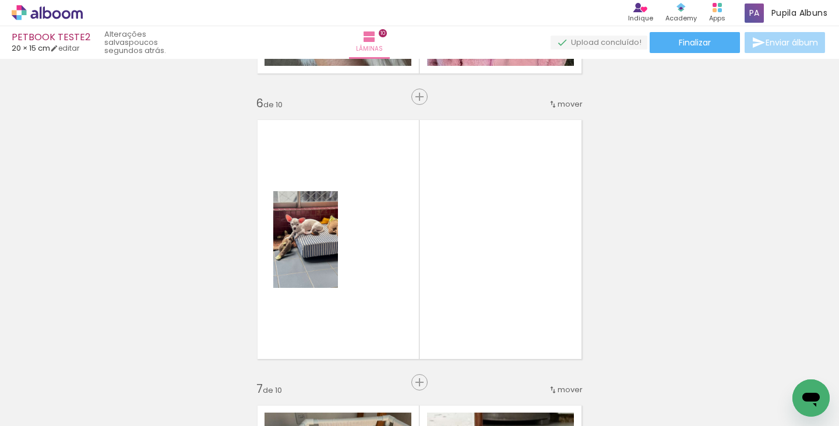
scroll to position [1412, 0]
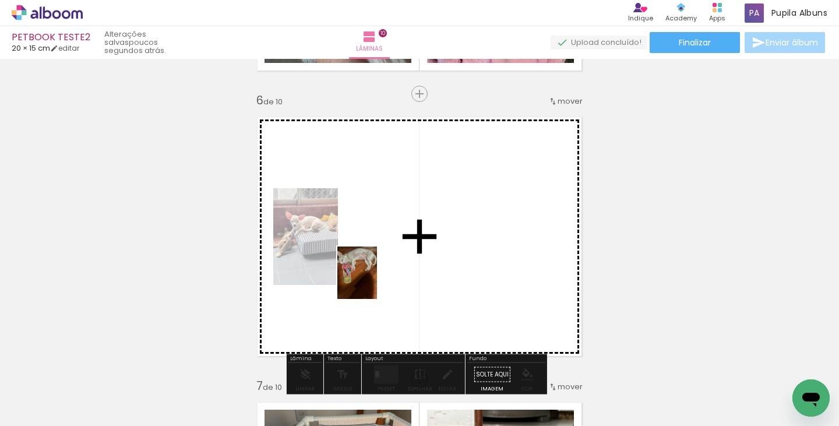
drag, startPoint x: 343, startPoint y: 365, endPoint x: 376, endPoint y: 292, distance: 79.5
click at [372, 280] on quentale-workspace at bounding box center [419, 213] width 839 height 426
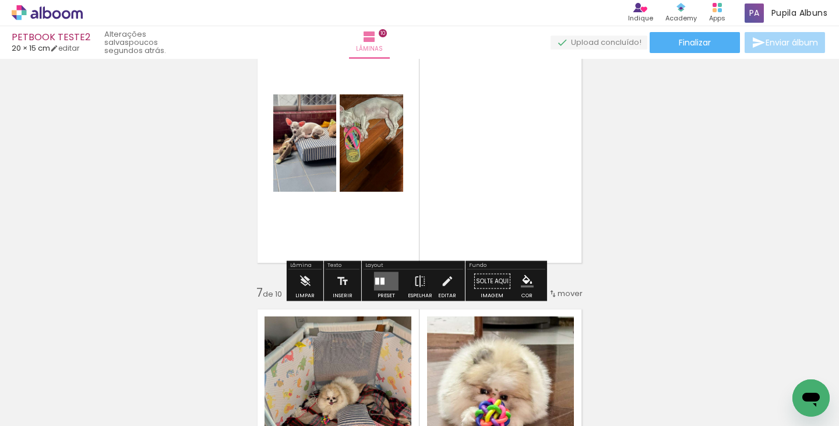
scroll to position [1513, 0]
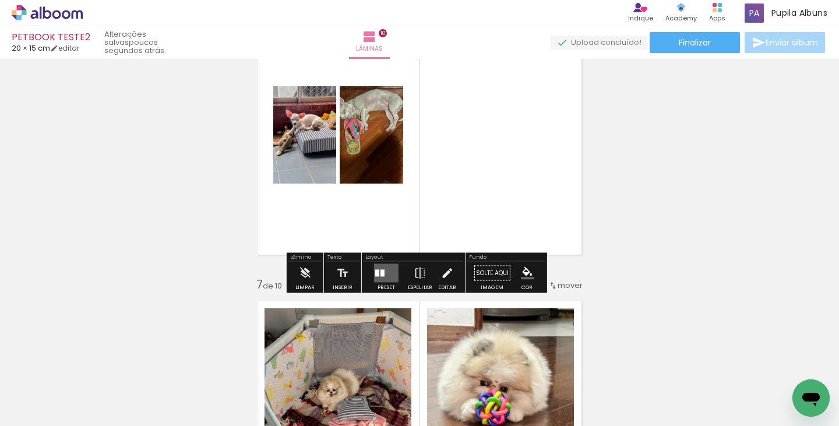
click at [382, 259] on div "Layout" at bounding box center [414, 258] width 100 height 7
click at [383, 270] on quentale-layouter at bounding box center [386, 273] width 24 height 19
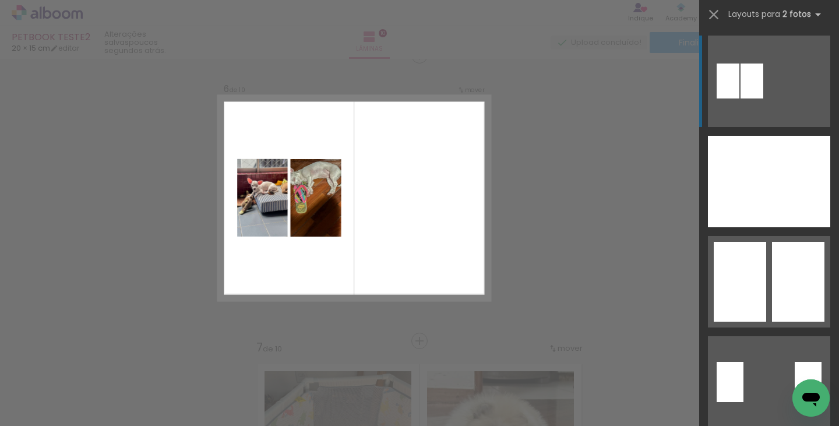
scroll to position [1442, 0]
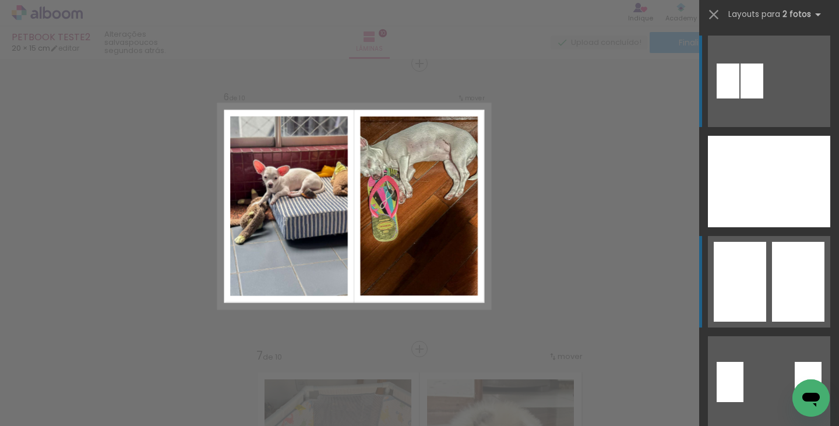
click at [773, 227] on div at bounding box center [799, 181] width 61 height 91
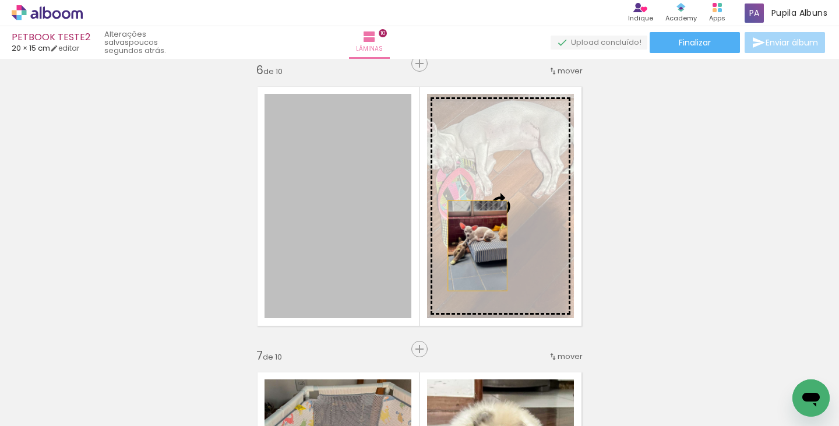
drag, startPoint x: 357, startPoint y: 252, endPoint x: 475, endPoint y: 245, distance: 117.9
click at [0, 0] on slot at bounding box center [0, 0] width 0 height 0
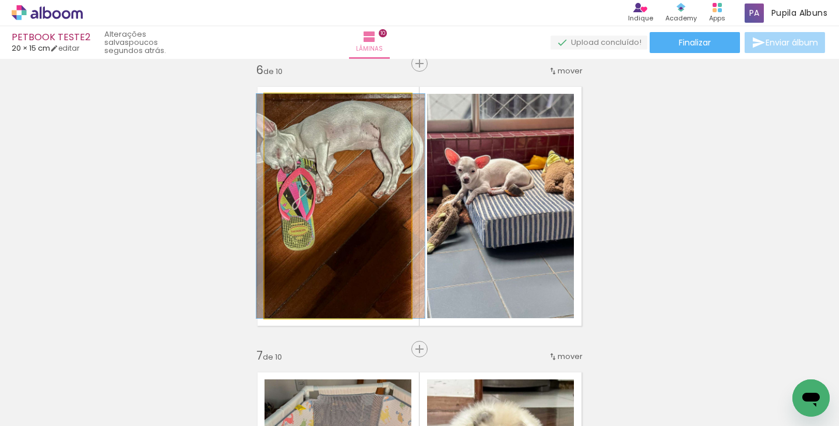
drag, startPoint x: 344, startPoint y: 267, endPoint x: 347, endPoint y: 291, distance: 24.1
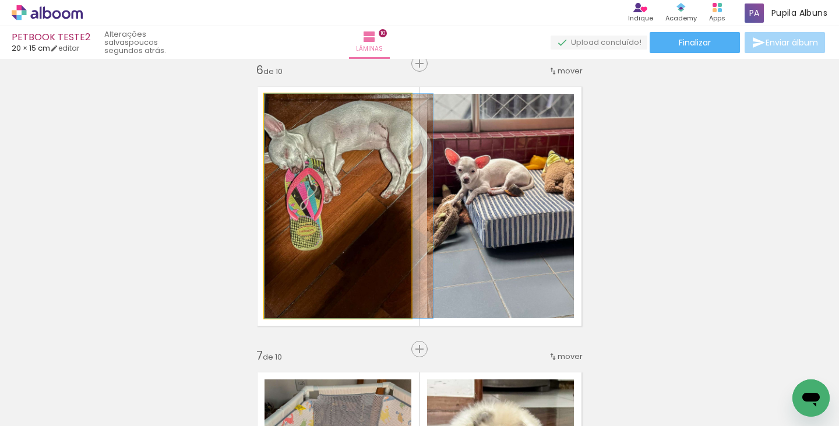
drag, startPoint x: 326, startPoint y: 278, endPoint x: 350, endPoint y: 294, distance: 28.3
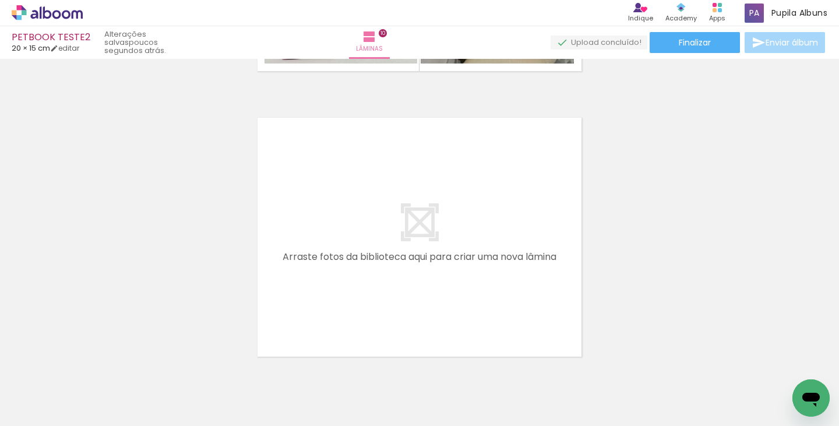
scroll to position [2849, 0]
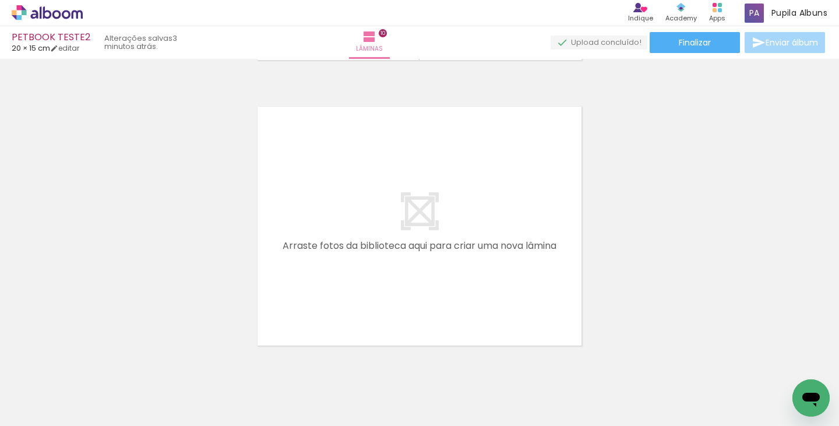
click at [48, 405] on span "Adicionar Fotos" at bounding box center [41, 410] width 35 height 13
click at [0, 0] on input "file" at bounding box center [0, 0] width 0 height 0
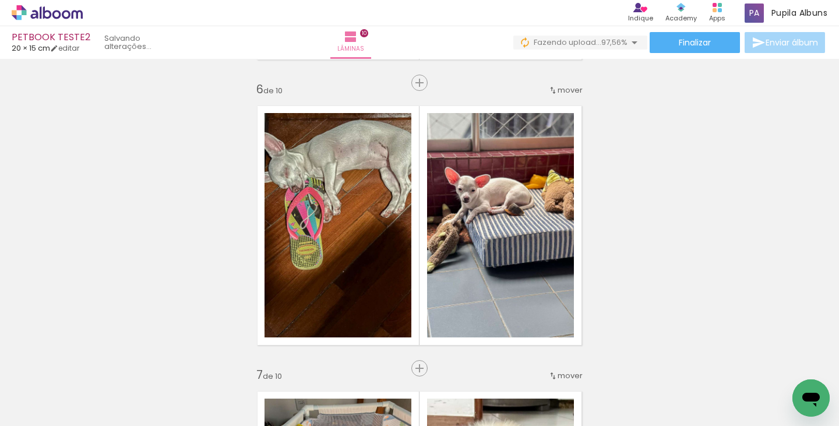
scroll to position [1420, 0]
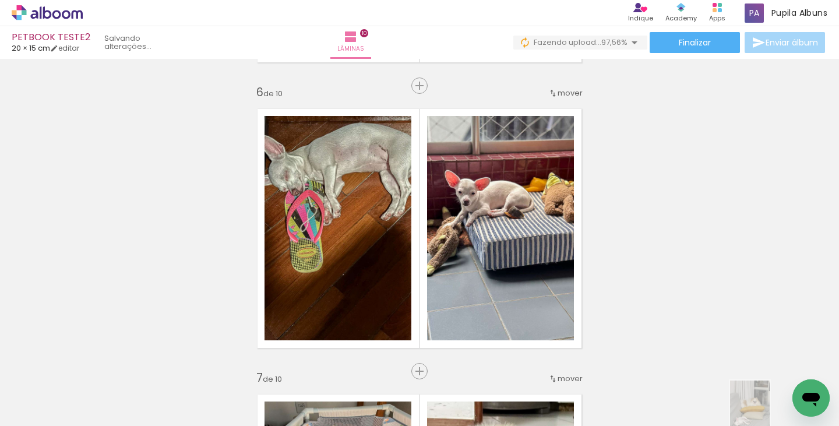
drag, startPoint x: 726, startPoint y: 416, endPoint x: 765, endPoint y: 415, distance: 39.0
click at [0, 0] on slot at bounding box center [0, 0] width 0 height 0
click at [765, 415] on quentale-thumb at bounding box center [790, 386] width 65 height 67
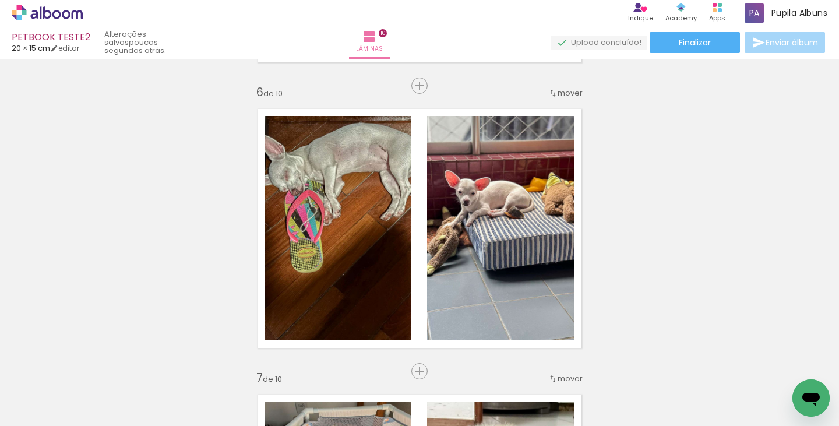
scroll to position [0, 1935]
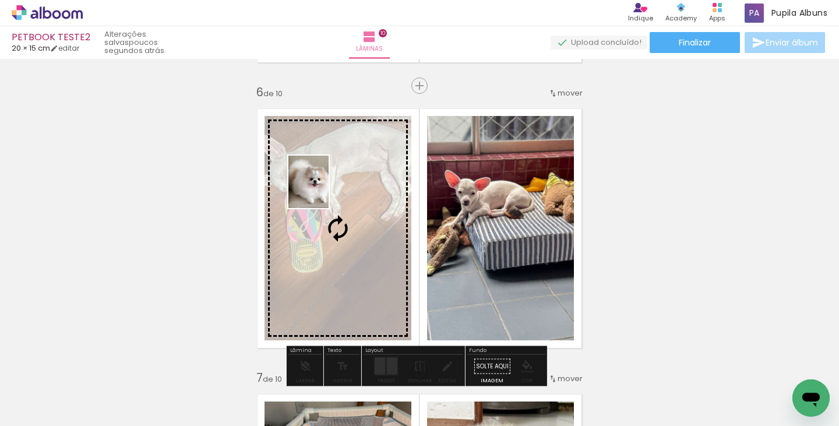
drag, startPoint x: 784, startPoint y: 376, endPoint x: 323, endPoint y: 190, distance: 496.9
click at [323, 190] on quentale-workspace at bounding box center [419, 213] width 839 height 426
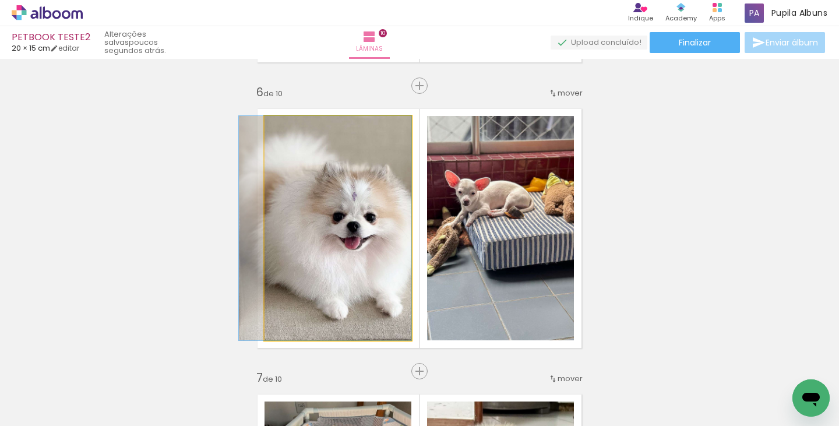
drag, startPoint x: 381, startPoint y: 262, endPoint x: 358, endPoint y: 257, distance: 23.8
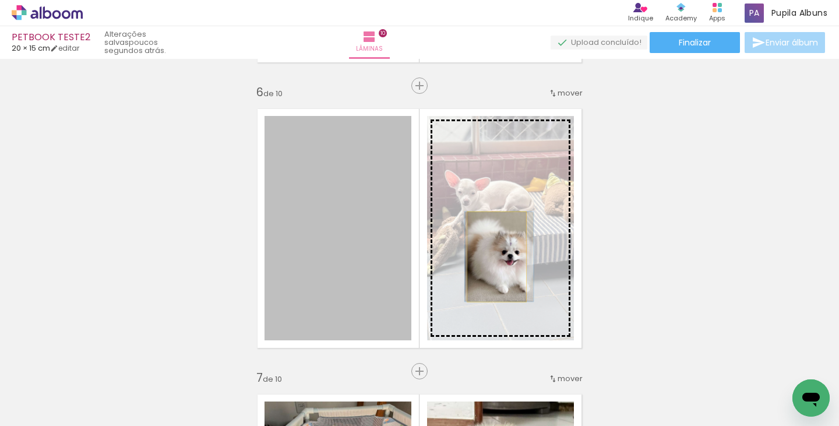
drag, startPoint x: 409, startPoint y: 260, endPoint x: 492, endPoint y: 256, distance: 83.4
click at [0, 0] on slot at bounding box center [0, 0] width 0 height 0
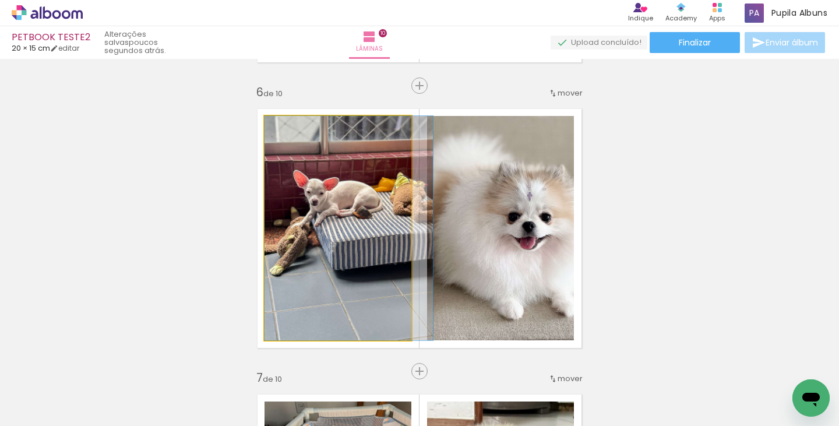
drag, startPoint x: 347, startPoint y: 261, endPoint x: 369, endPoint y: 260, distance: 22.7
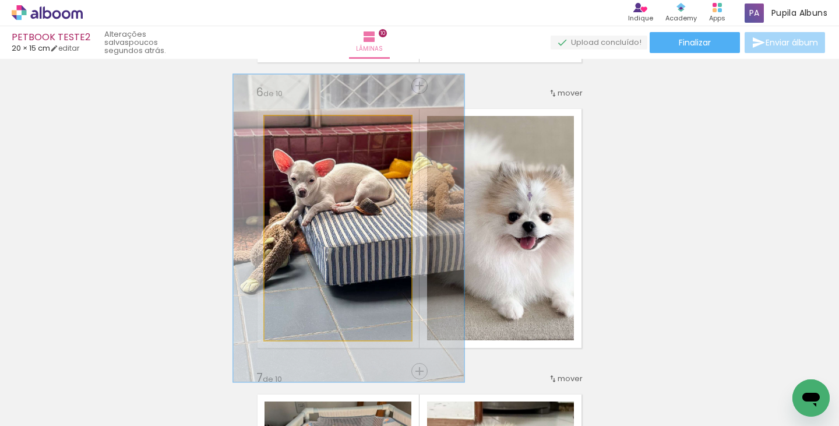
drag, startPoint x: 292, startPoint y: 129, endPoint x: 308, endPoint y: 130, distance: 15.2
click at [308, 130] on div at bounding box center [307, 128] width 19 height 19
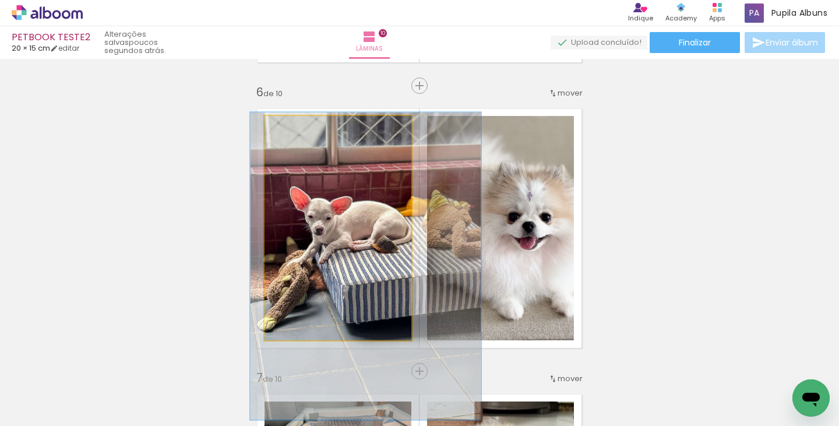
drag, startPoint x: 333, startPoint y: 192, endPoint x: 350, endPoint y: 230, distance: 41.5
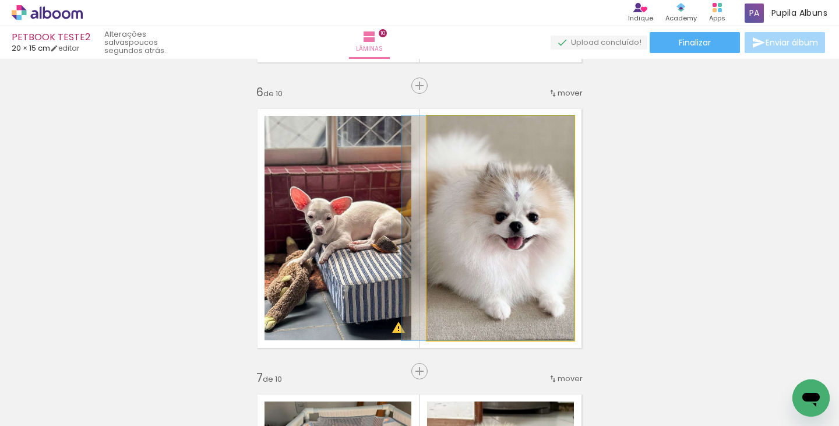
drag, startPoint x: 489, startPoint y: 217, endPoint x: 470, endPoint y: 218, distance: 19.8
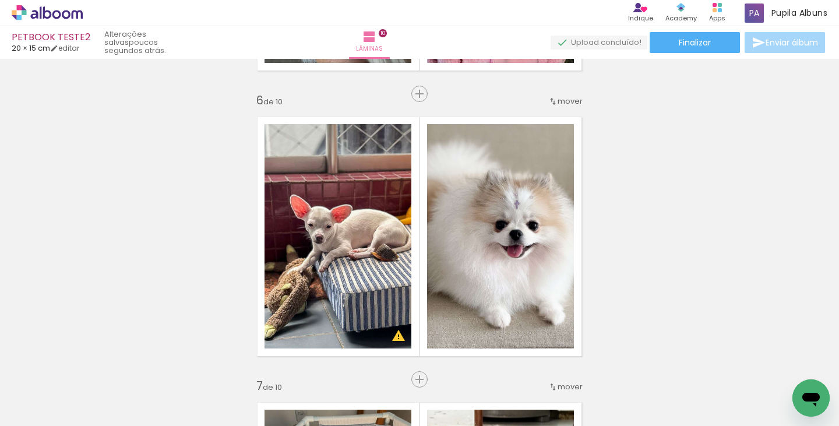
scroll to position [1500, 0]
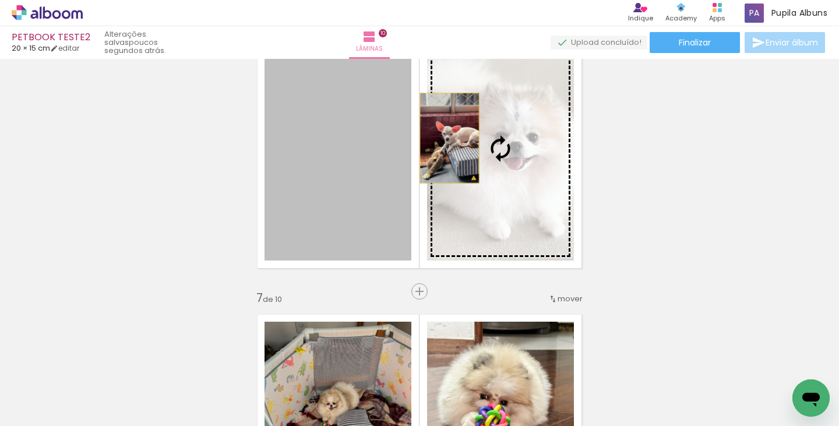
drag, startPoint x: 358, startPoint y: 134, endPoint x: 445, endPoint y: 138, distance: 87.5
click at [0, 0] on slot at bounding box center [0, 0] width 0 height 0
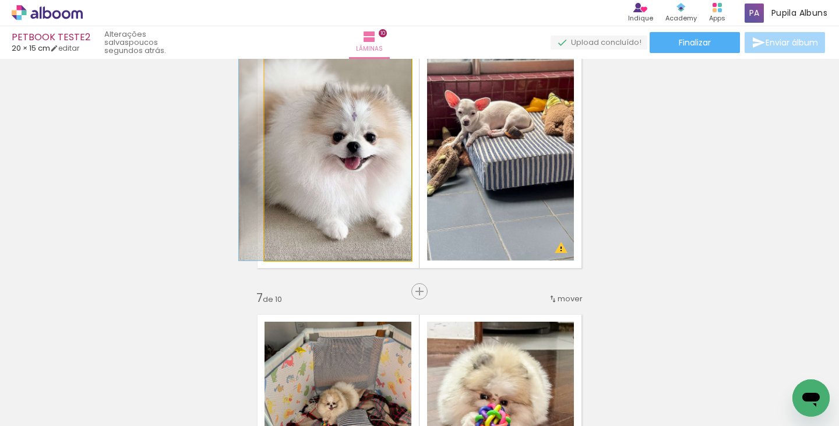
drag, startPoint x: 371, startPoint y: 157, endPoint x: 345, endPoint y: 157, distance: 25.6
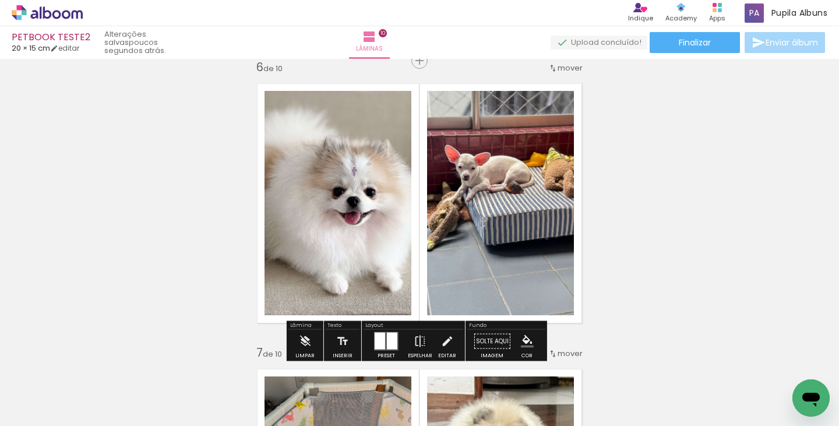
scroll to position [1423, 0]
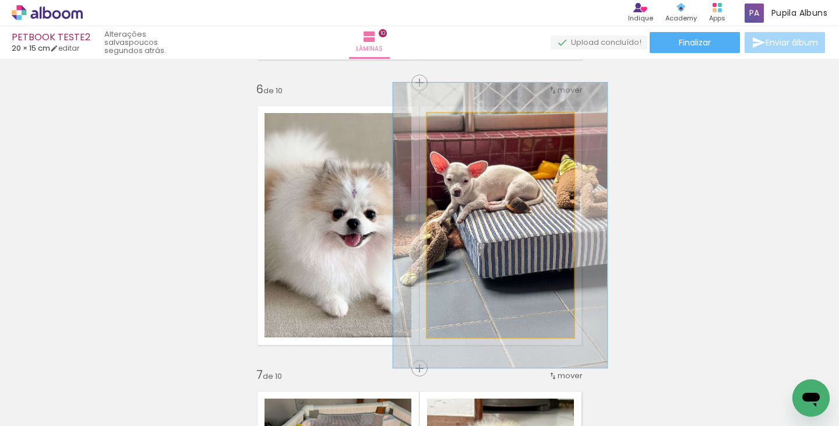
drag, startPoint x: 451, startPoint y: 122, endPoint x: 463, endPoint y: 125, distance: 11.3
type paper-slider "127"
click at [463, 125] on div at bounding box center [465, 125] width 10 height 10
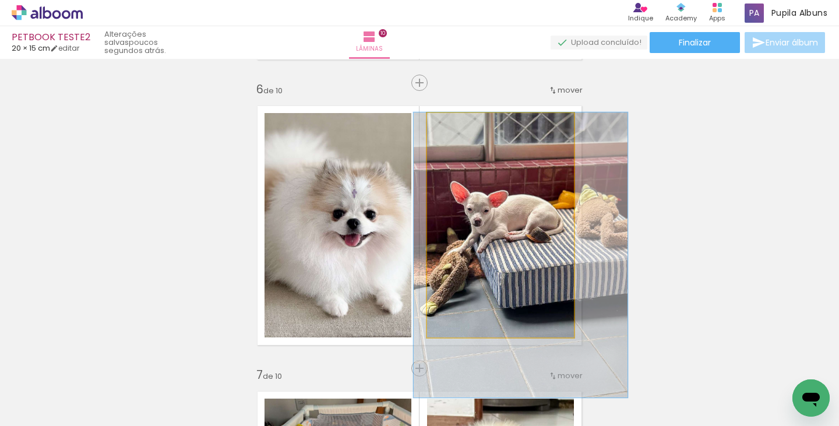
drag, startPoint x: 493, startPoint y: 178, endPoint x: 512, endPoint y: 221, distance: 47.7
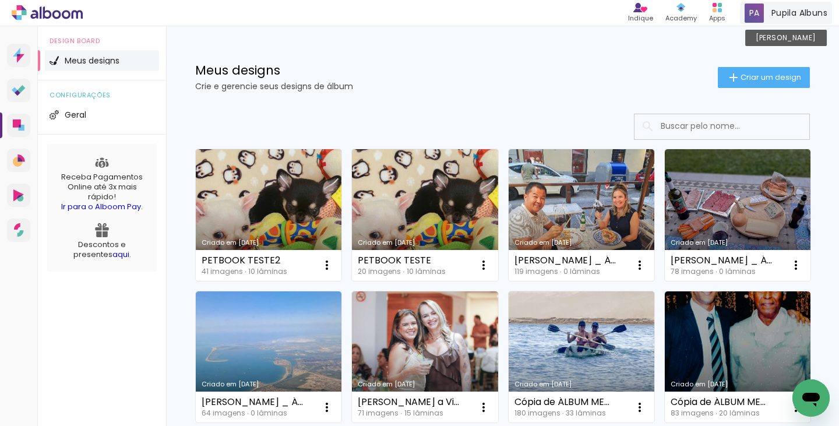
click at [790, 15] on span "Pupila Albuns" at bounding box center [799, 13] width 56 height 12
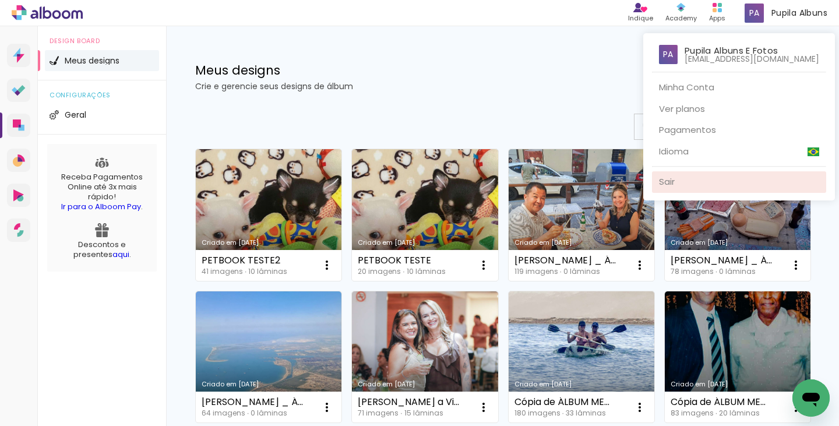
click at [676, 184] on link "Sair" at bounding box center [739, 182] width 174 height 22
